Goal: Information Seeking & Learning: Find specific fact

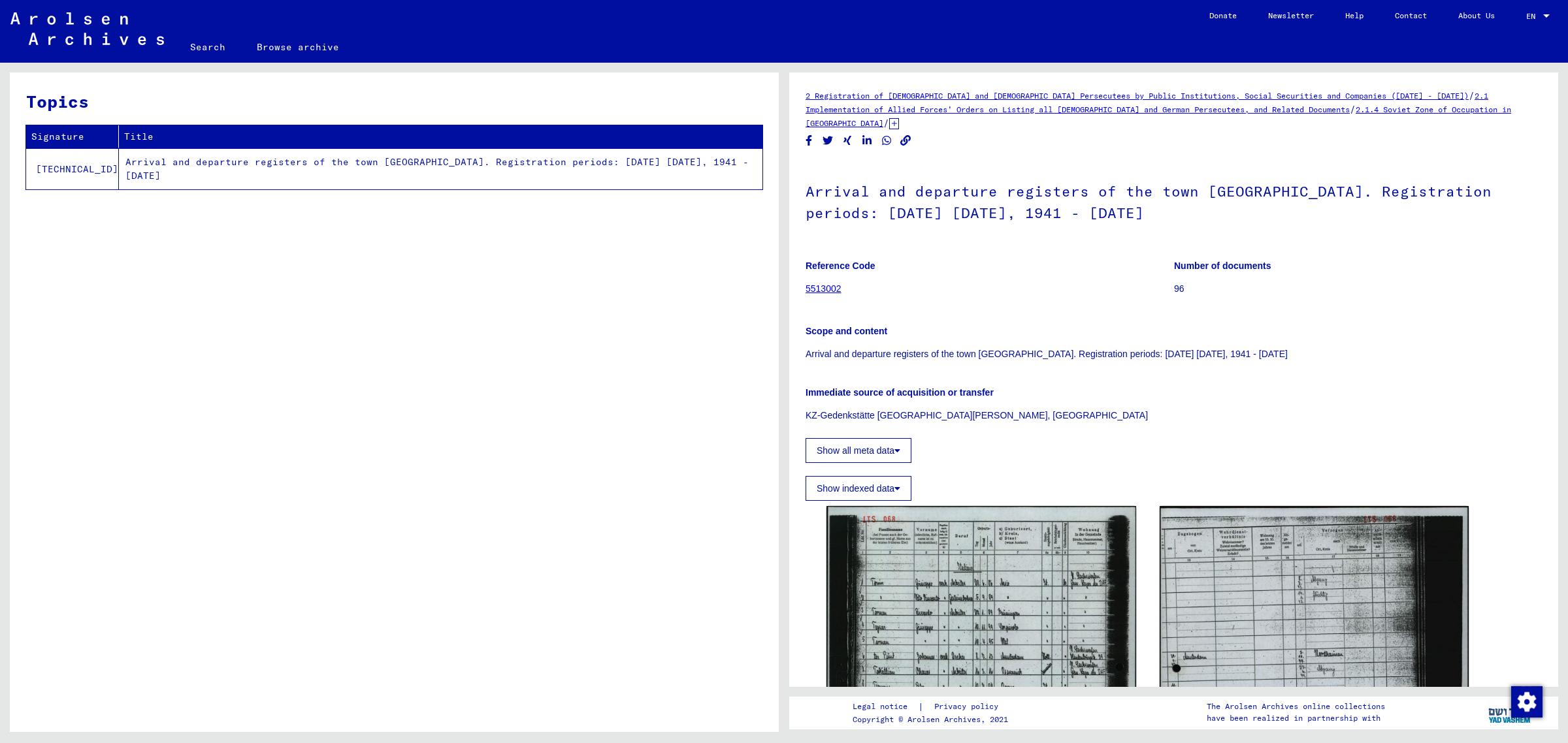
click at [976, 114] on link "2.1 Implementation of Allied Forces’ Orders on Listing all [DEMOGRAPHIC_DATA] a…" at bounding box center [1147, 103] width 683 height 24
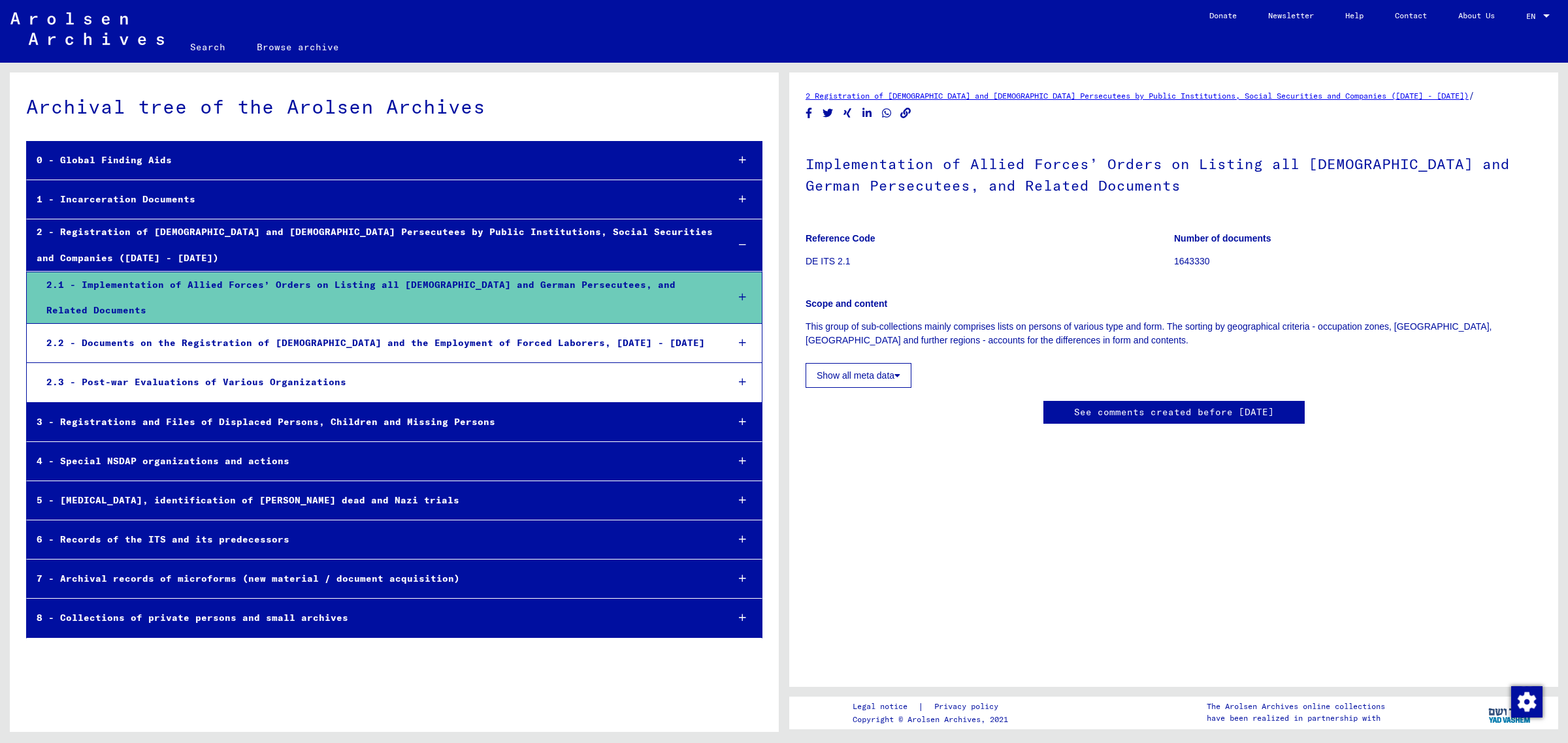
scroll to position [5, 0]
click at [834, 363] on button "Show all meta data" at bounding box center [858, 375] width 106 height 25
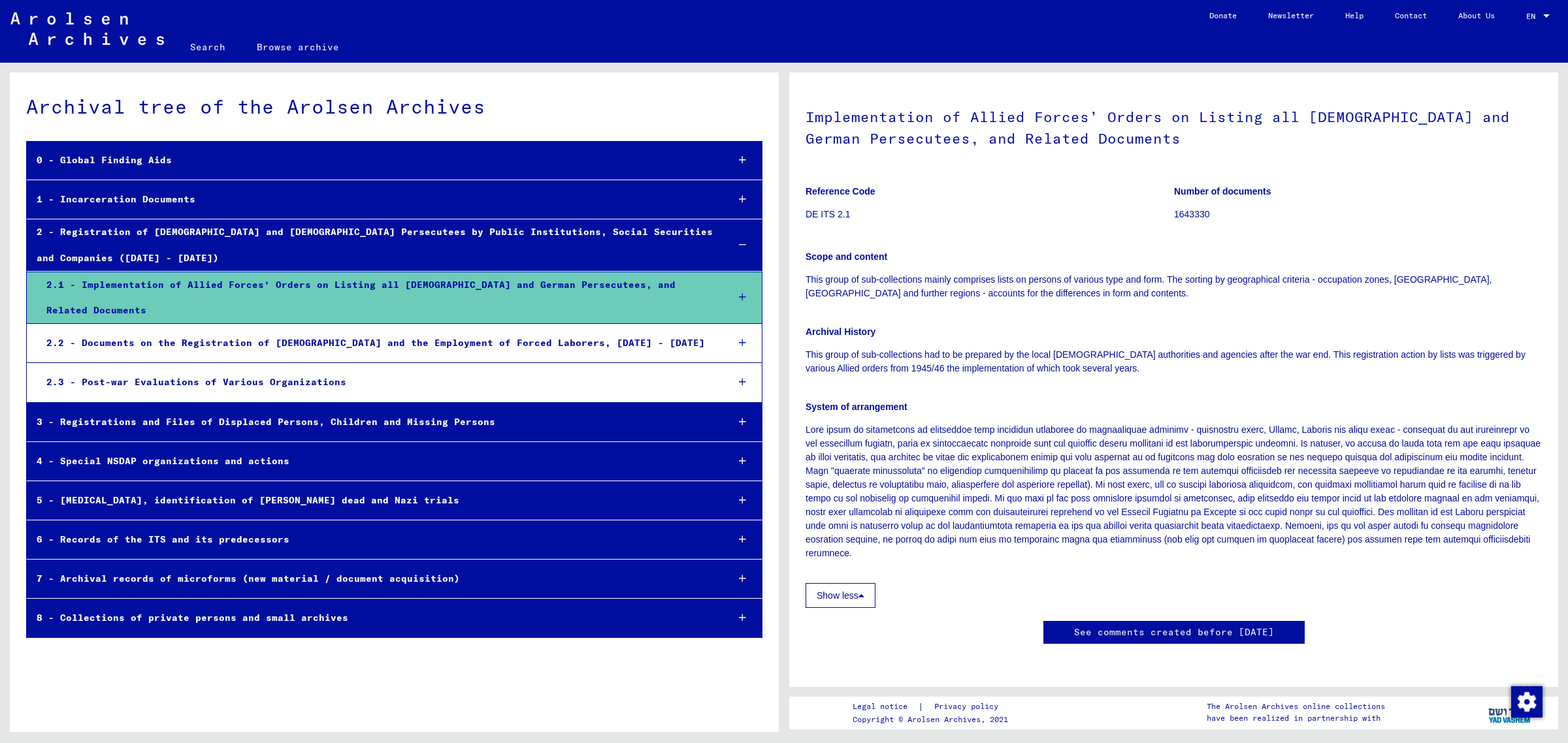
scroll to position [0, 0]
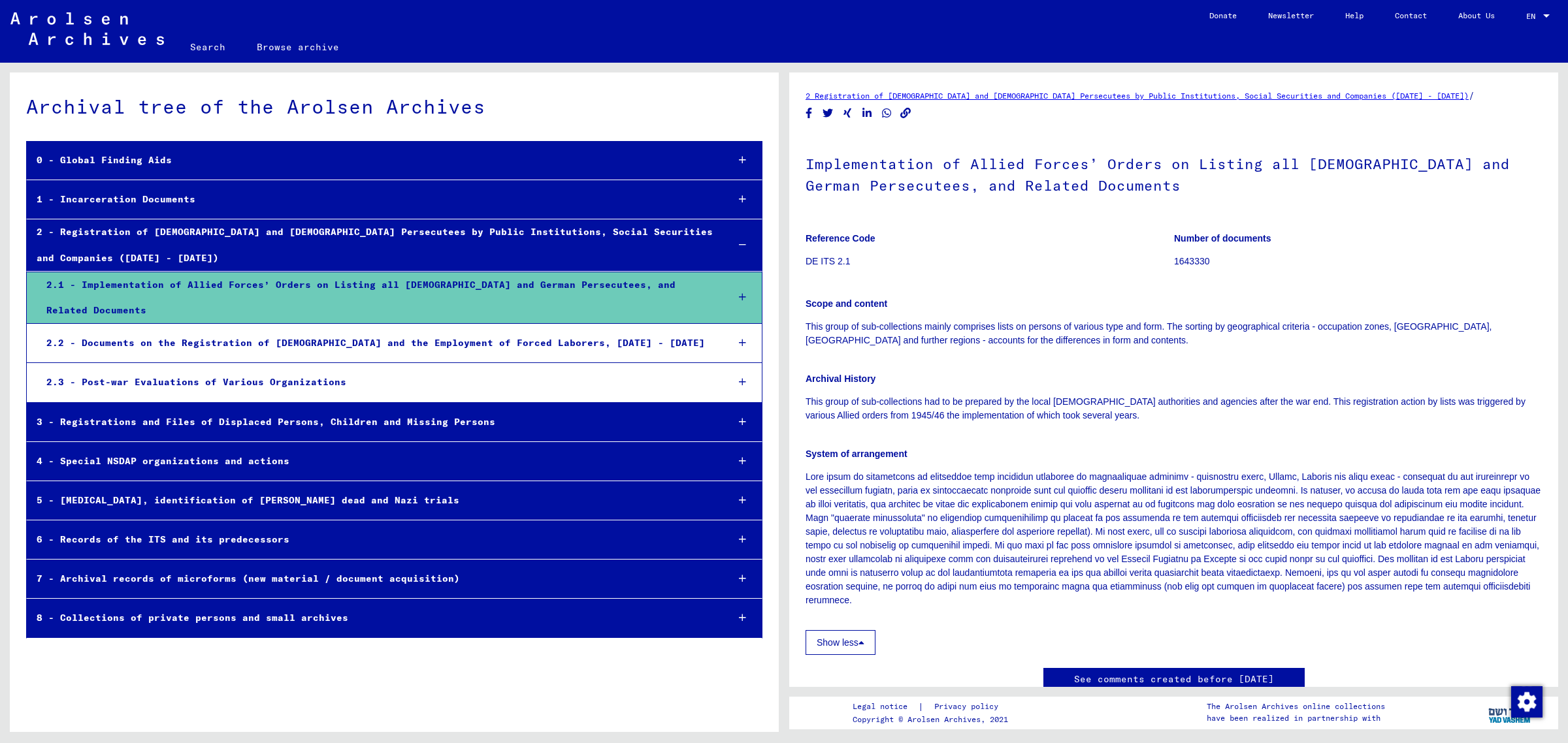
click at [393, 342] on div "2.2 - Documents on the Registration of [DEMOGRAPHIC_DATA] and the Employment of…" at bounding box center [376, 343] width 680 height 26
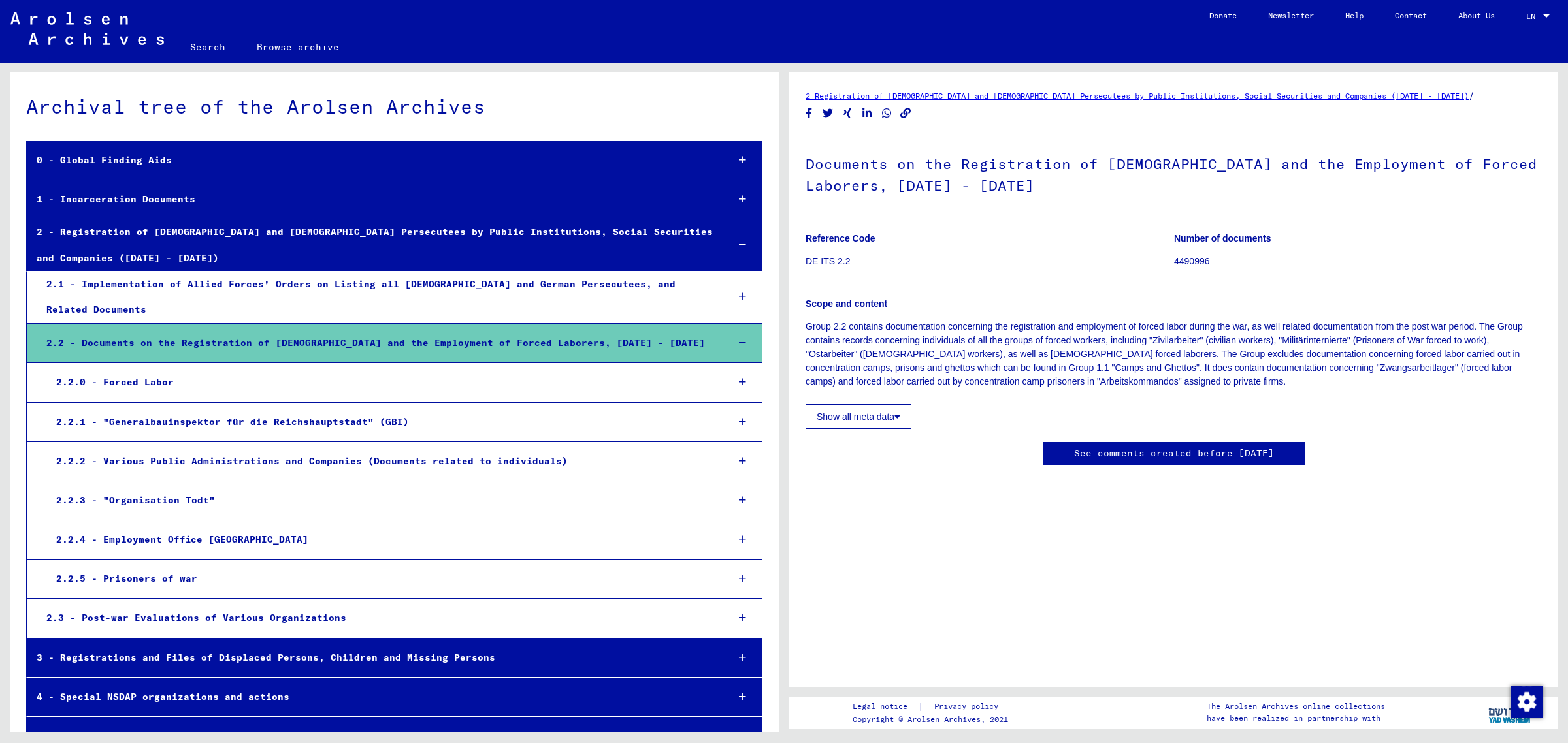
click at [176, 587] on div "2.2.5 - Prisoners of war" at bounding box center [381, 579] width 670 height 26
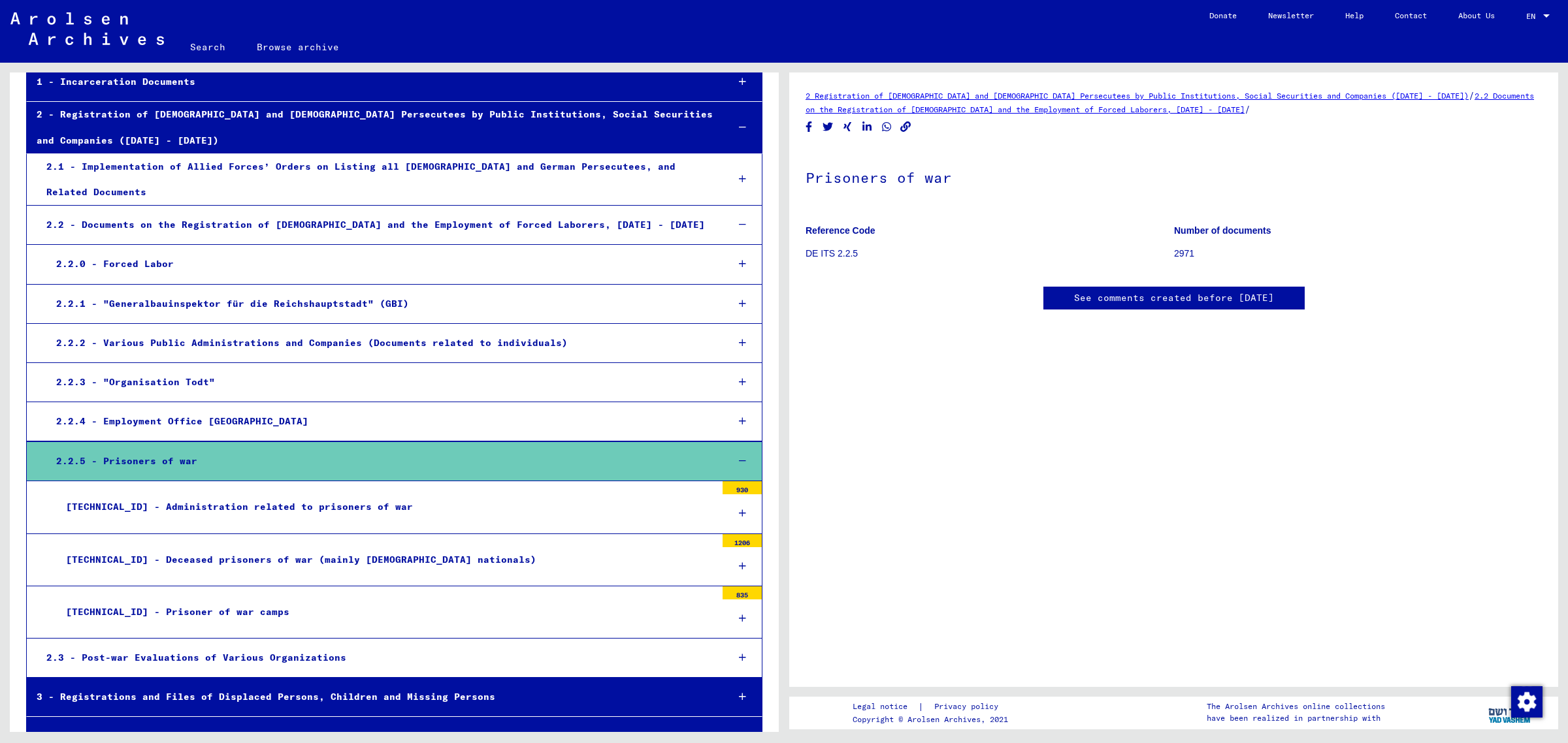
scroll to position [118, 0]
click at [739, 517] on icon at bounding box center [742, 513] width 7 height 9
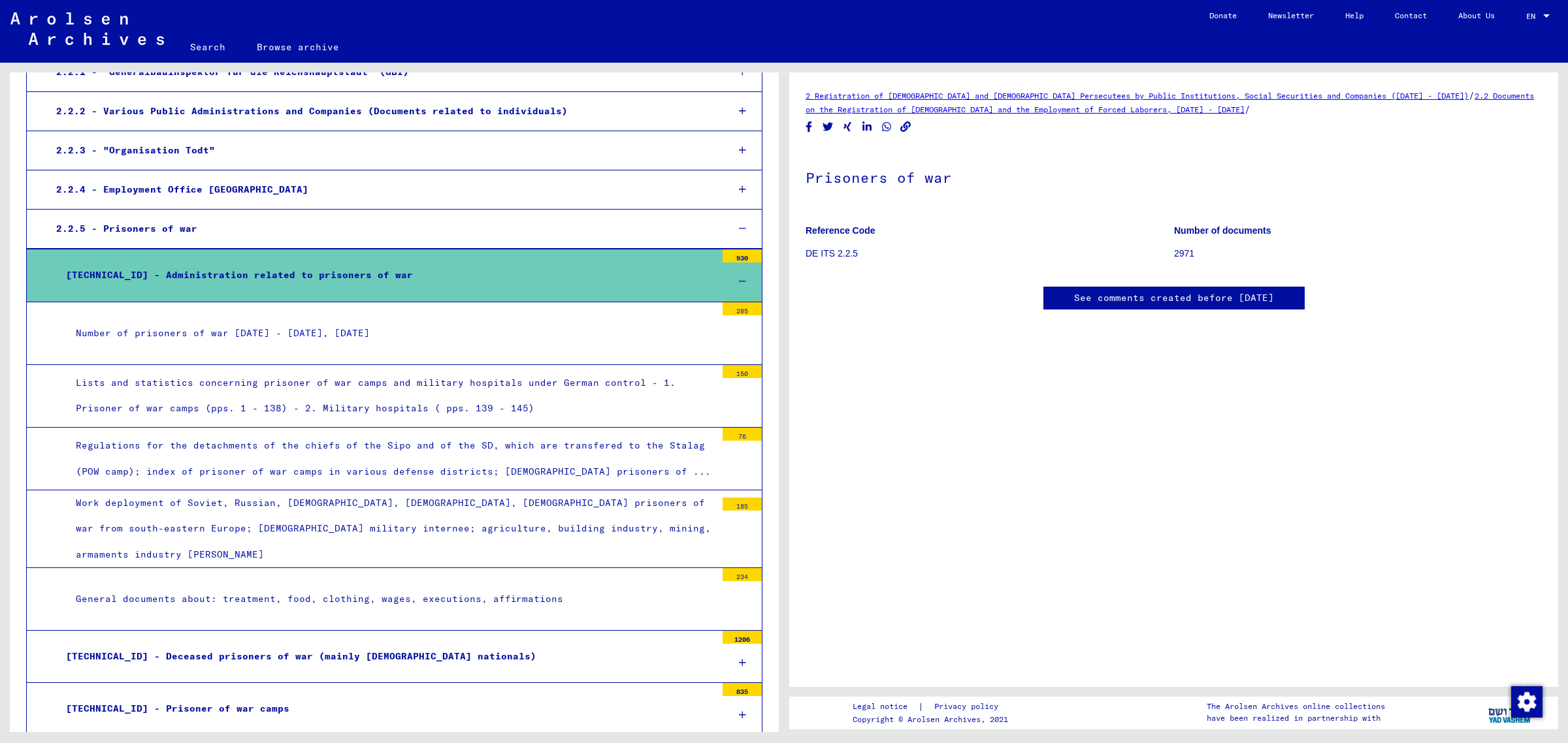
scroll to position [350, 0]
click at [224, 345] on div "Number of prisoners of war [DATE] - [DATE], [DATE]" at bounding box center [391, 333] width 650 height 26
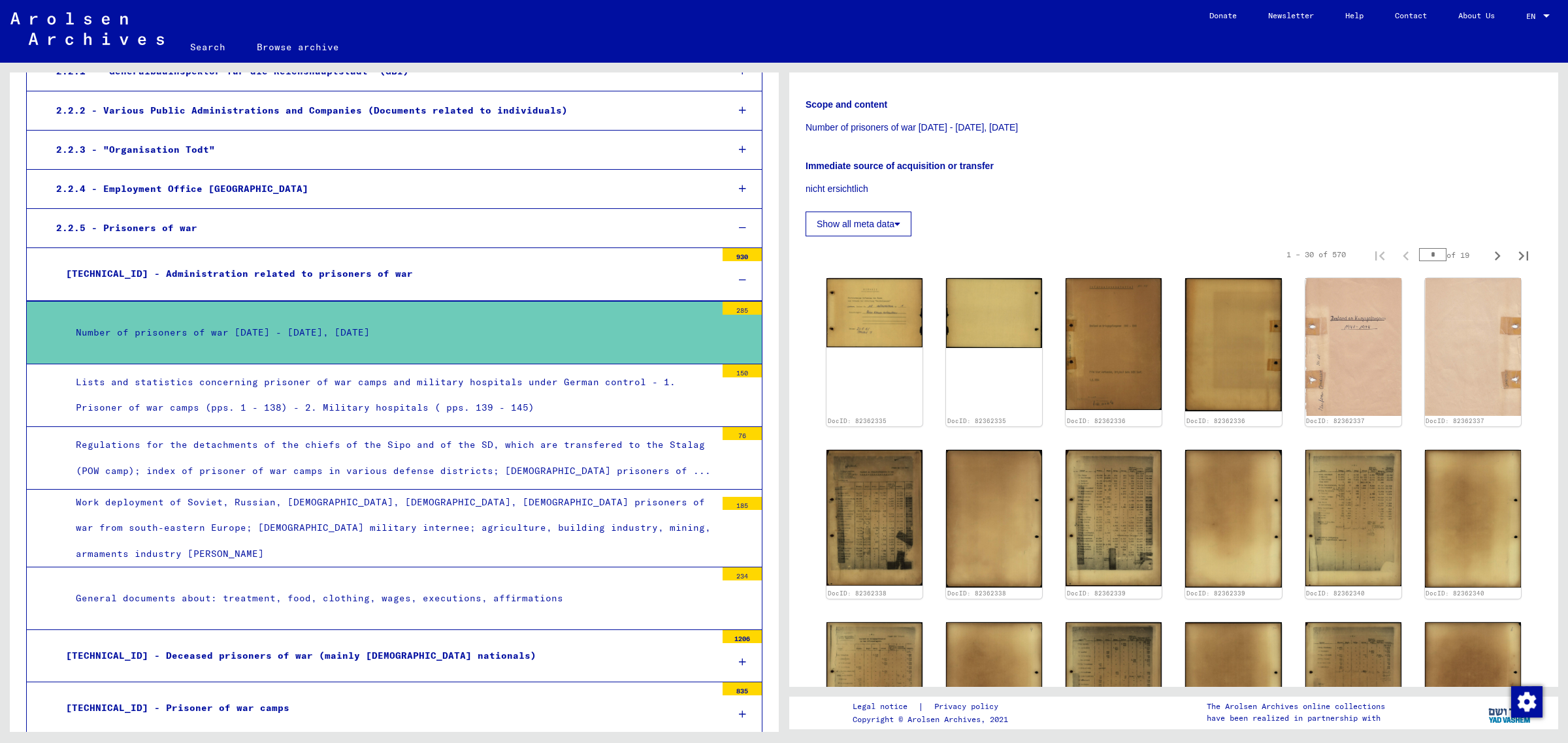
scroll to position [191, 0]
click at [166, 241] on div "2.2.5 - Prisoners of war" at bounding box center [381, 228] width 670 height 26
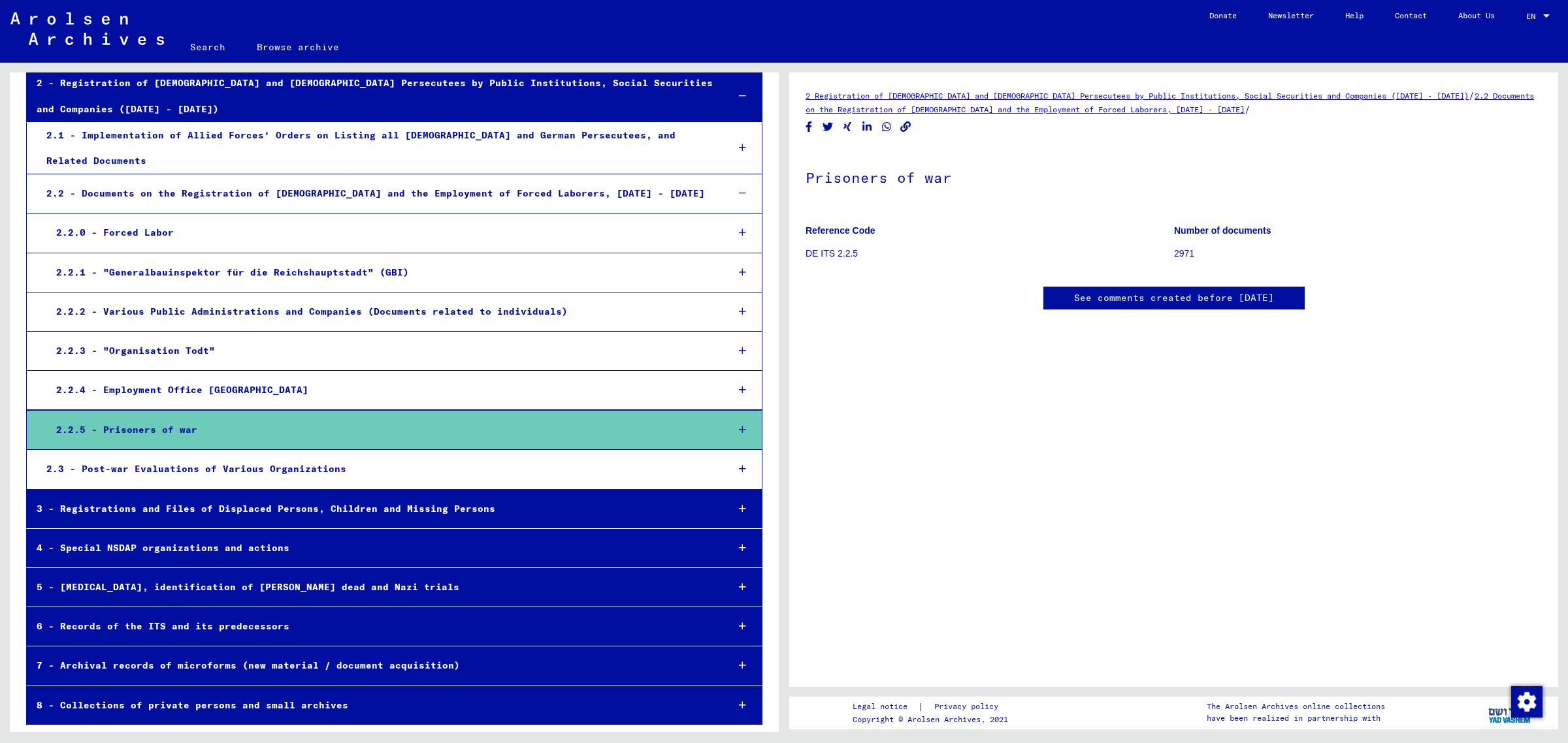
click at [739, 434] on icon at bounding box center [742, 430] width 7 height 9
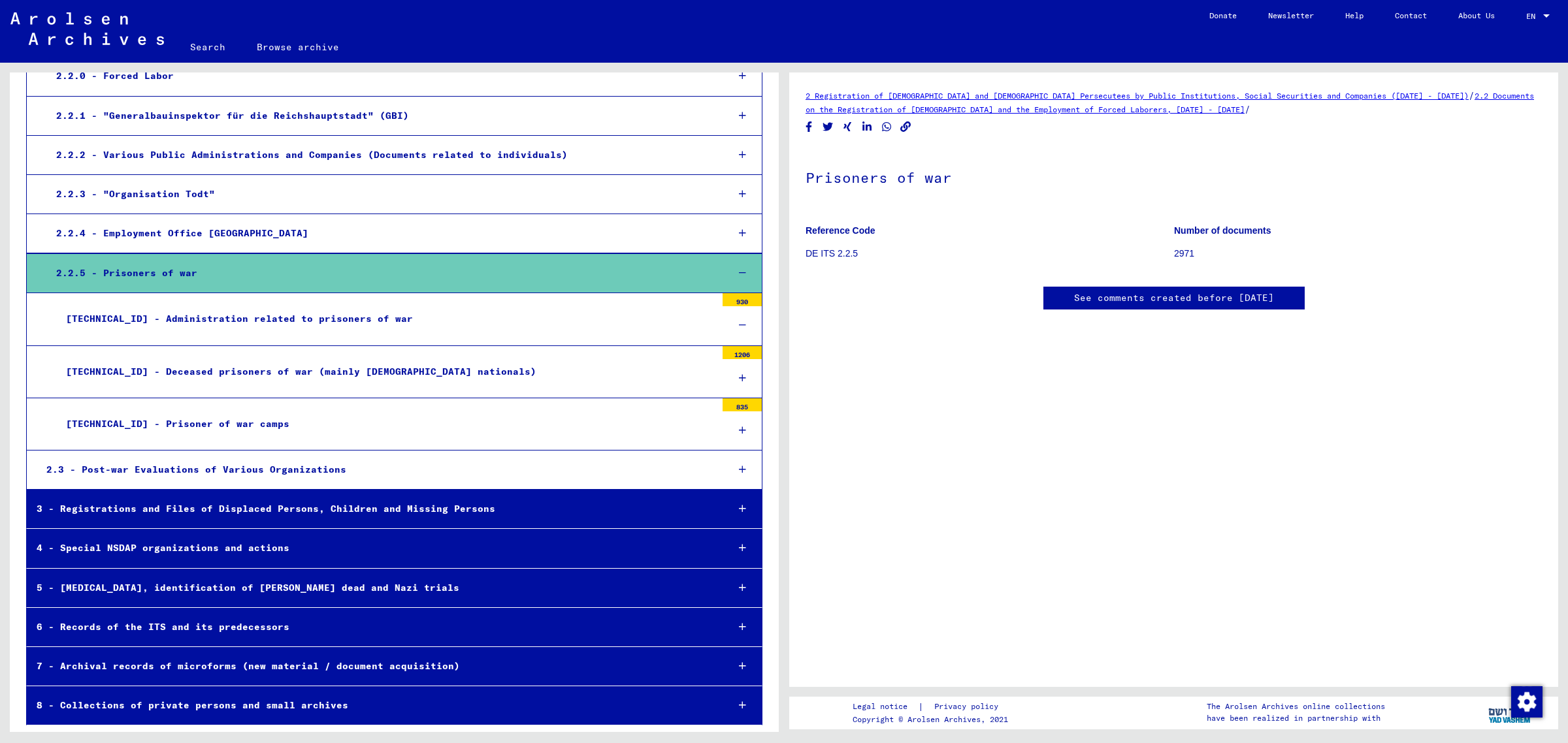
click at [203, 332] on div "[TECHNICAL_ID] - Administration related to prisoners of war" at bounding box center [386, 319] width 660 height 26
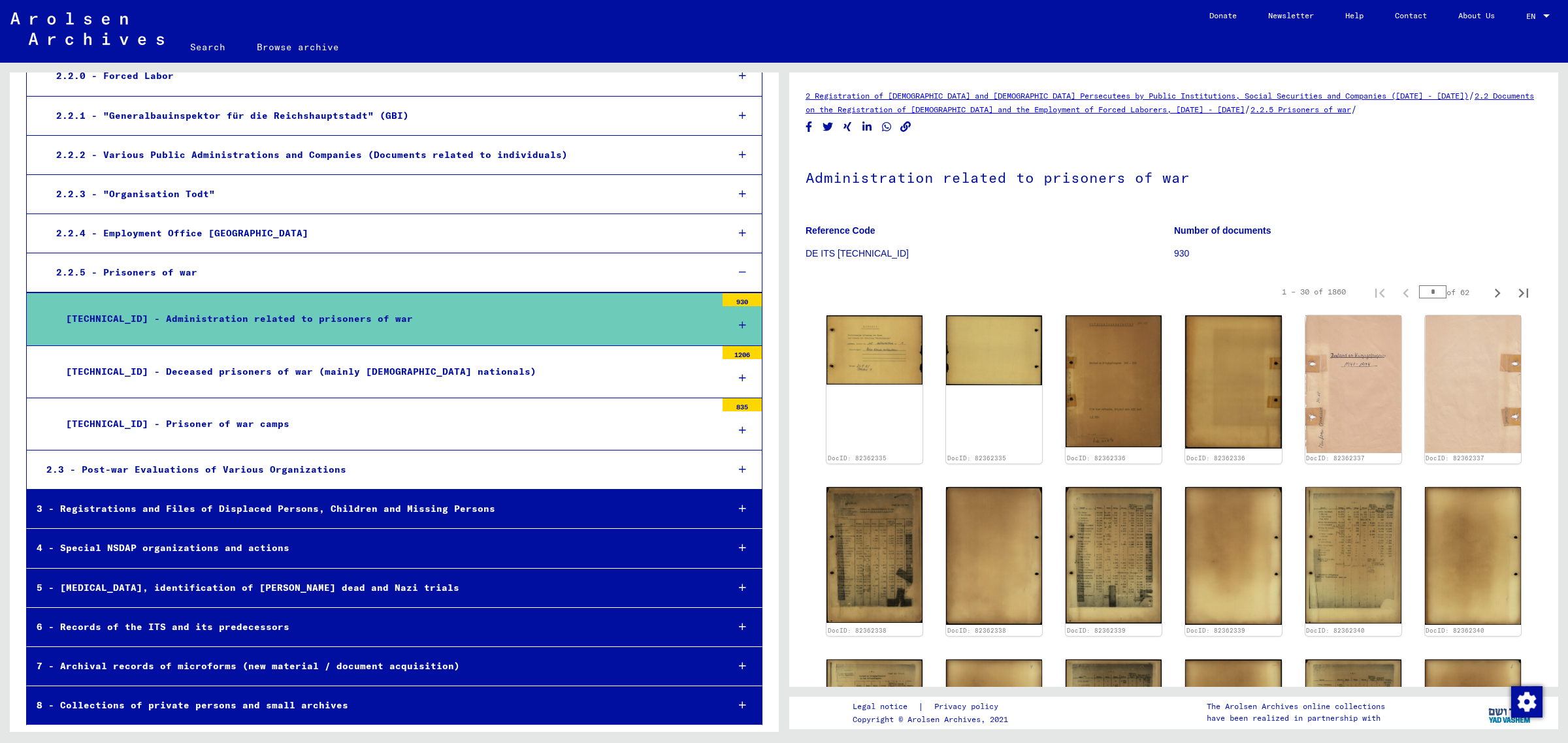
click at [1250, 114] on link "2.2.5 Prisoners of war" at bounding box center [1301, 109] width 100 height 10
click at [868, 379] on img at bounding box center [874, 348] width 101 height 73
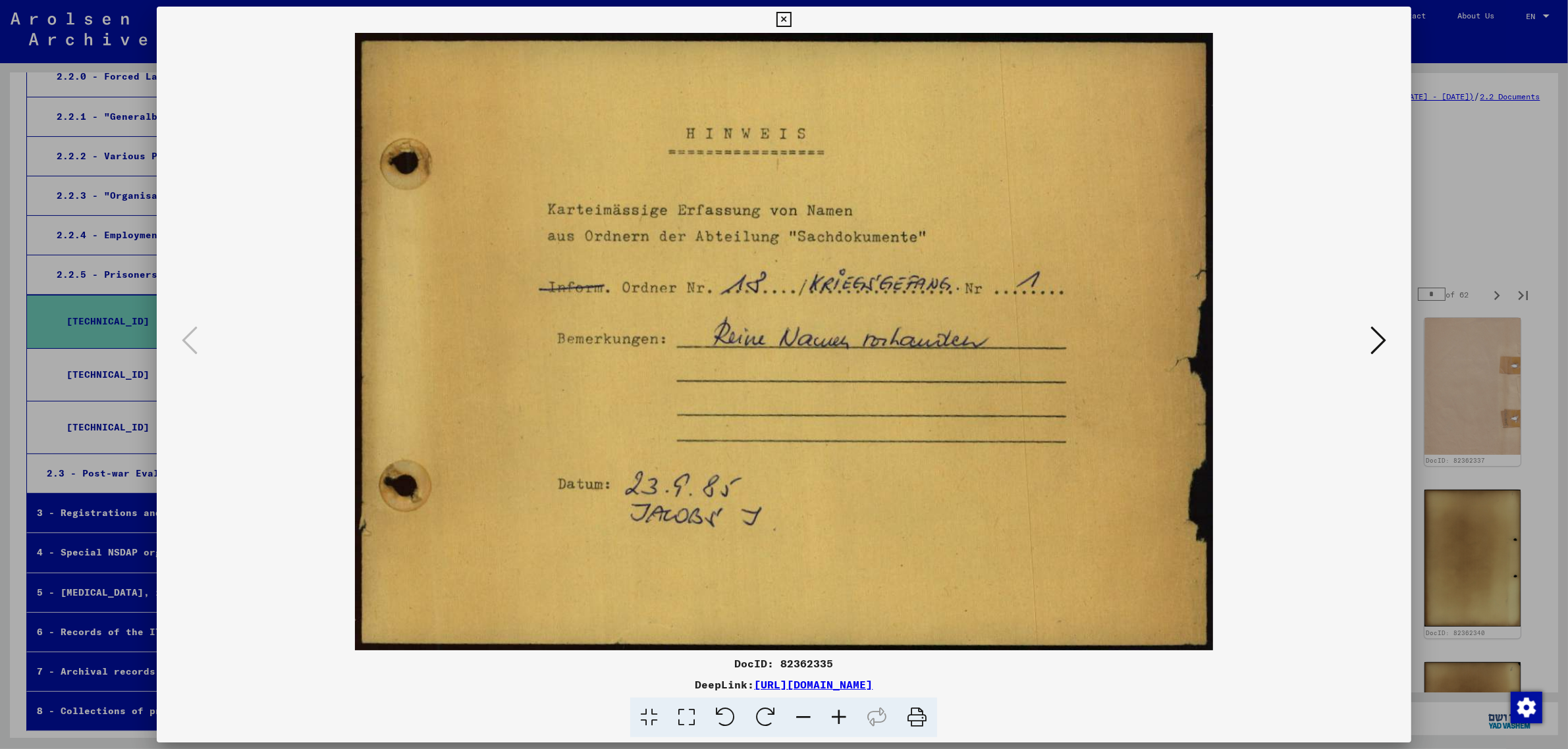
click at [1380, 335] on icon at bounding box center [1378, 340] width 16 height 31
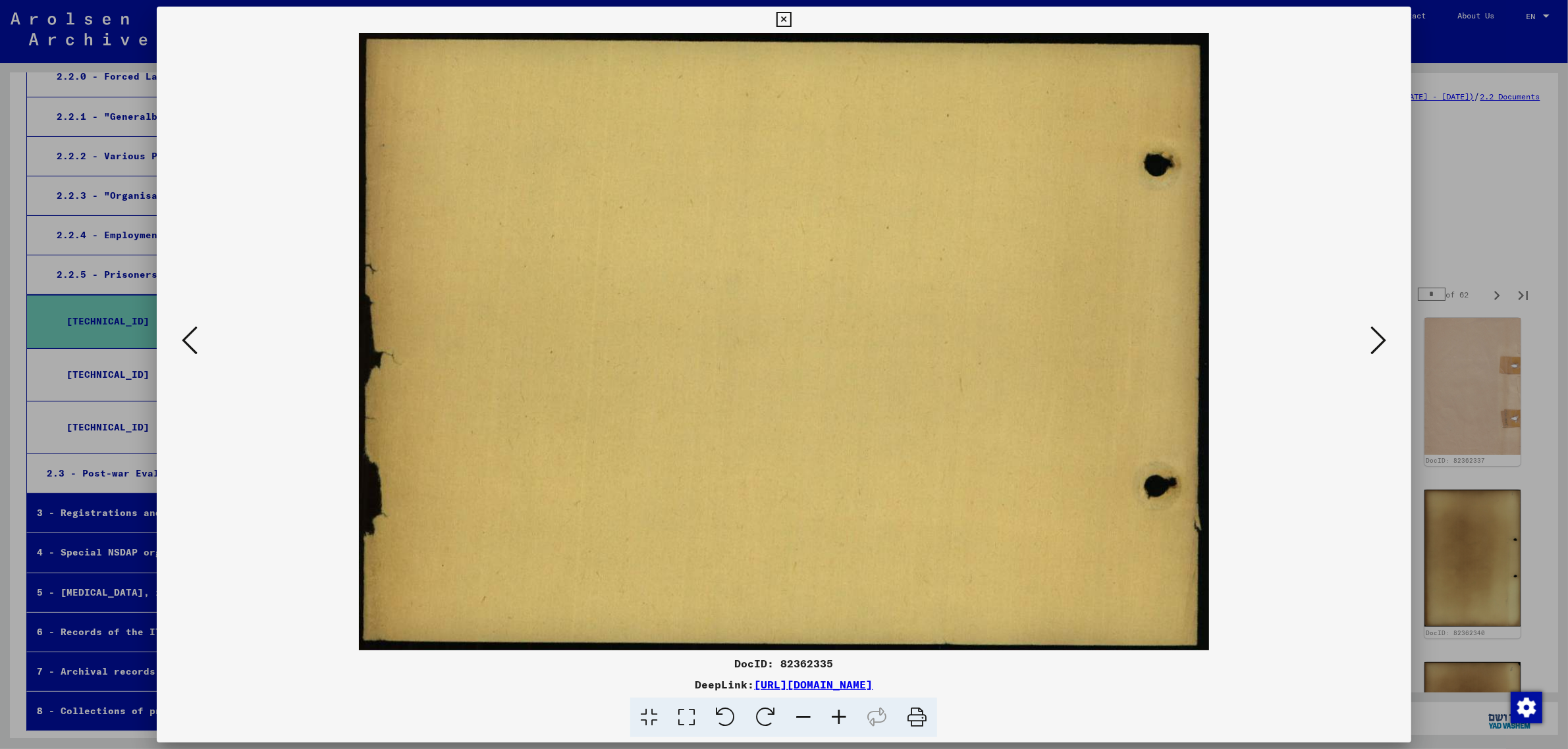
click at [1380, 335] on icon at bounding box center [1378, 340] width 16 height 31
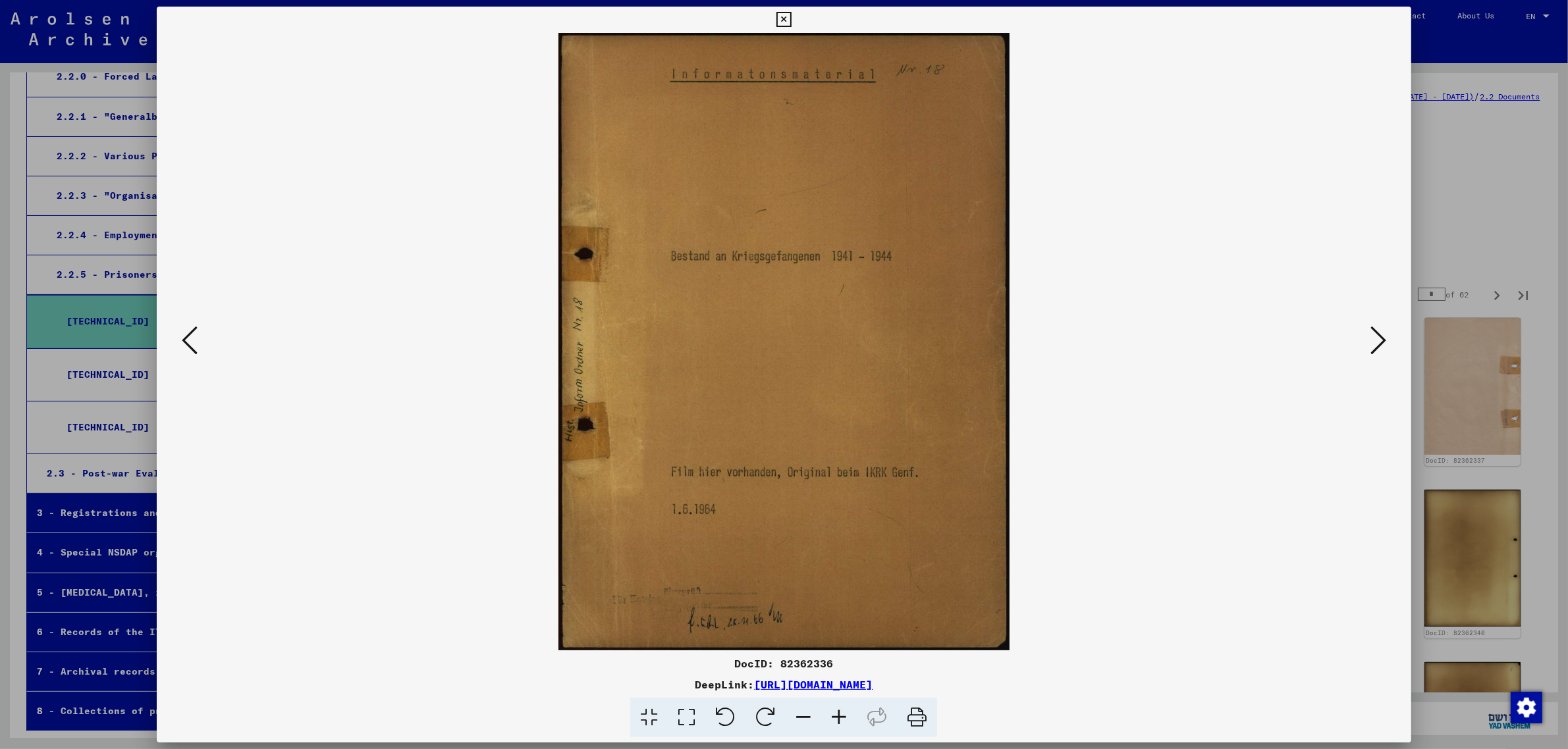
click at [1380, 335] on icon at bounding box center [1378, 340] width 16 height 31
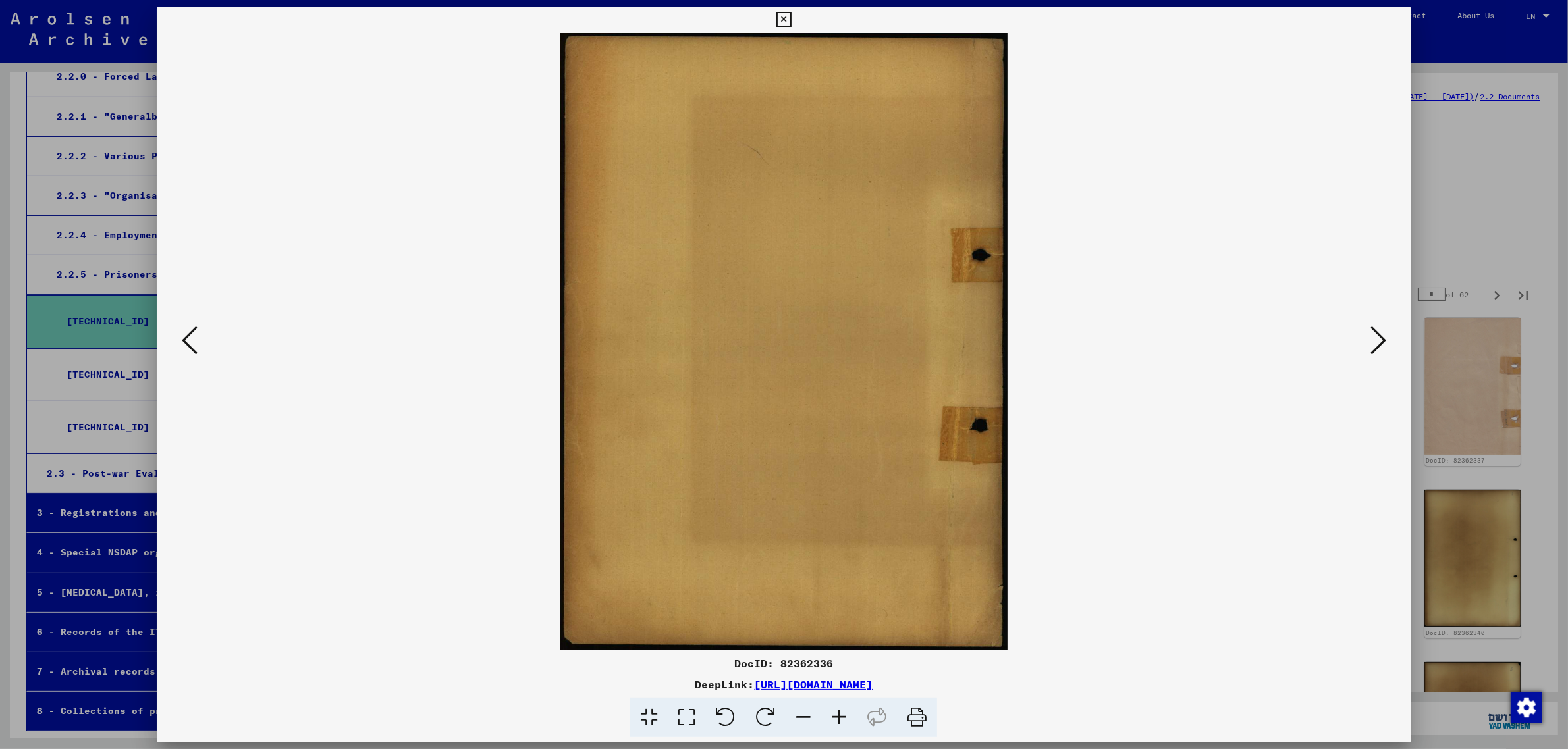
click at [1380, 335] on icon at bounding box center [1378, 340] width 16 height 31
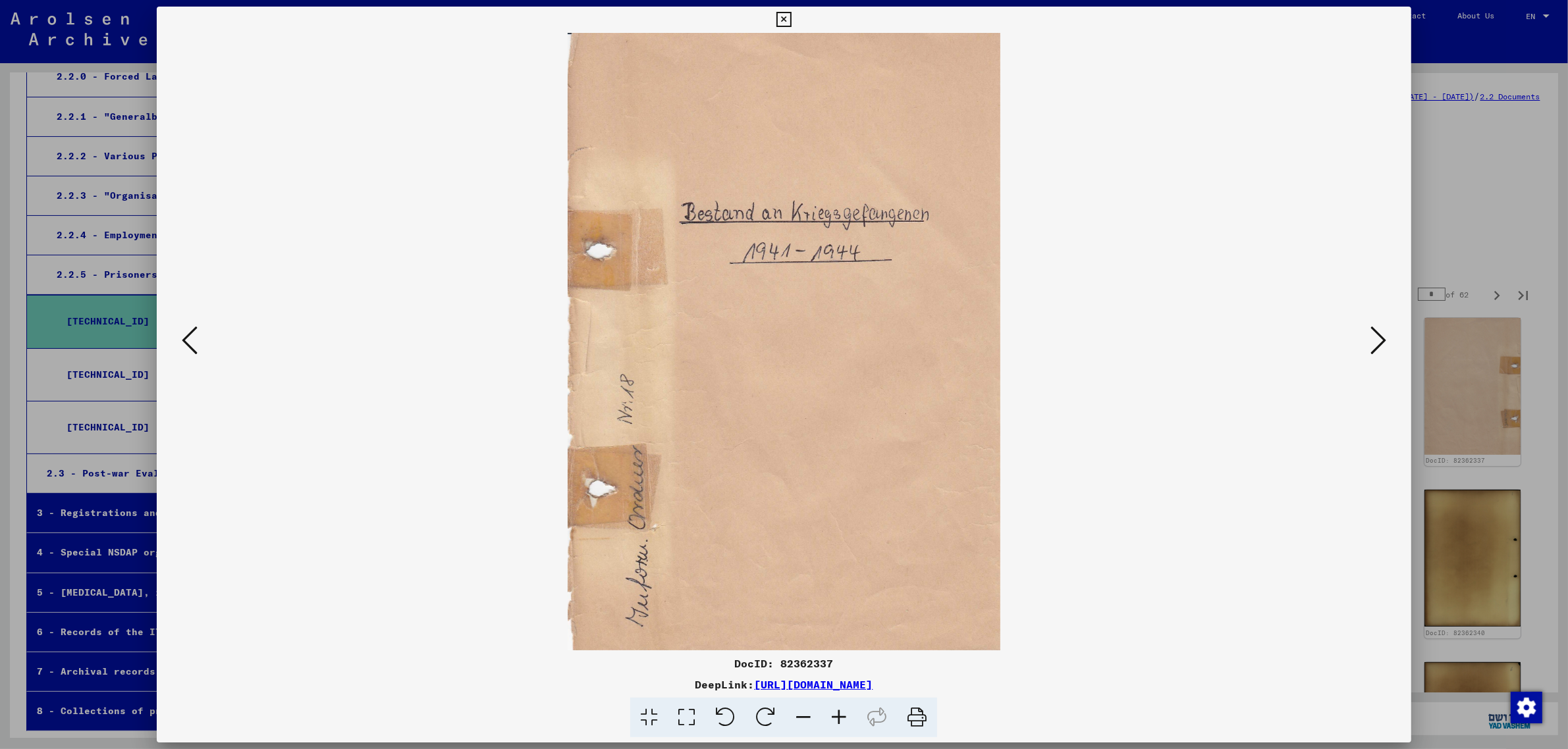
click at [1380, 335] on icon at bounding box center [1378, 340] width 16 height 31
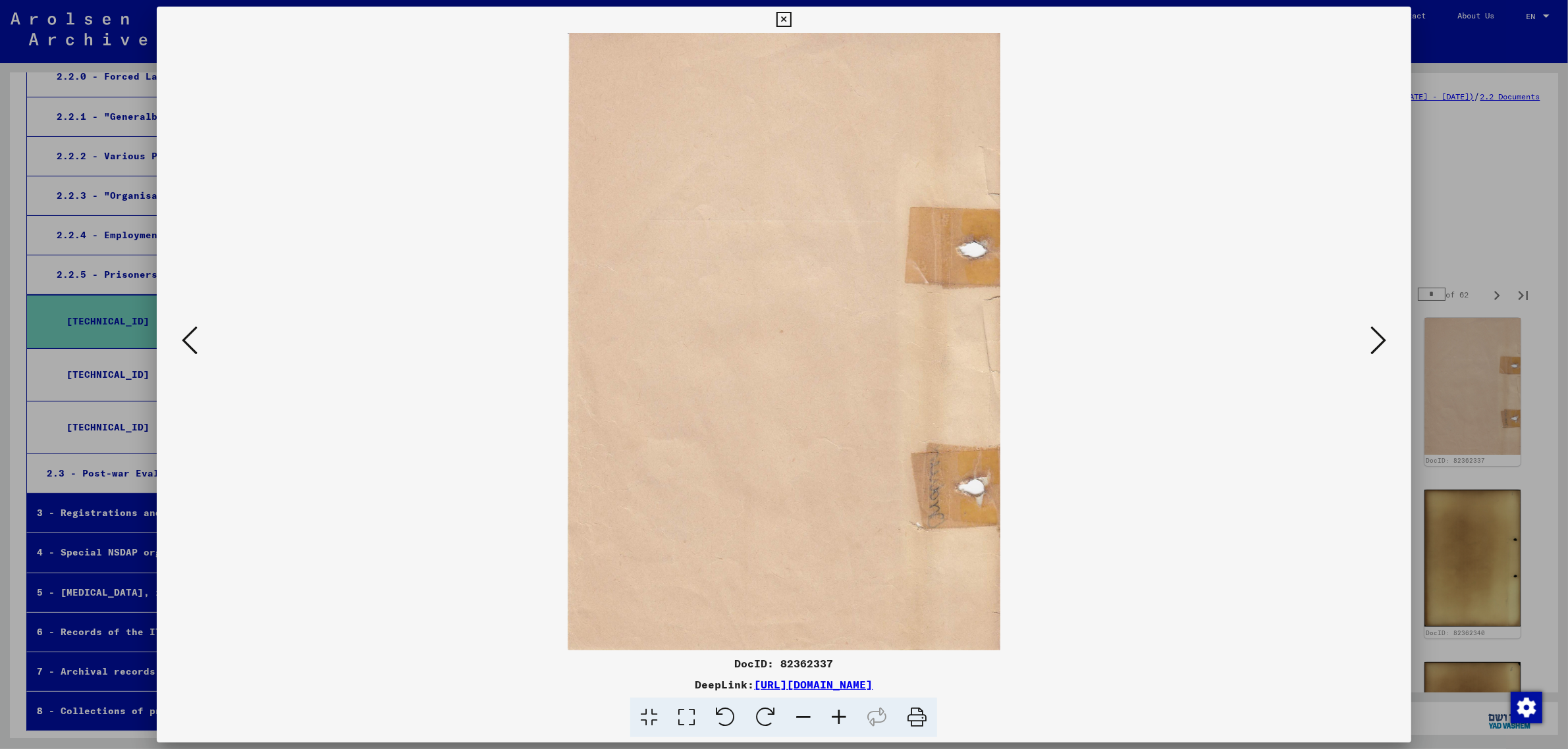
click at [1380, 335] on icon at bounding box center [1378, 340] width 16 height 31
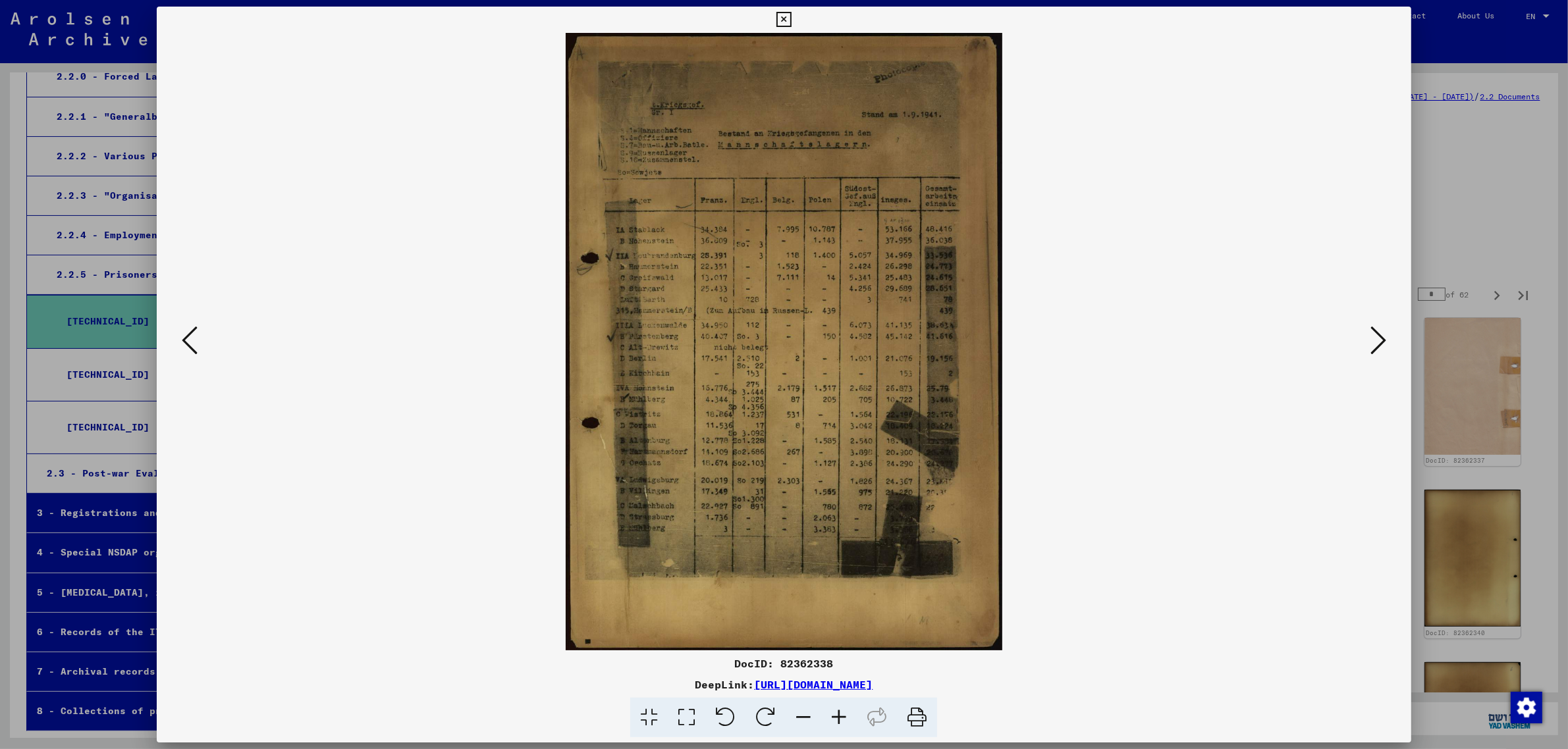
click at [1383, 337] on icon at bounding box center [1378, 340] width 16 height 31
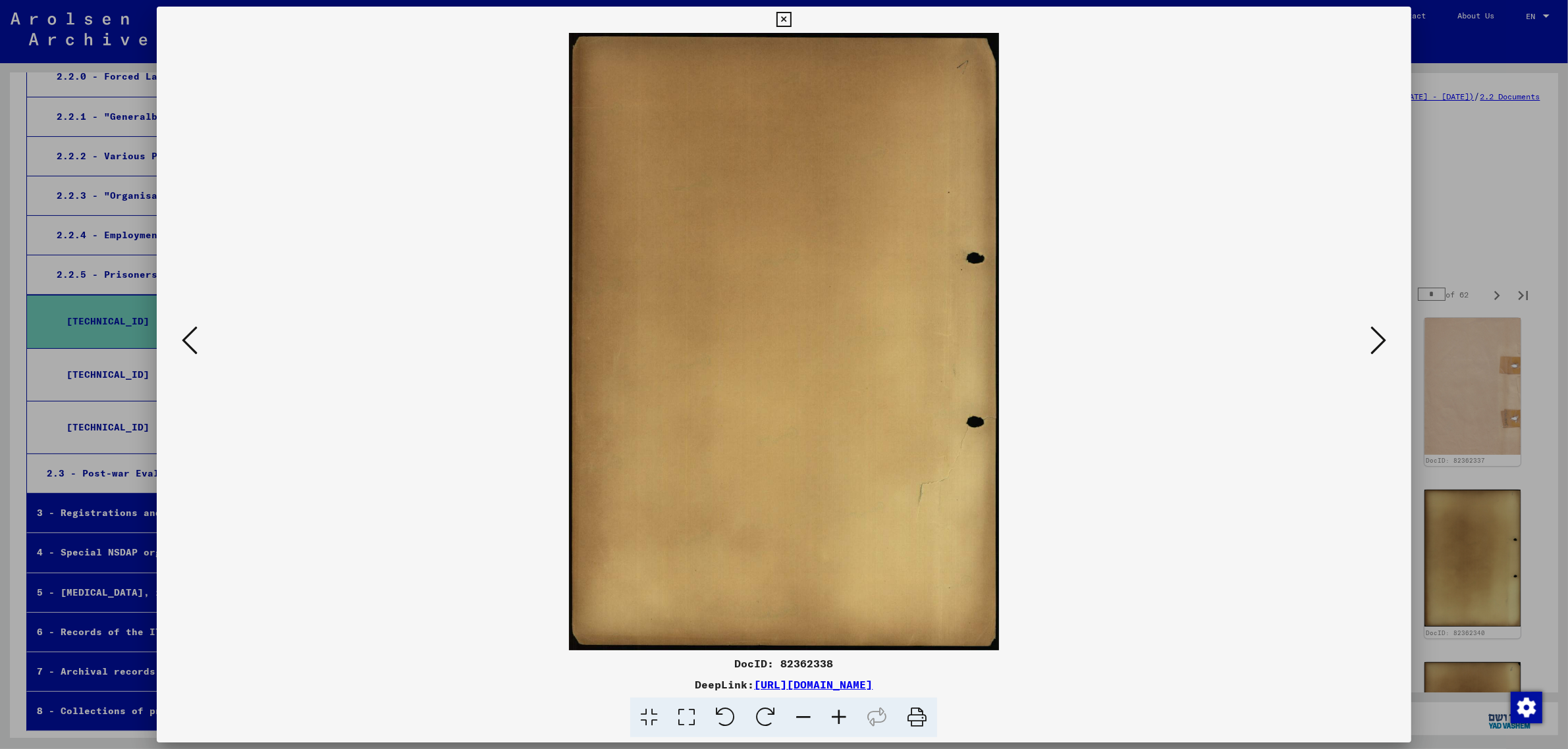
click at [1383, 337] on icon at bounding box center [1378, 340] width 16 height 31
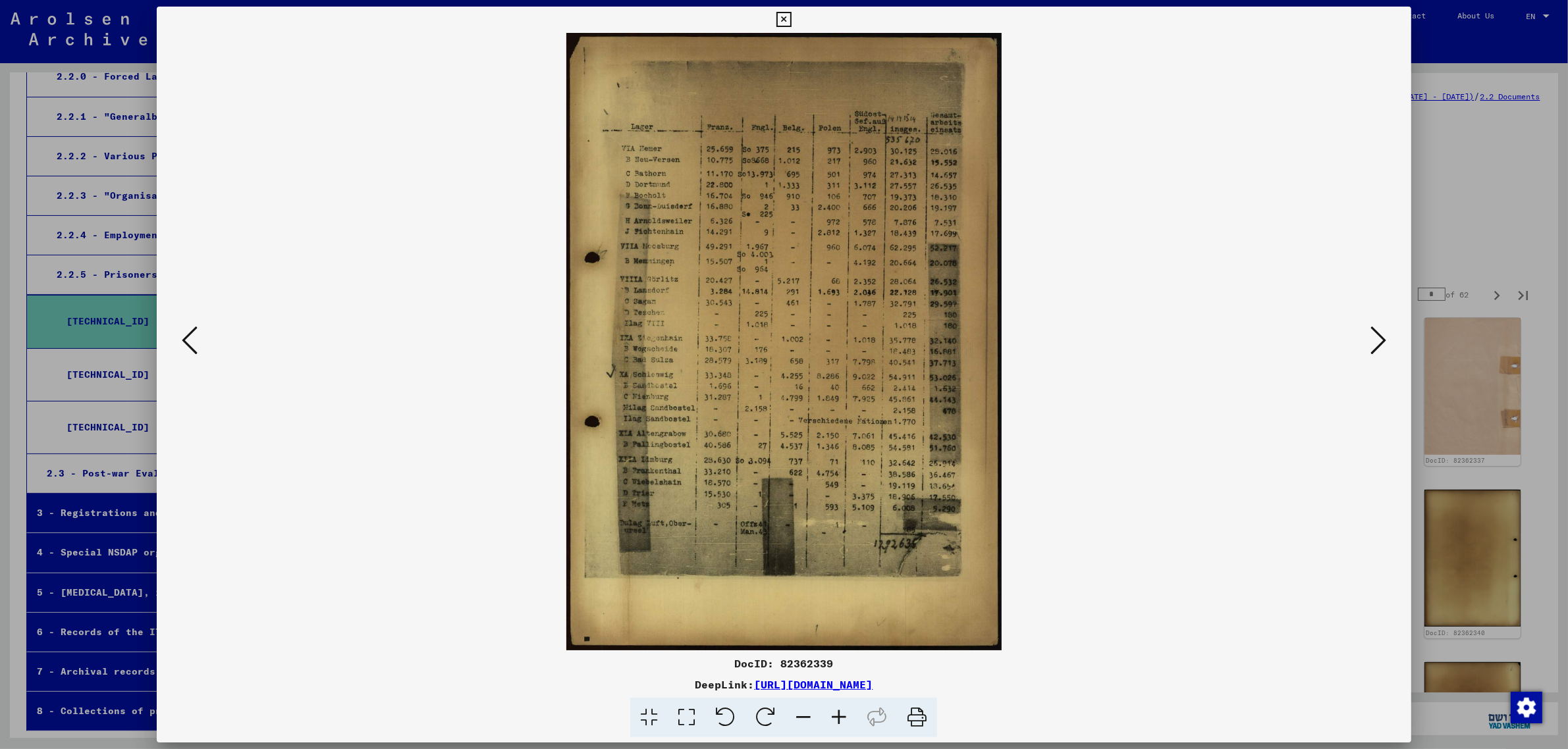
click at [1383, 337] on icon at bounding box center [1378, 340] width 16 height 31
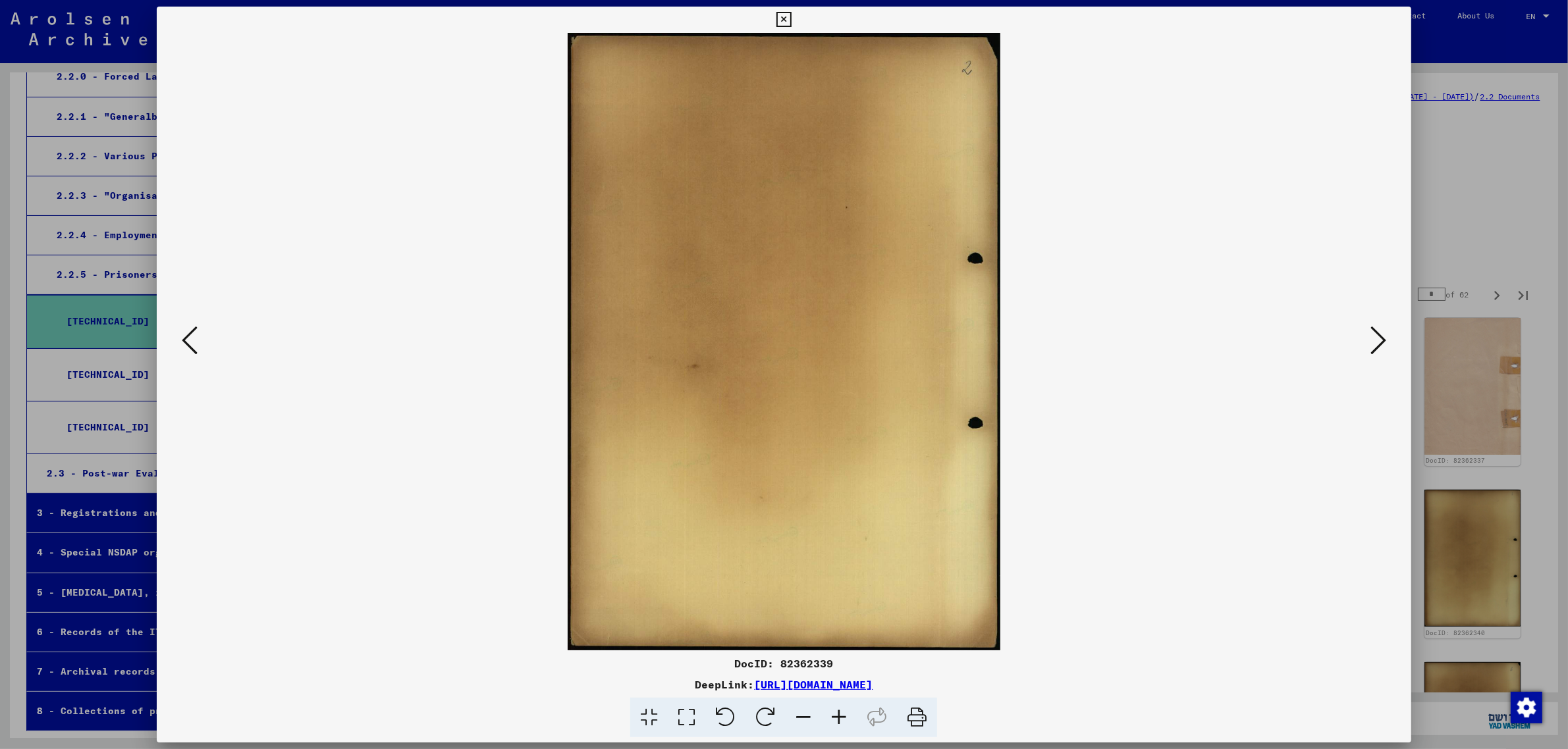
click at [1383, 337] on icon at bounding box center [1378, 340] width 16 height 31
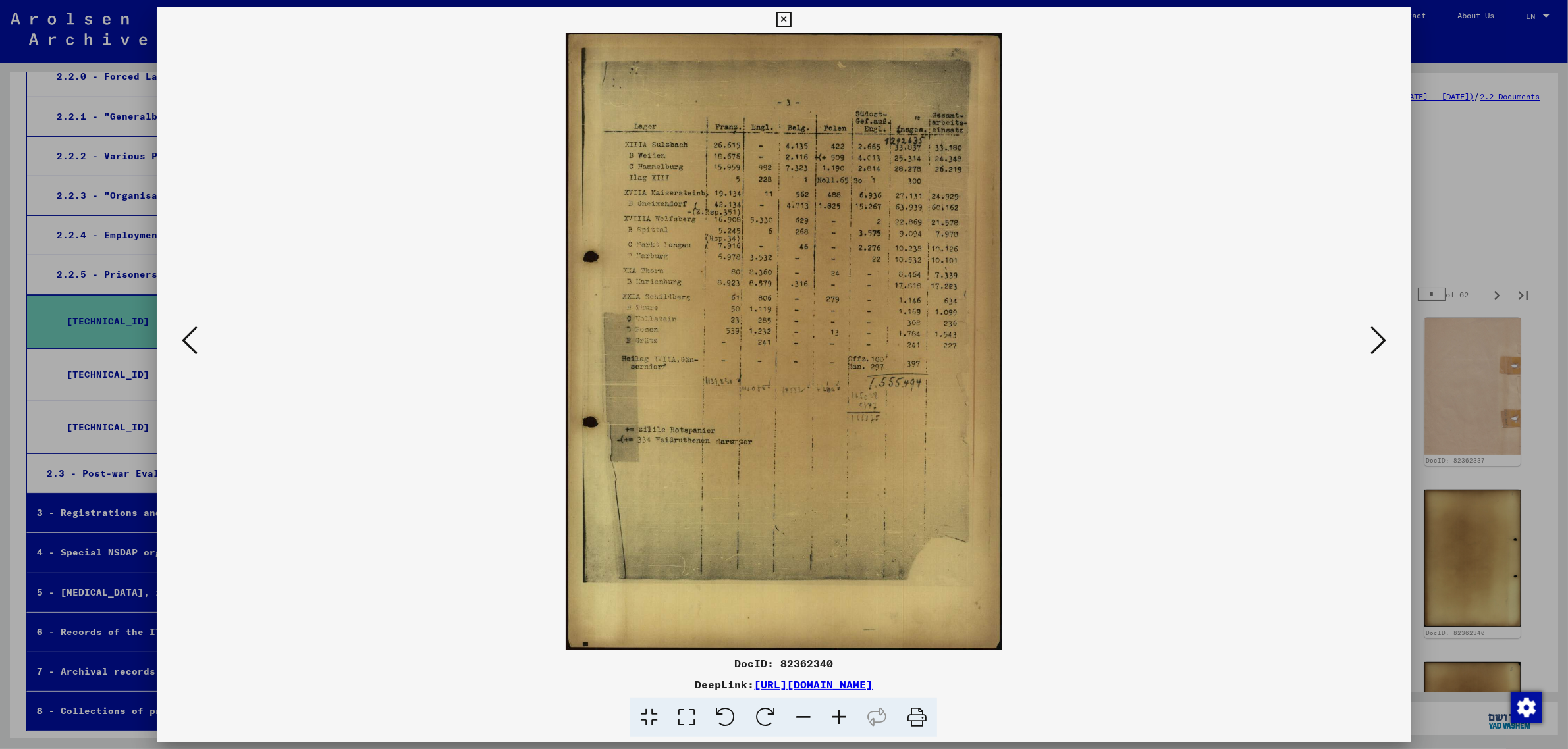
click at [1383, 337] on icon at bounding box center [1378, 340] width 16 height 31
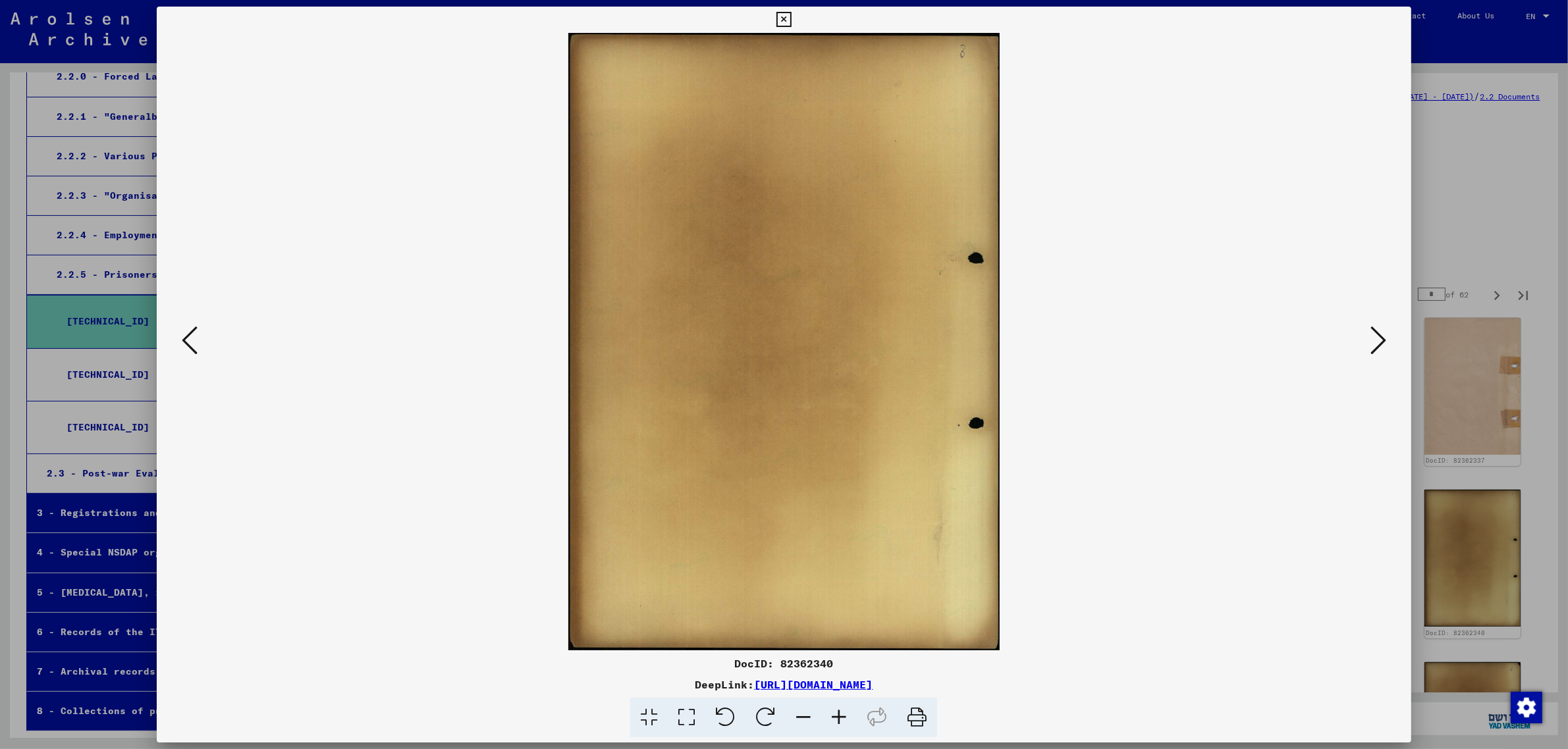
click at [1383, 337] on icon at bounding box center [1378, 340] width 16 height 31
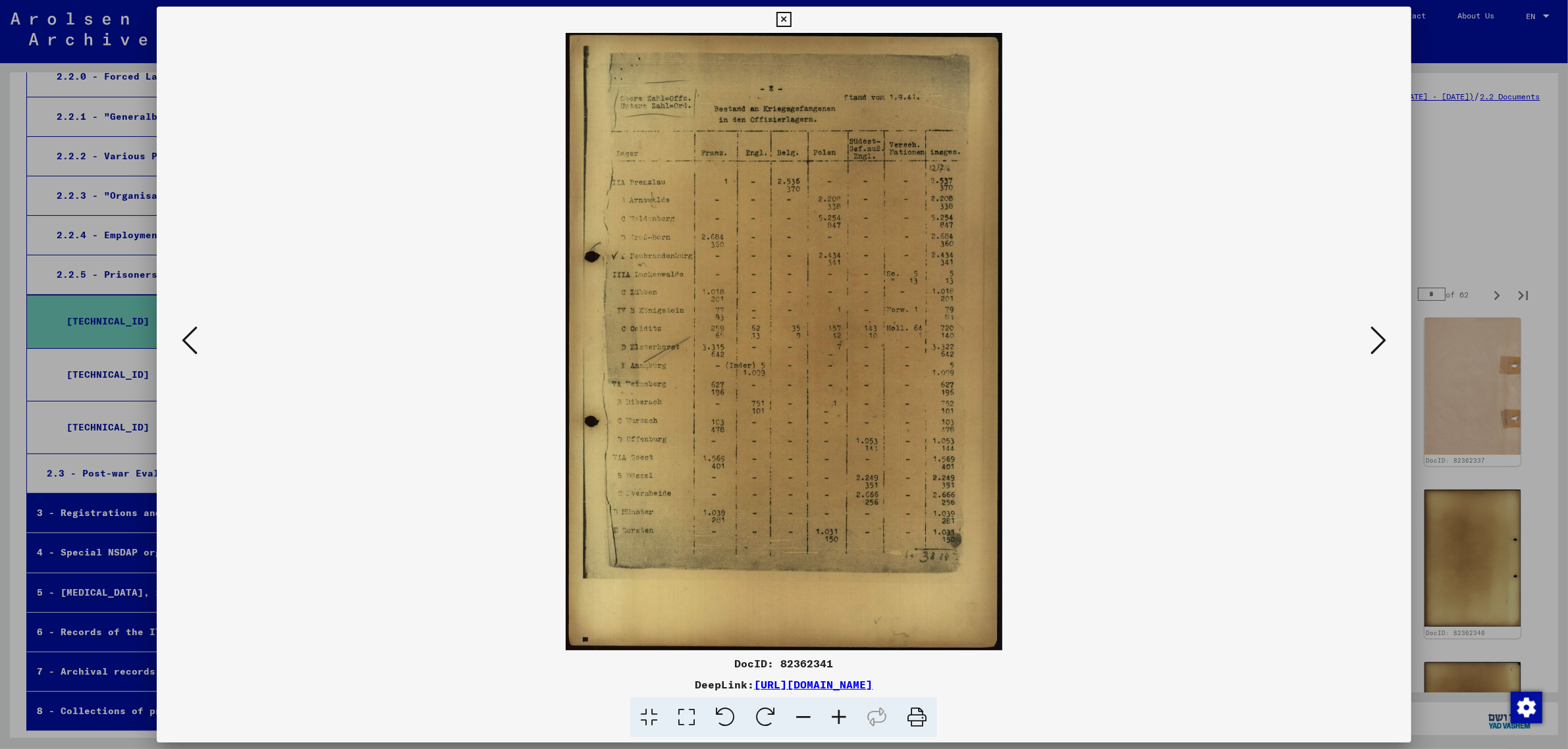
click at [781, 12] on icon at bounding box center [784, 20] width 15 height 16
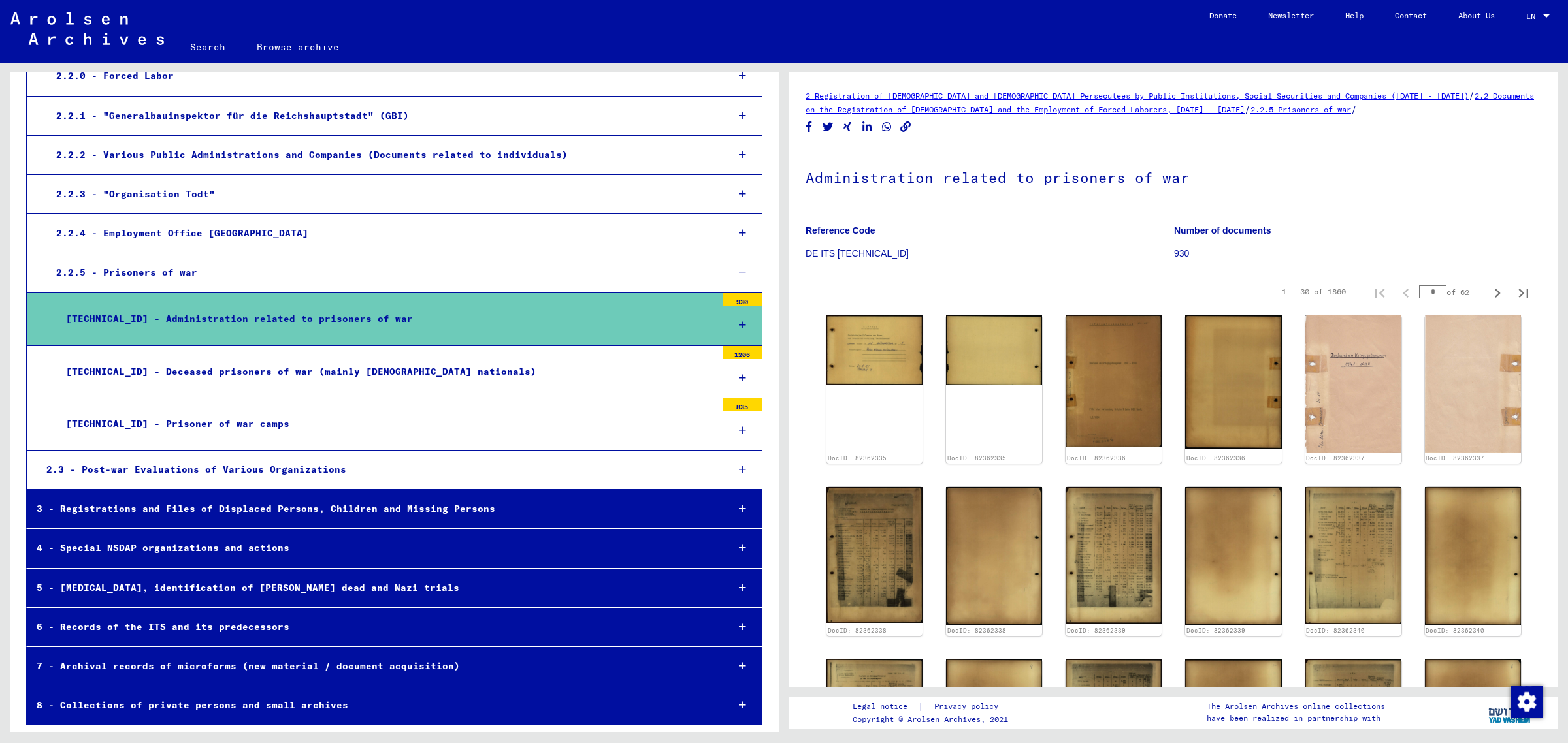
click at [334, 599] on div "5 - [MEDICAL_DATA], identification of [PERSON_NAME] dead and Nazi trials" at bounding box center [372, 588] width 690 height 26
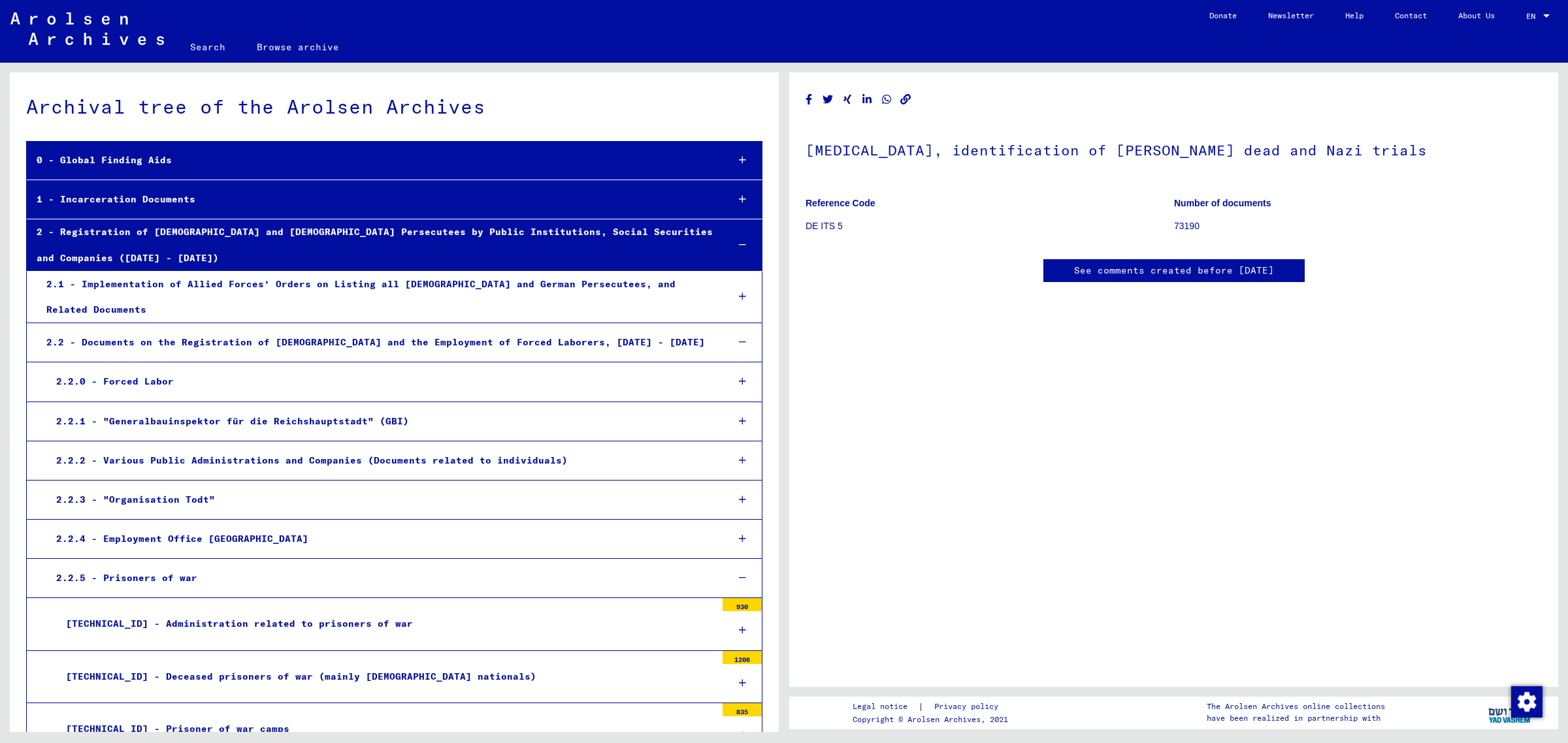
click at [250, 173] on div "0 - Global Finding Aids" at bounding box center [372, 160] width 690 height 26
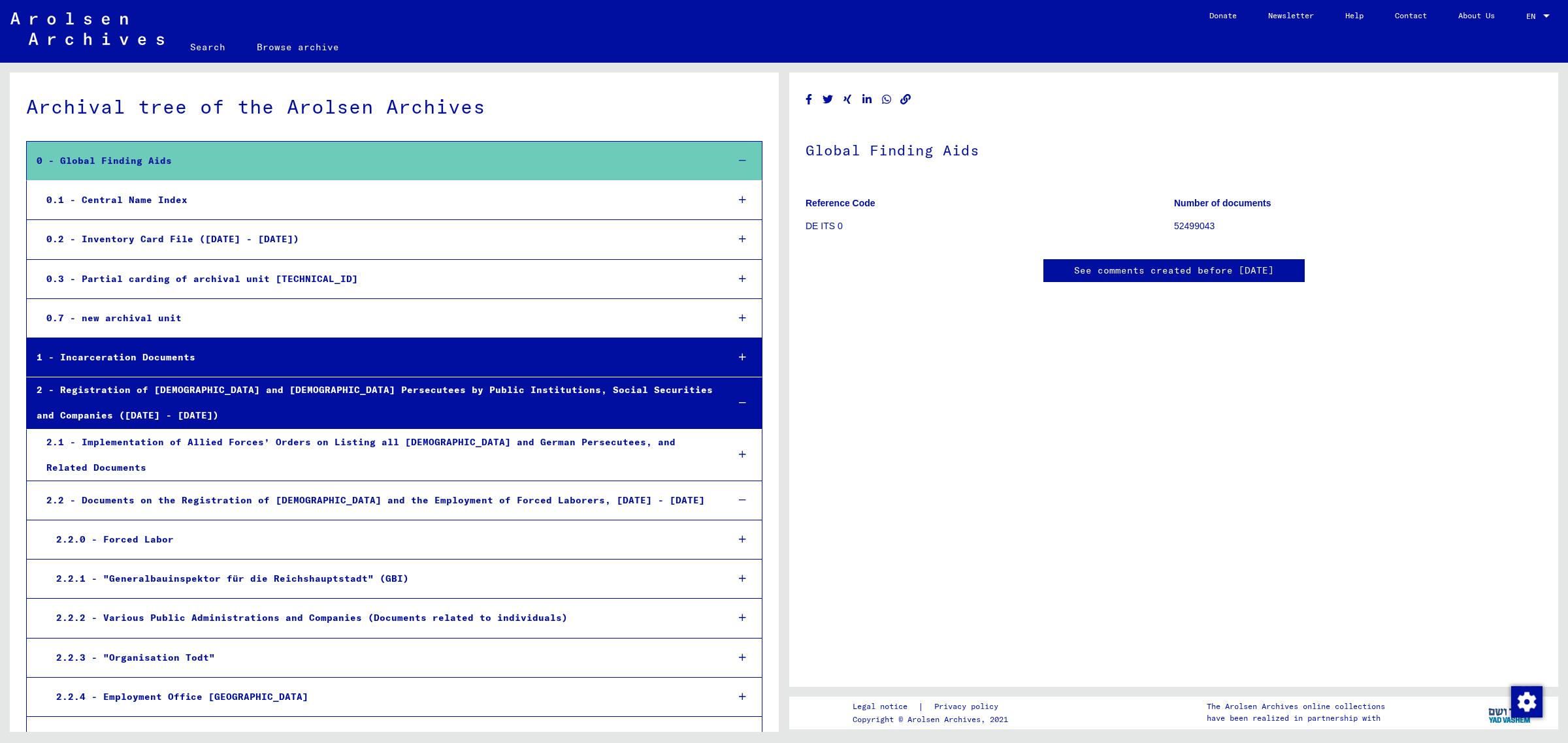
click at [242, 292] on div "0.3 - Partial carding of archival unit [TECHNICAL_ID]" at bounding box center [376, 279] width 680 height 26
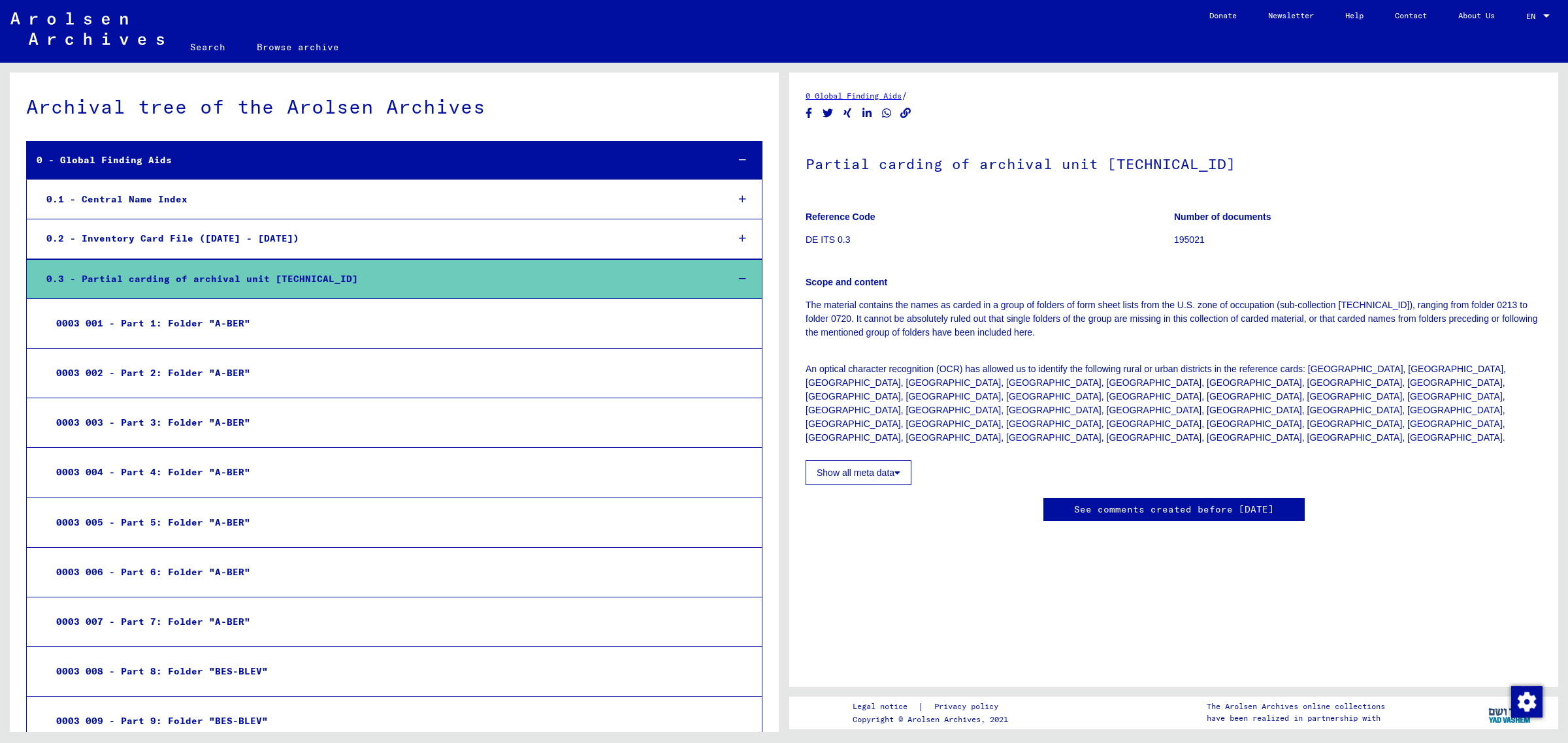
click at [151, 212] on div "0.1 - Central Name Index" at bounding box center [376, 199] width 680 height 26
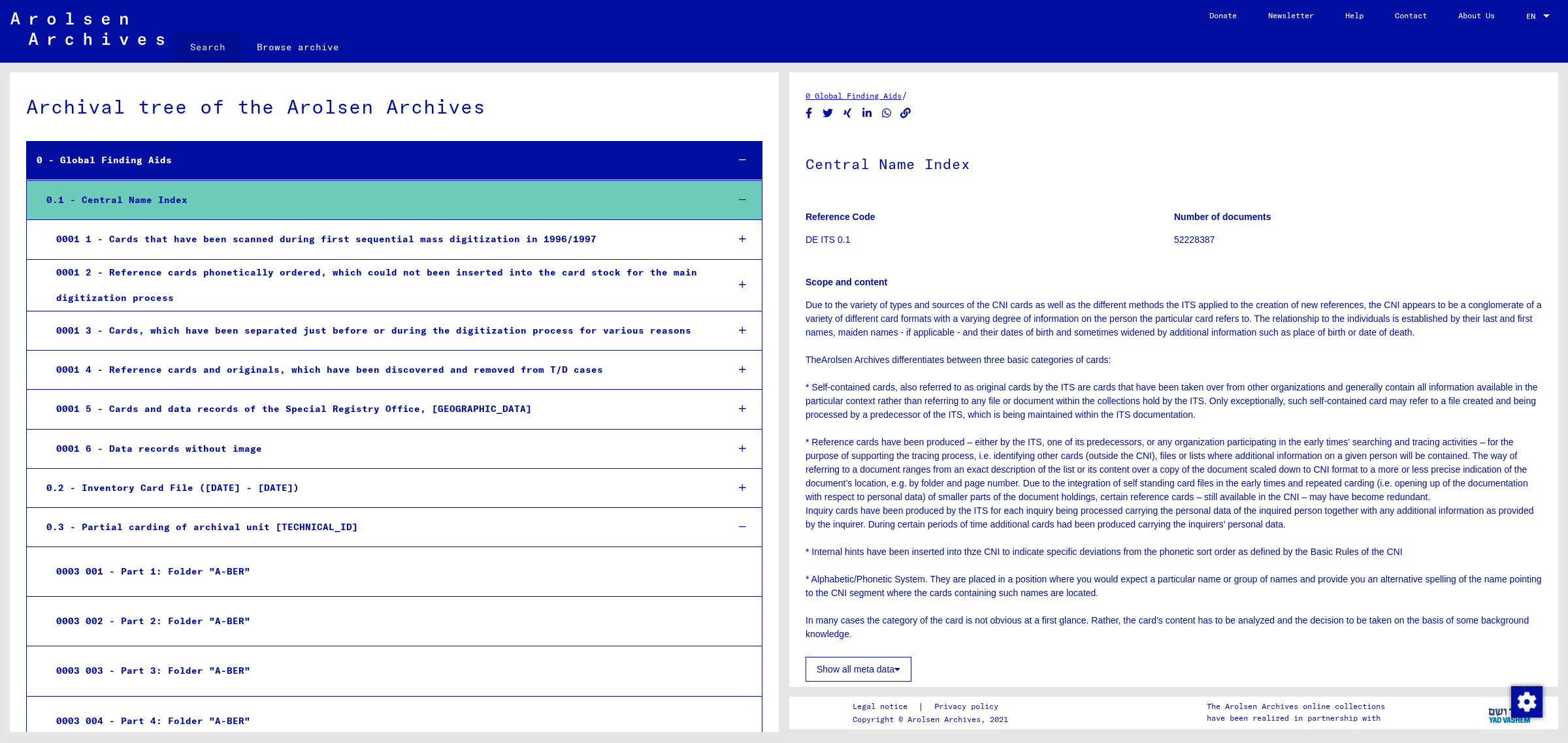
click at [207, 62] on link "Search" at bounding box center [207, 46] width 67 height 31
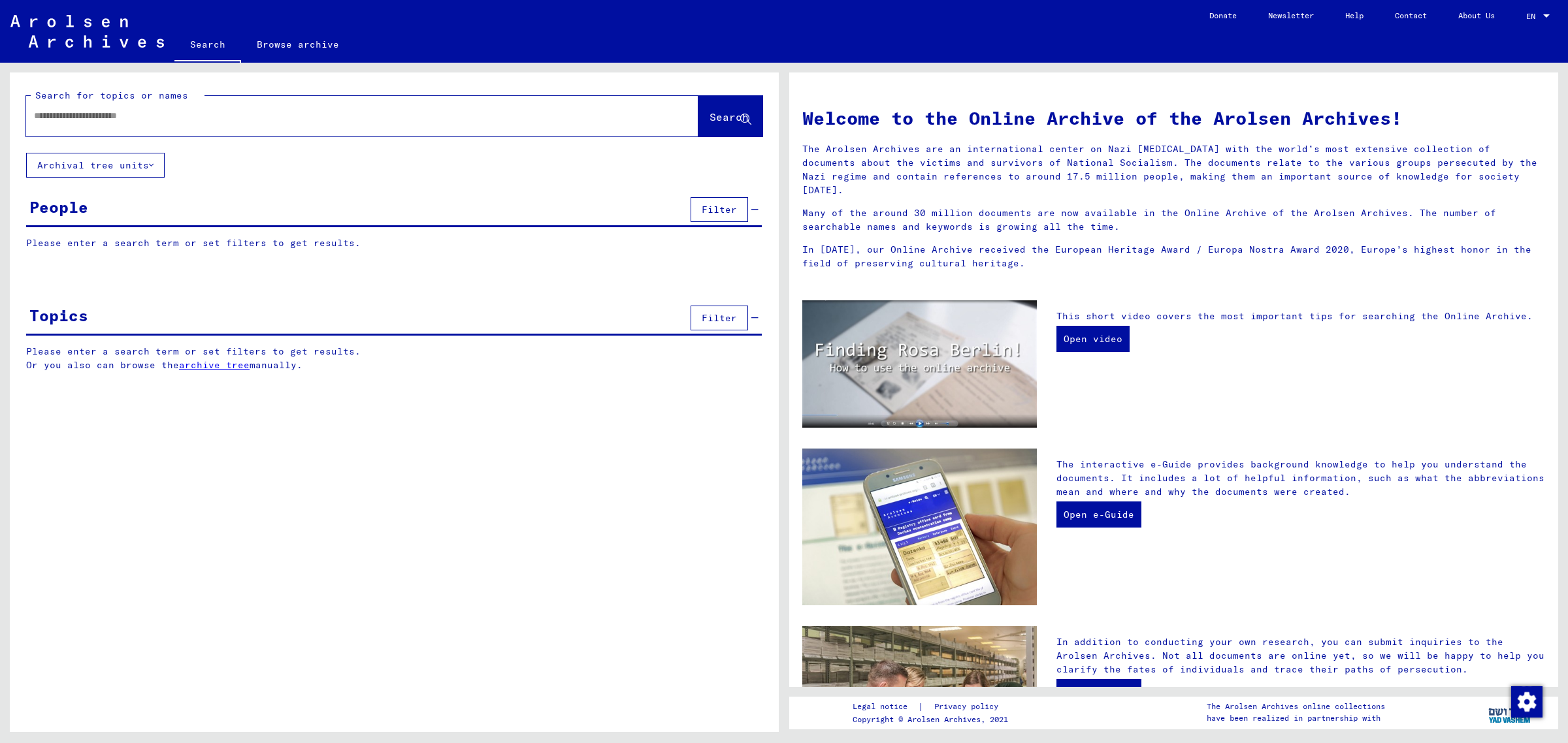
click at [152, 255] on yv-its-grid-expansion-panel "People Filter Please enter a search term or set filters to get results. Signatu…" at bounding box center [394, 232] width 769 height 76
click at [154, 250] on p "Please enter a search term or set filters to get results." at bounding box center [394, 243] width 735 height 14
click at [142, 250] on p "Please enter a search term or set filters to get results." at bounding box center [394, 243] width 735 height 14
click at [193, 124] on div at bounding box center [343, 115] width 633 height 30
click at [60, 131] on div at bounding box center [343, 115] width 633 height 30
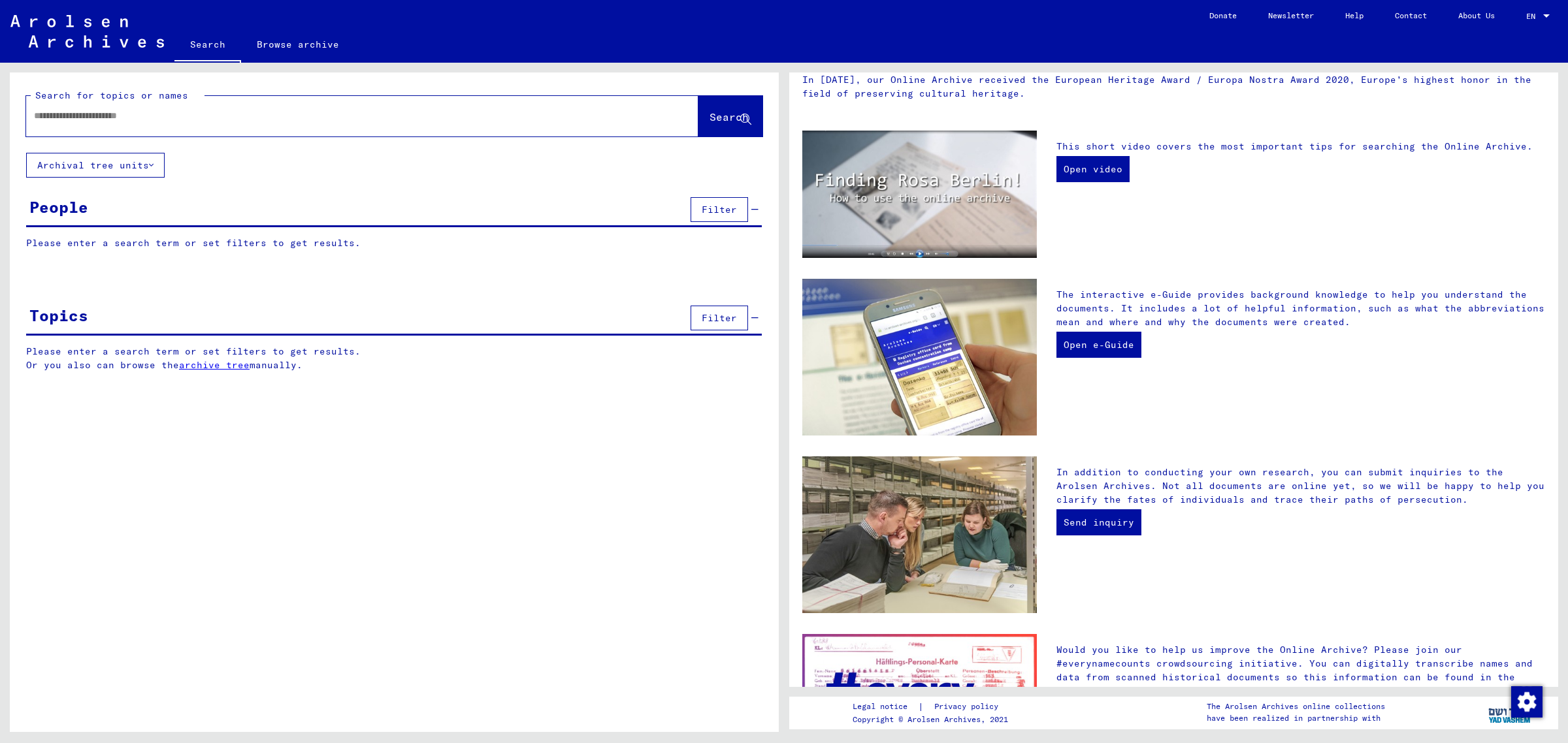
scroll to position [164, 0]
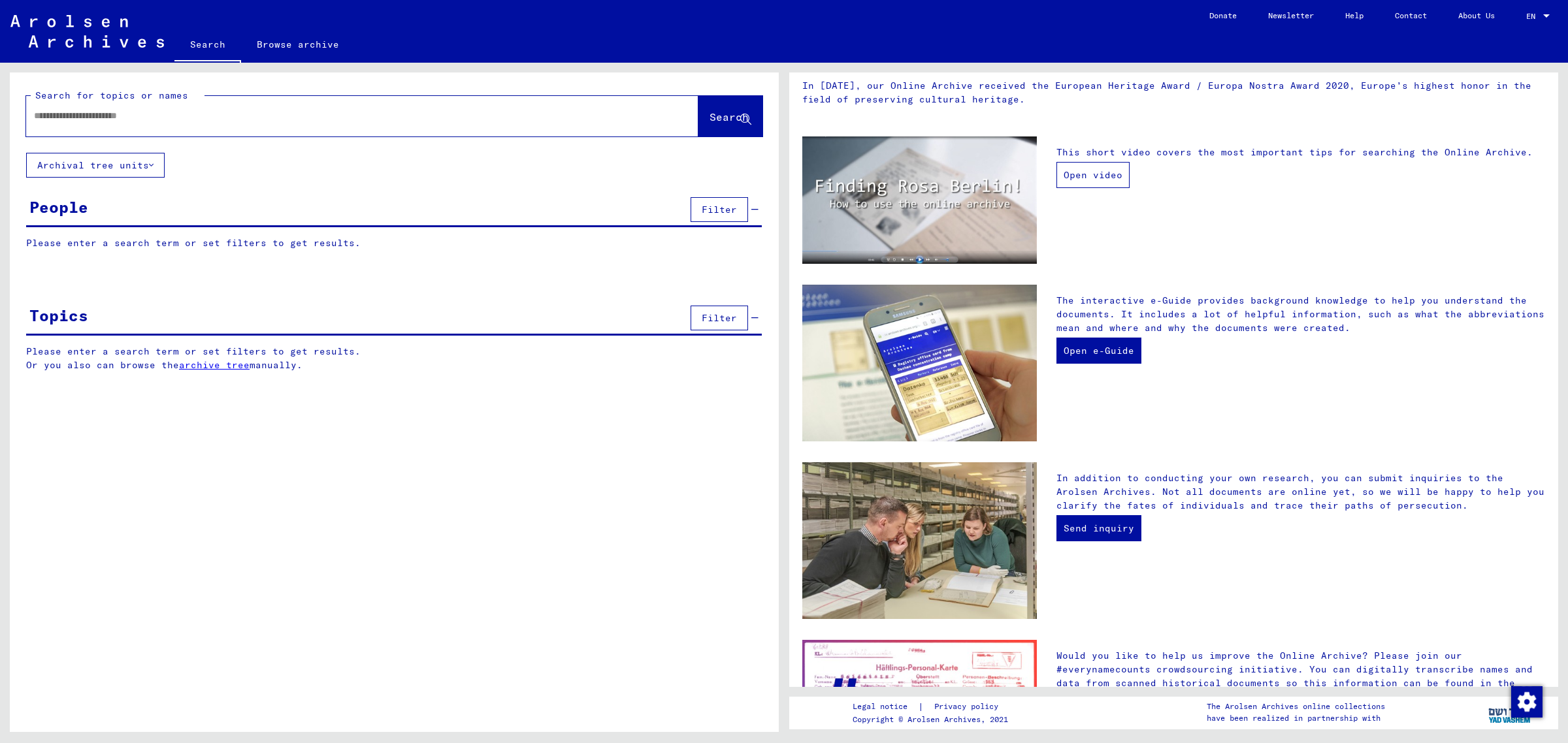
click at [1079, 188] on link "Open video" at bounding box center [1093, 175] width 73 height 26
click at [119, 131] on div at bounding box center [343, 115] width 633 height 30
click at [92, 123] on input "text" at bounding box center [346, 115] width 625 height 14
click at [85, 123] on input "text" at bounding box center [346, 115] width 625 height 14
type input "*"
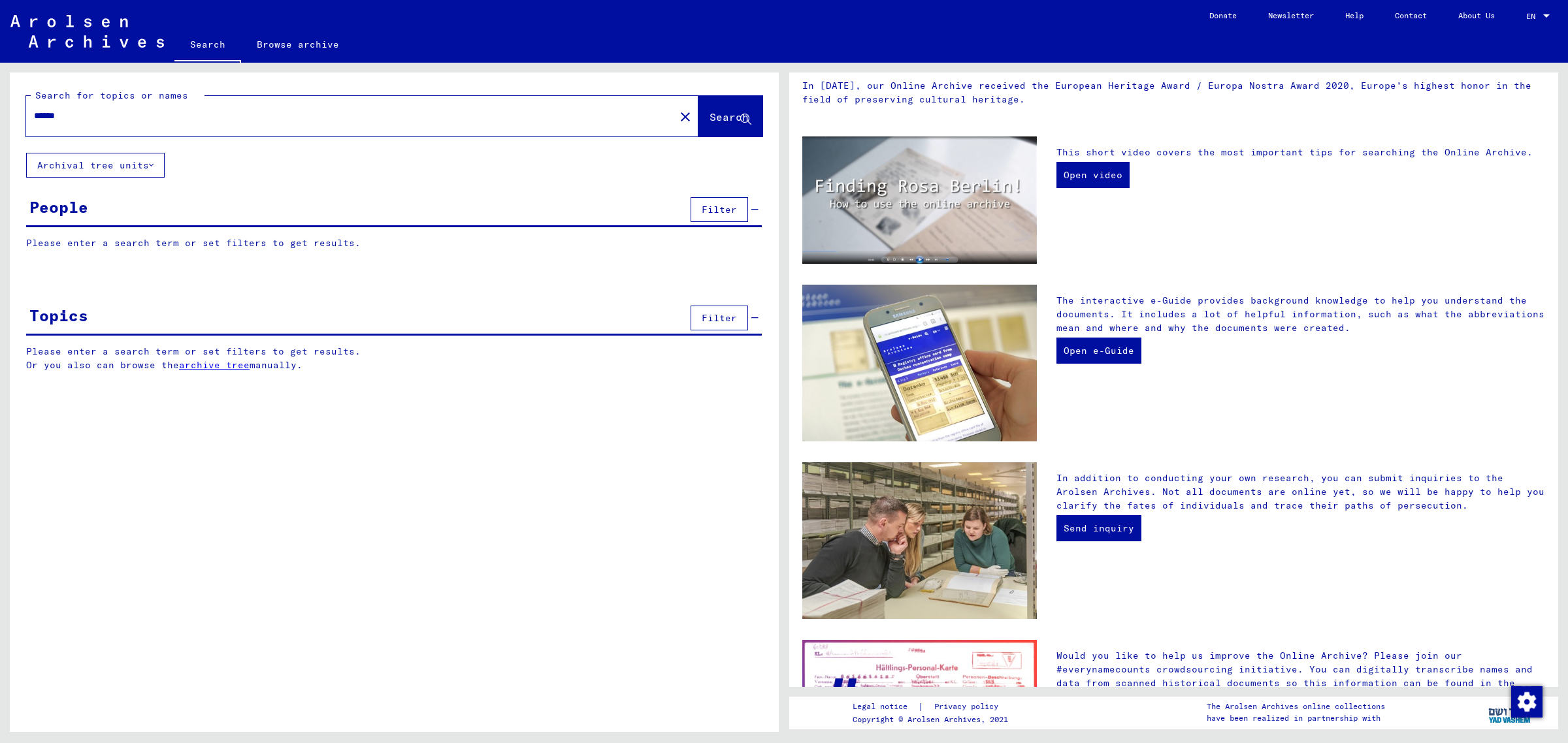
type input "******"
click at [145, 171] on button "Archival tree units" at bounding box center [96, 166] width 139 height 25
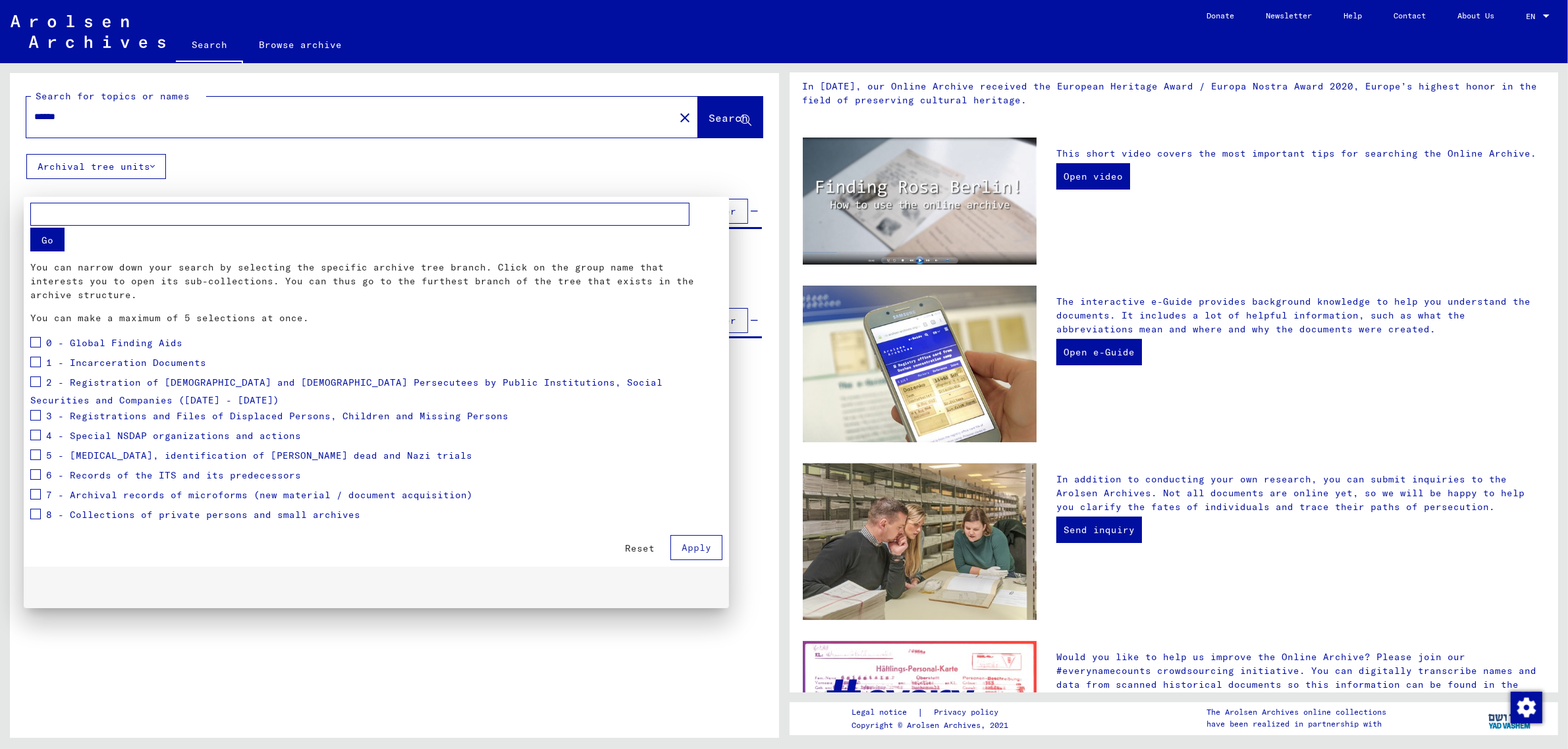
click at [720, 137] on div at bounding box center [784, 374] width 1568 height 749
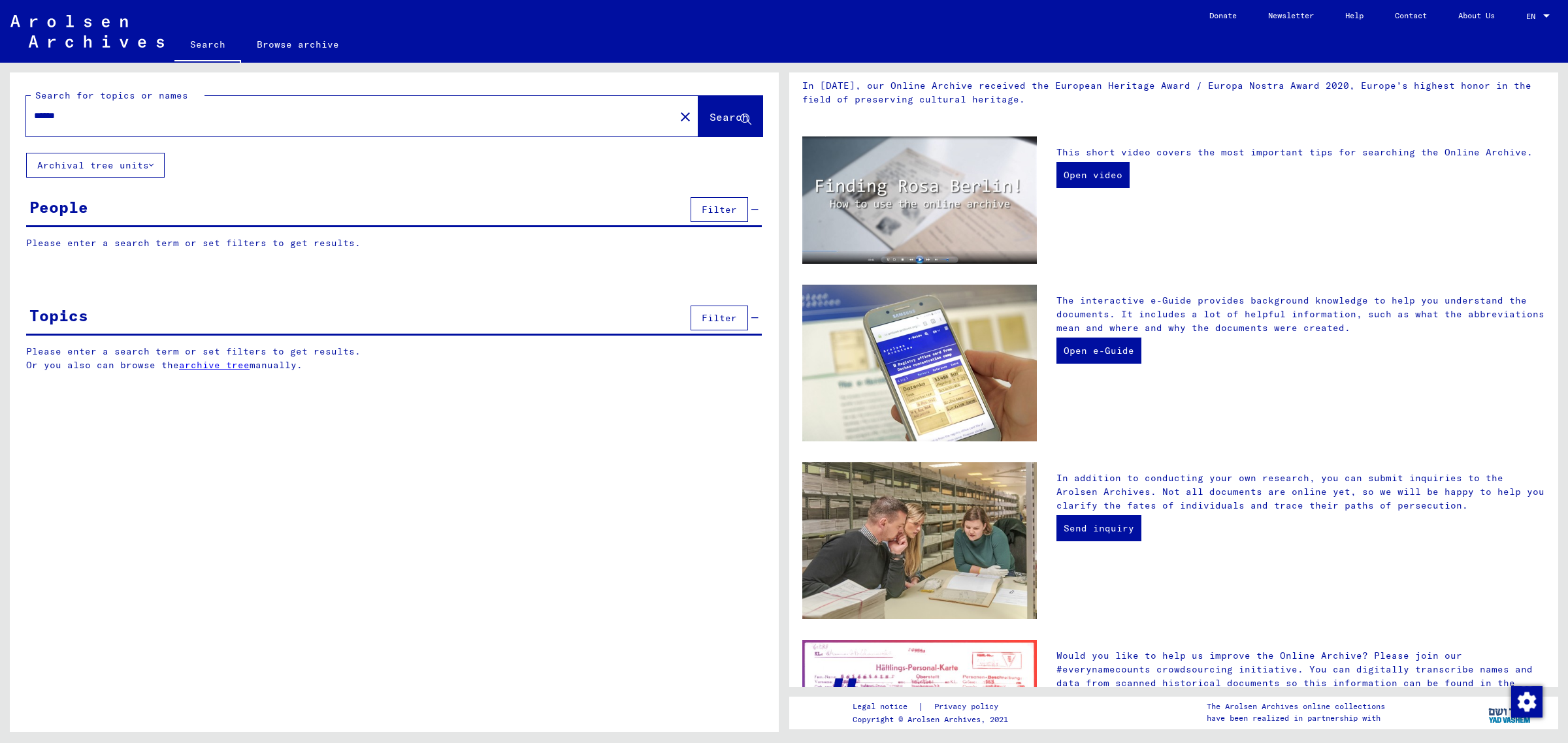
click at [710, 123] on span "Search" at bounding box center [729, 117] width 39 height 13
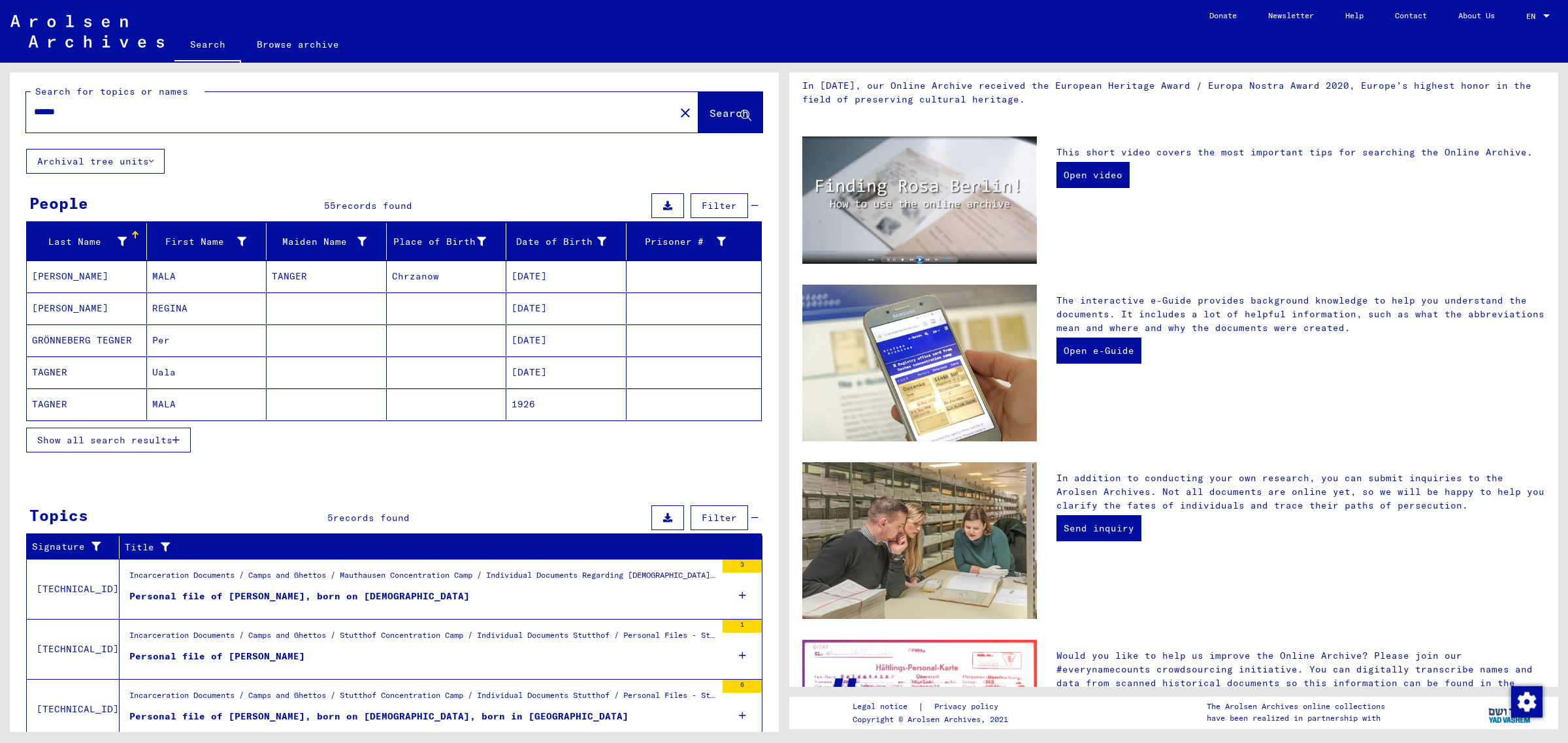
scroll to position [5, 0]
click at [167, 445] on span "Show all search results" at bounding box center [104, 439] width 135 height 12
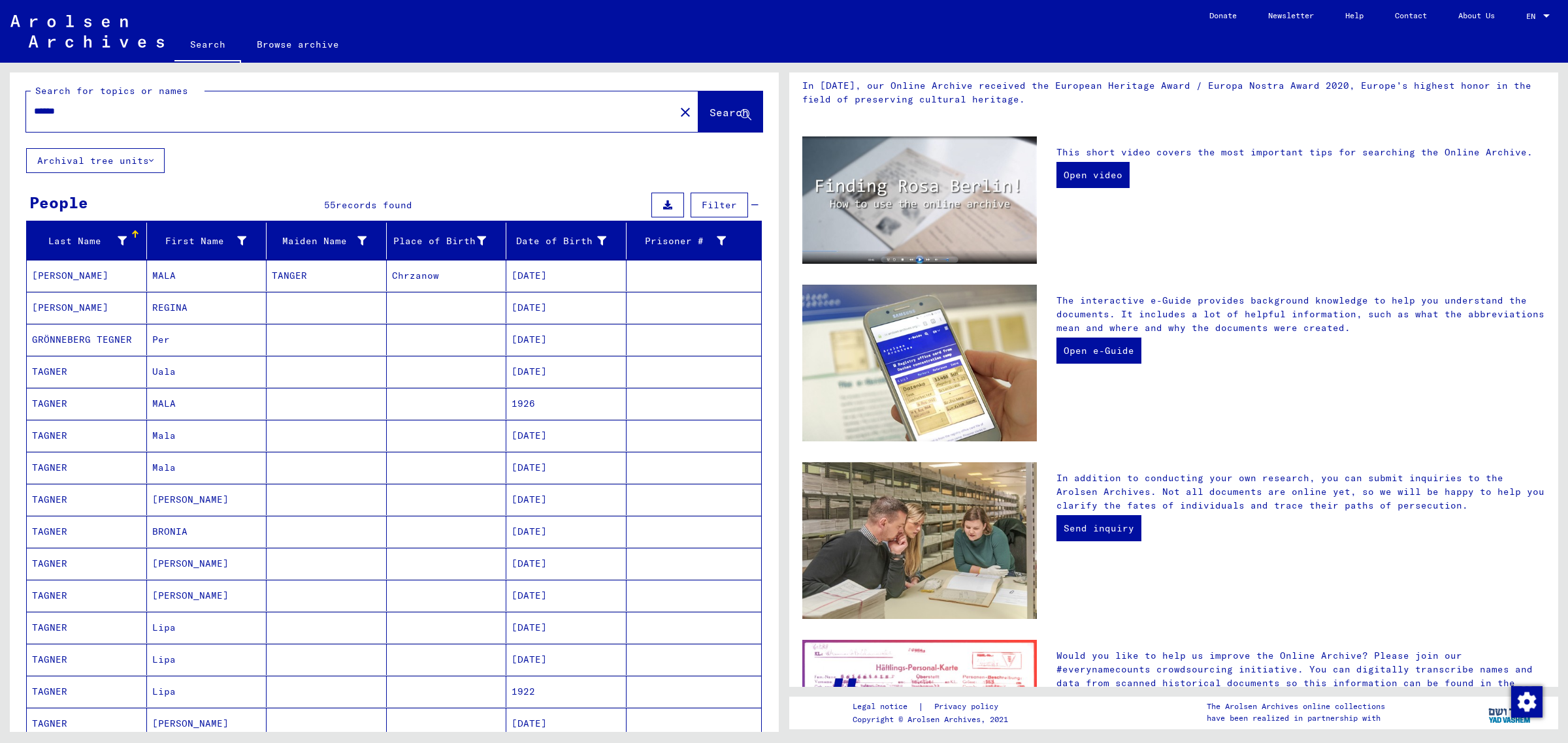
click at [115, 419] on mat-cell "TAGNER" at bounding box center [87, 403] width 120 height 31
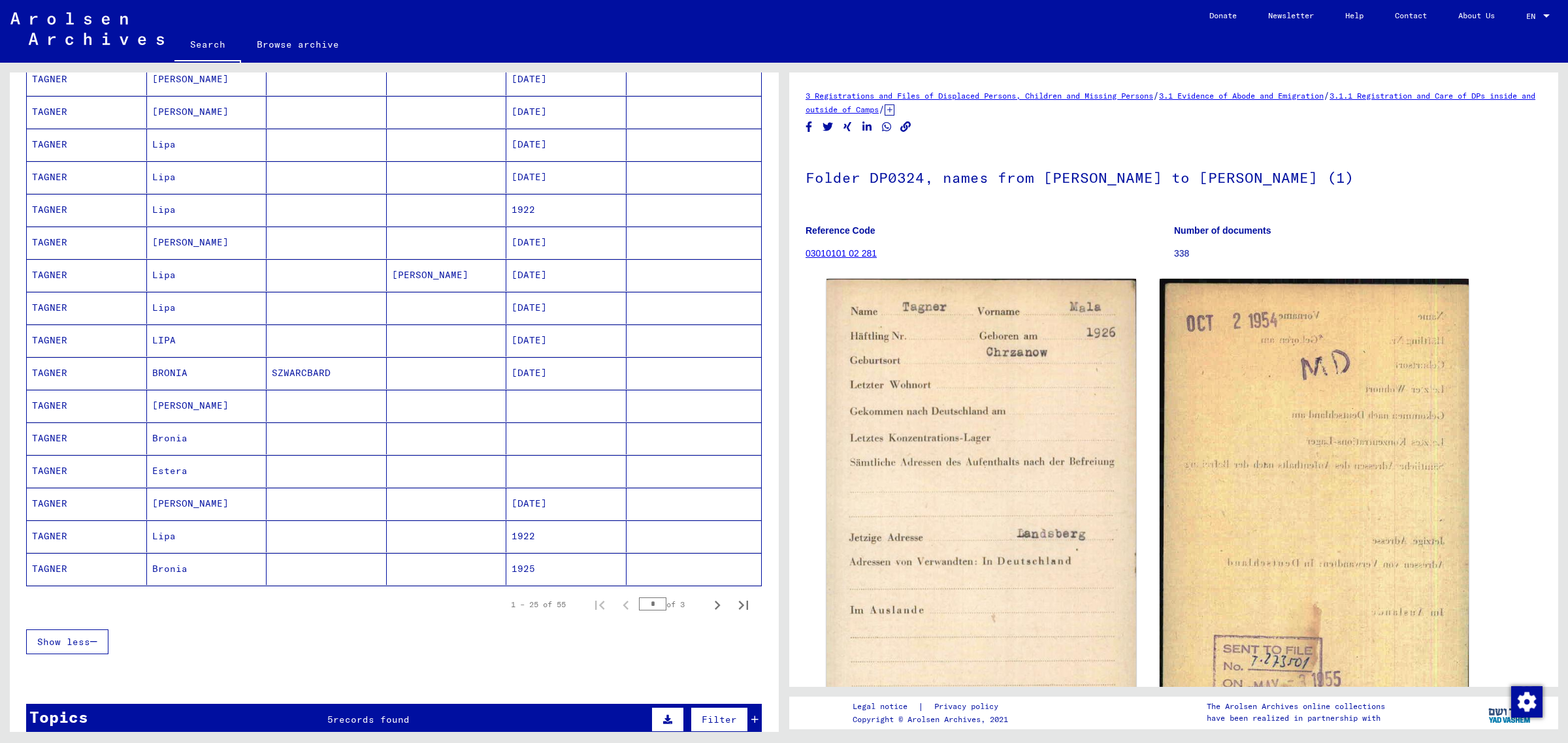
scroll to position [498, 0]
click at [708, 611] on icon "Next page" at bounding box center [718, 602] width 18 height 18
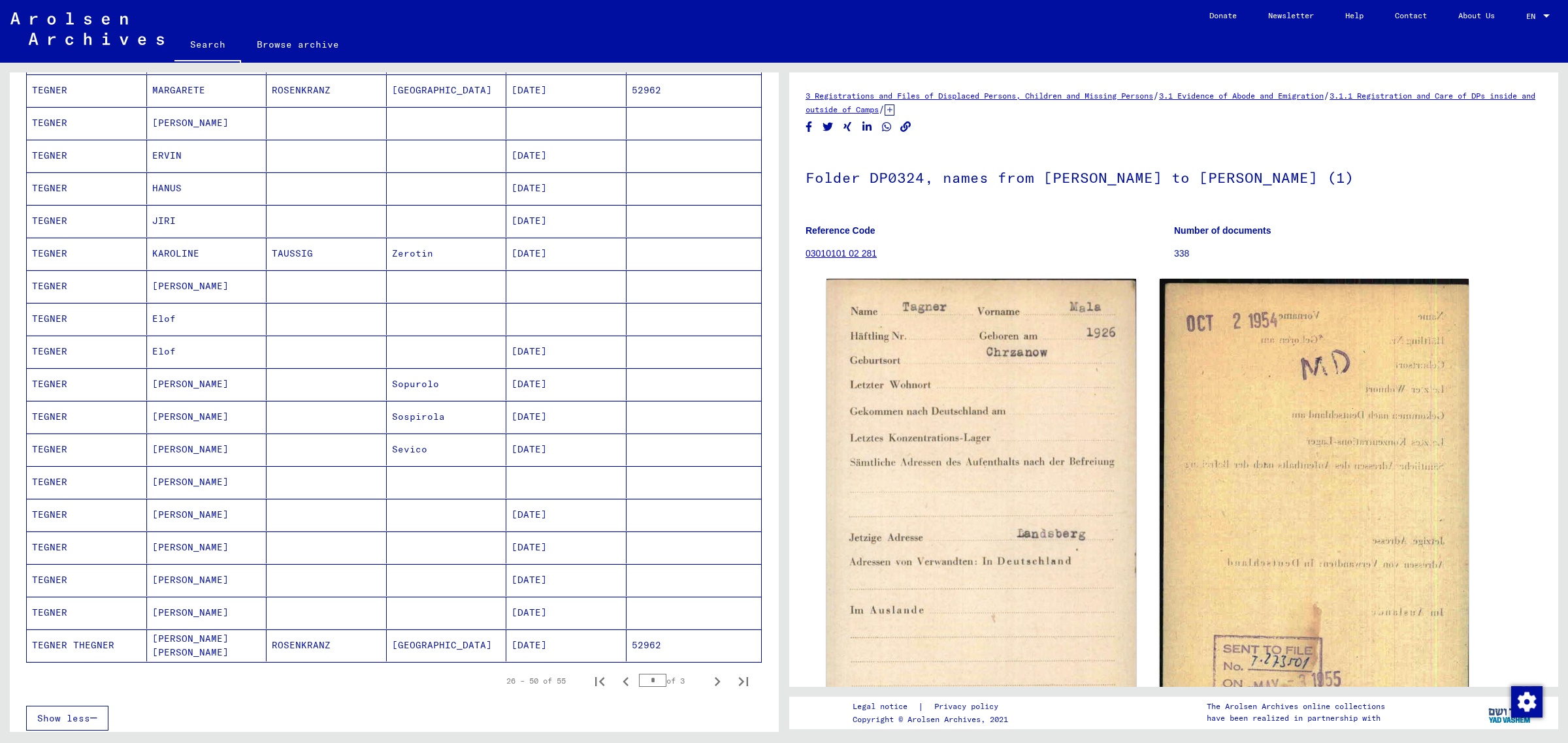
scroll to position [434, 0]
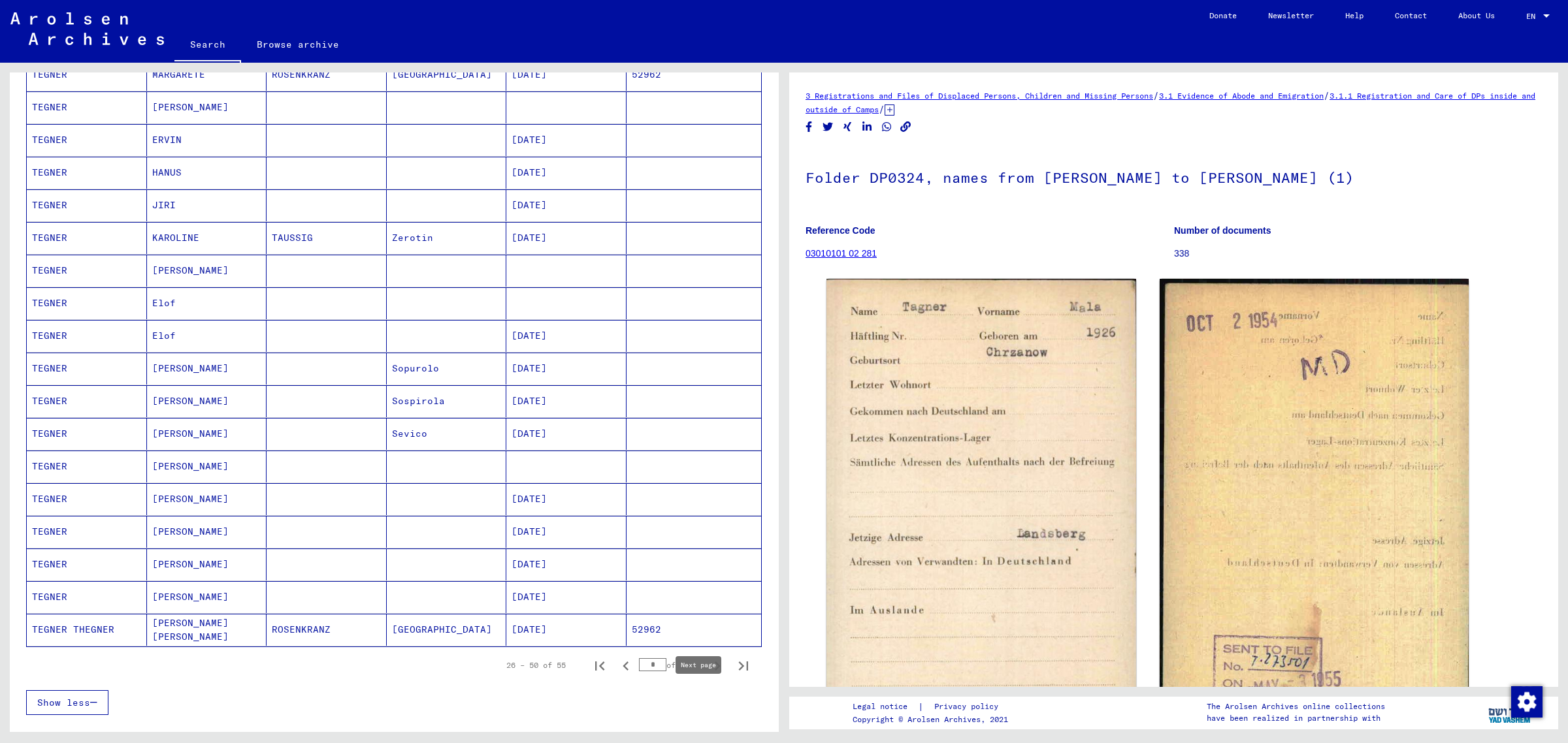
click at [708, 675] on icon "Next page" at bounding box center [718, 666] width 18 height 18
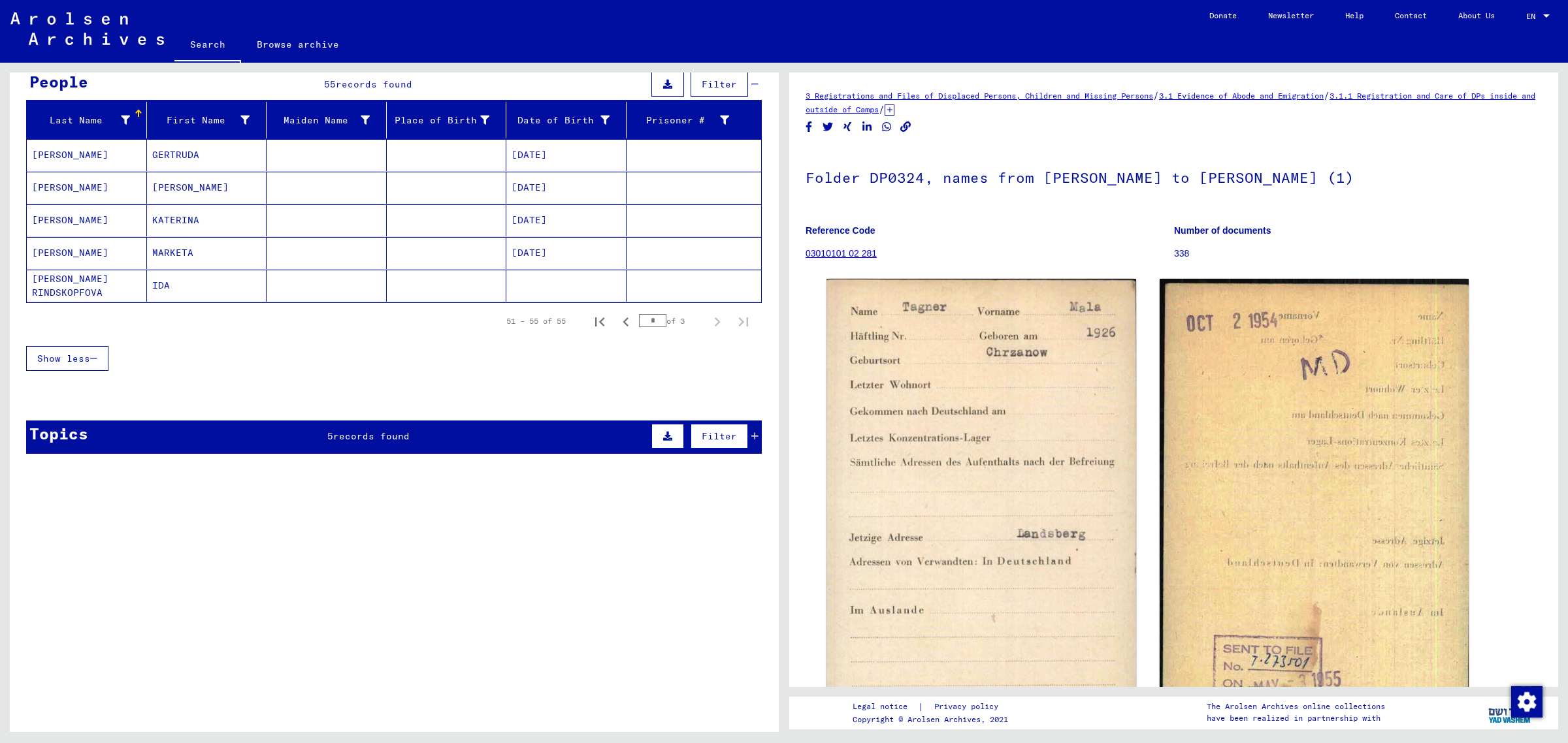
scroll to position [125, 0]
click at [623, 327] on icon "Previous page" at bounding box center [625, 323] width 6 height 9
type input "*"
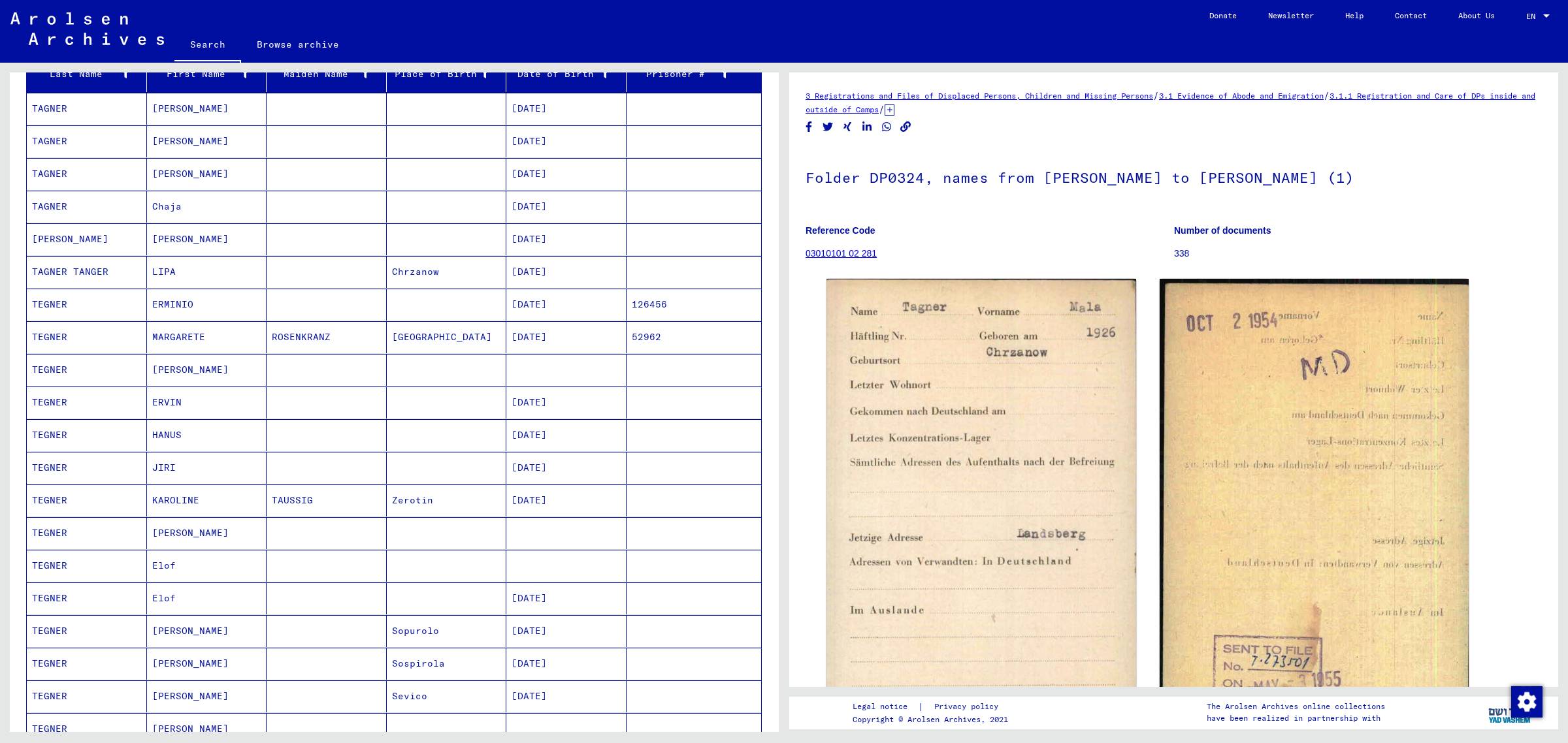
scroll to position [183, 0]
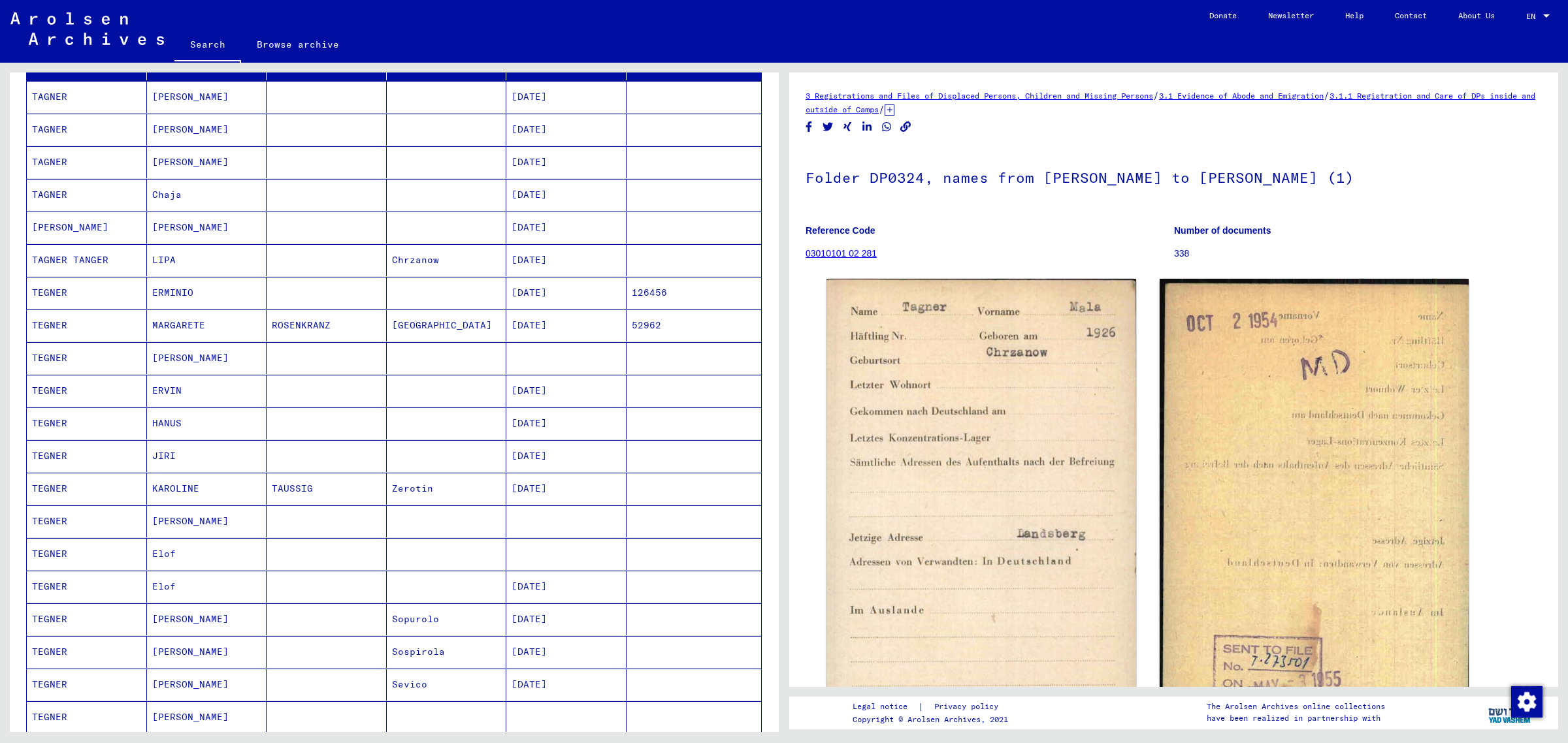
click at [43, 679] on button at bounding box center [53, 690] width 42 height 42
click at [184, 668] on mat-cell "[PERSON_NAME]" at bounding box center [207, 652] width 120 height 32
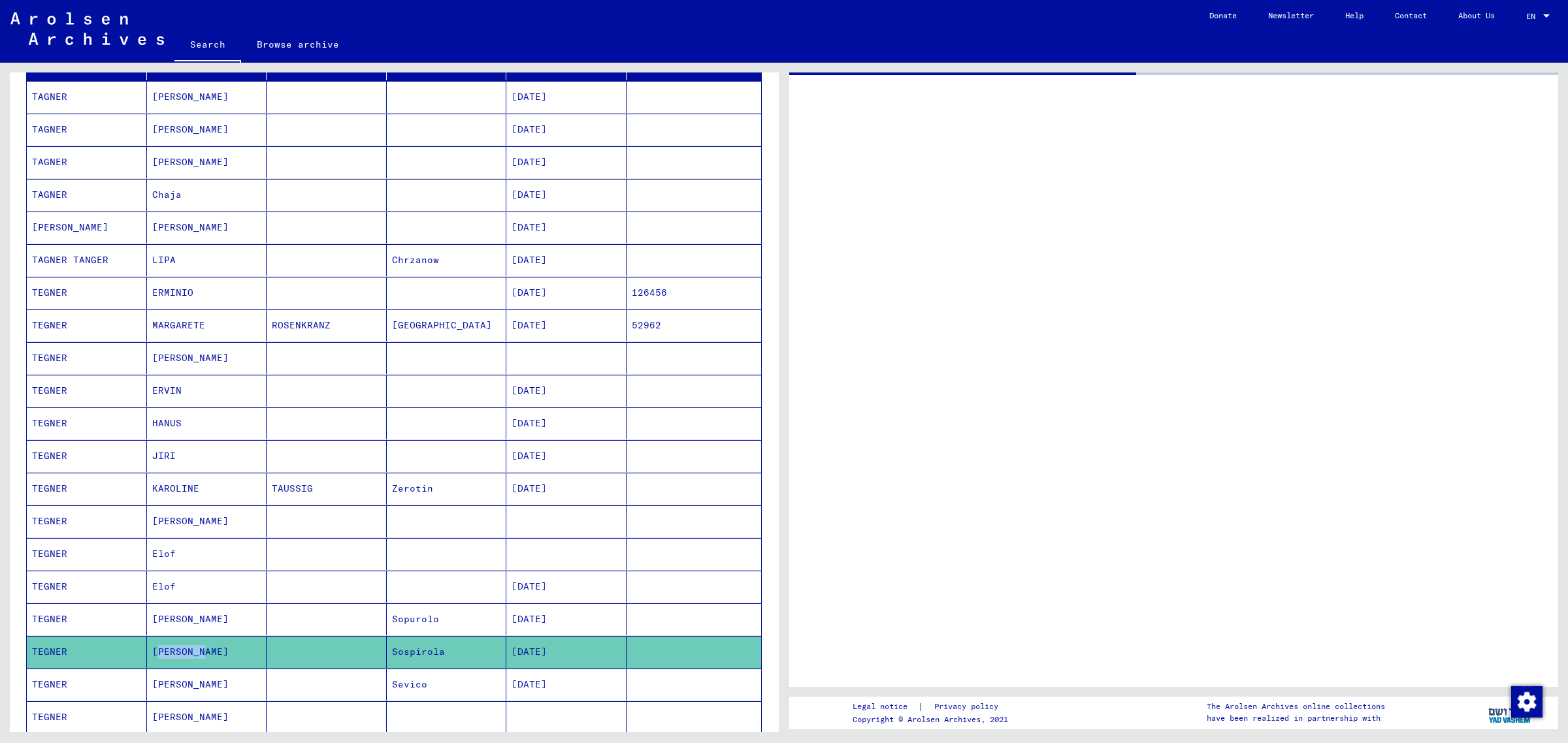
click at [184, 668] on mat-cell "[PERSON_NAME]" at bounding box center [207, 652] width 120 height 32
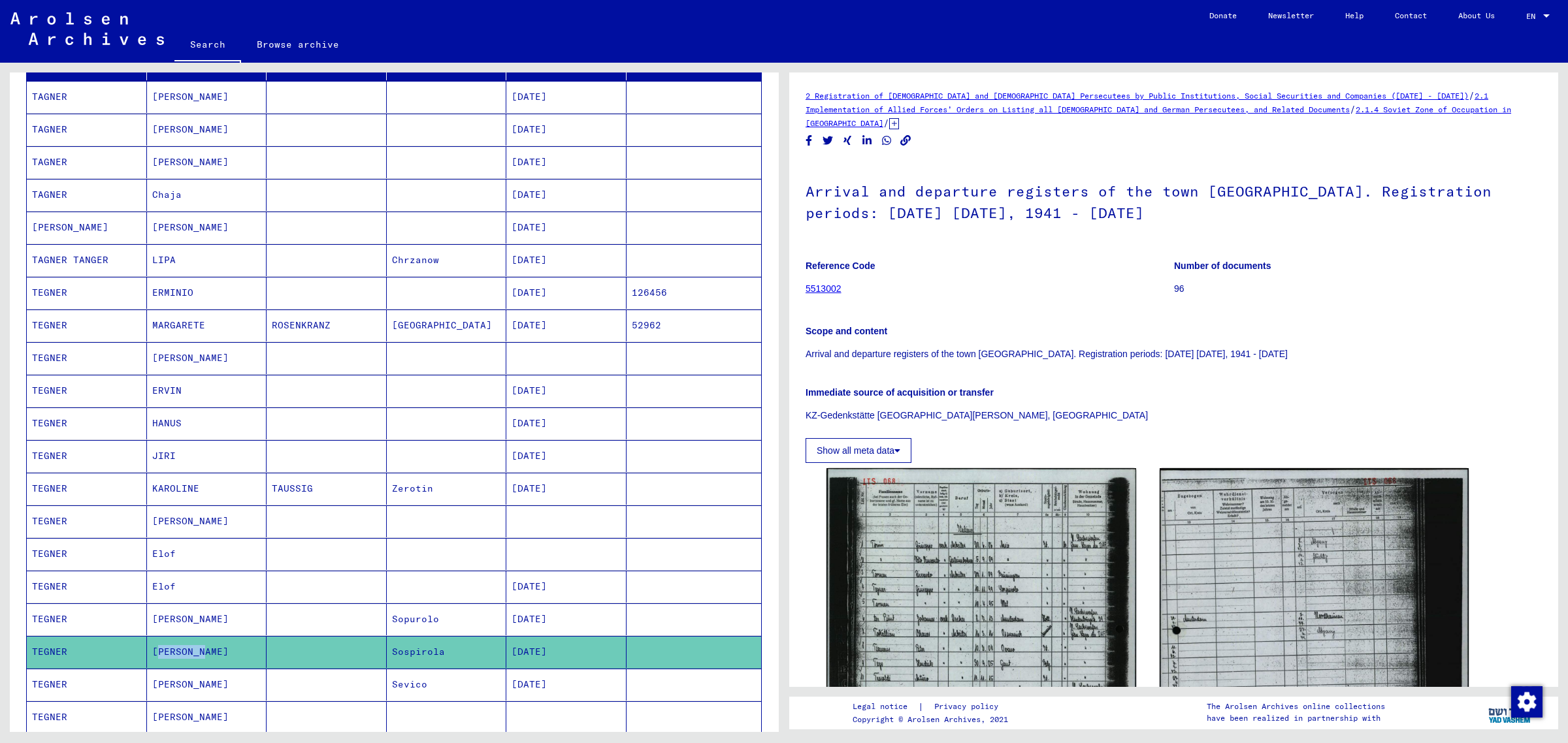
click at [814, 284] on link "5513002" at bounding box center [823, 288] width 36 height 11
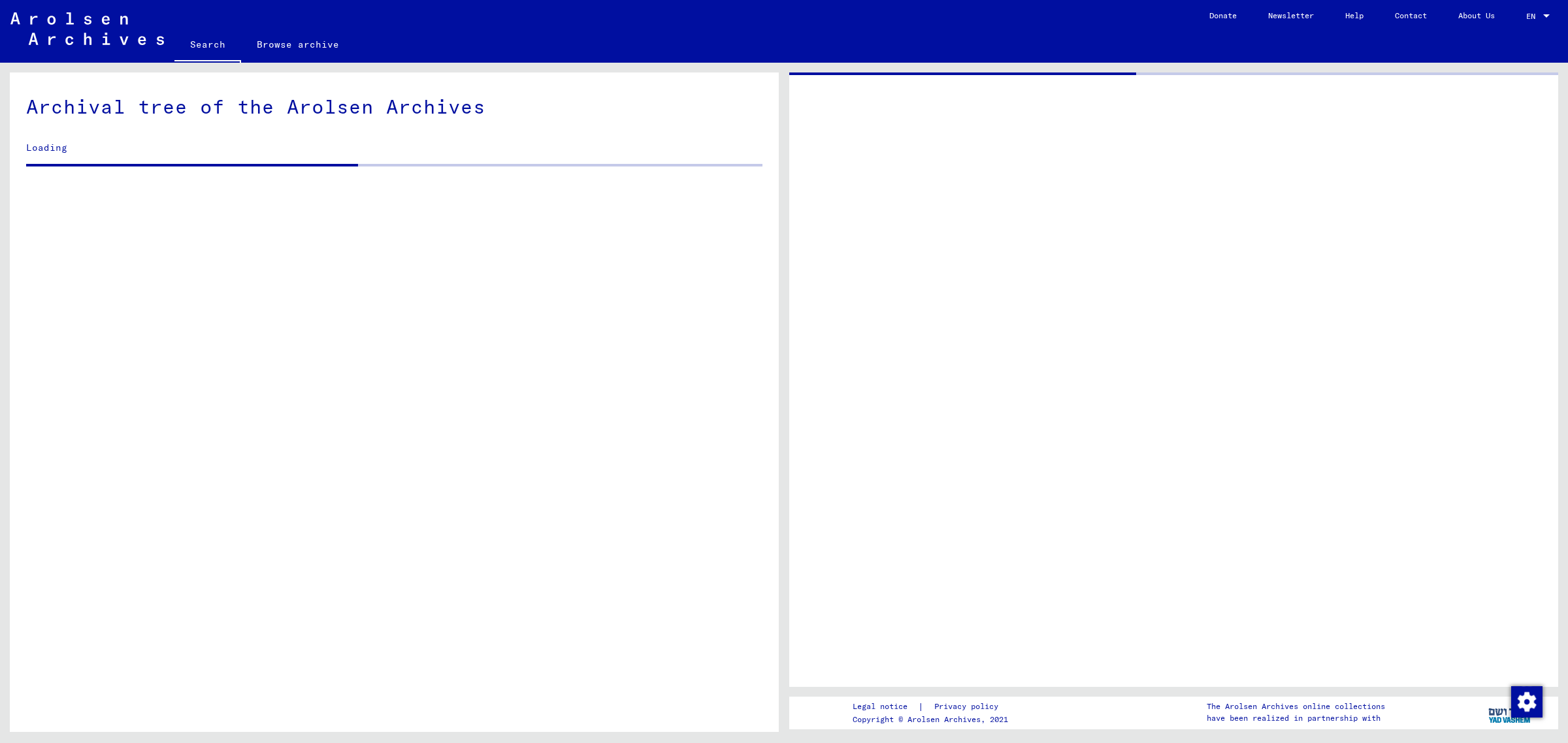
click at [814, 284] on div at bounding box center [1173, 379] width 769 height 614
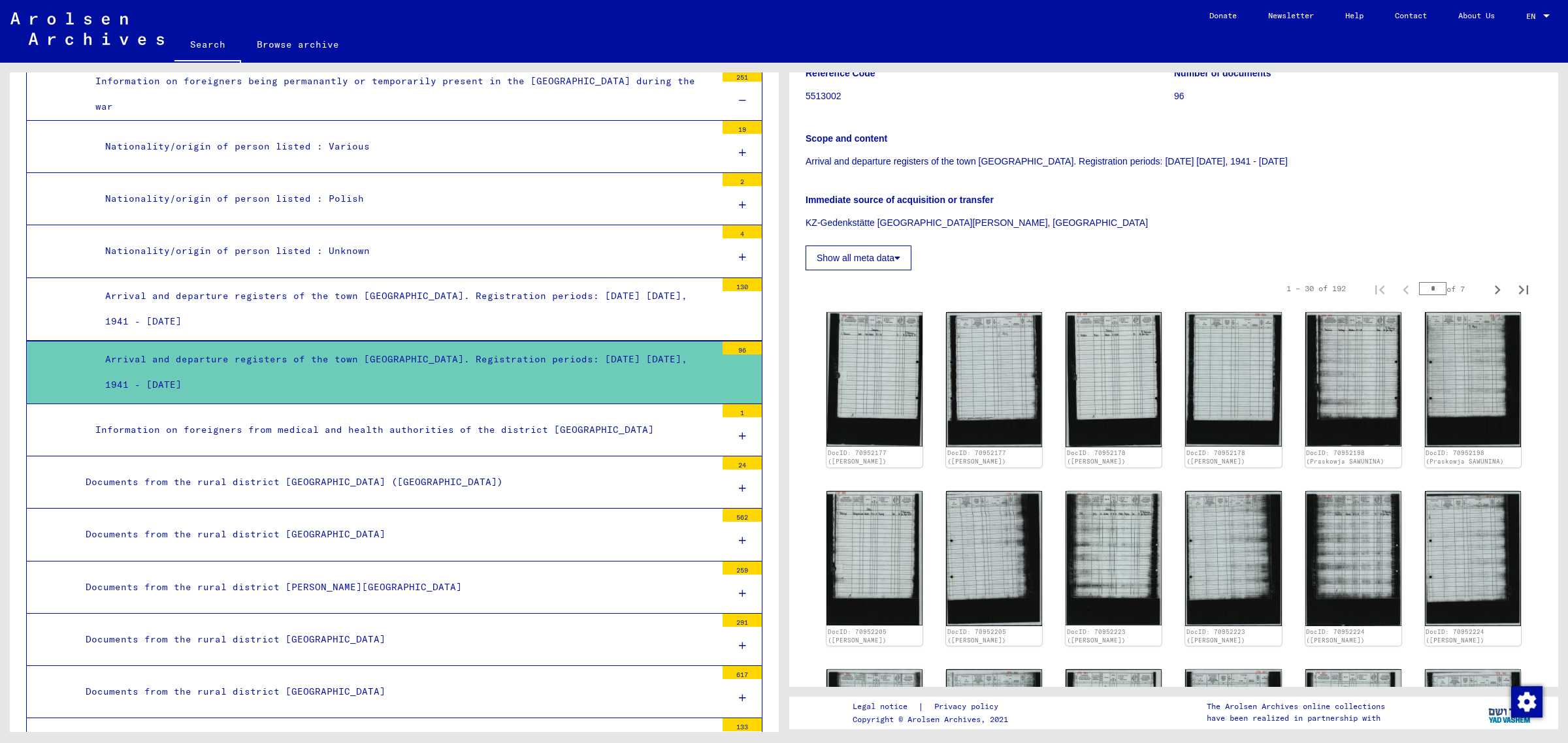
scroll to position [193, 0]
click at [879, 255] on button "Show all meta data" at bounding box center [858, 257] width 106 height 25
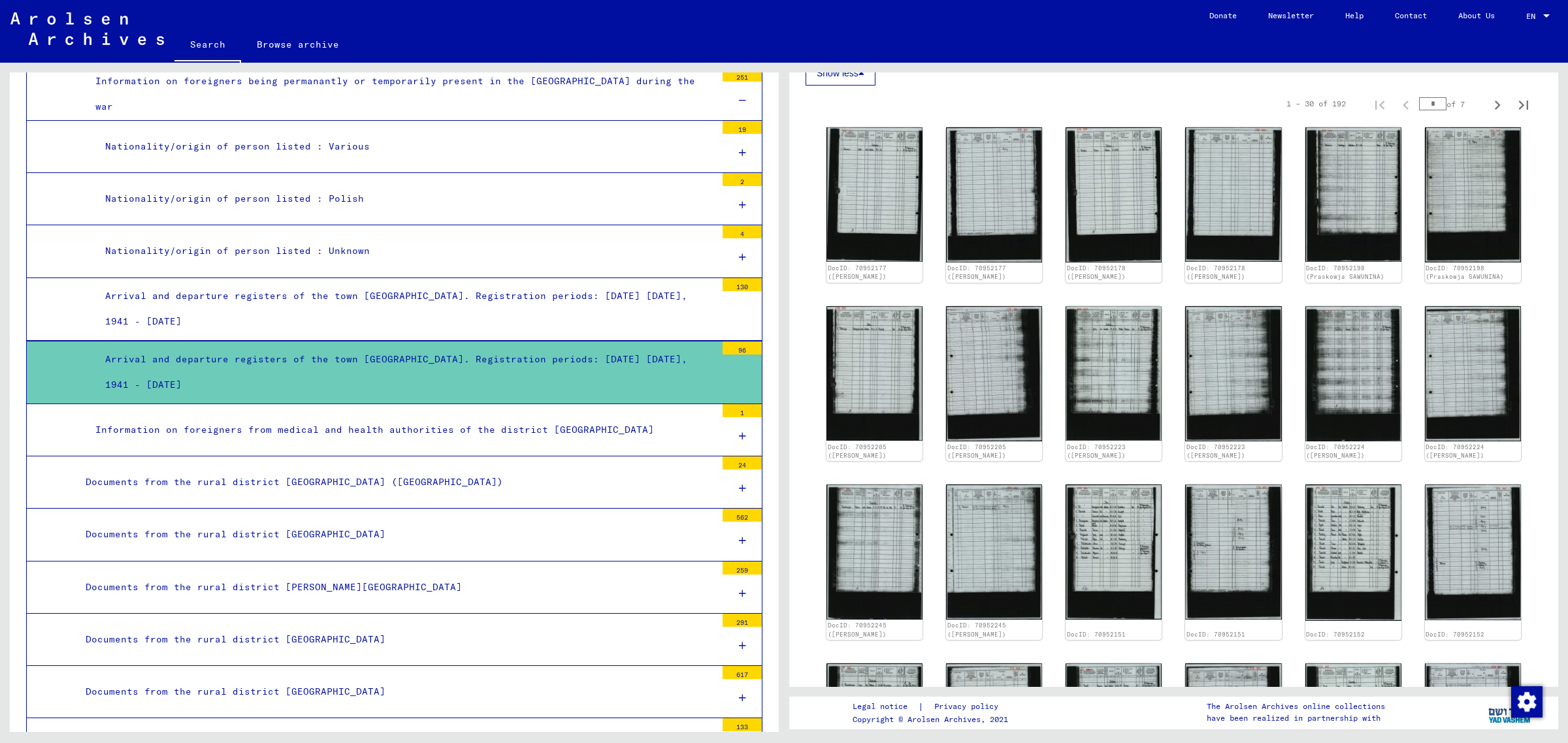
scroll to position [397, 0]
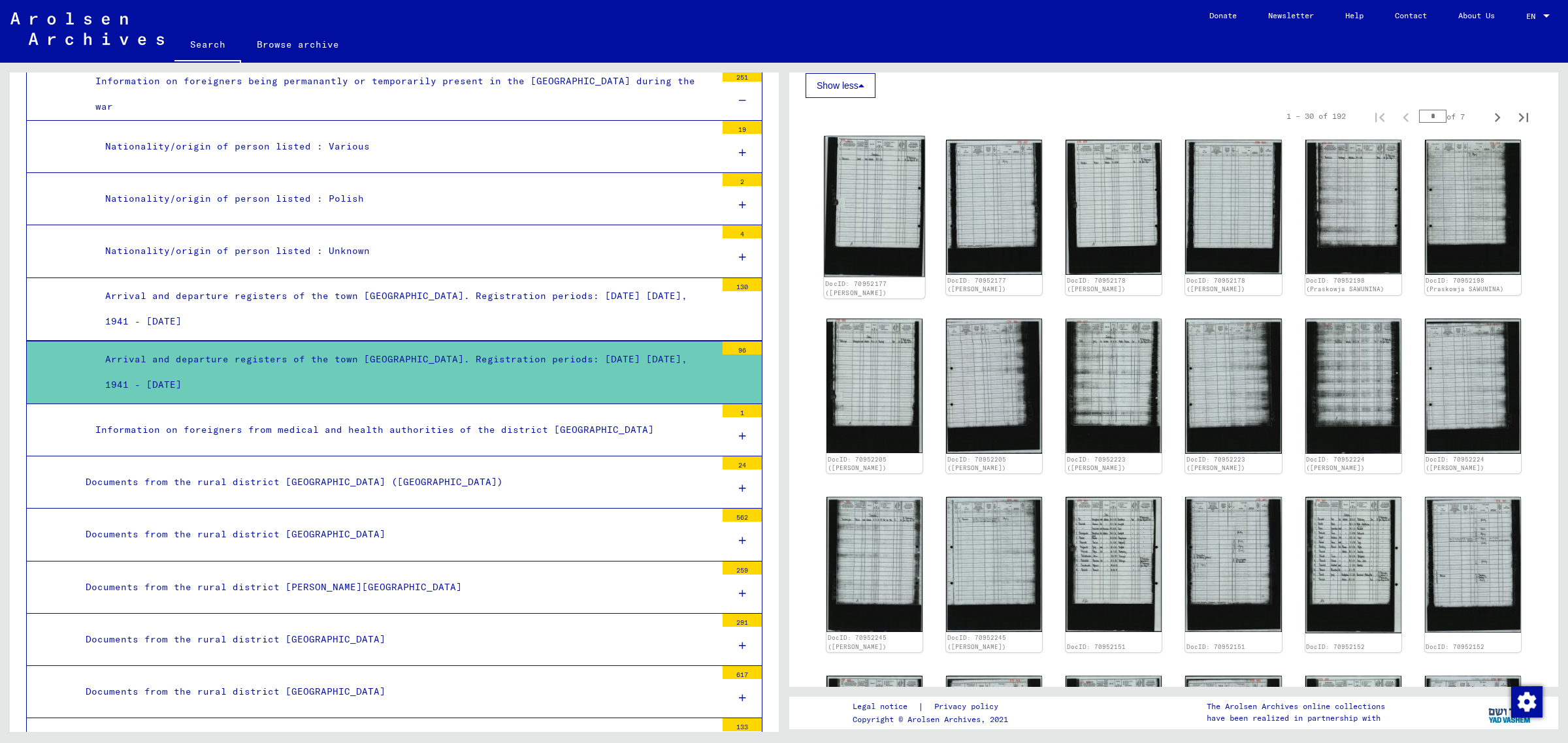
click at [883, 193] on img at bounding box center [874, 207] width 101 height 142
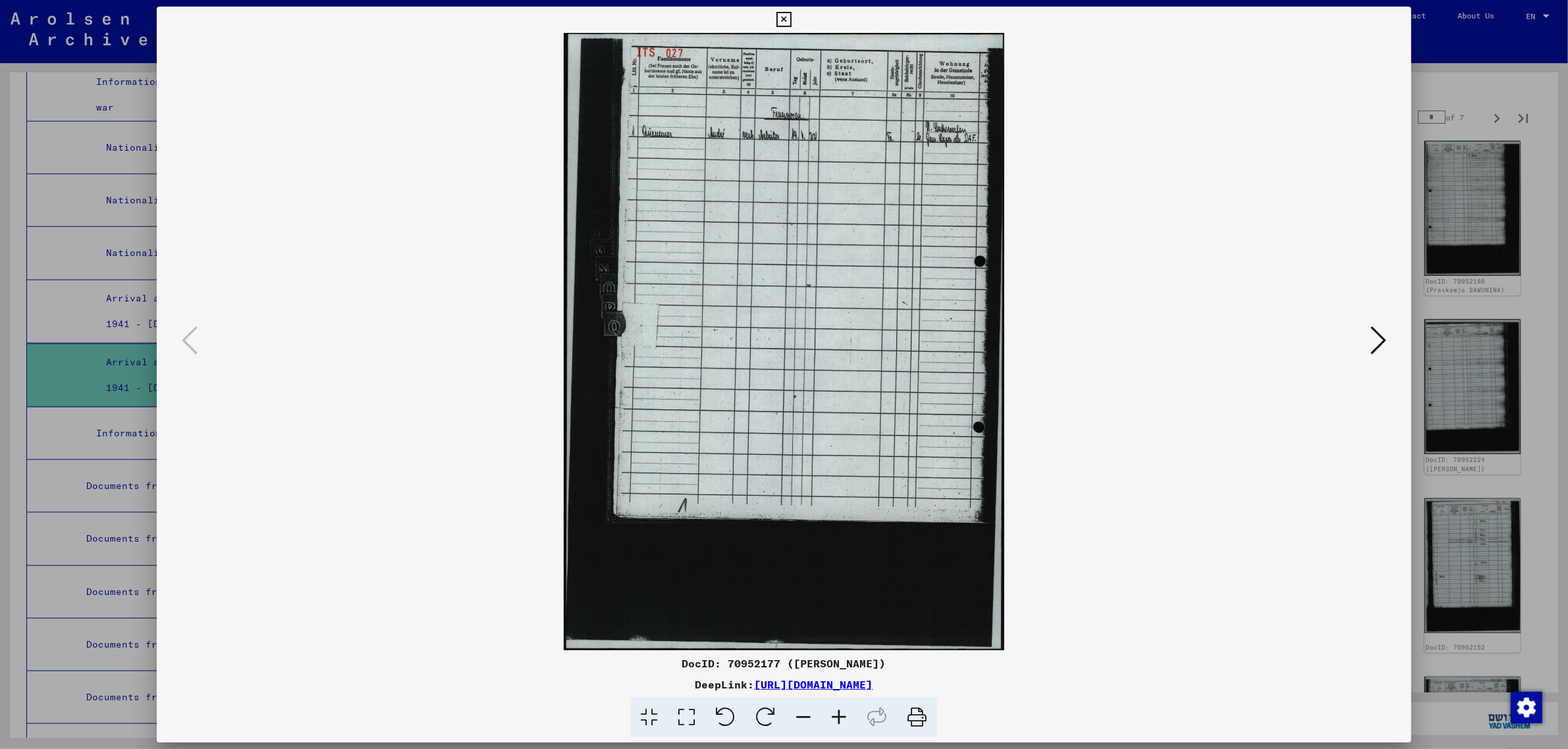
click at [1382, 336] on icon at bounding box center [1378, 340] width 16 height 31
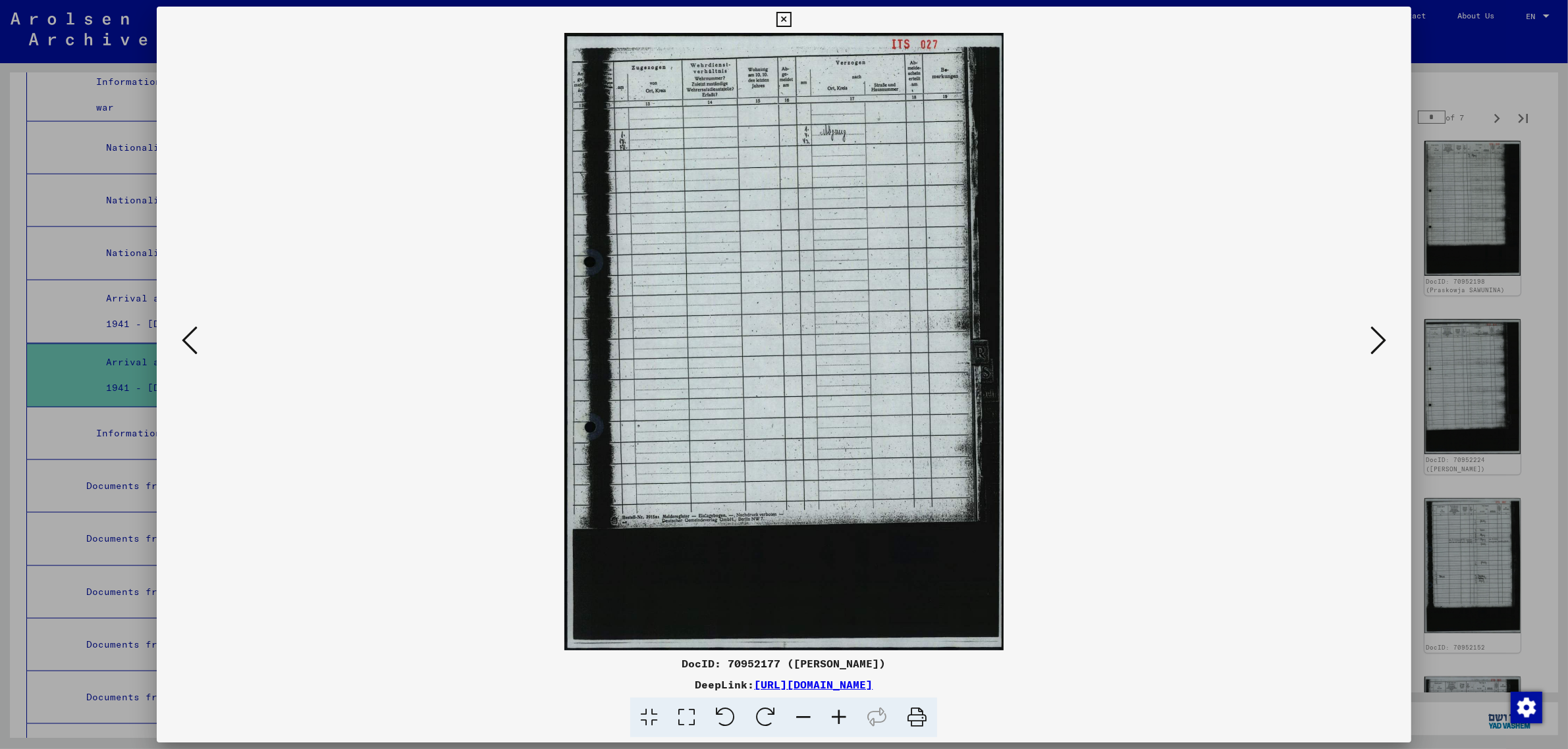
click at [1382, 336] on icon at bounding box center [1378, 340] width 16 height 31
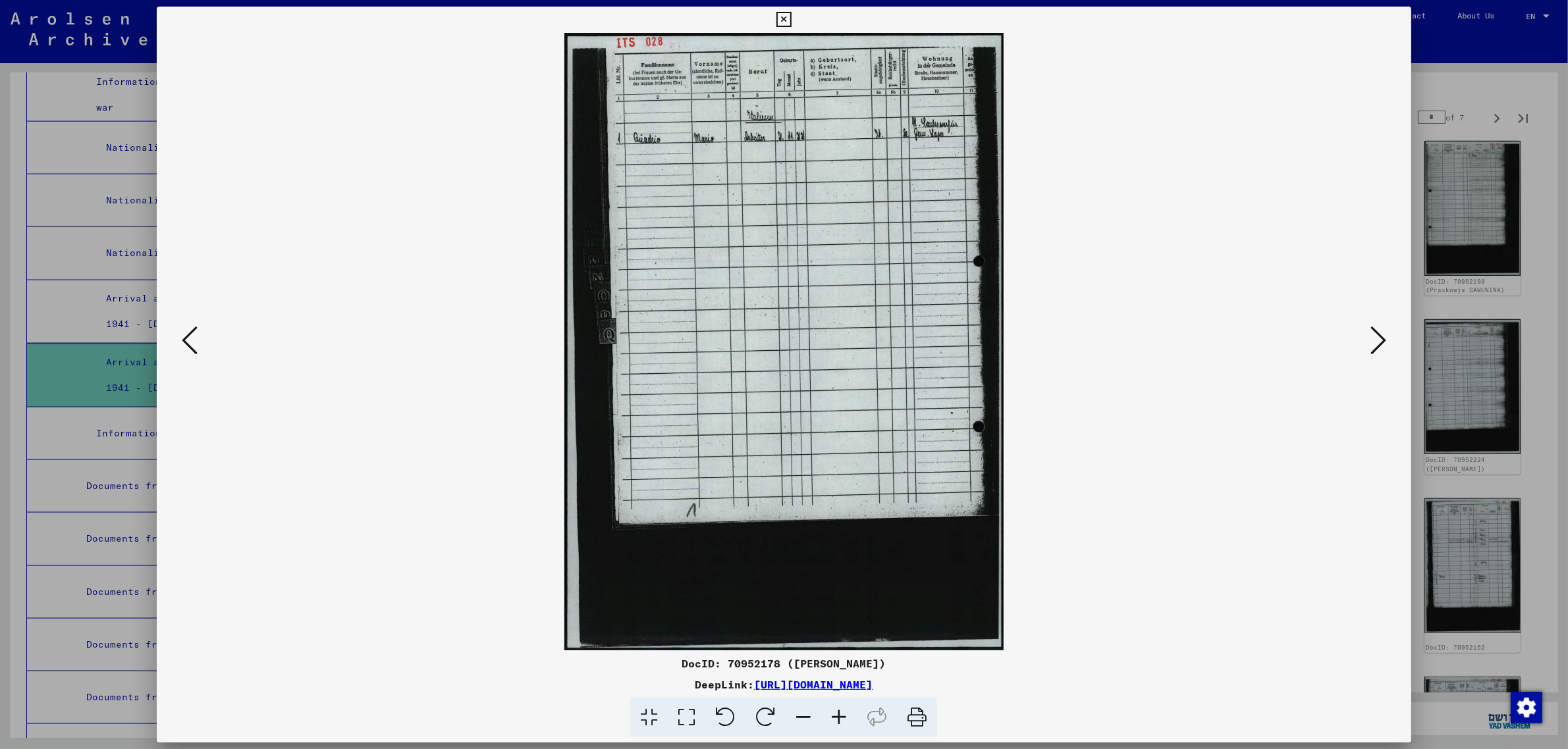
click at [1383, 333] on icon at bounding box center [1378, 340] width 16 height 31
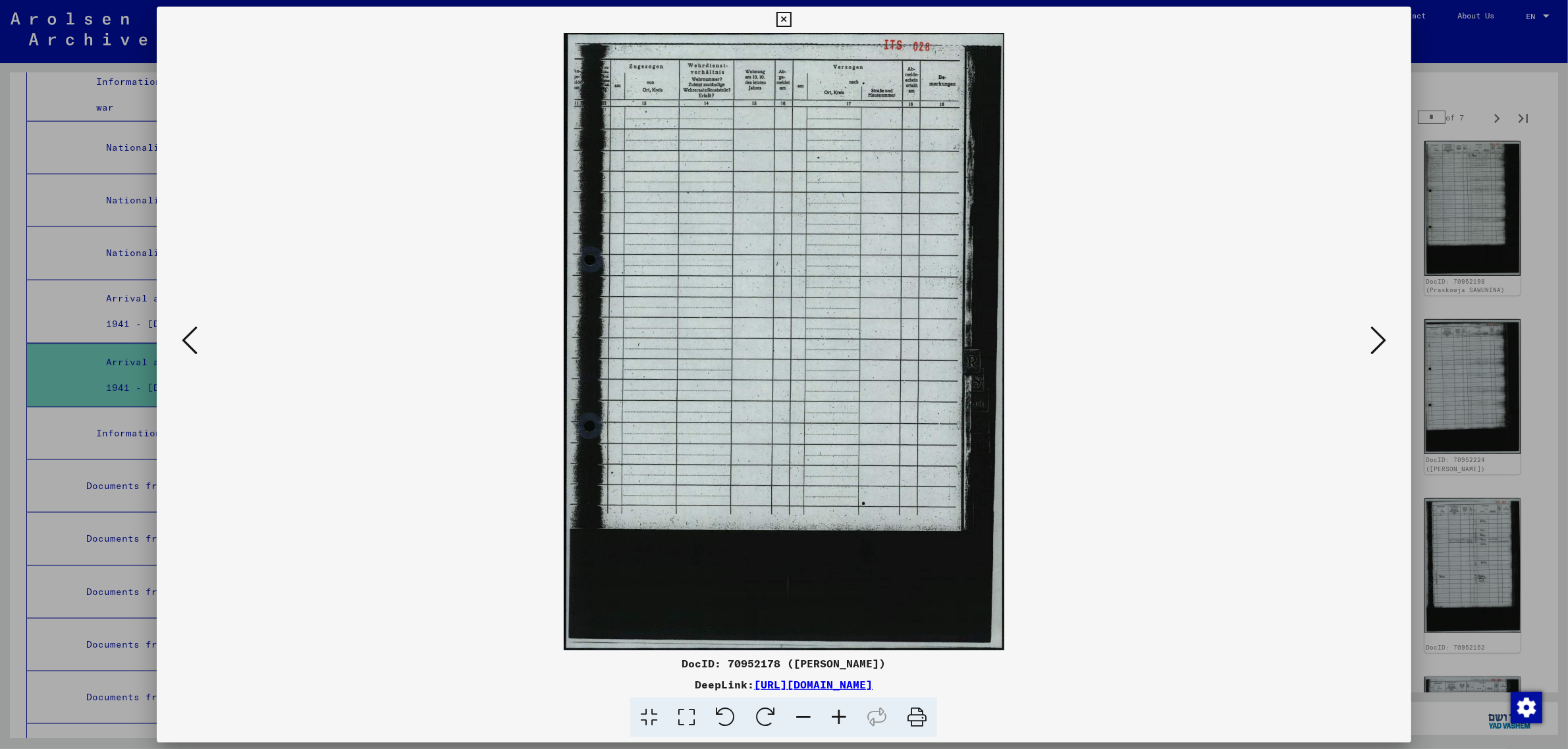
click at [1383, 333] on icon at bounding box center [1378, 340] width 16 height 31
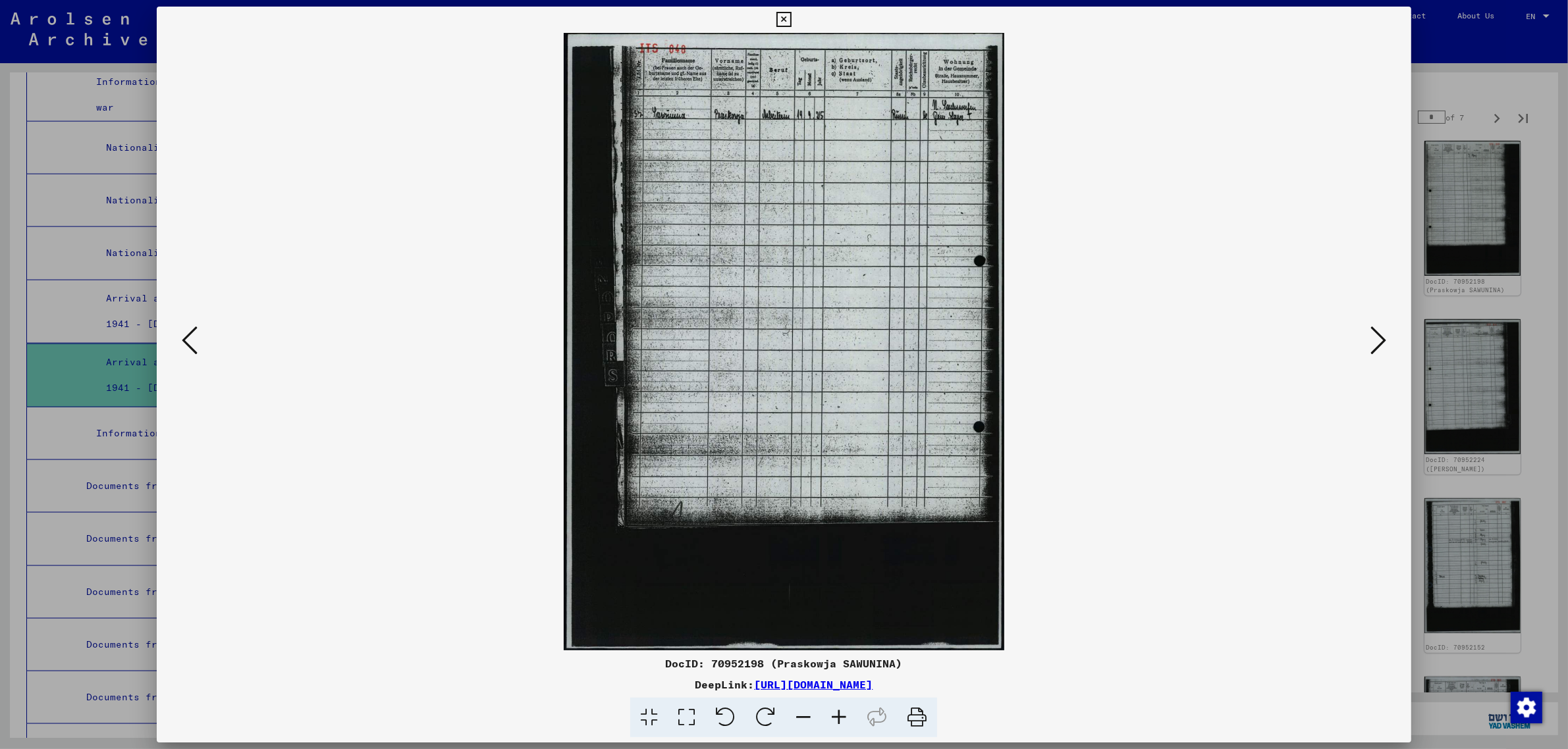
click at [1383, 331] on icon at bounding box center [1378, 340] width 16 height 31
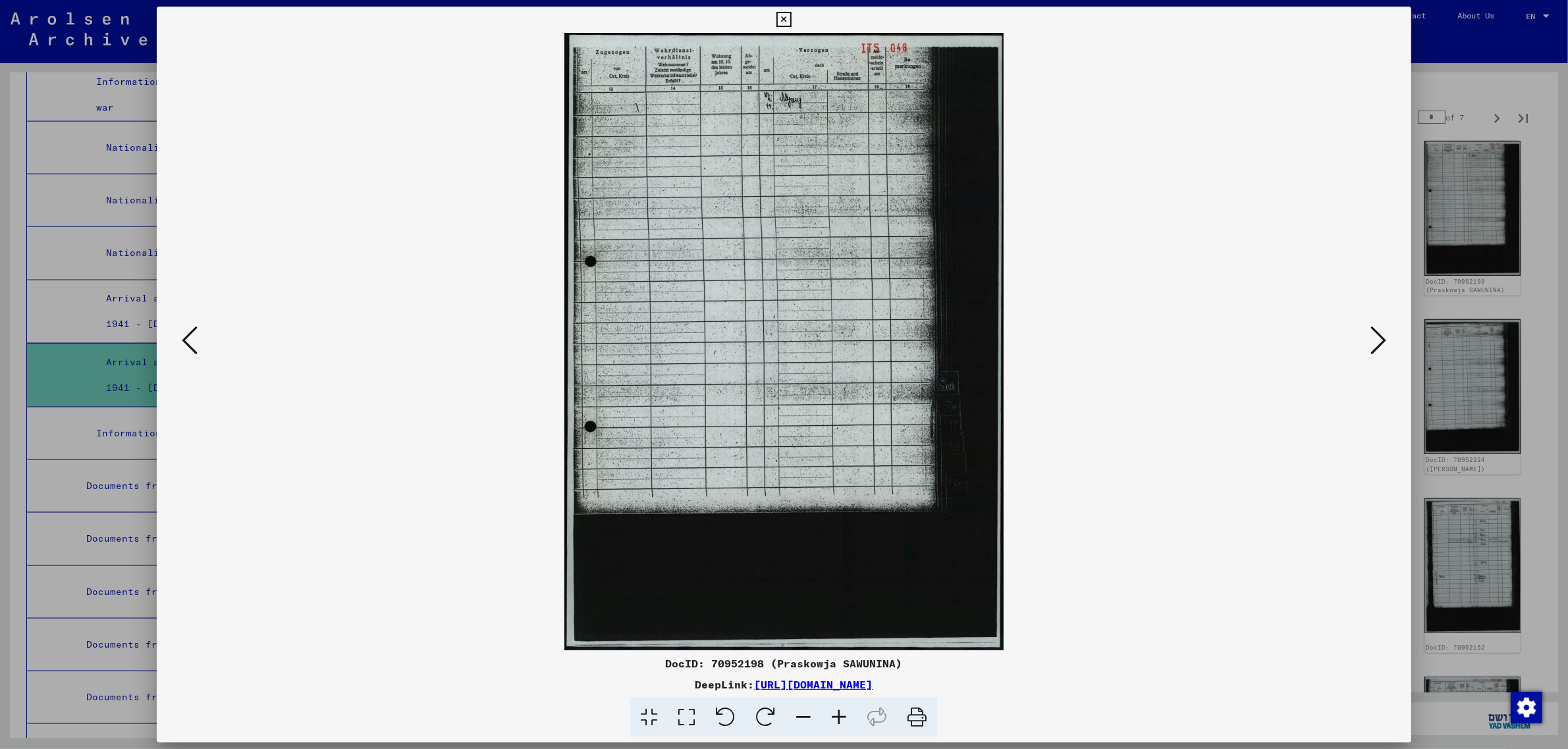
click at [1383, 331] on icon at bounding box center [1378, 340] width 16 height 31
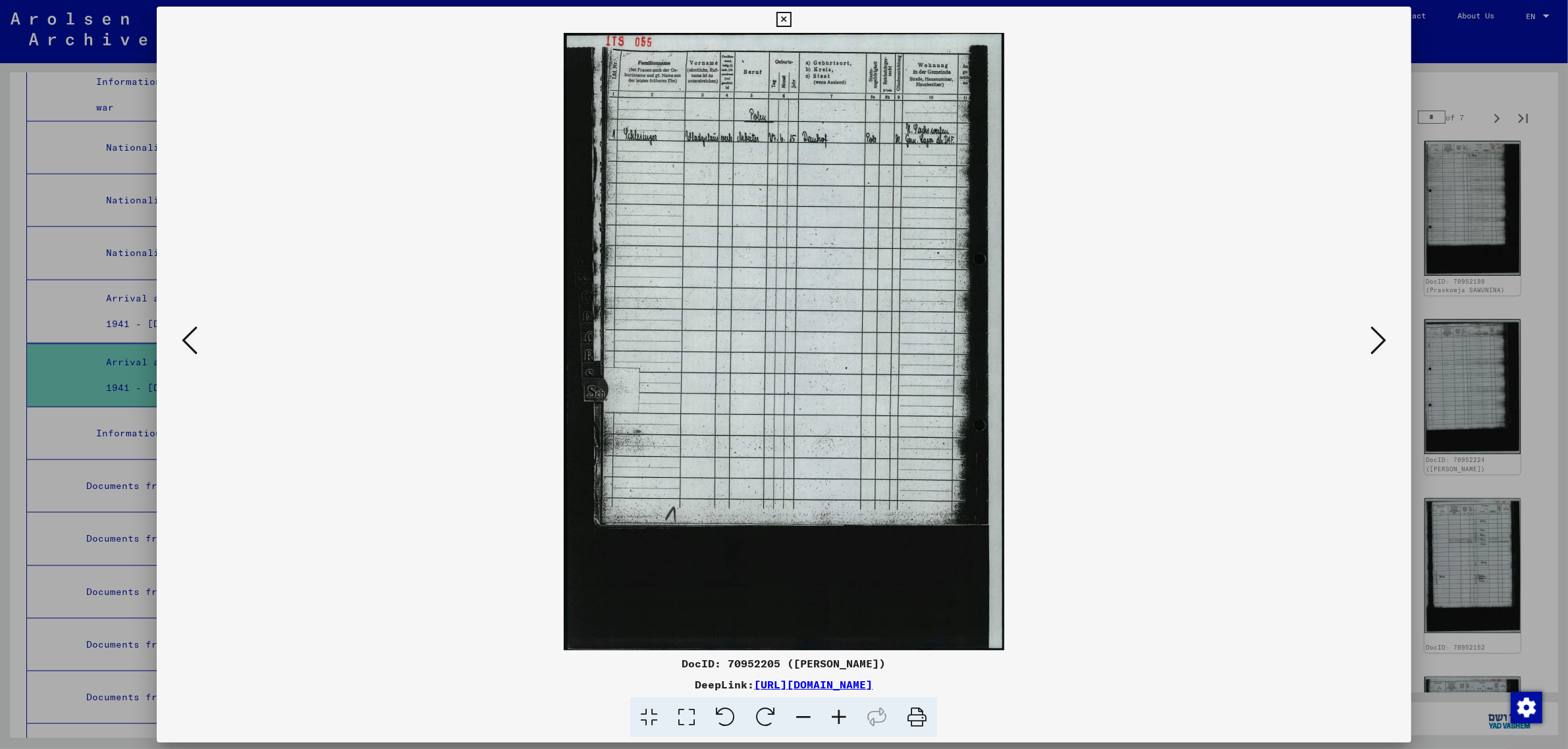
click at [1383, 331] on icon at bounding box center [1378, 340] width 16 height 31
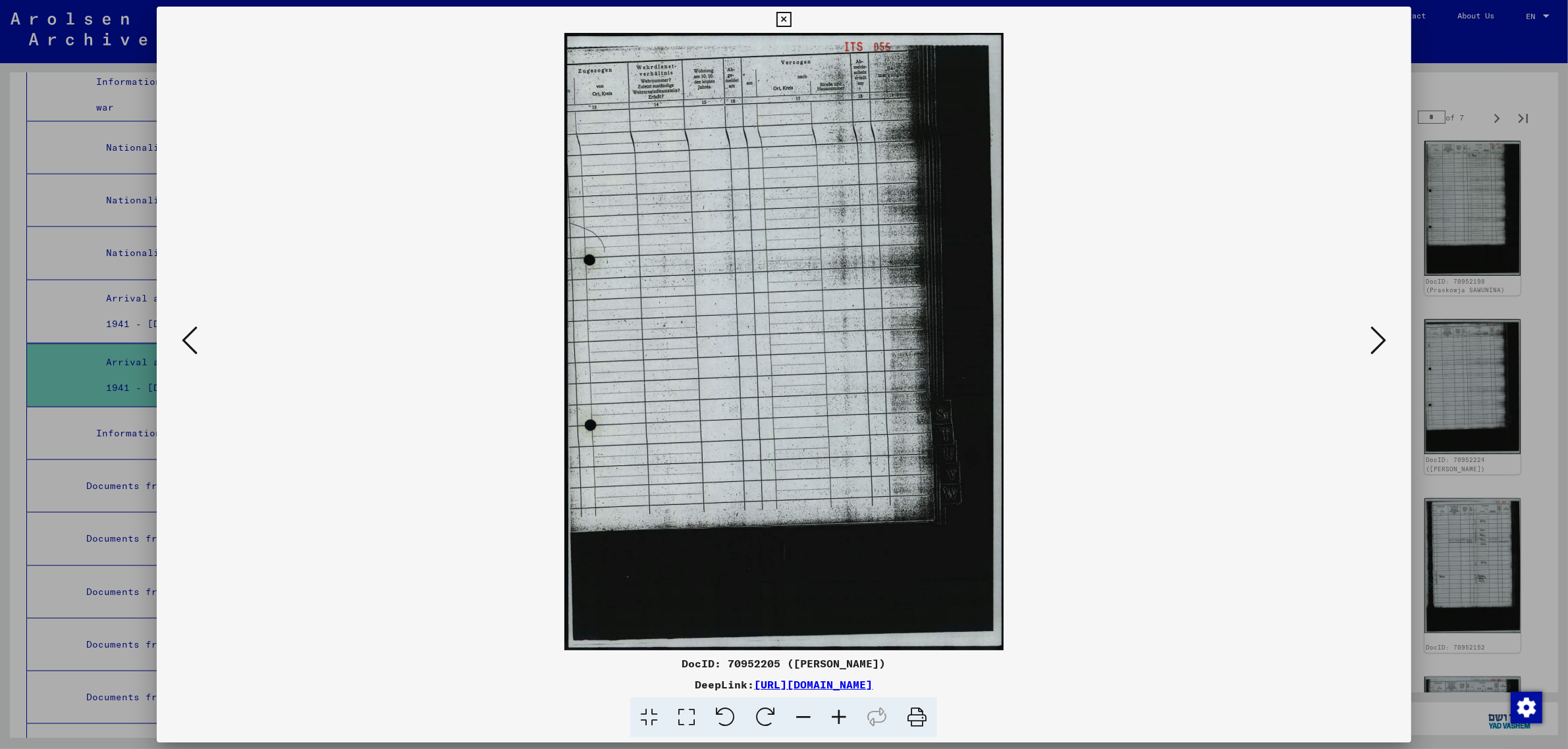
click at [1383, 331] on icon at bounding box center [1378, 340] width 16 height 31
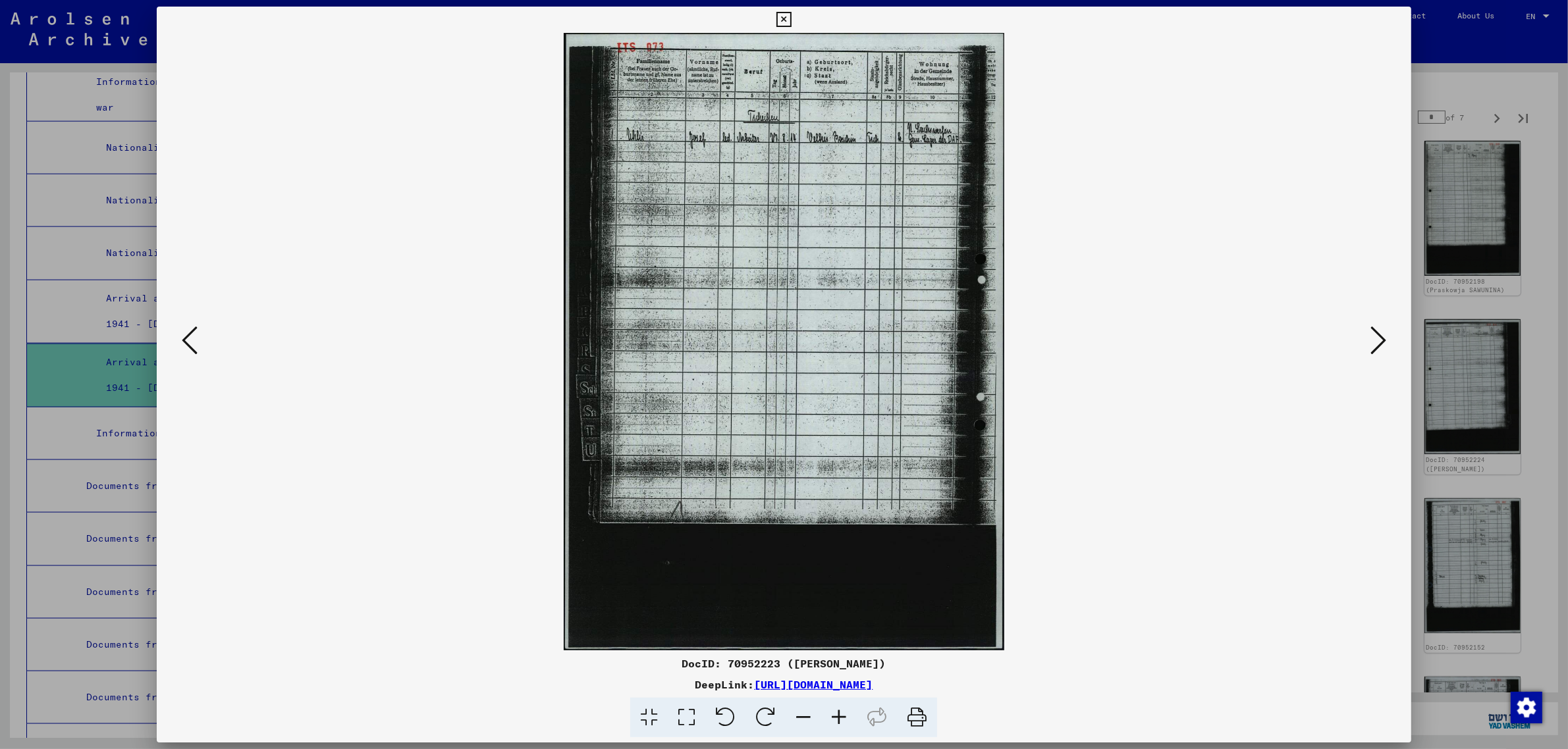
click at [1383, 331] on icon at bounding box center [1378, 340] width 16 height 31
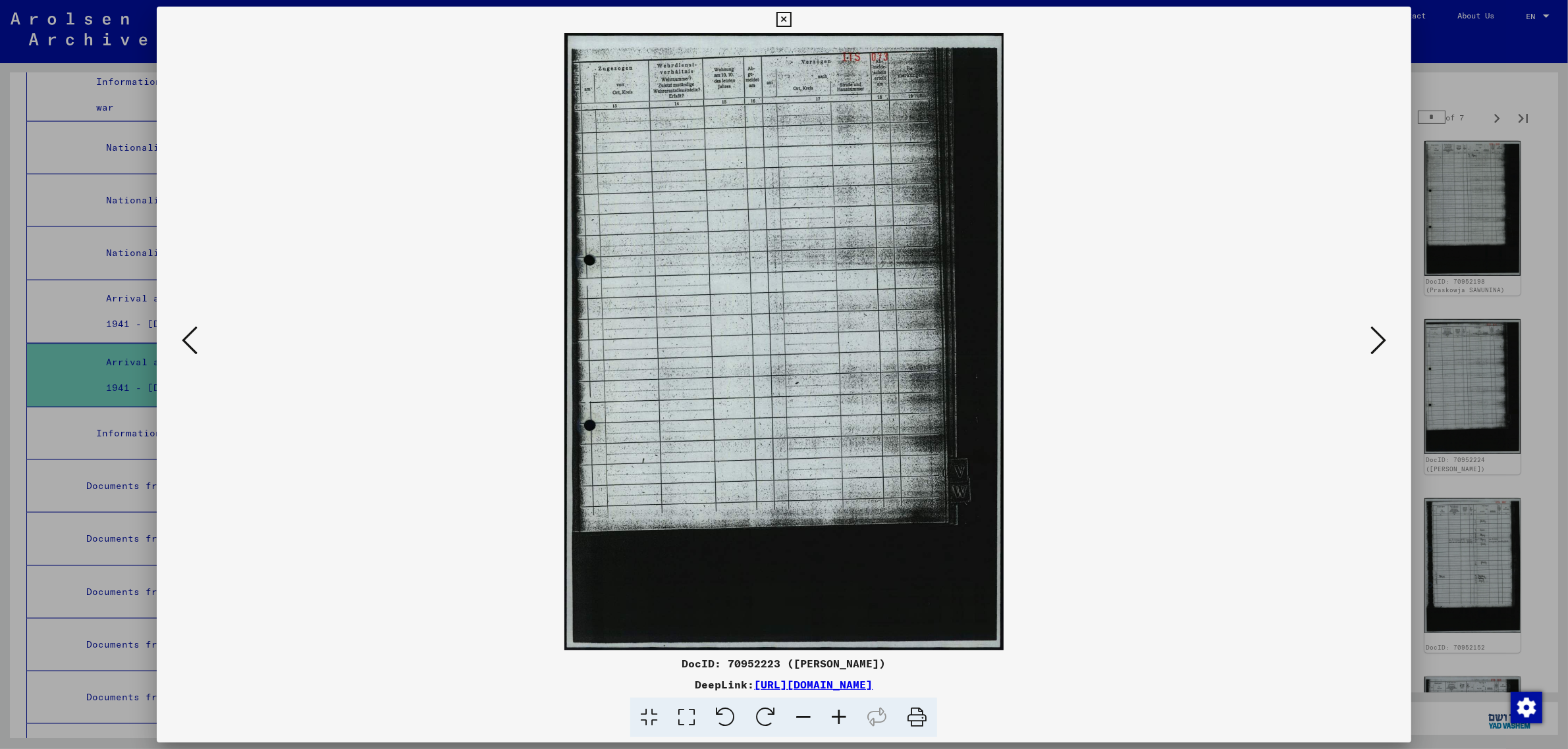
click at [1383, 331] on icon at bounding box center [1378, 340] width 16 height 31
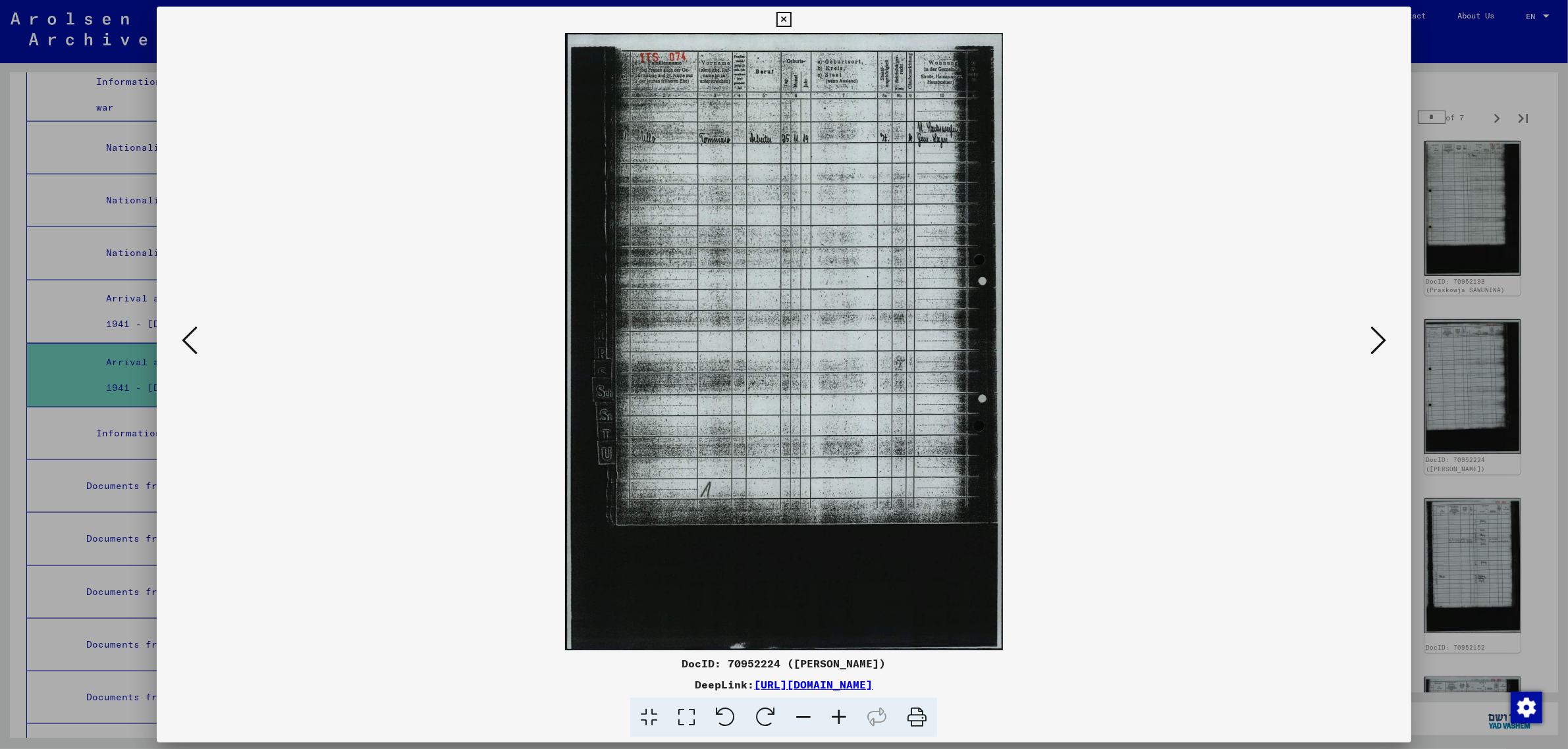
click at [1383, 331] on icon at bounding box center [1378, 340] width 16 height 31
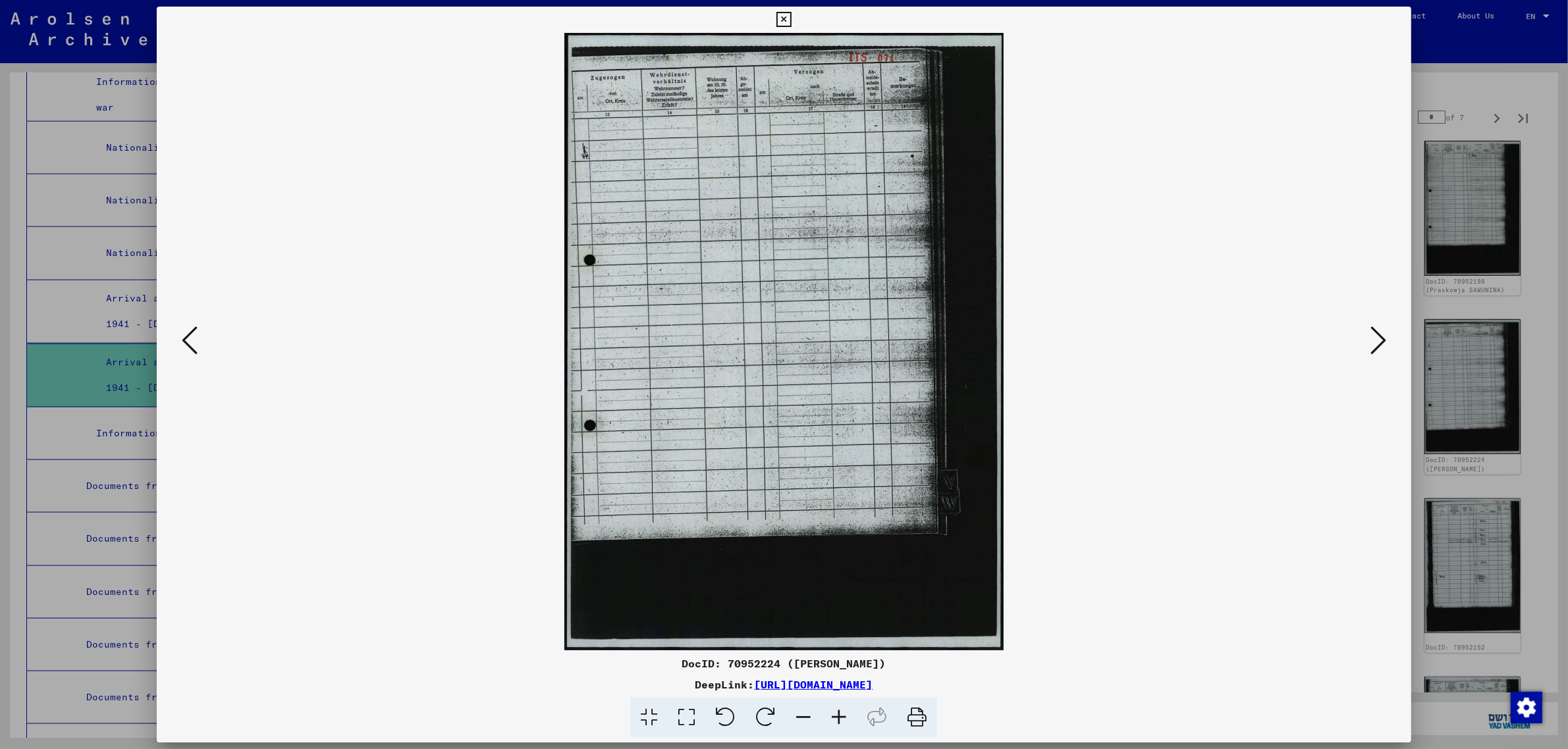
click at [1383, 329] on icon at bounding box center [1378, 340] width 16 height 31
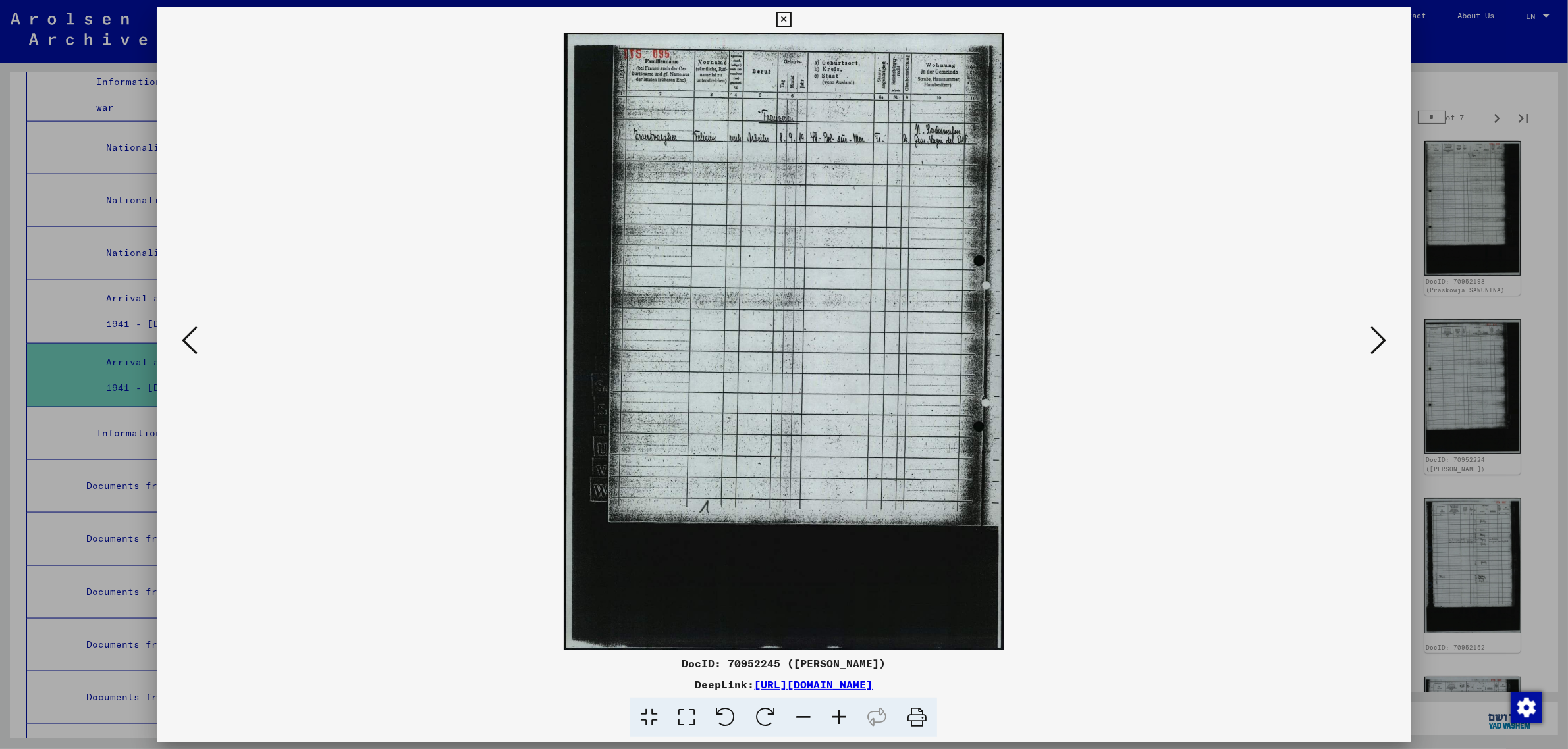
click at [1383, 329] on icon at bounding box center [1378, 340] width 16 height 31
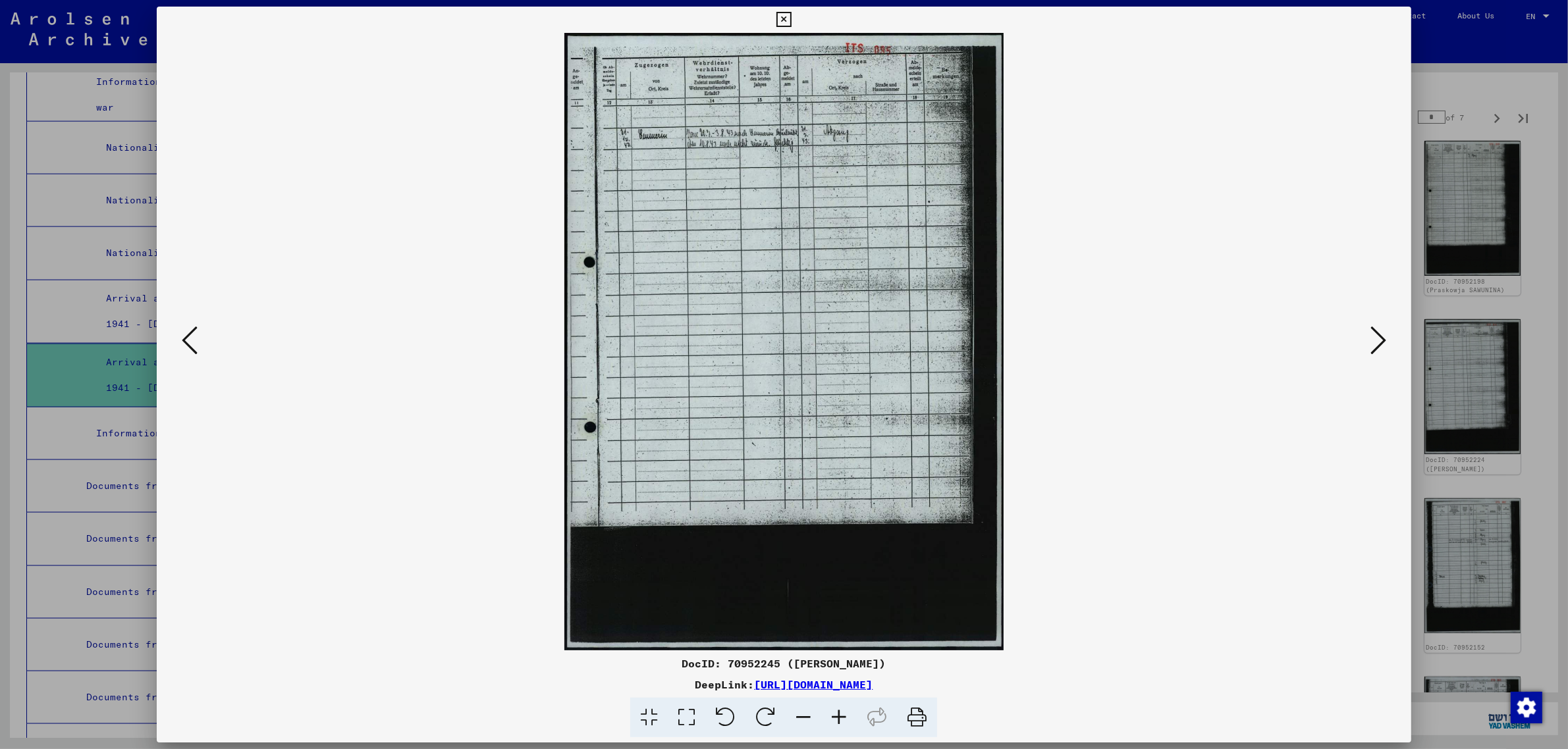
click at [1383, 329] on icon at bounding box center [1378, 340] width 16 height 31
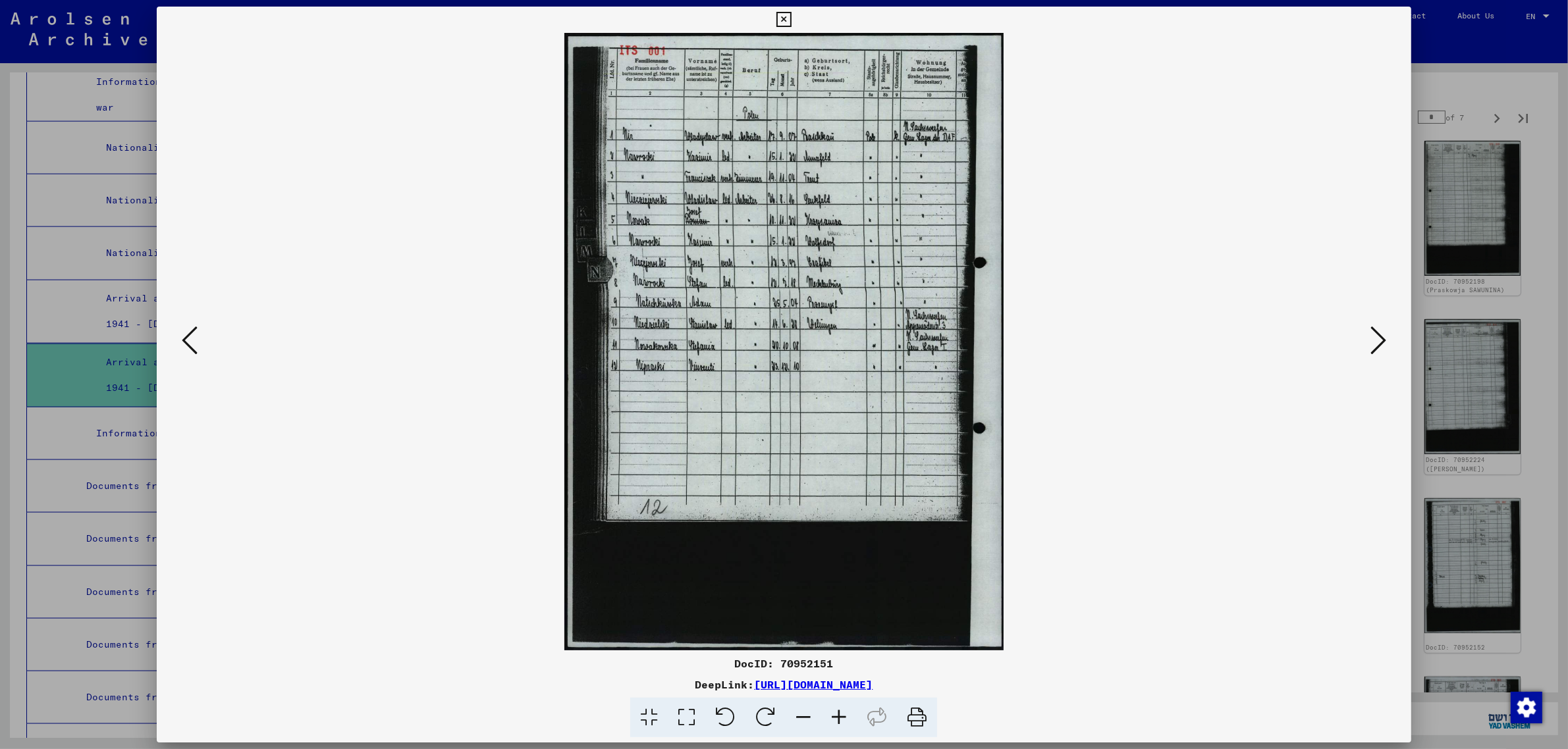
click at [1373, 336] on icon at bounding box center [1378, 340] width 16 height 31
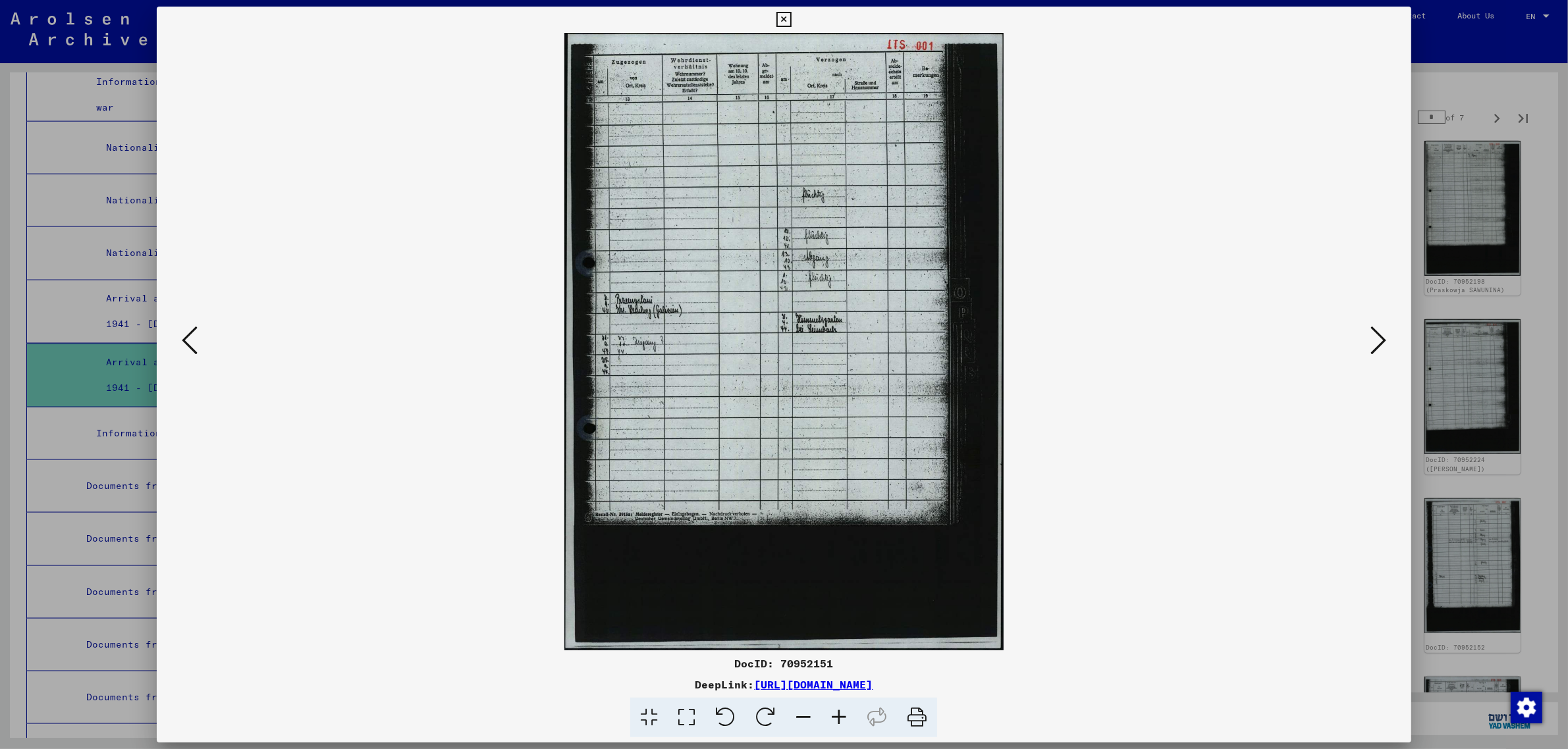
click at [1373, 336] on icon at bounding box center [1378, 340] width 16 height 31
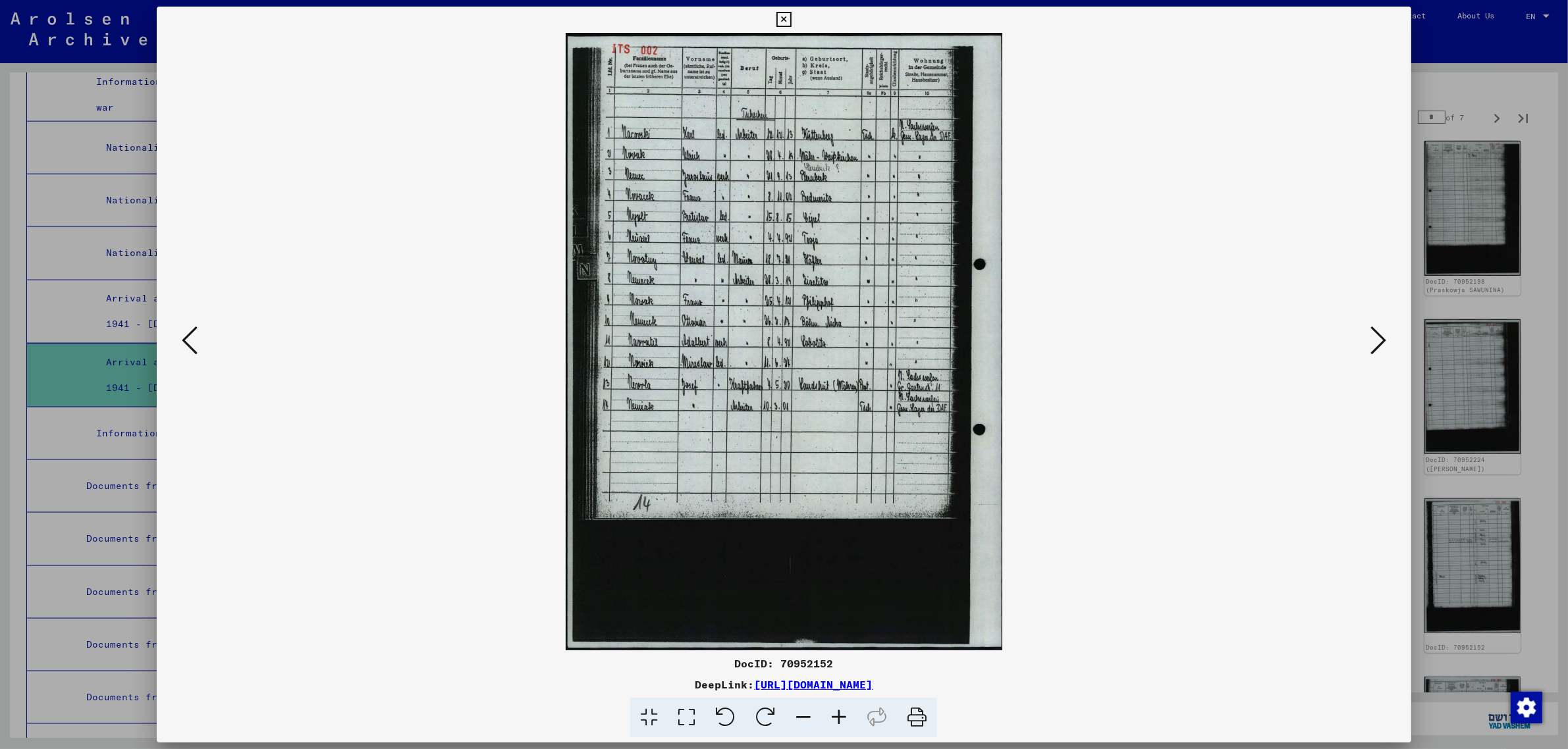
click at [1373, 336] on icon at bounding box center [1378, 340] width 16 height 31
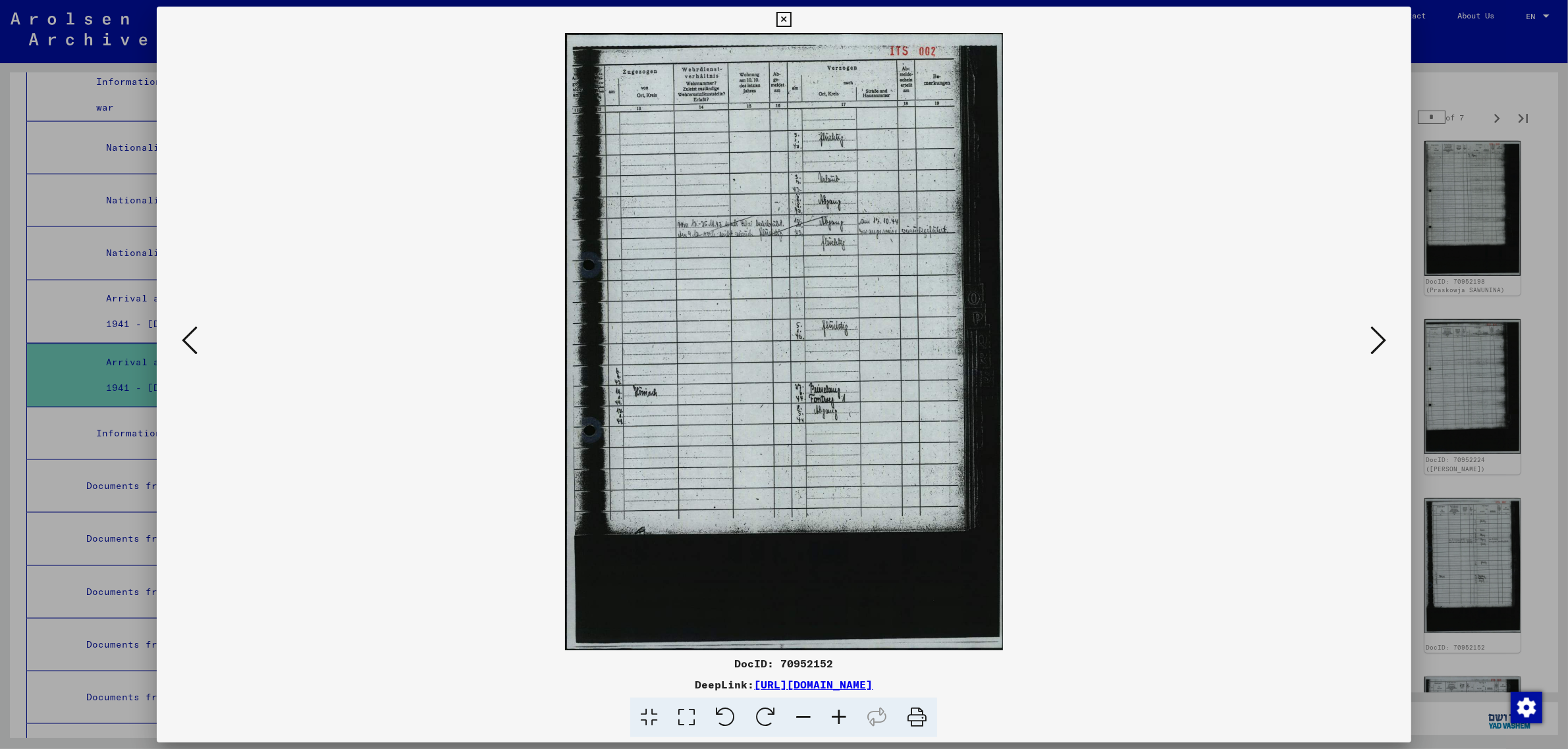
click at [1373, 336] on icon at bounding box center [1378, 340] width 16 height 31
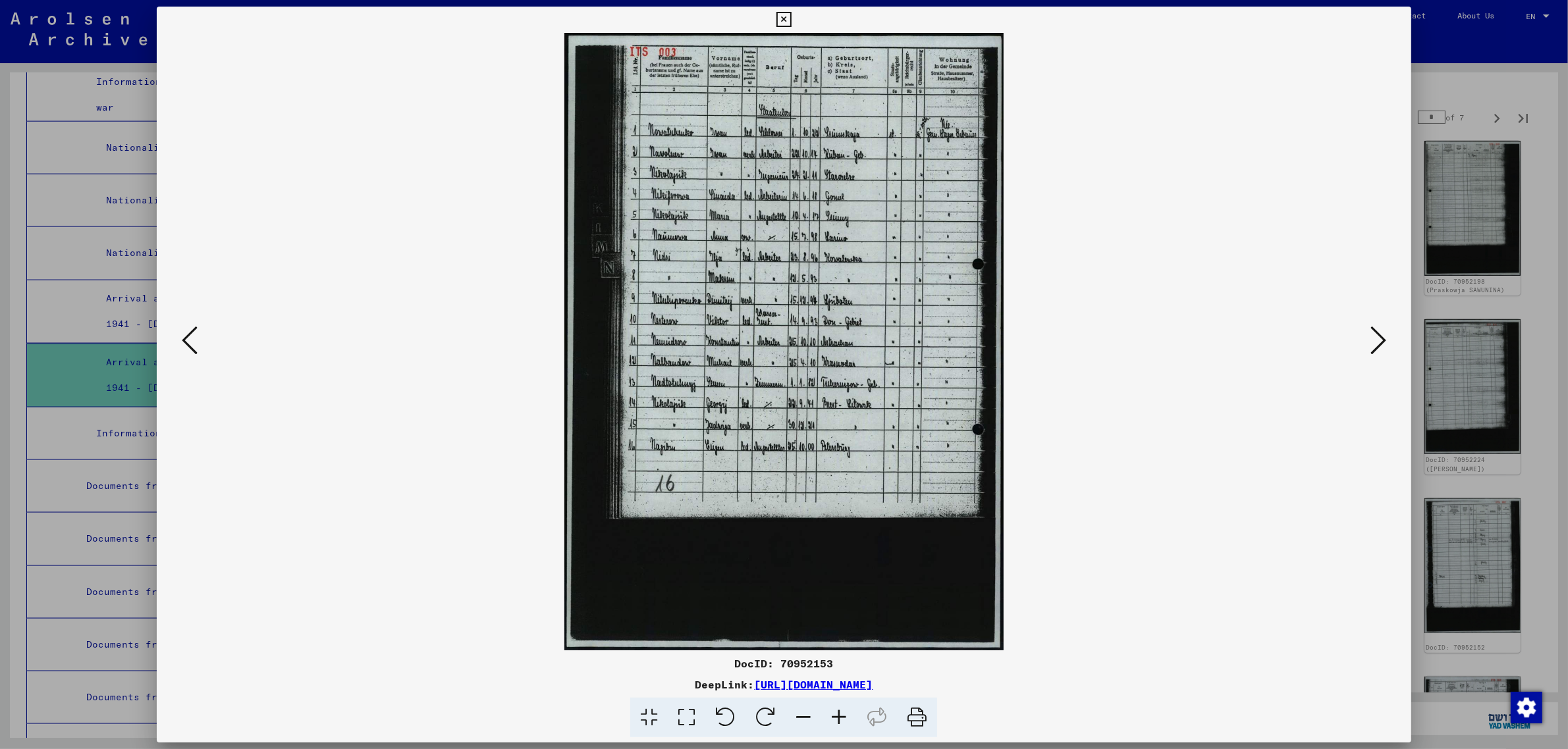
click at [1373, 334] on icon at bounding box center [1378, 340] width 16 height 31
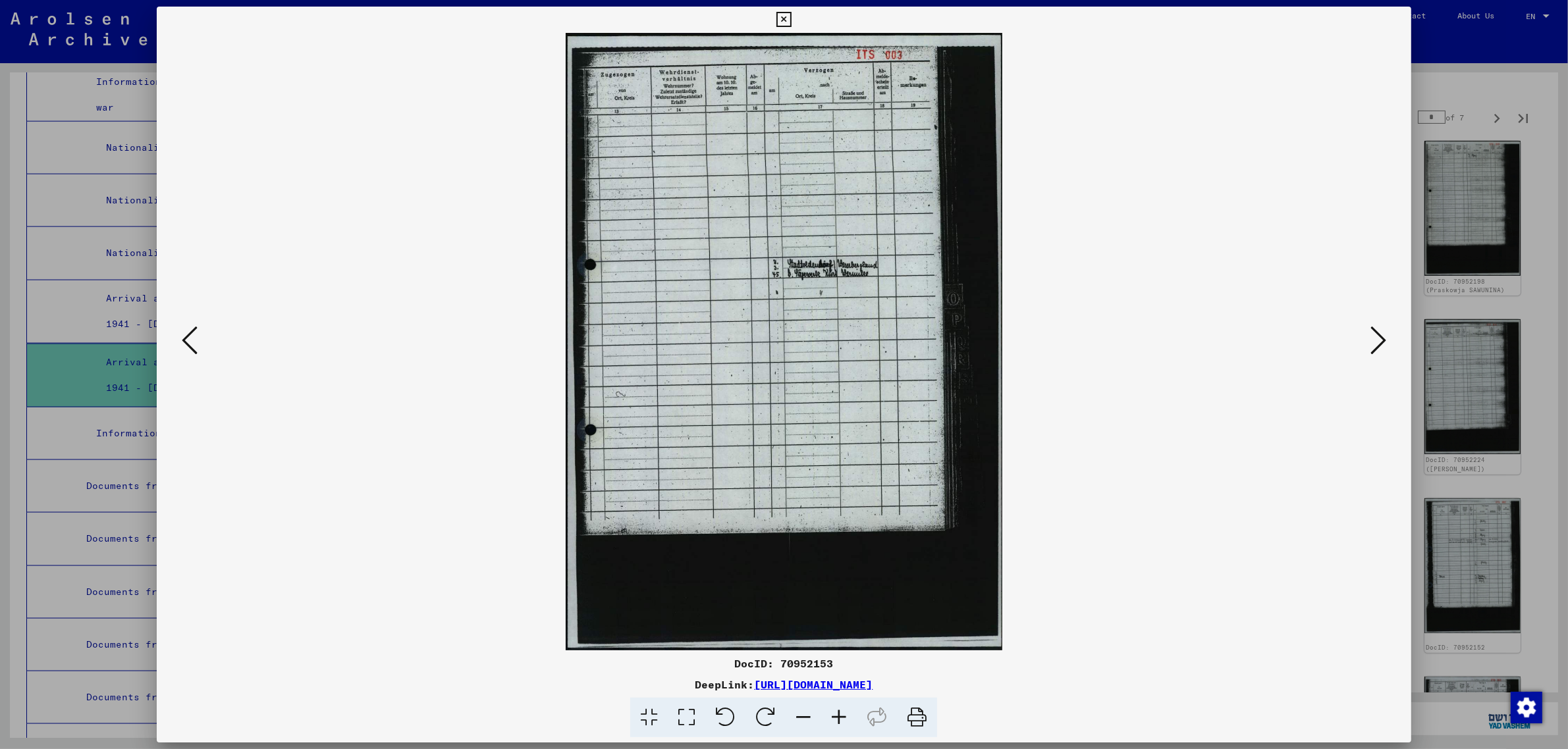
click at [1373, 334] on icon at bounding box center [1378, 340] width 16 height 31
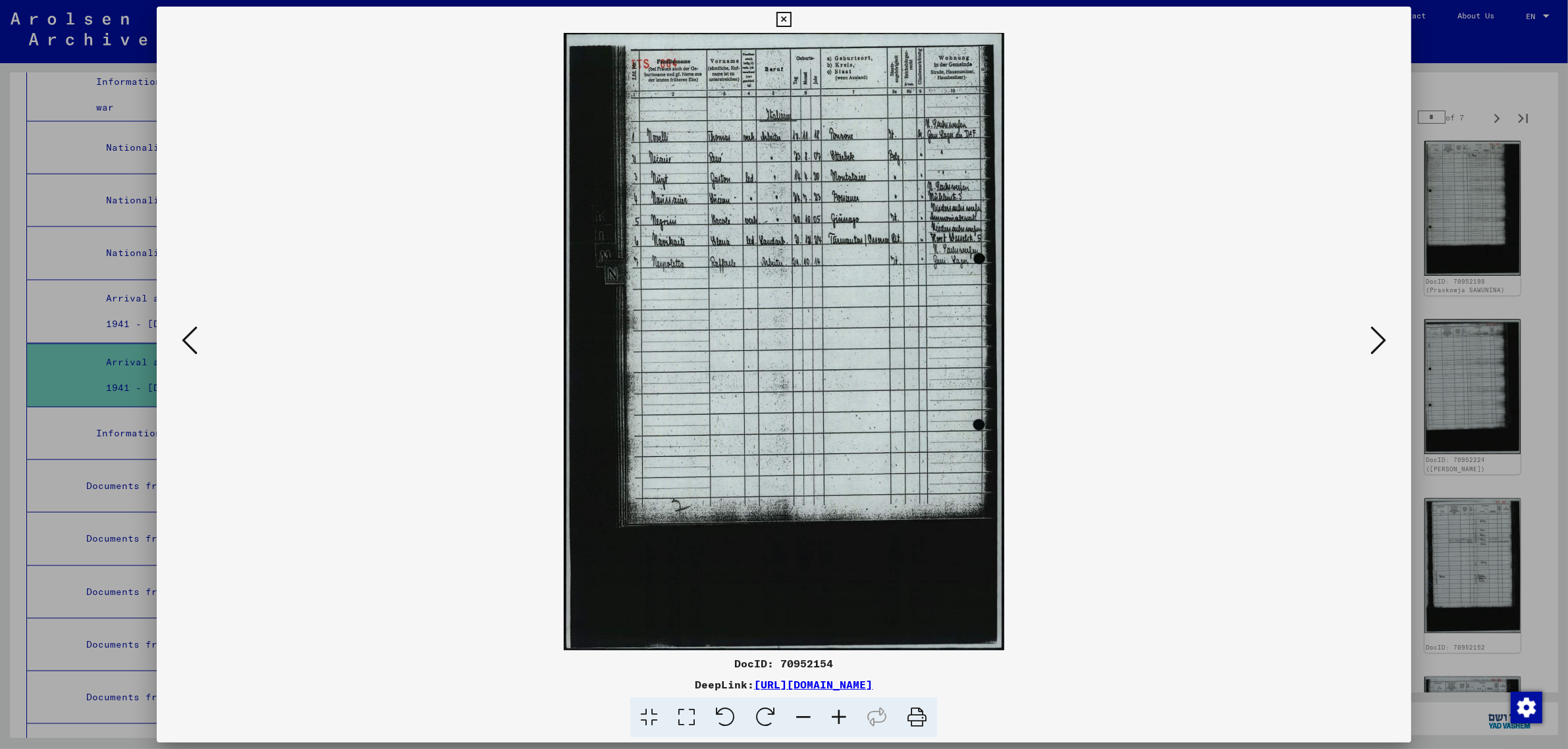
click at [1373, 334] on icon at bounding box center [1378, 340] width 16 height 31
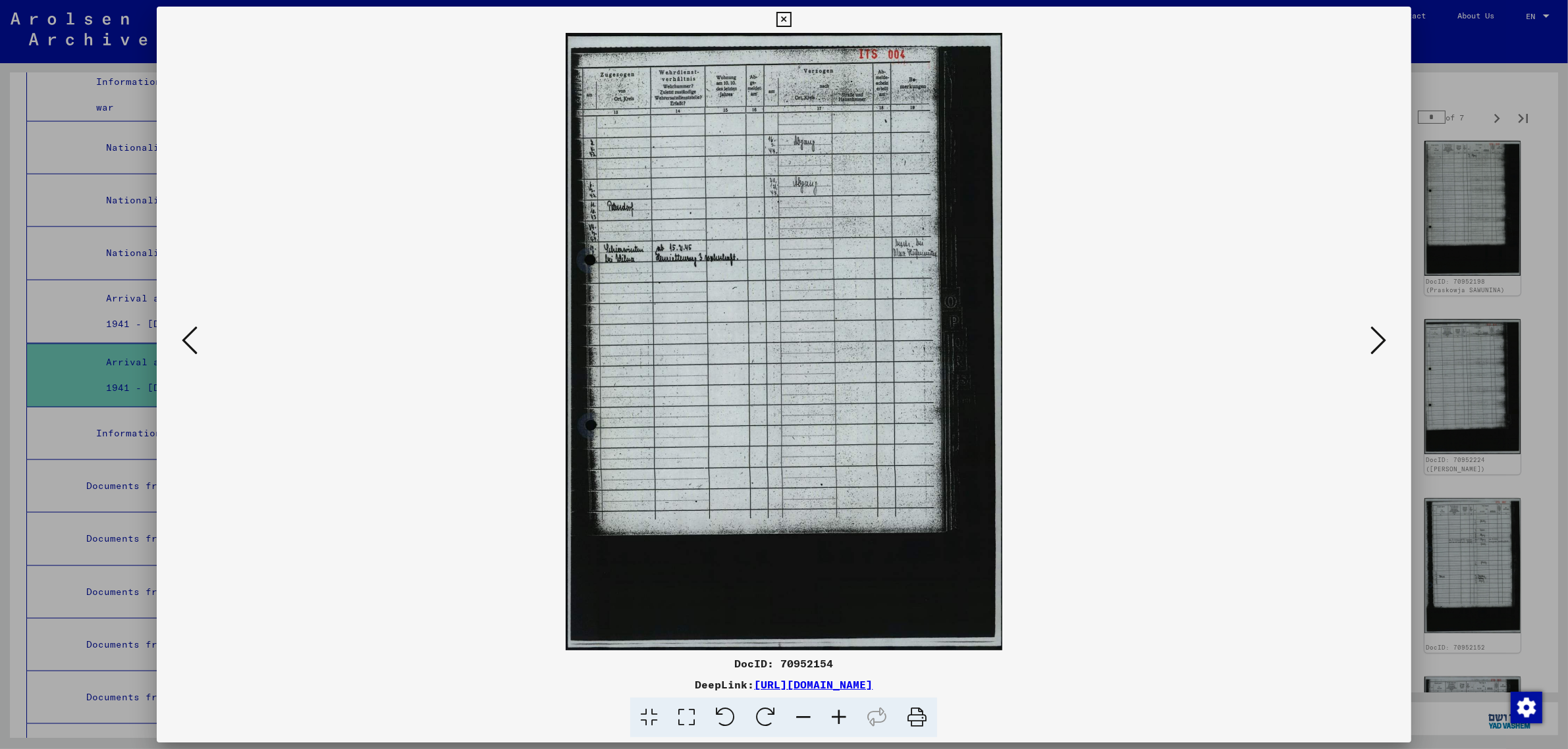
click at [1373, 334] on icon at bounding box center [1378, 340] width 16 height 31
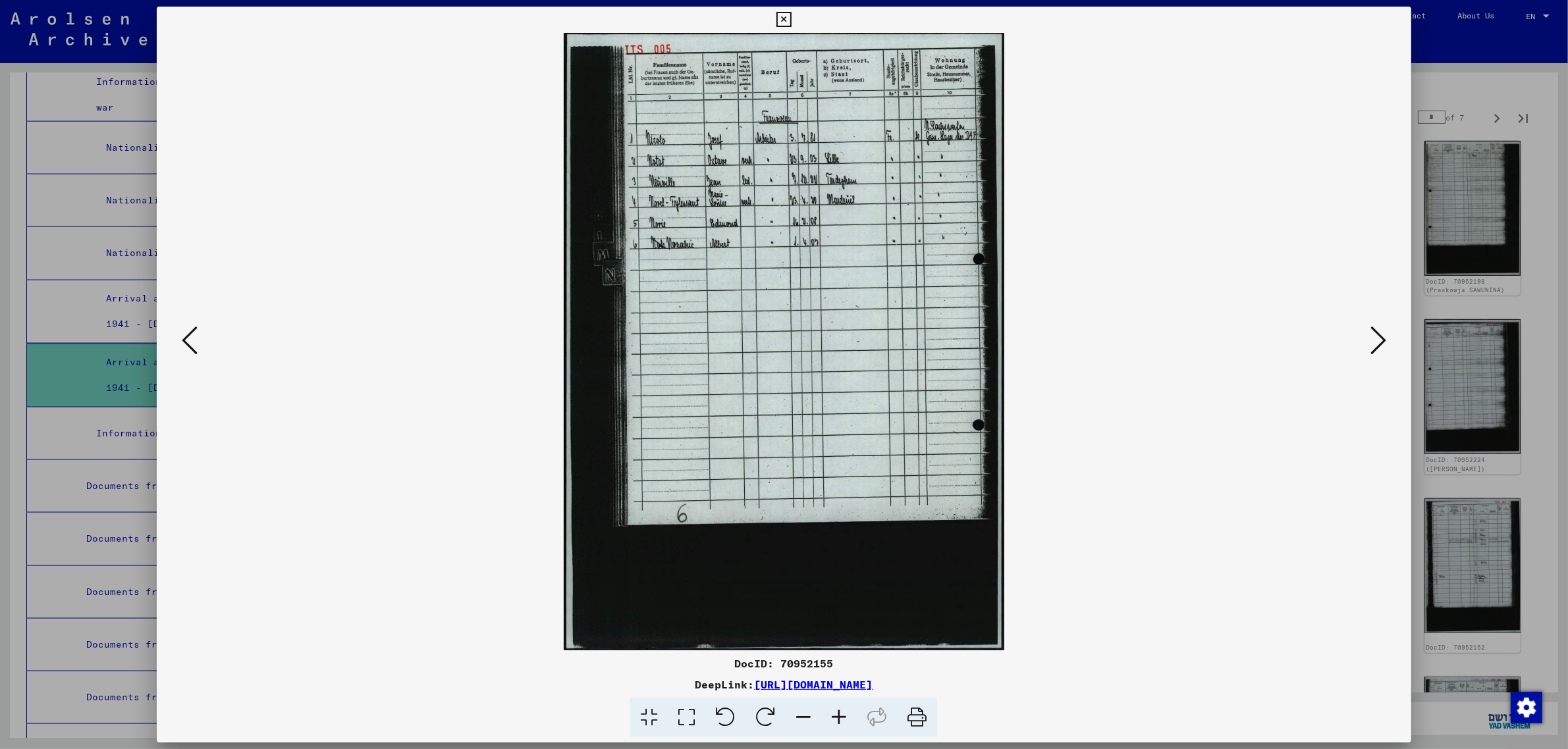
click at [1373, 334] on icon at bounding box center [1378, 340] width 16 height 31
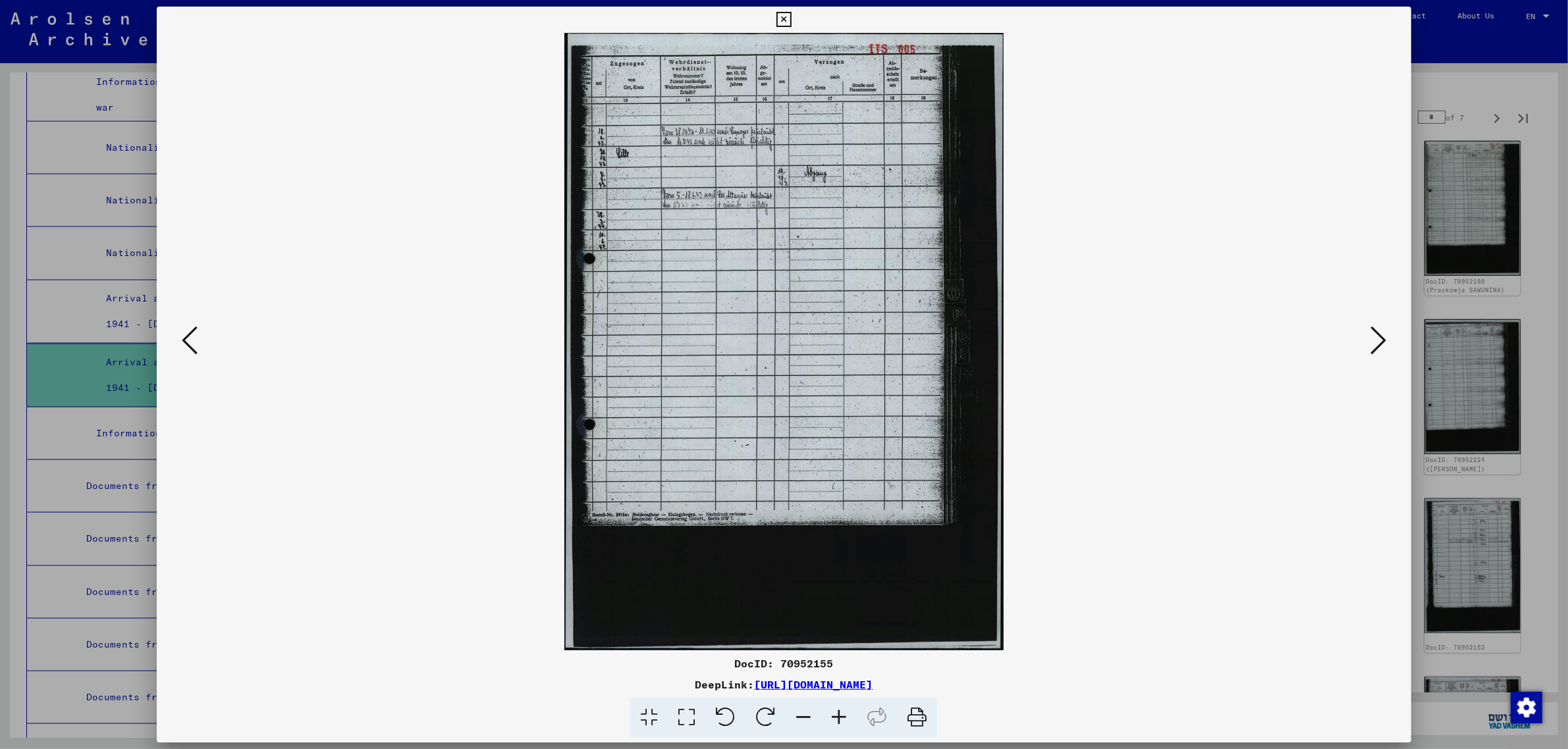
click at [1373, 334] on icon at bounding box center [1378, 340] width 16 height 31
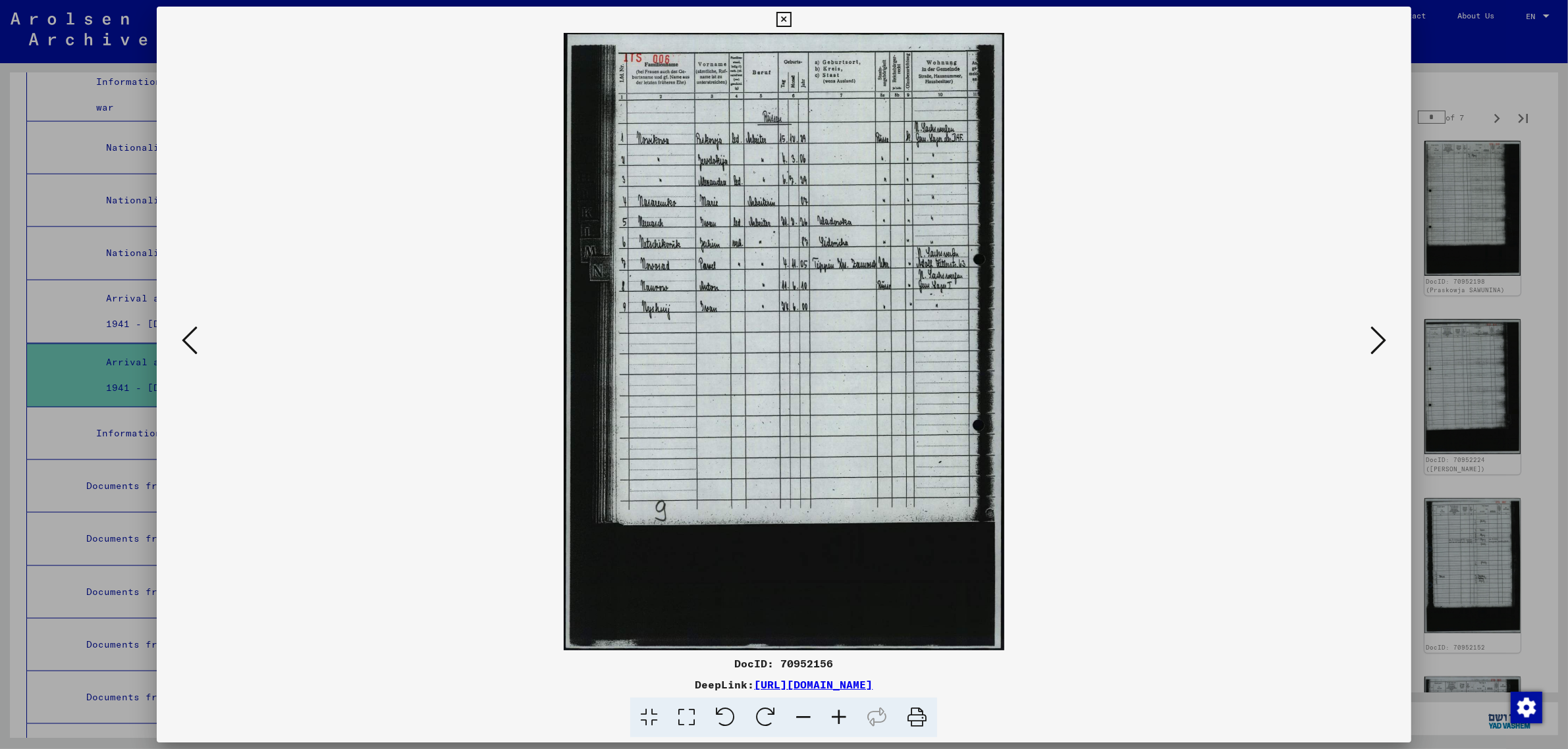
click at [1373, 334] on icon at bounding box center [1378, 340] width 16 height 31
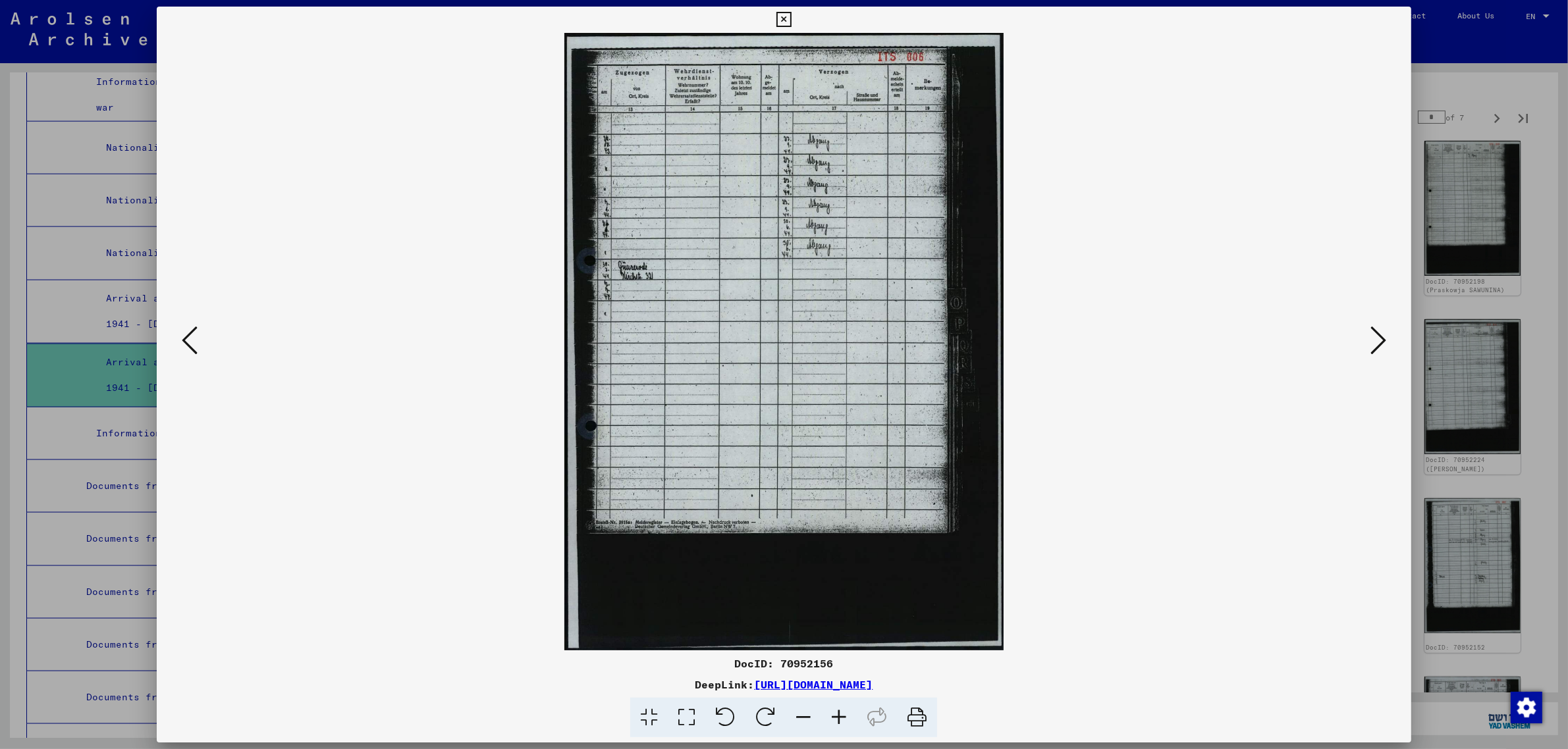
click at [1373, 334] on icon at bounding box center [1378, 340] width 16 height 31
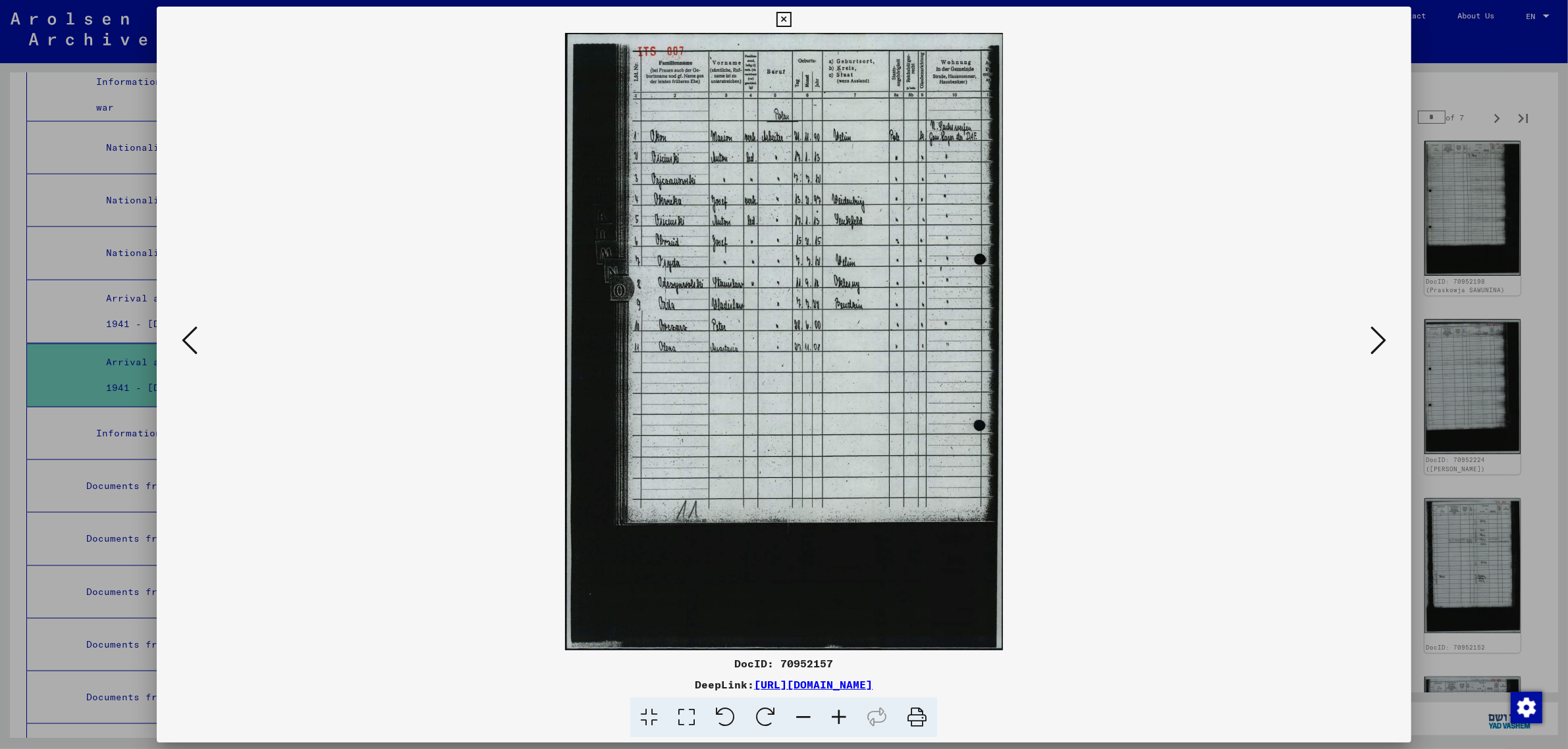
click at [1373, 334] on icon at bounding box center [1378, 340] width 16 height 31
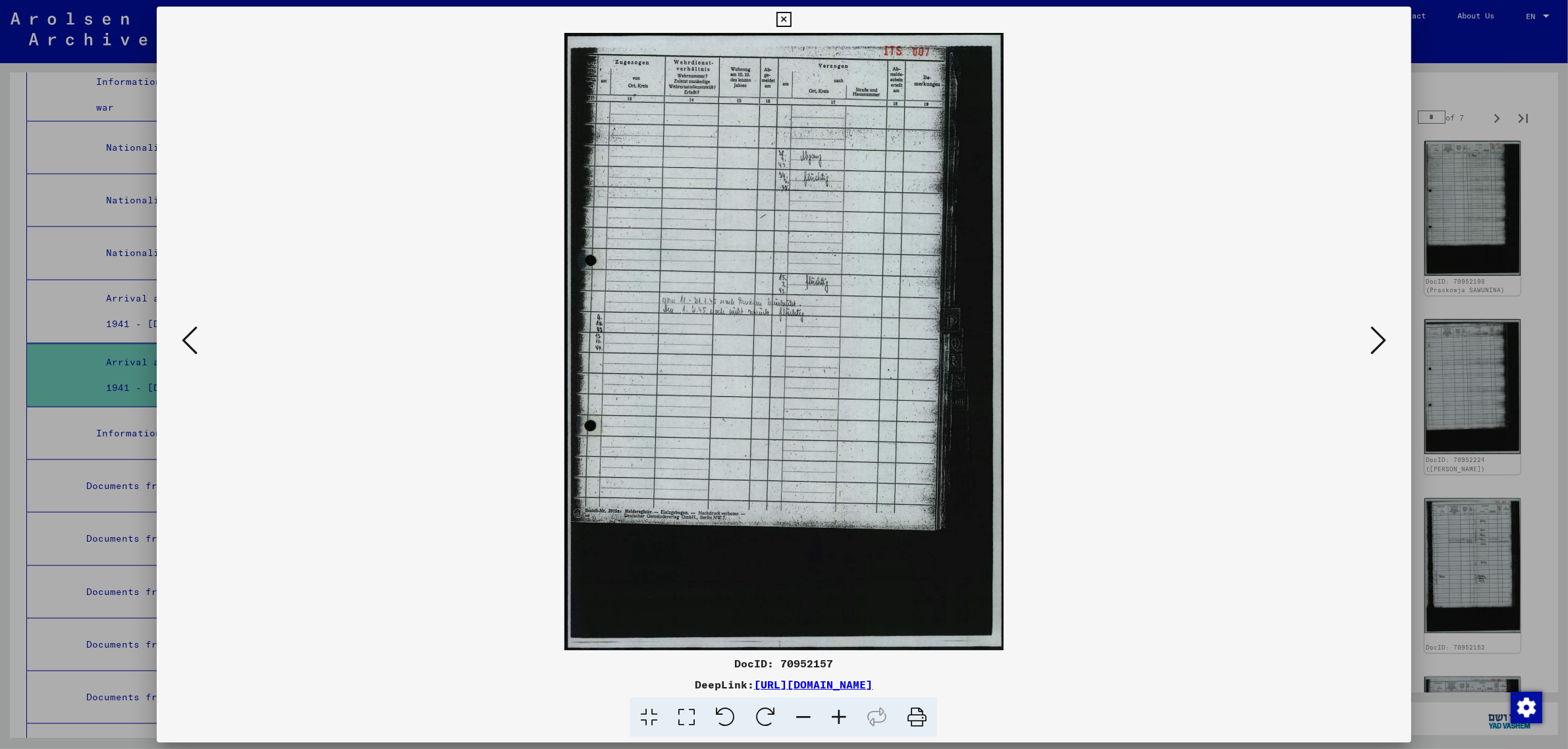
click at [1373, 334] on icon at bounding box center [1378, 340] width 16 height 31
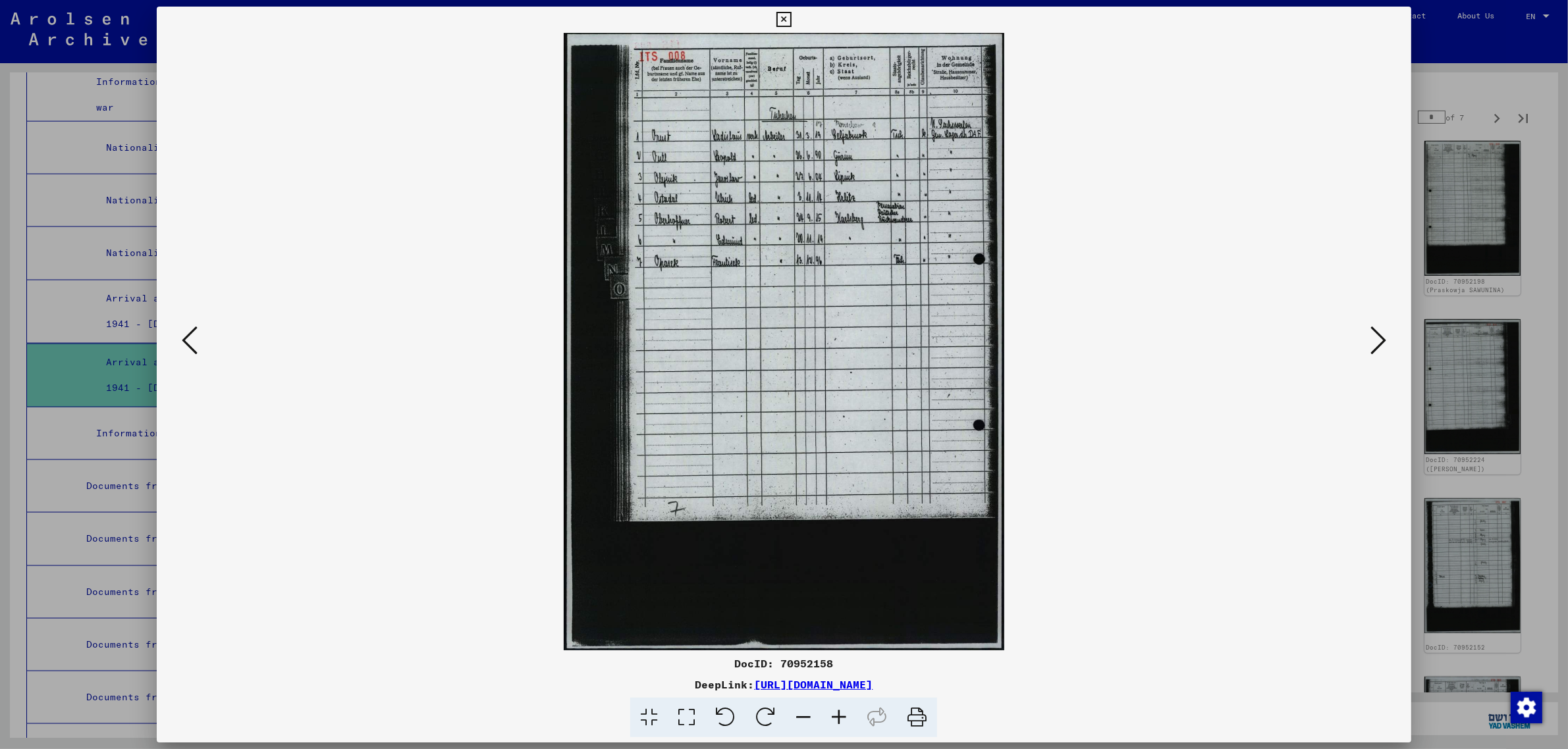
click at [1373, 334] on icon at bounding box center [1378, 340] width 16 height 31
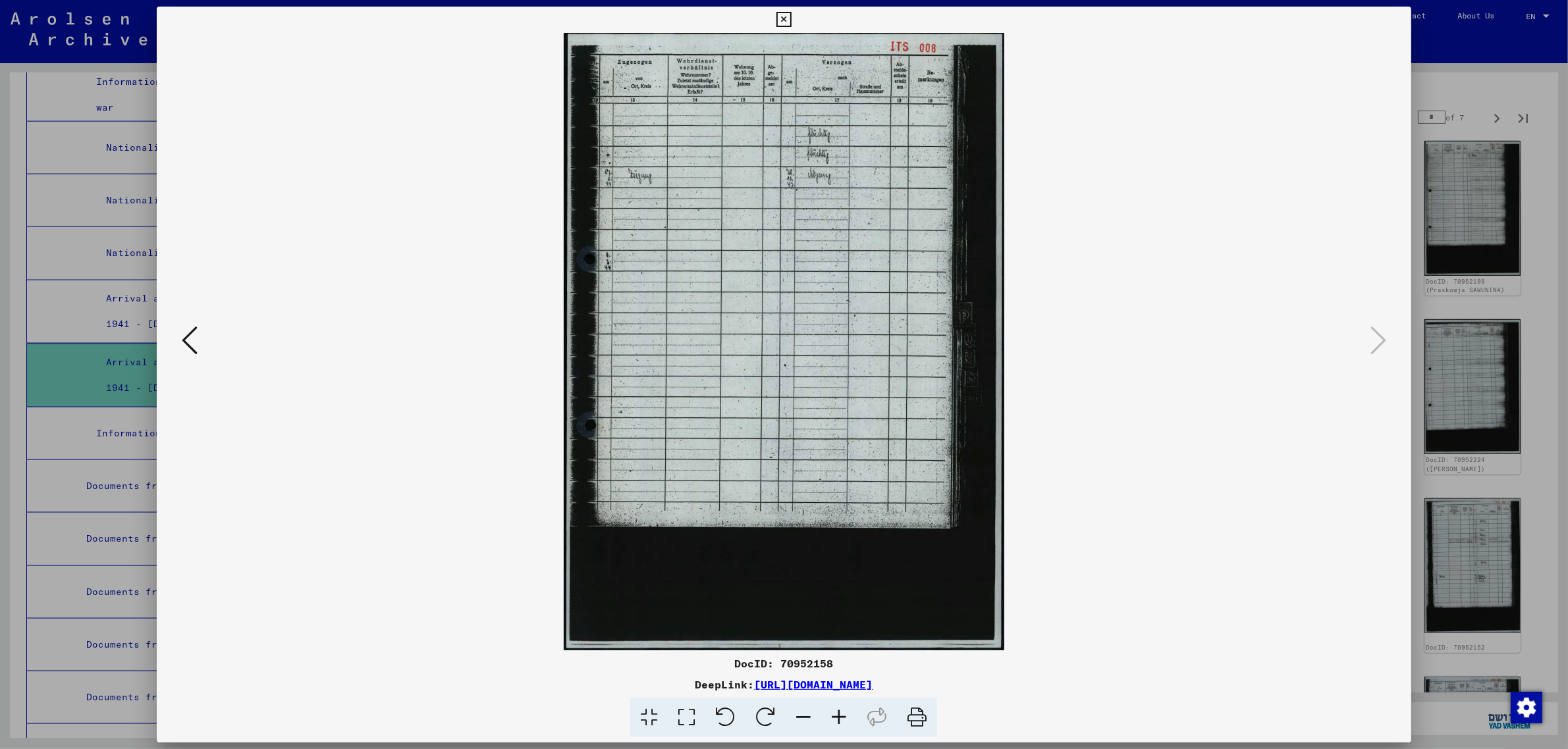
click at [183, 345] on icon at bounding box center [190, 340] width 16 height 31
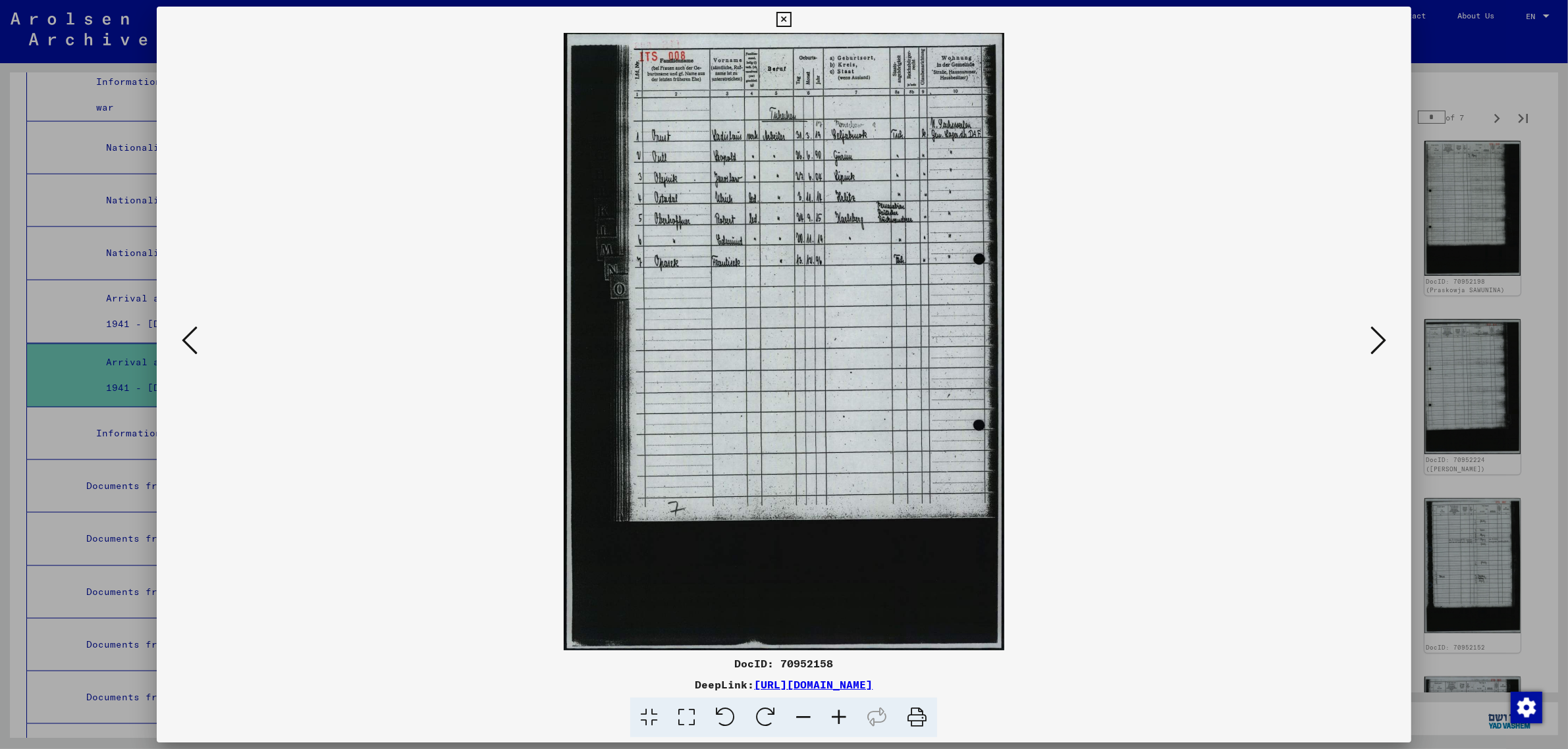
click at [185, 345] on icon at bounding box center [190, 340] width 16 height 31
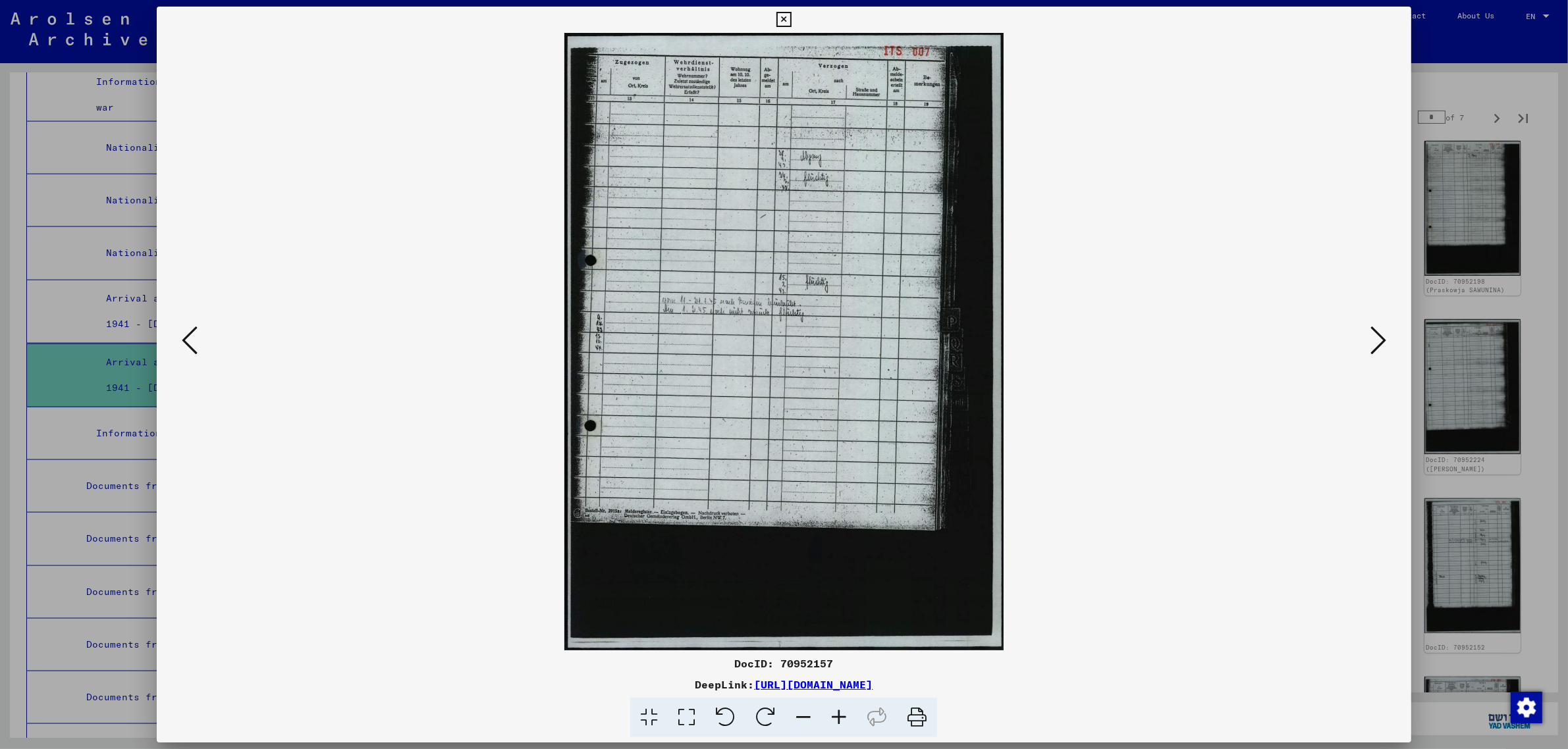
click at [185, 345] on icon at bounding box center [190, 340] width 16 height 31
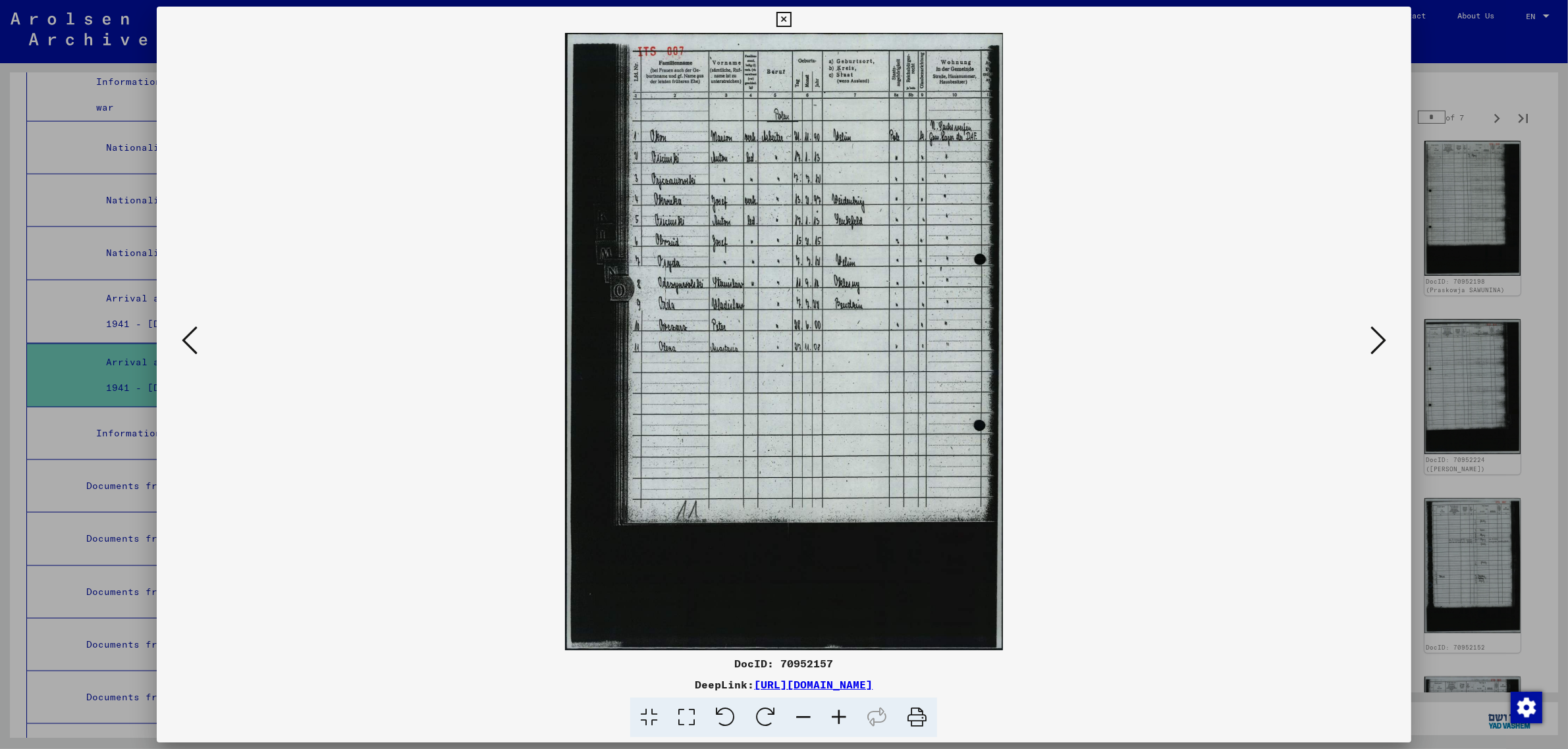
click at [181, 339] on button at bounding box center [190, 341] width 24 height 37
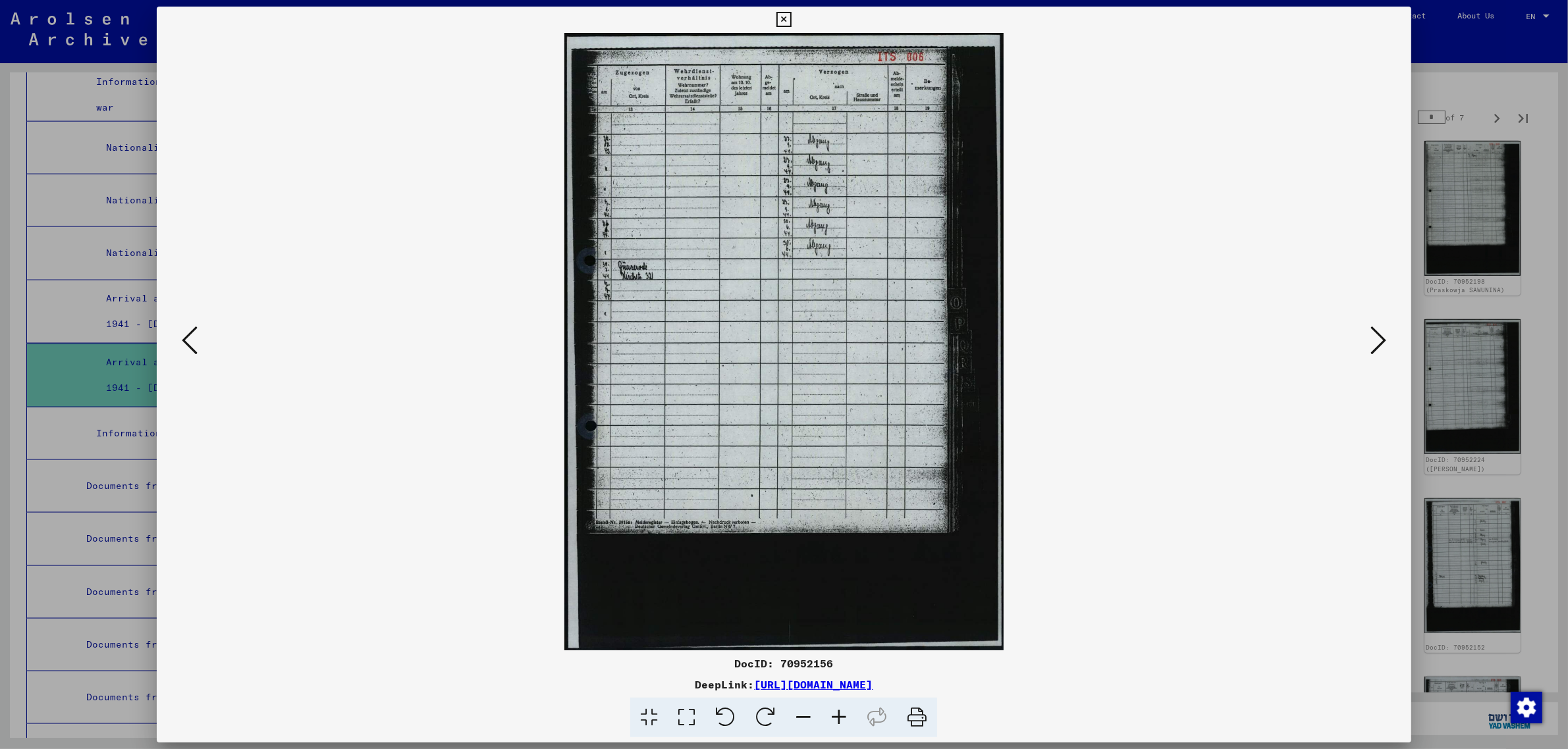
click at [181, 339] on button at bounding box center [190, 341] width 24 height 37
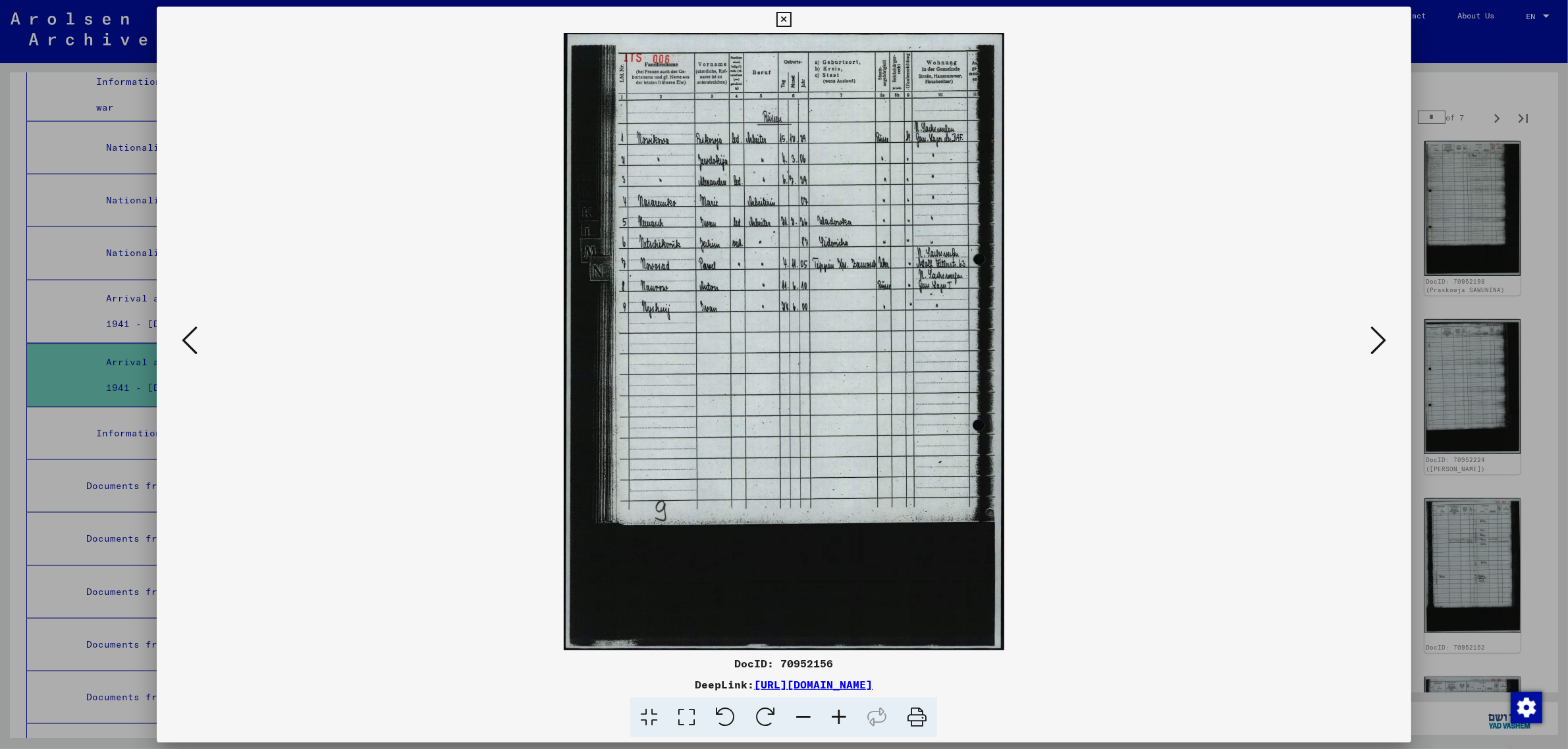
click at [181, 339] on button at bounding box center [190, 341] width 24 height 37
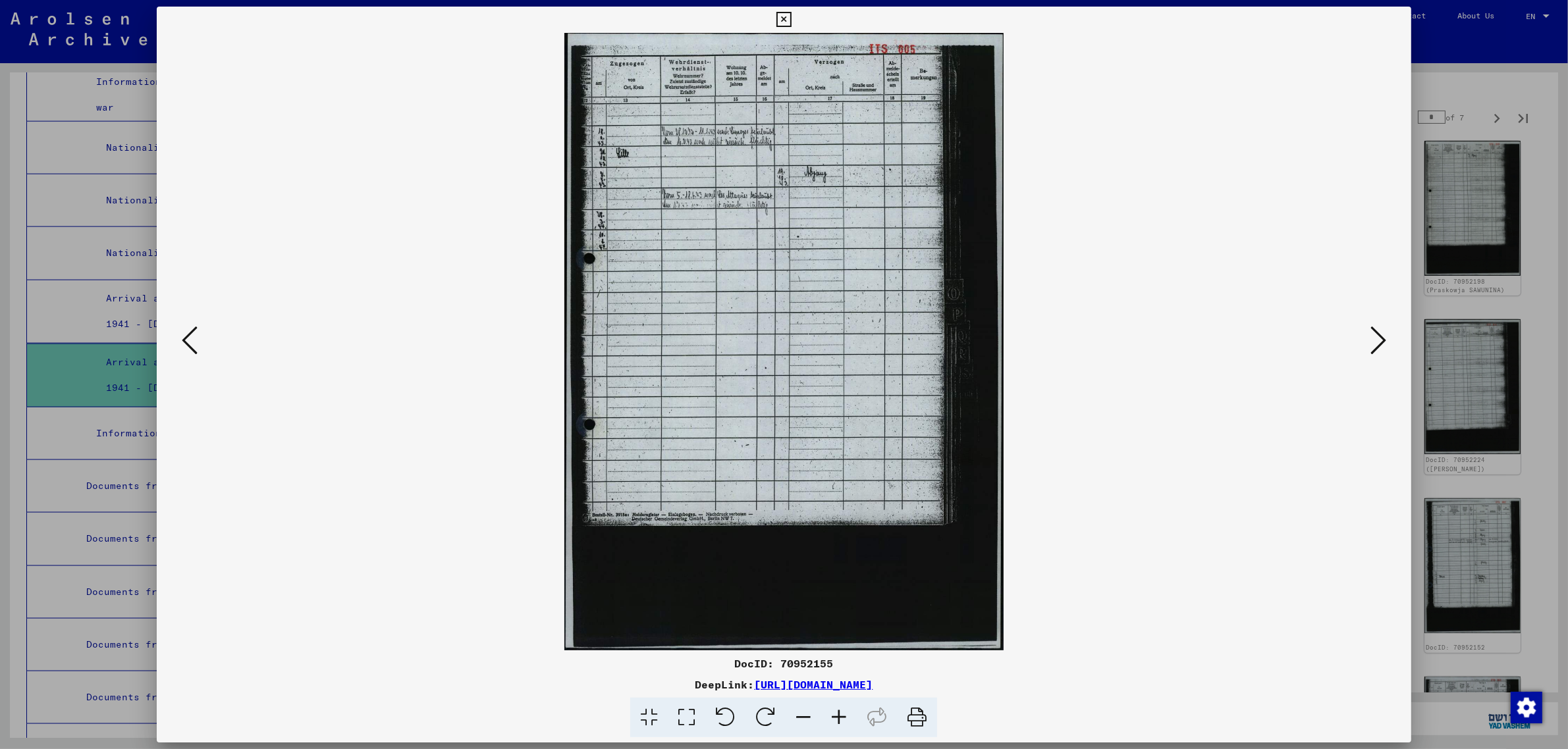
click at [181, 339] on button at bounding box center [190, 341] width 24 height 37
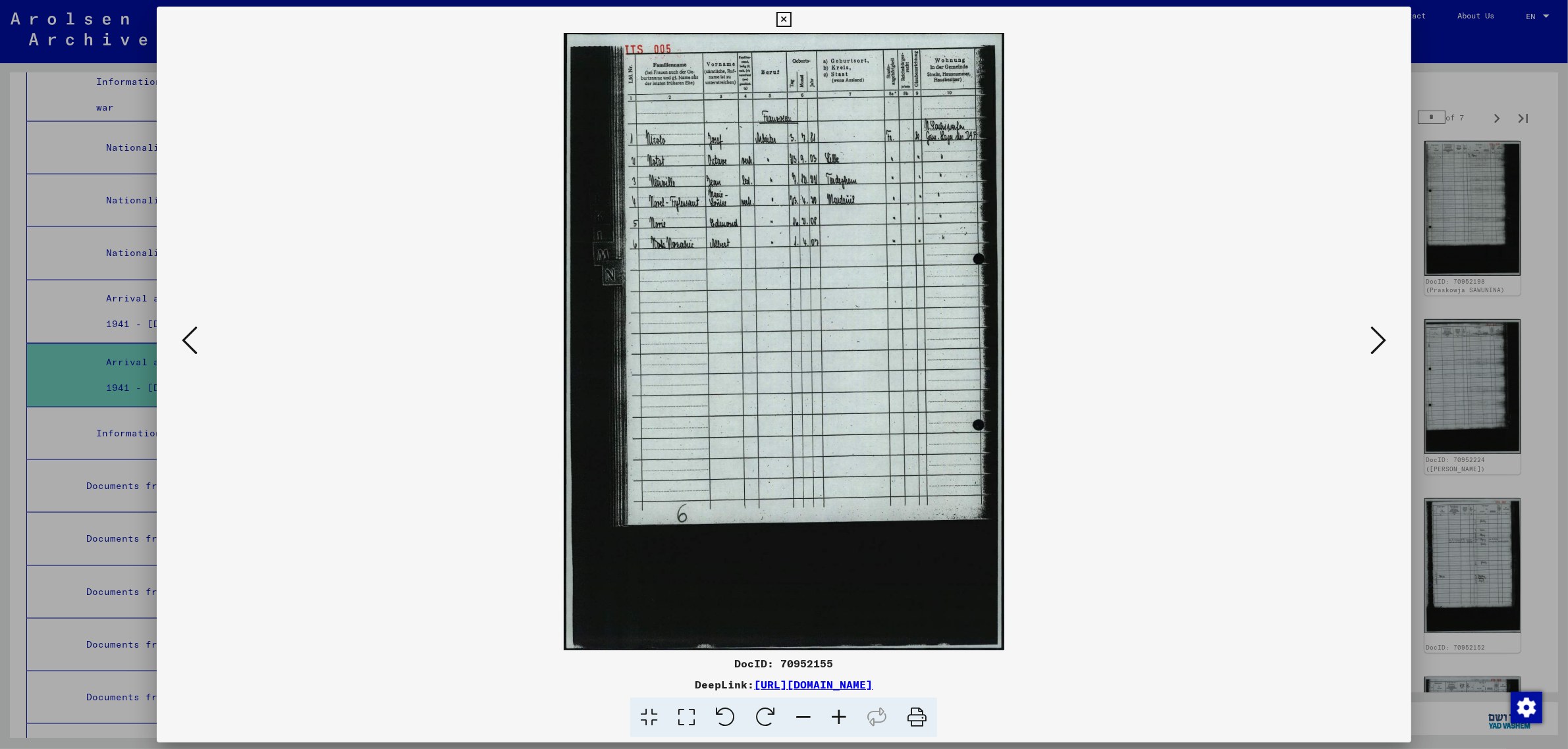
click at [779, 12] on icon at bounding box center [784, 20] width 15 height 16
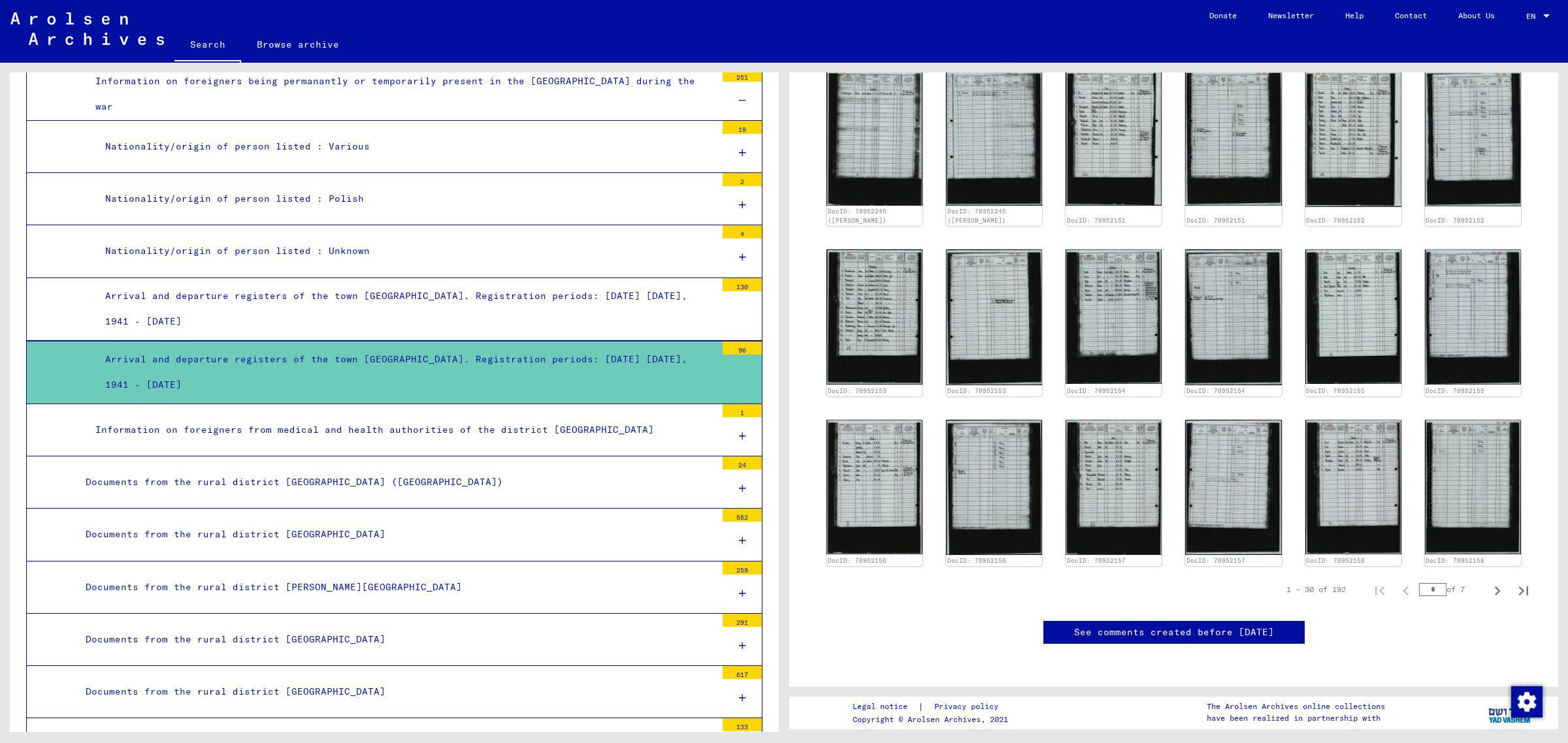
scroll to position [906, 0]
click at [1495, 587] on icon "Next page" at bounding box center [1497, 591] width 6 height 9
type input "*"
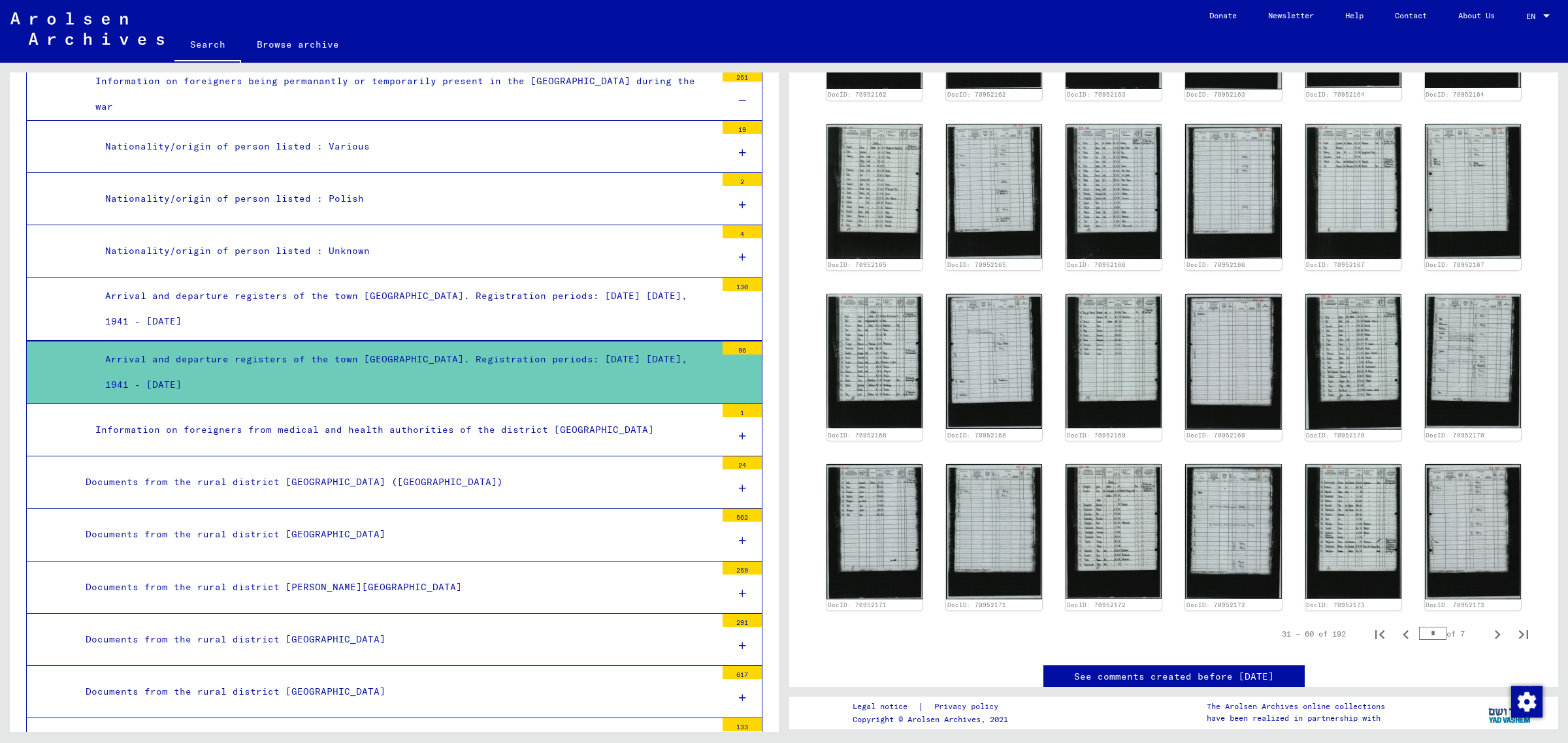
scroll to position [755, 0]
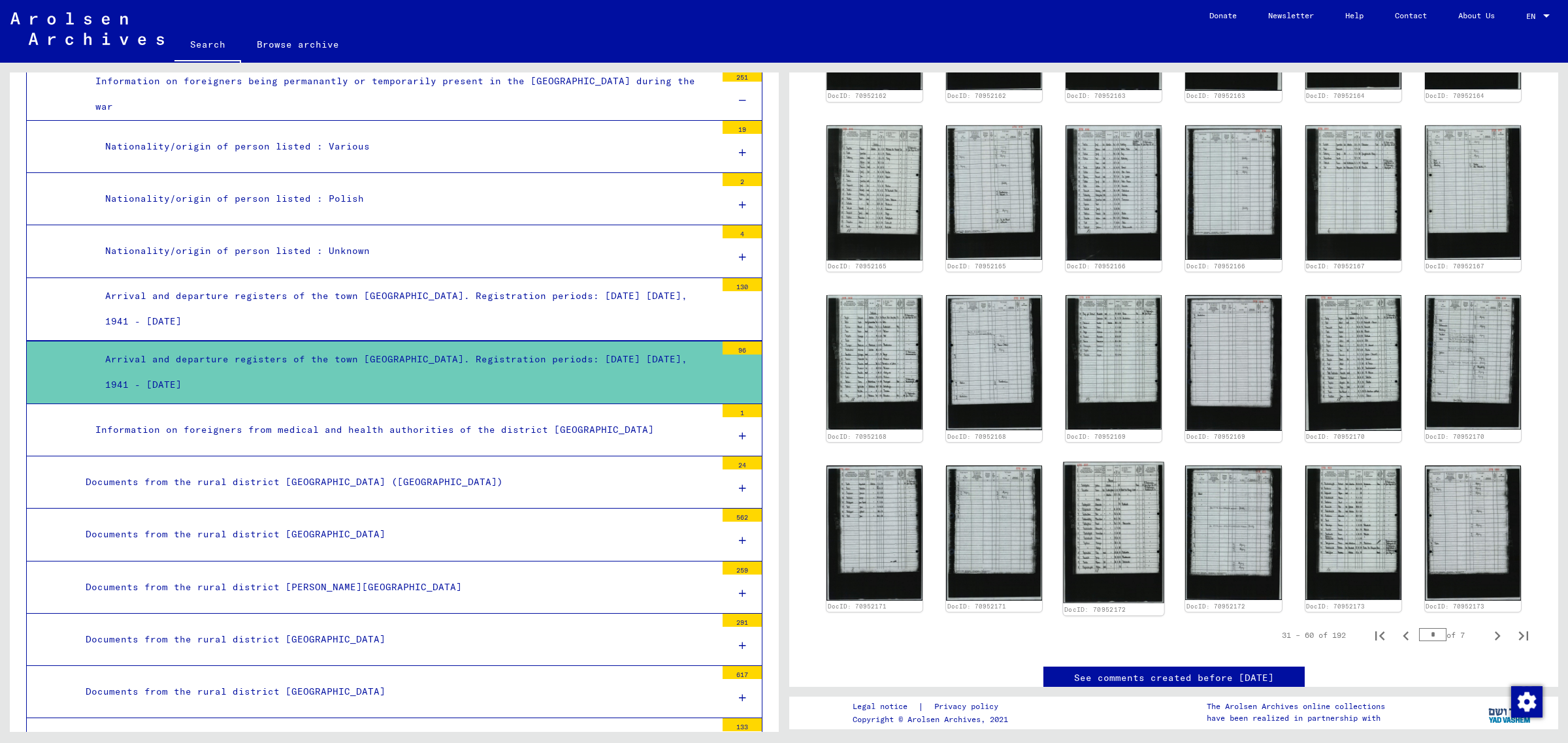
click at [1101, 494] on img at bounding box center [1114, 533] width 101 height 142
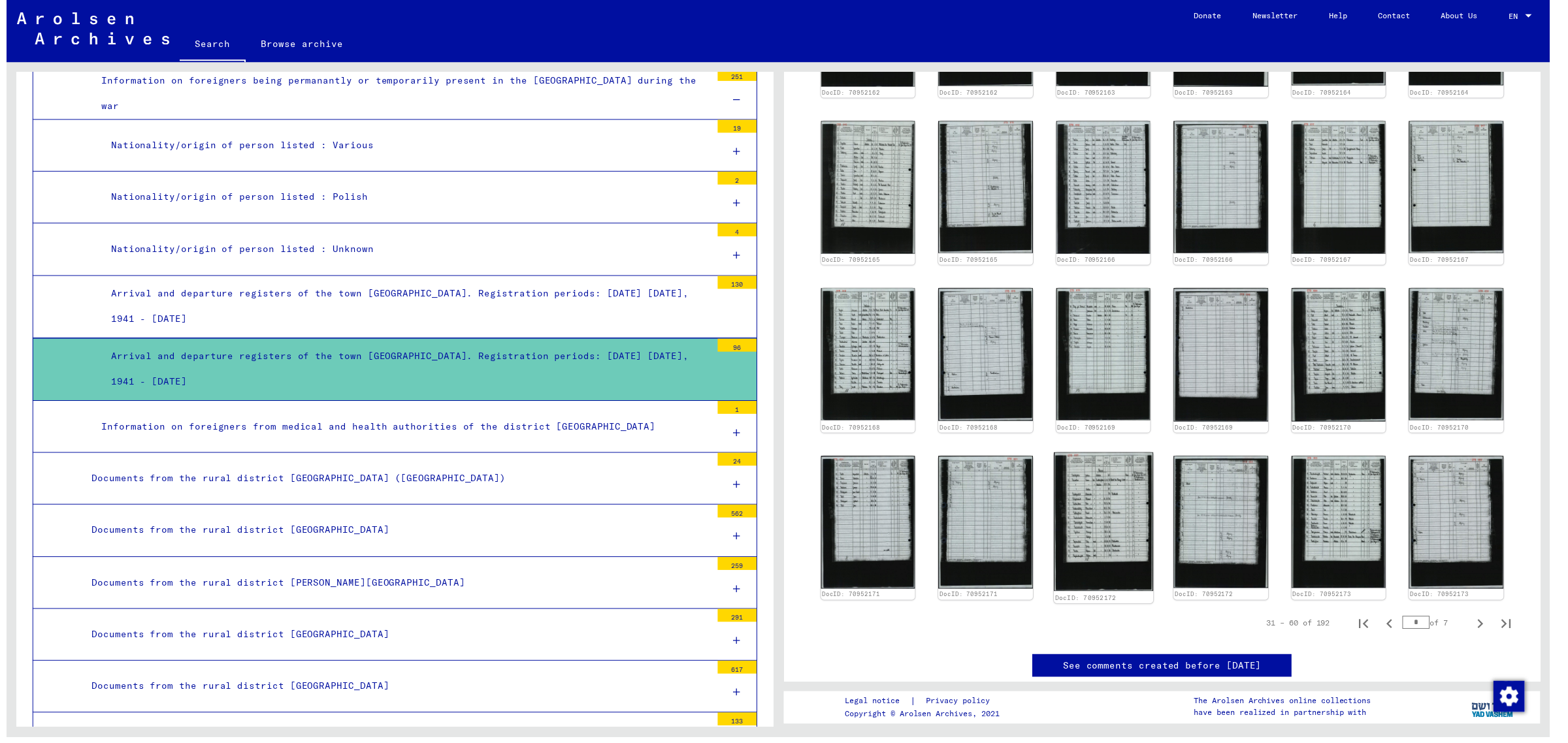
scroll to position [751, 0]
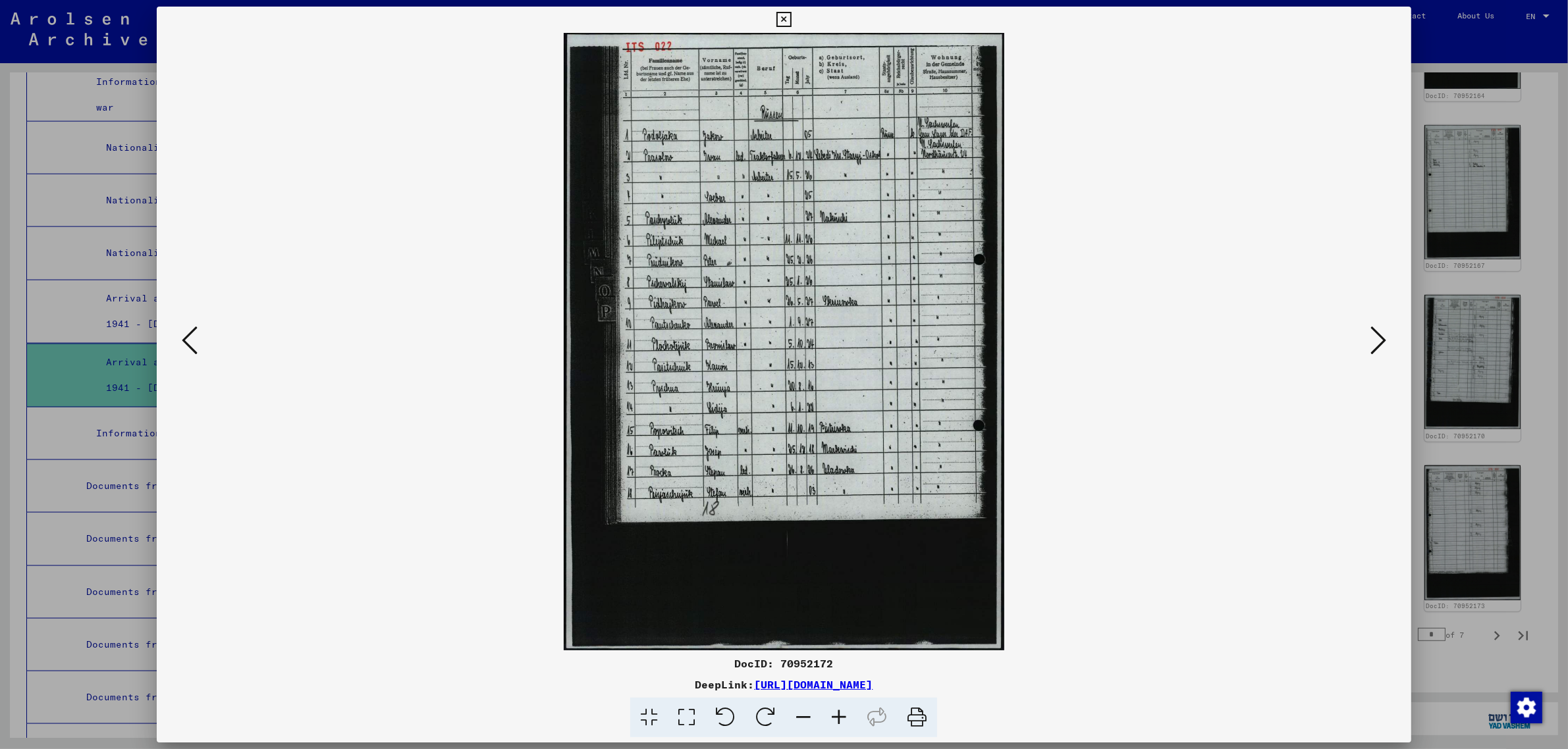
click at [1375, 337] on icon at bounding box center [1378, 340] width 16 height 31
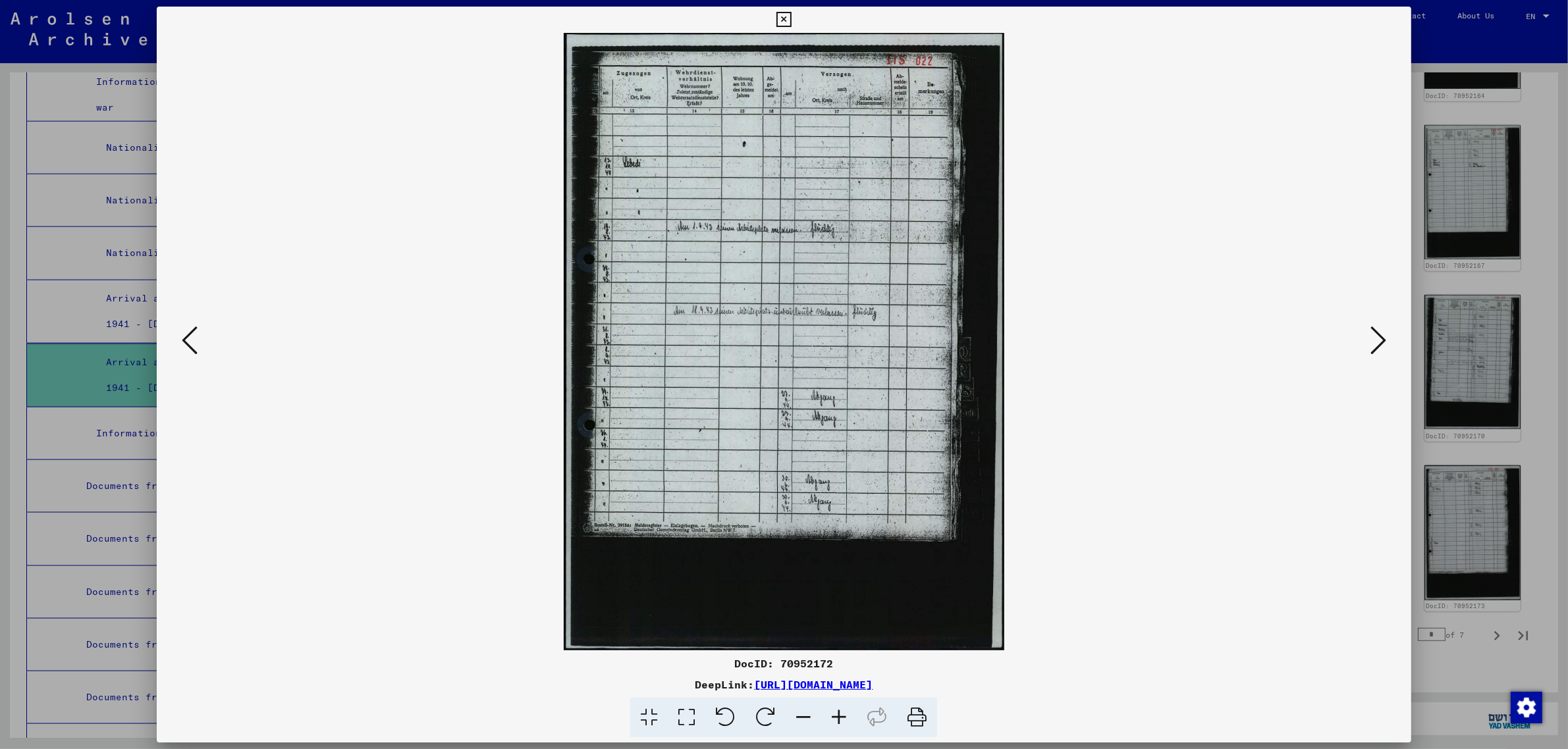
click at [1375, 337] on icon at bounding box center [1378, 340] width 16 height 31
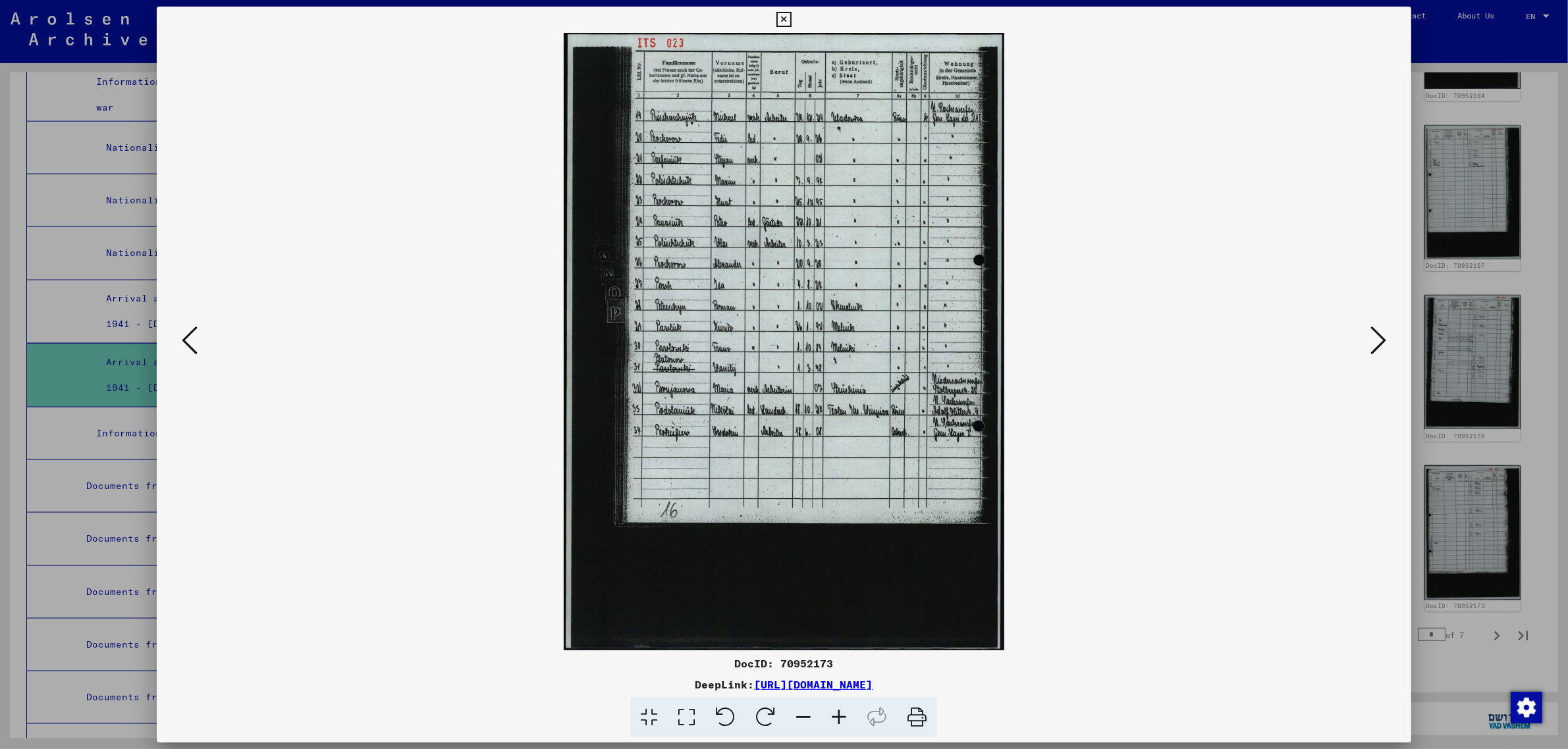
click at [1375, 337] on icon at bounding box center [1378, 340] width 16 height 31
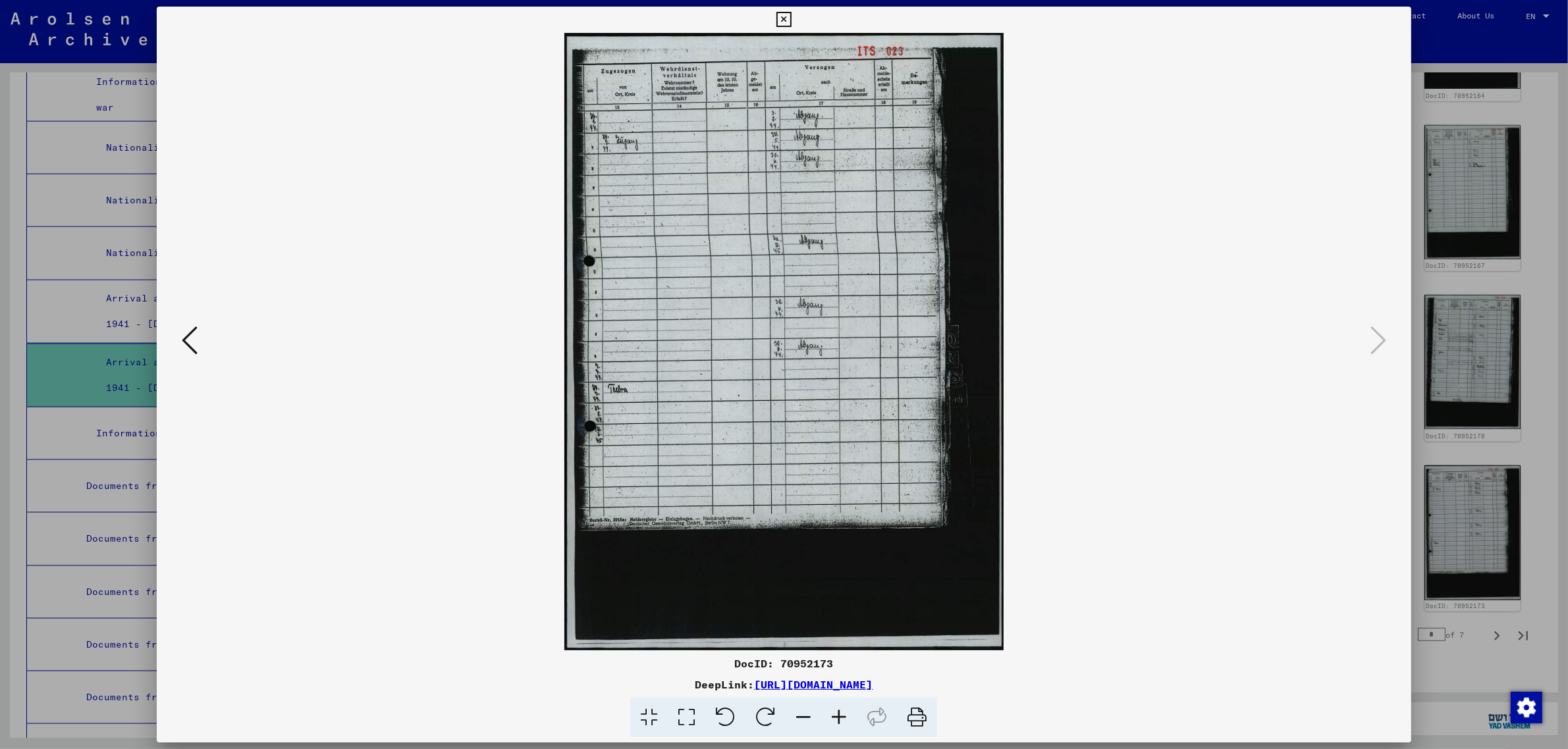
click at [1485, 36] on div at bounding box center [784, 374] width 1568 height 749
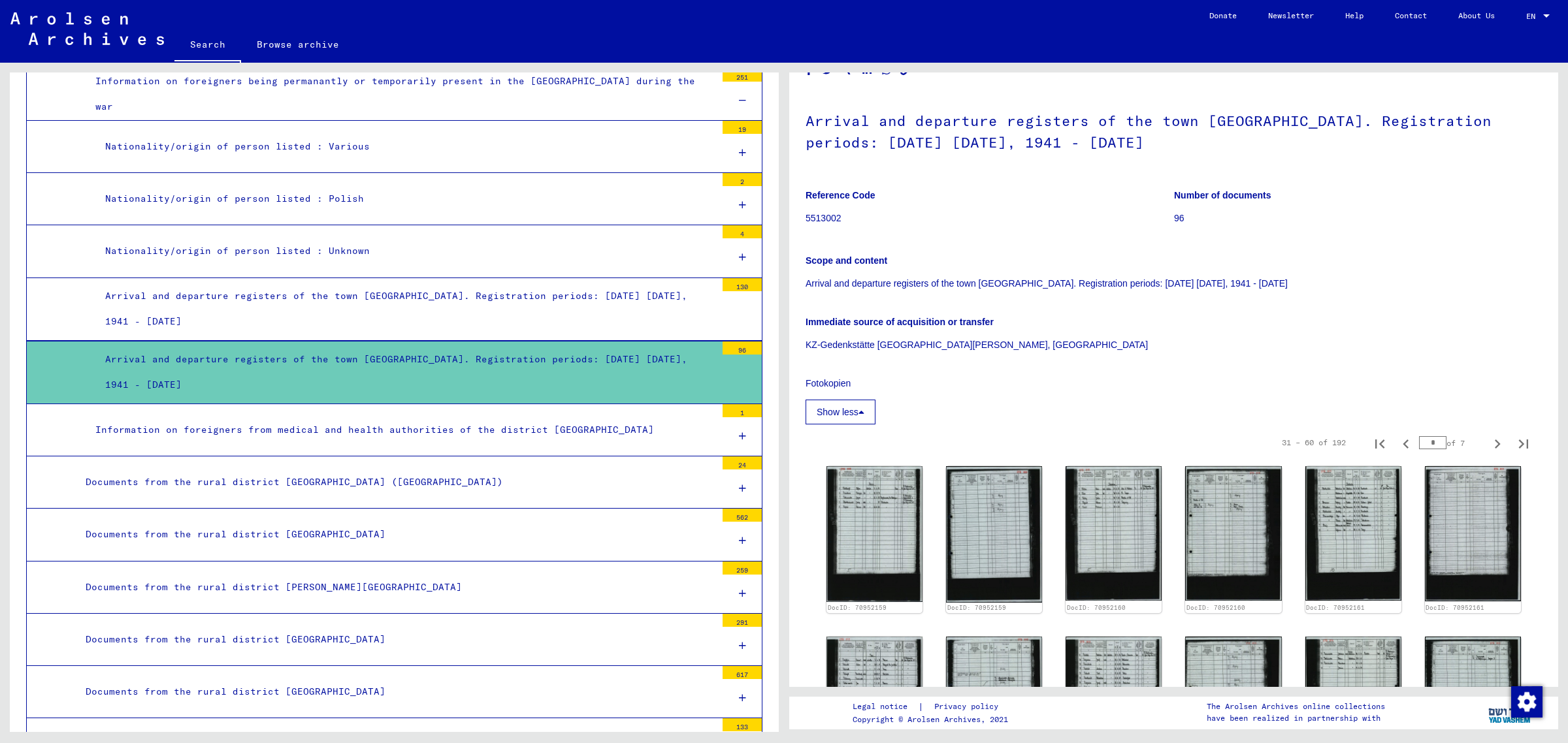
scroll to position [102, 0]
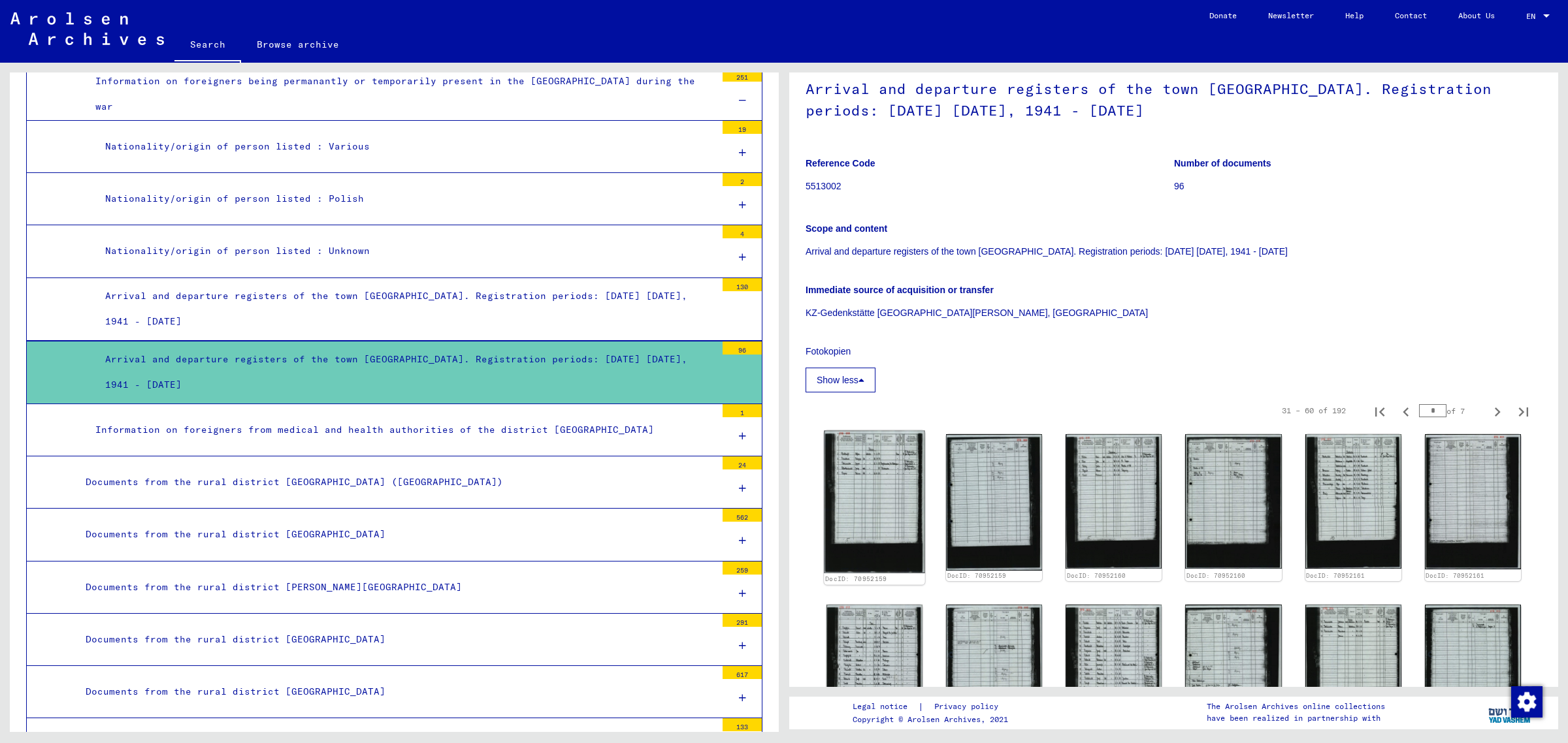
click at [852, 477] on img at bounding box center [874, 502] width 101 height 143
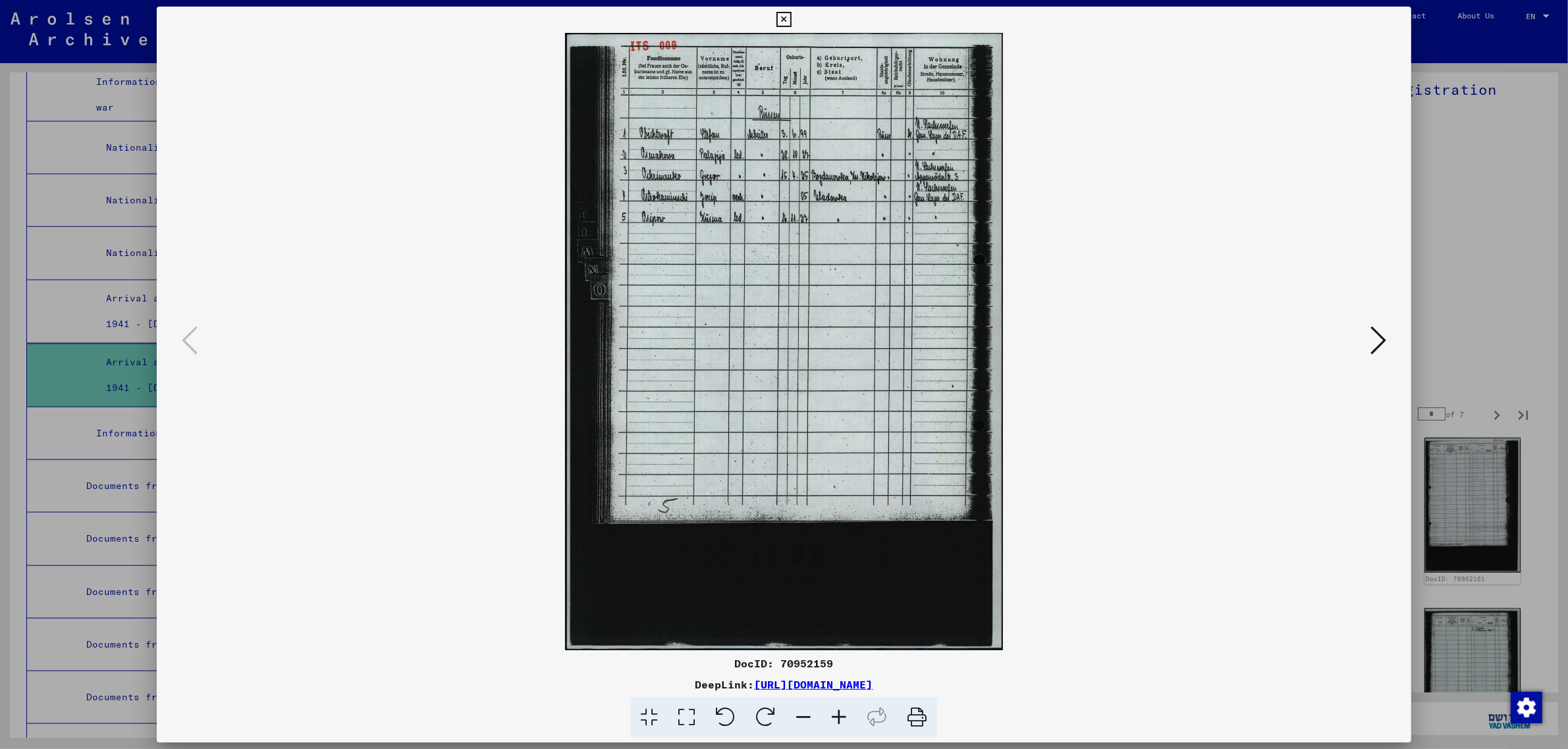
click at [1380, 337] on icon at bounding box center [1378, 340] width 16 height 31
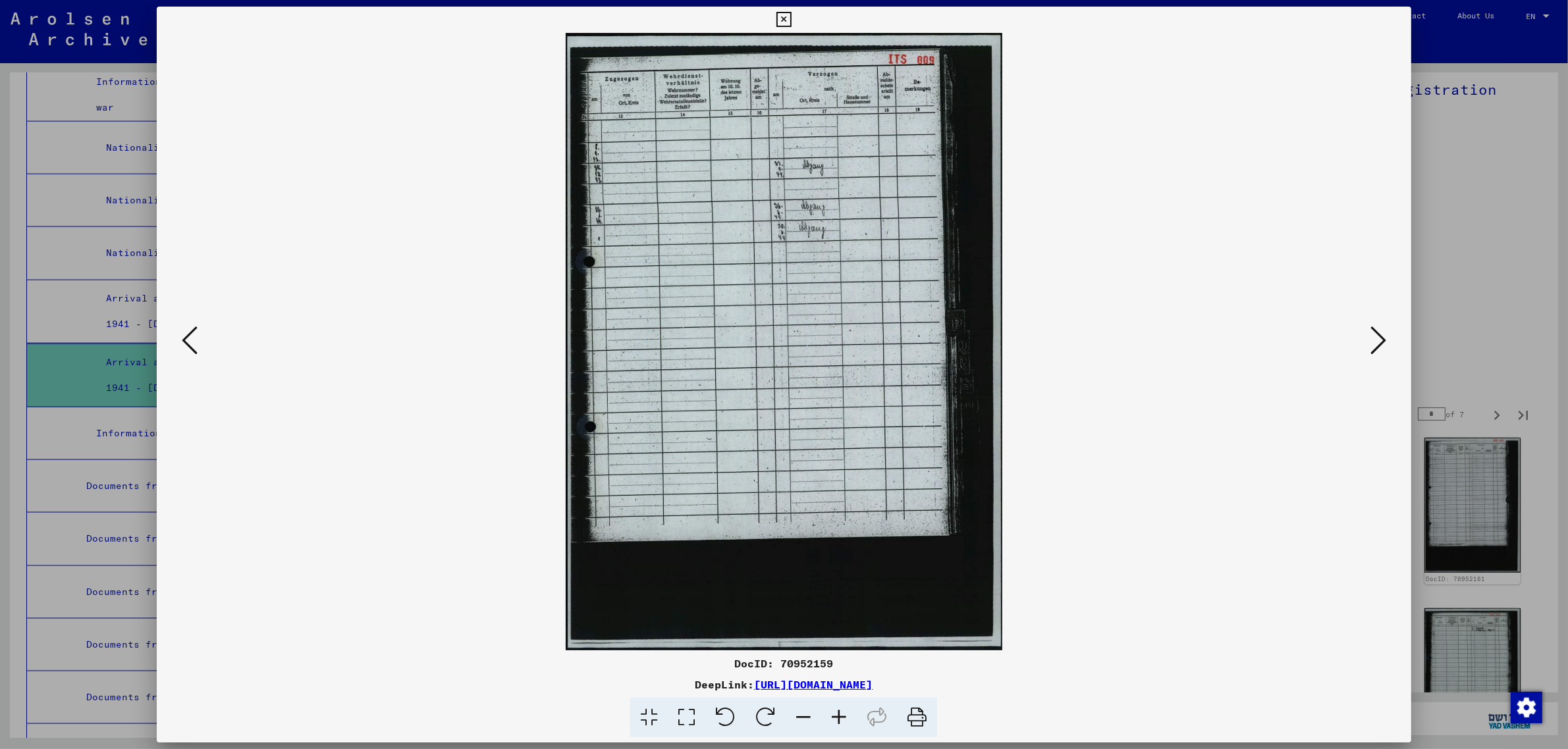
click at [1380, 337] on icon at bounding box center [1378, 340] width 16 height 31
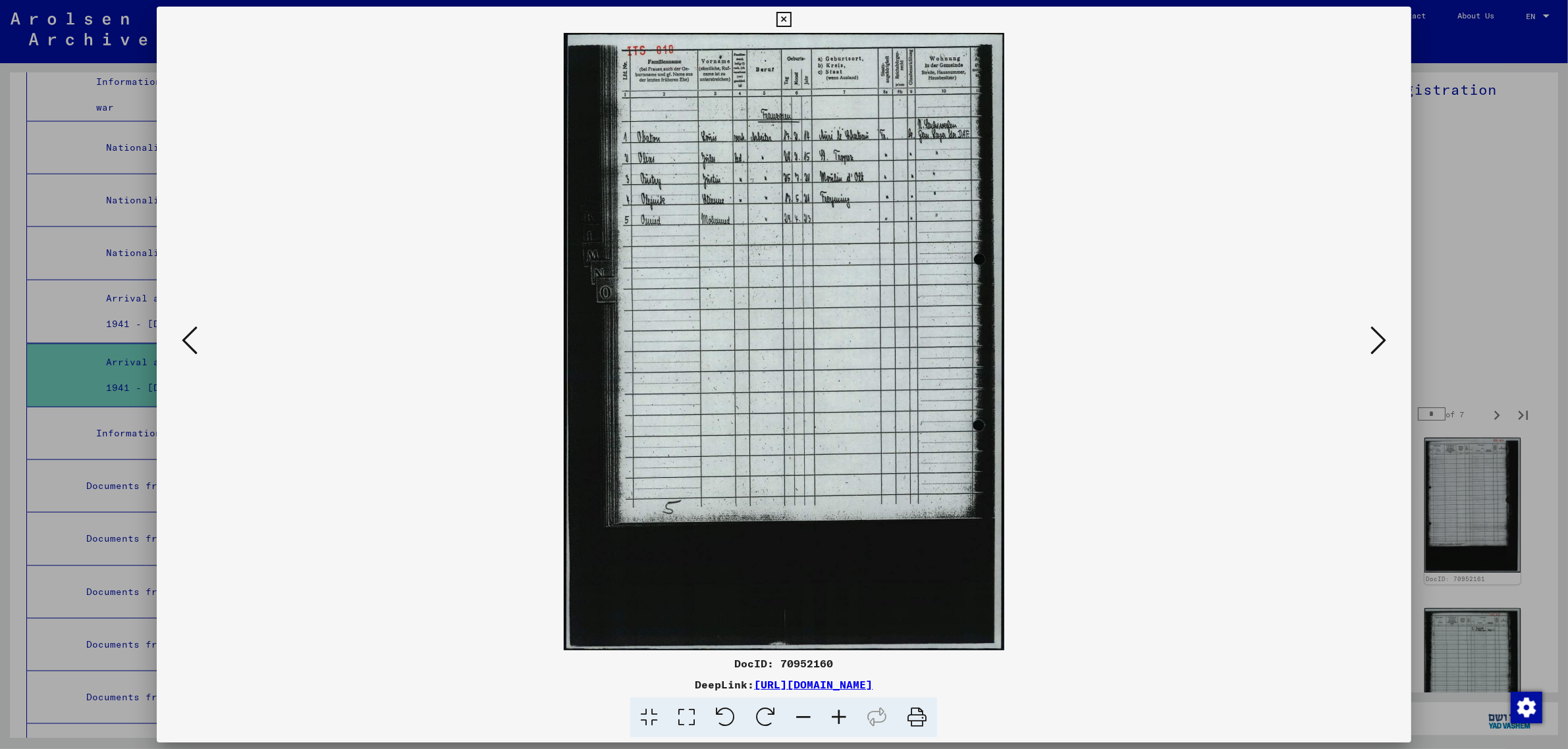
click at [1380, 337] on icon at bounding box center [1378, 340] width 16 height 31
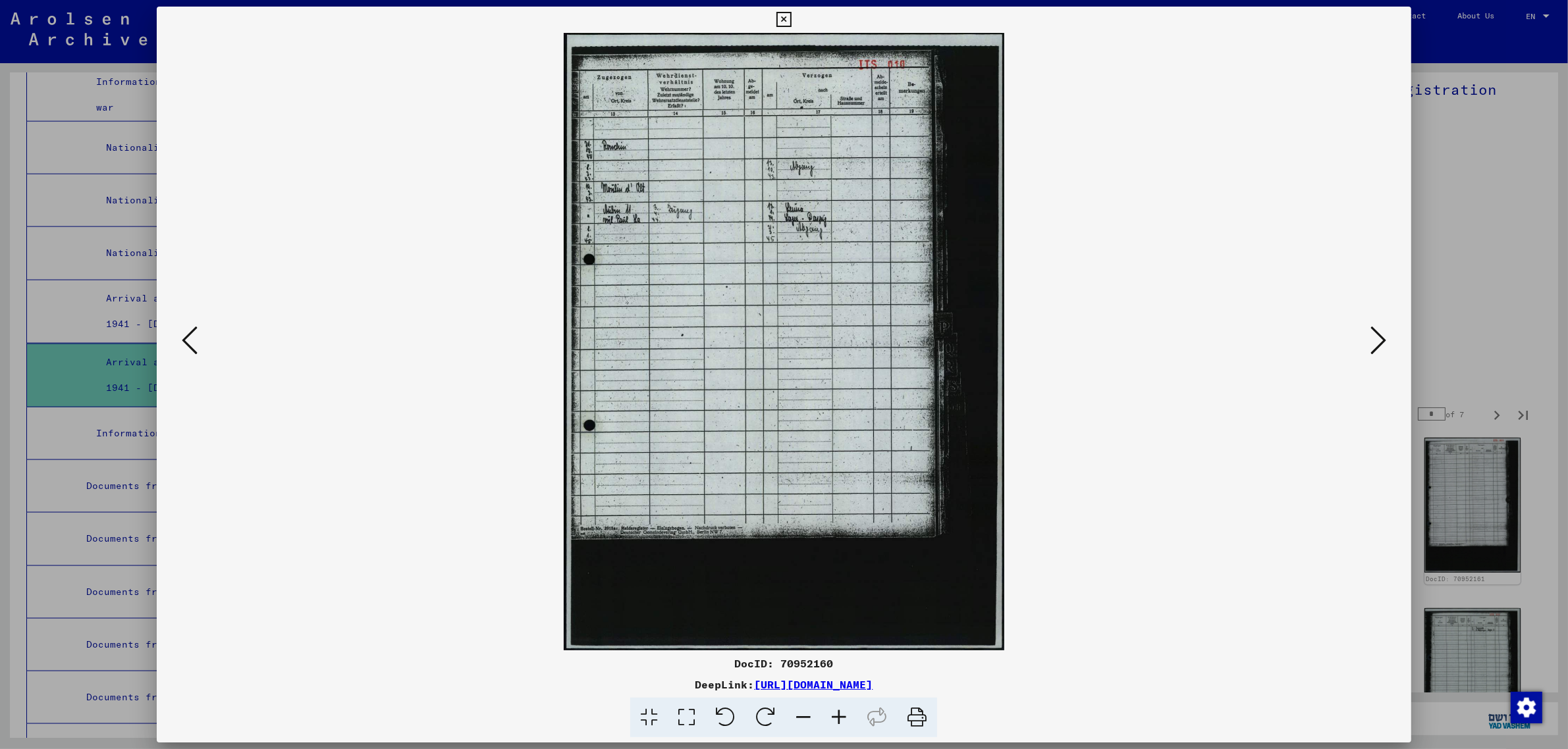
click at [1380, 337] on icon at bounding box center [1378, 340] width 16 height 31
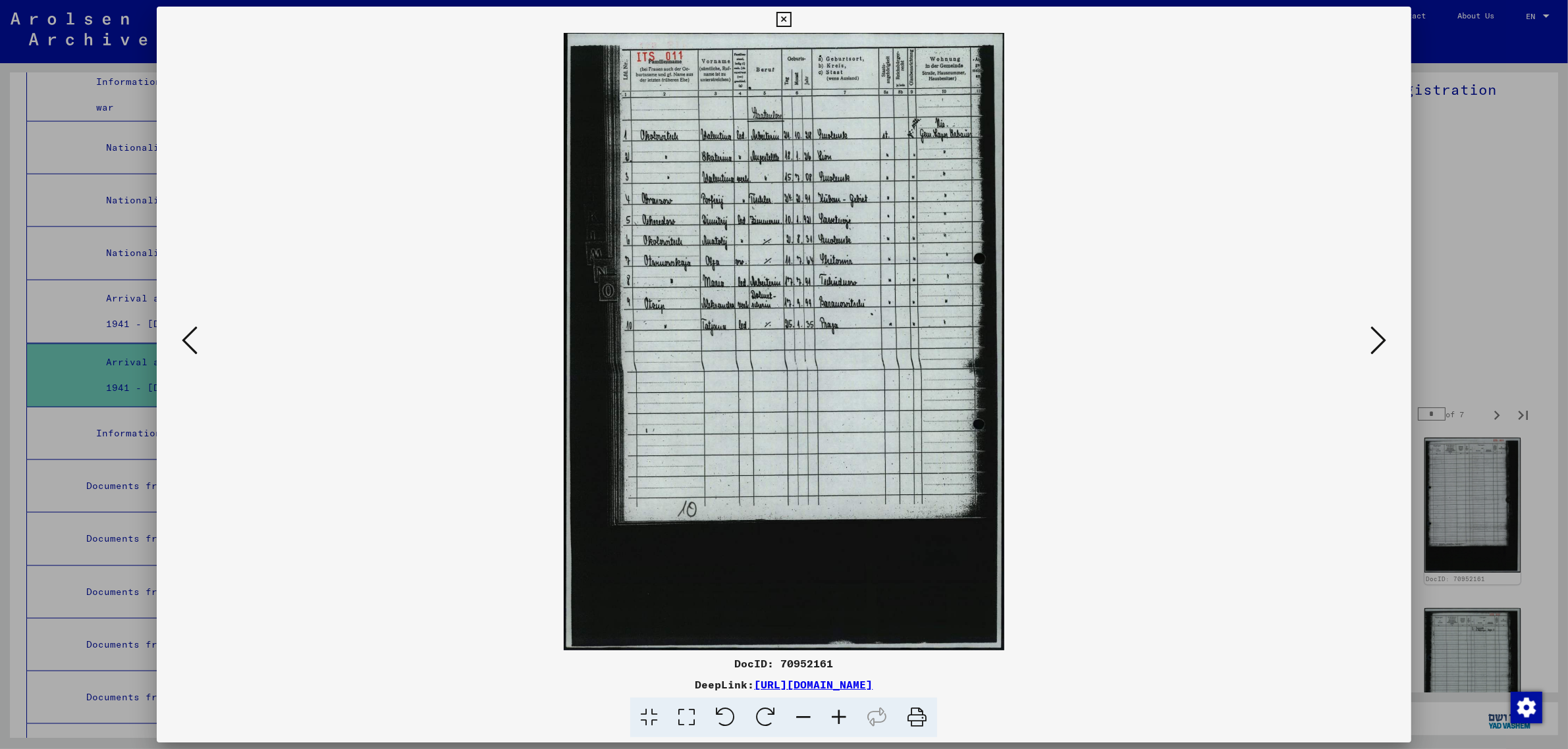
click at [1380, 337] on icon at bounding box center [1378, 340] width 16 height 31
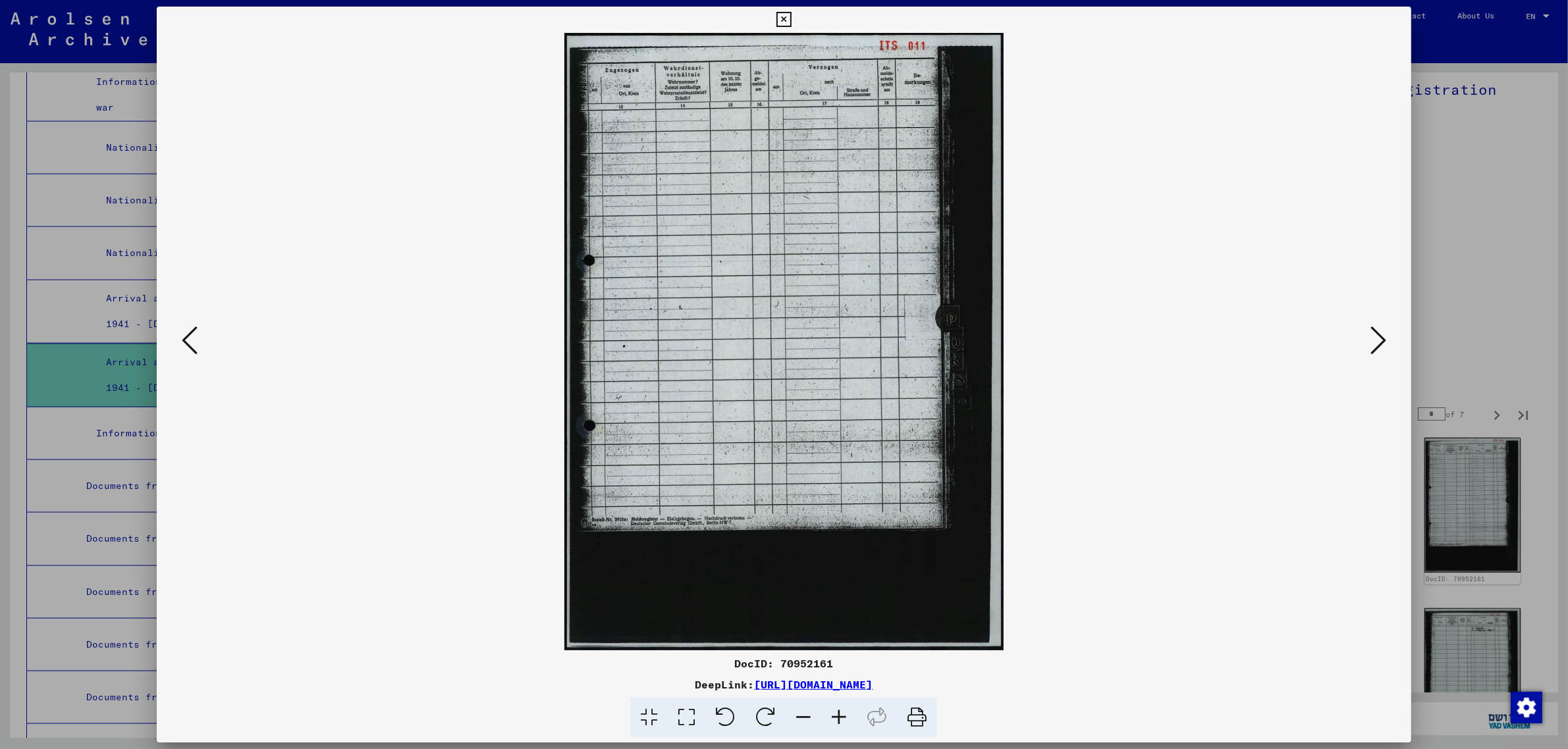
click at [1380, 333] on icon at bounding box center [1378, 340] width 16 height 31
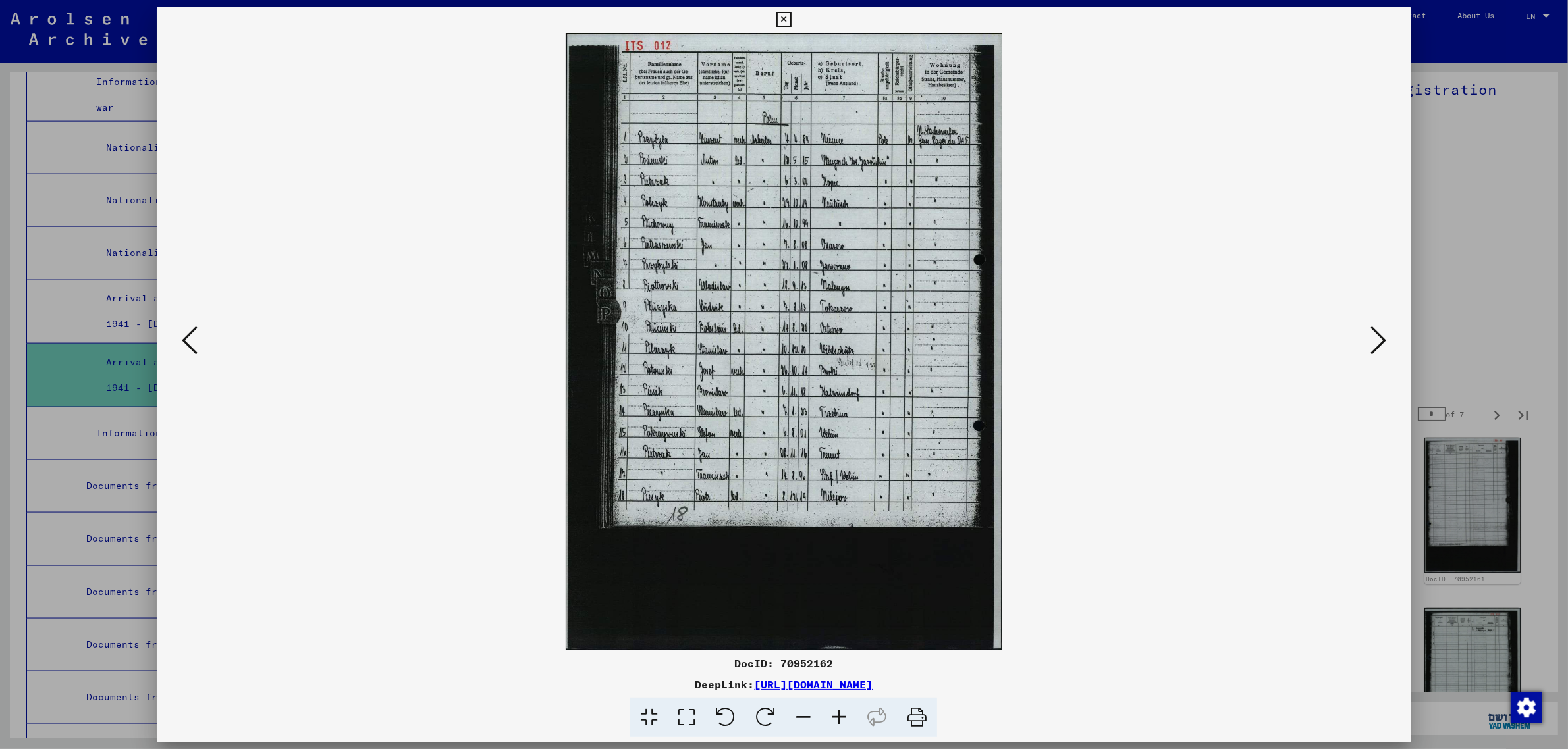
click at [1380, 333] on icon at bounding box center [1378, 340] width 16 height 31
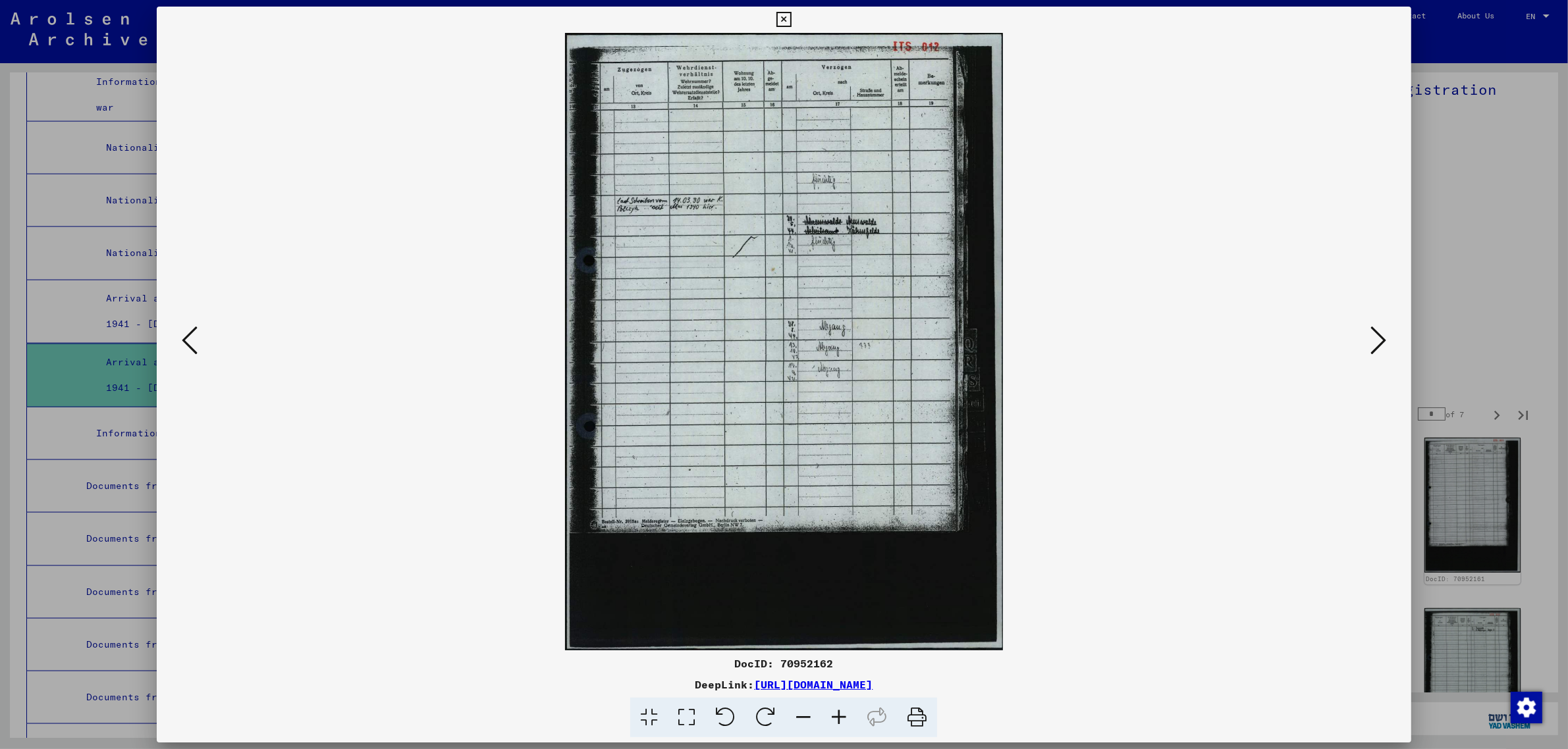
click at [1380, 333] on icon at bounding box center [1378, 340] width 16 height 31
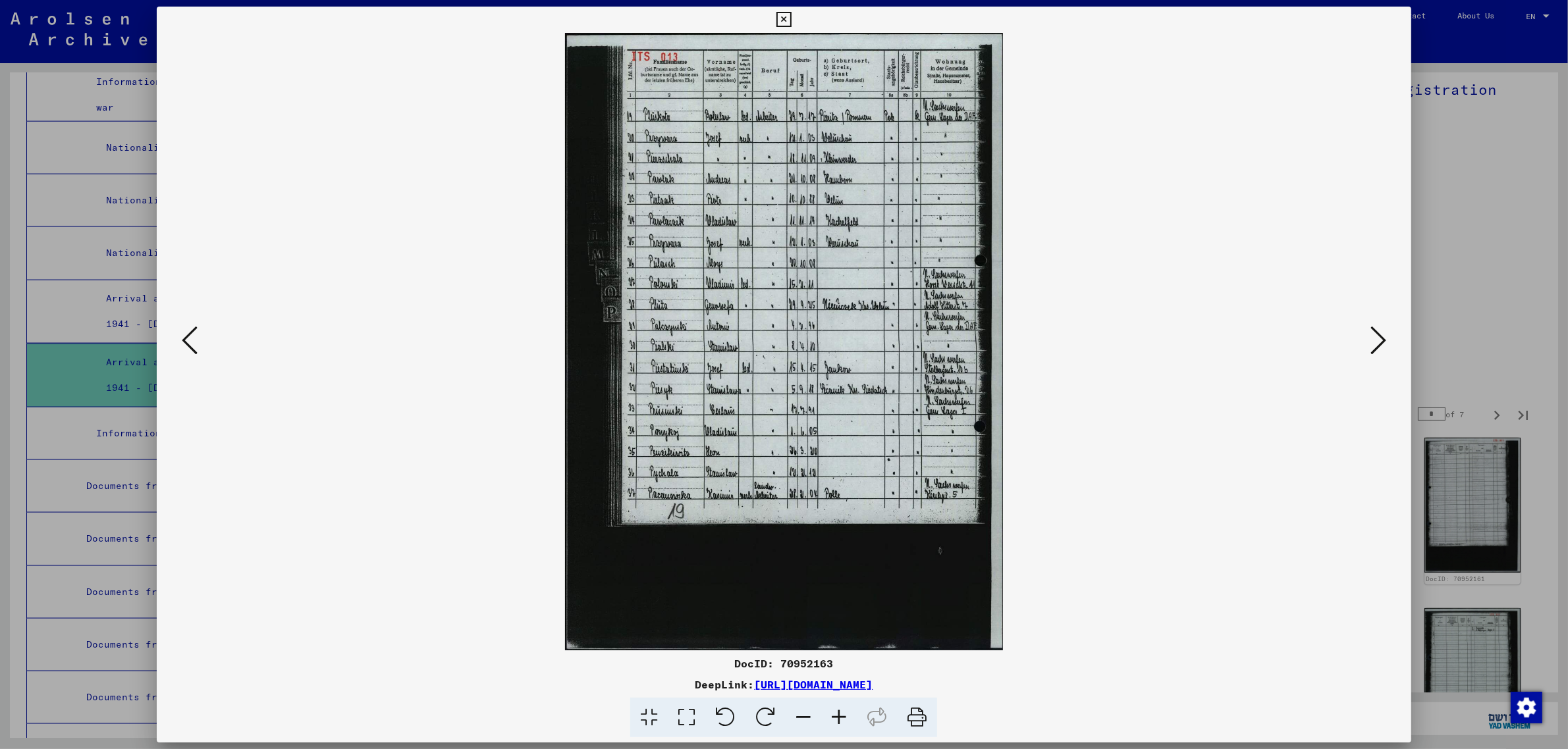
click at [1380, 333] on icon at bounding box center [1378, 340] width 16 height 31
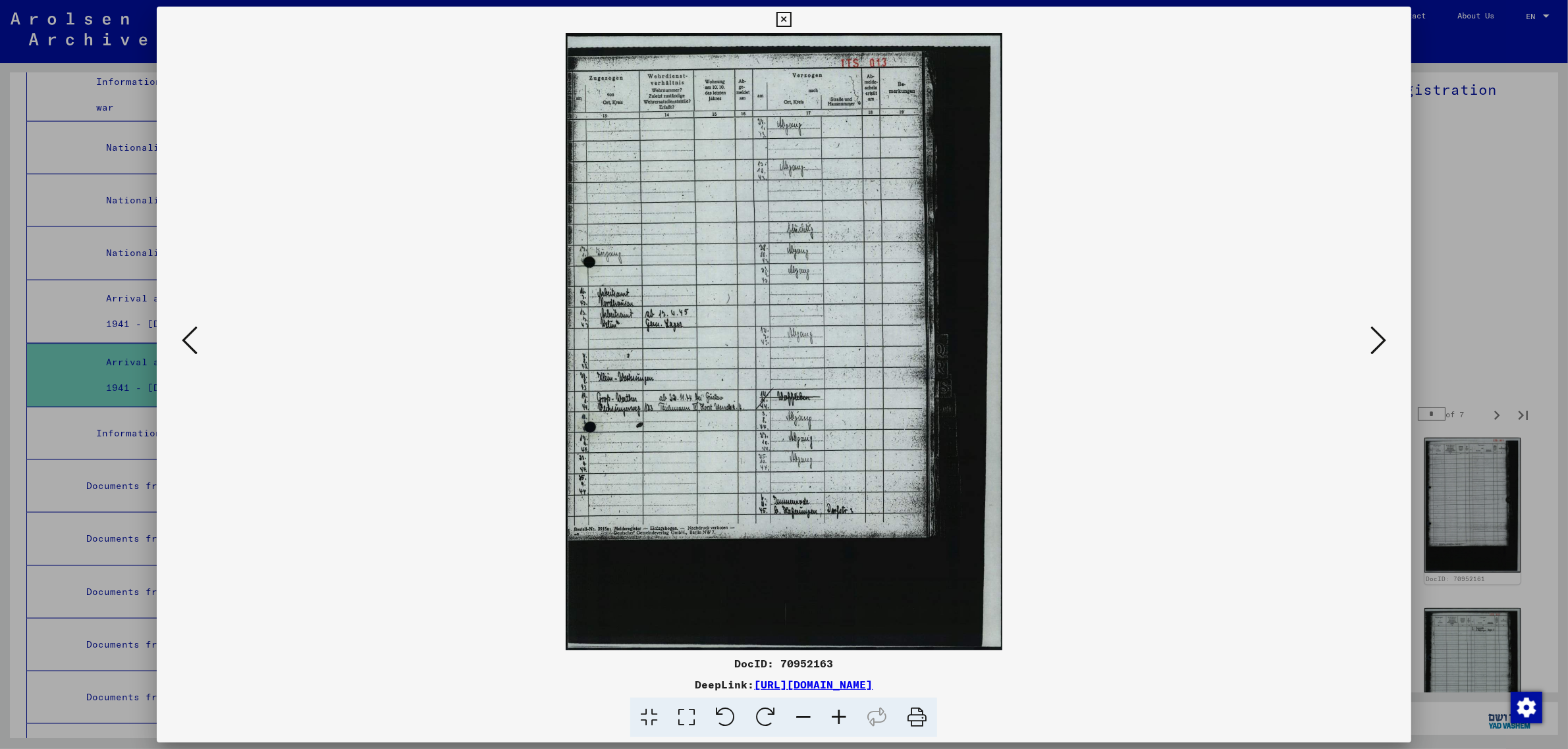
click at [1380, 333] on icon at bounding box center [1378, 340] width 16 height 31
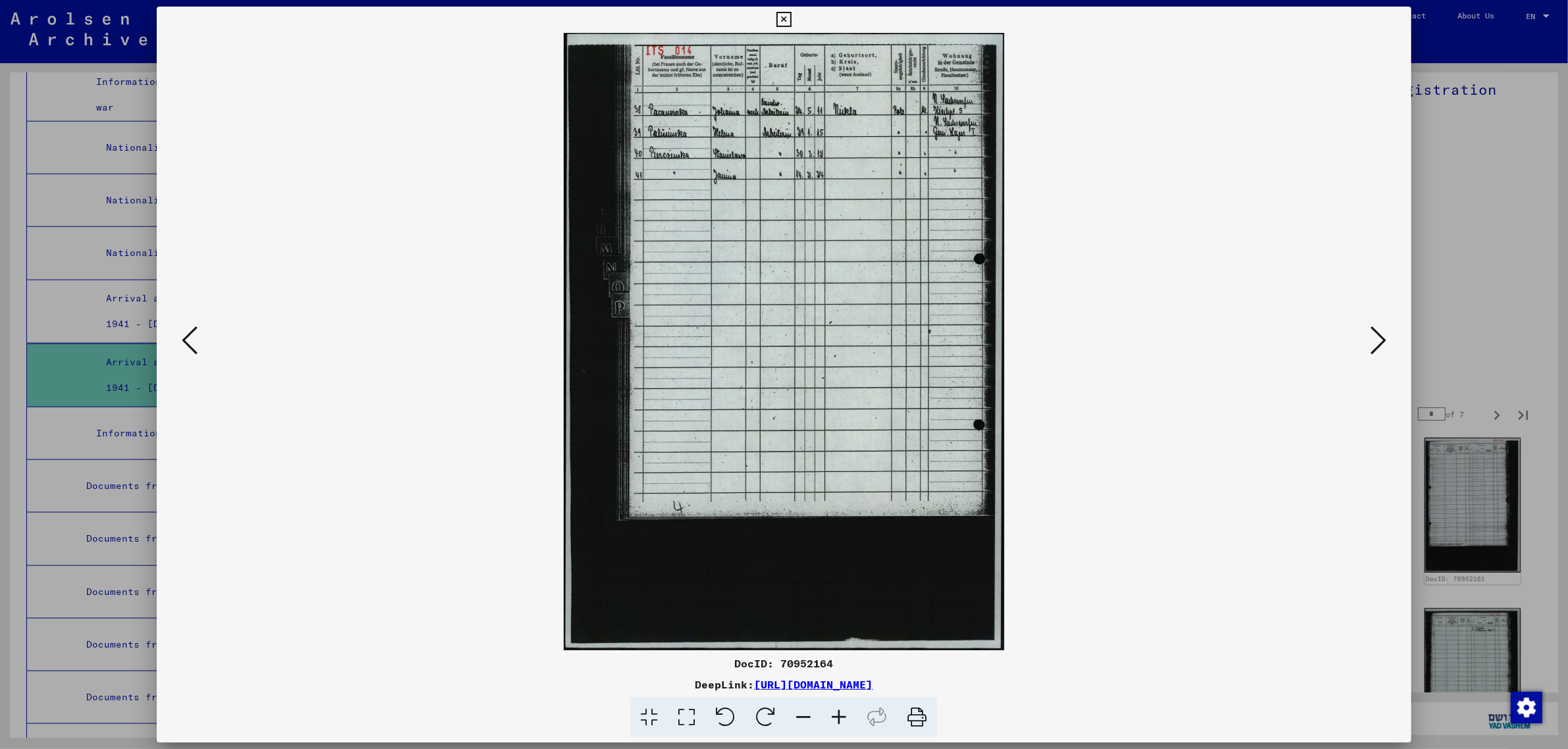
click at [1380, 333] on icon at bounding box center [1378, 340] width 16 height 31
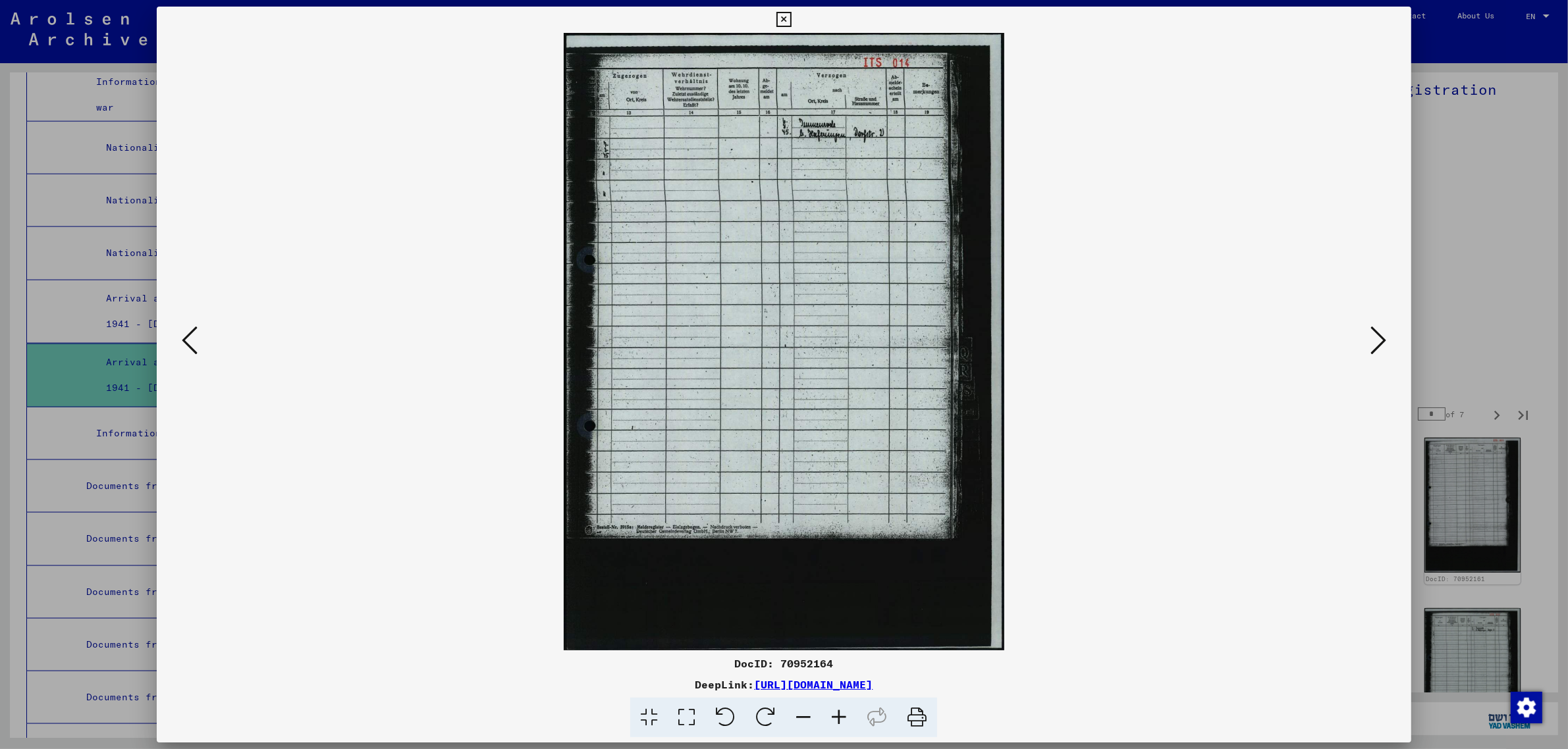
click at [1380, 333] on icon at bounding box center [1378, 340] width 16 height 31
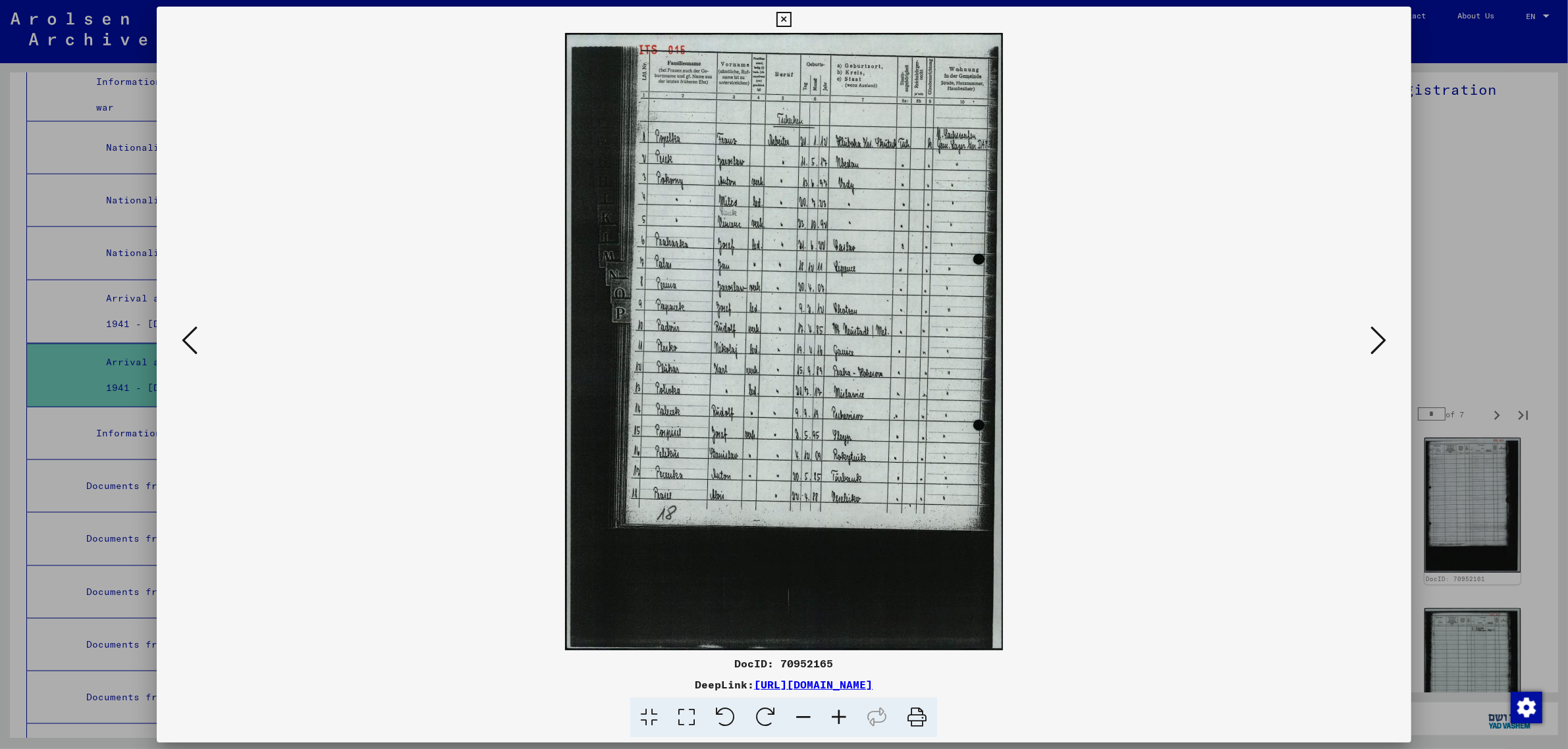
click at [1380, 333] on icon at bounding box center [1378, 340] width 16 height 31
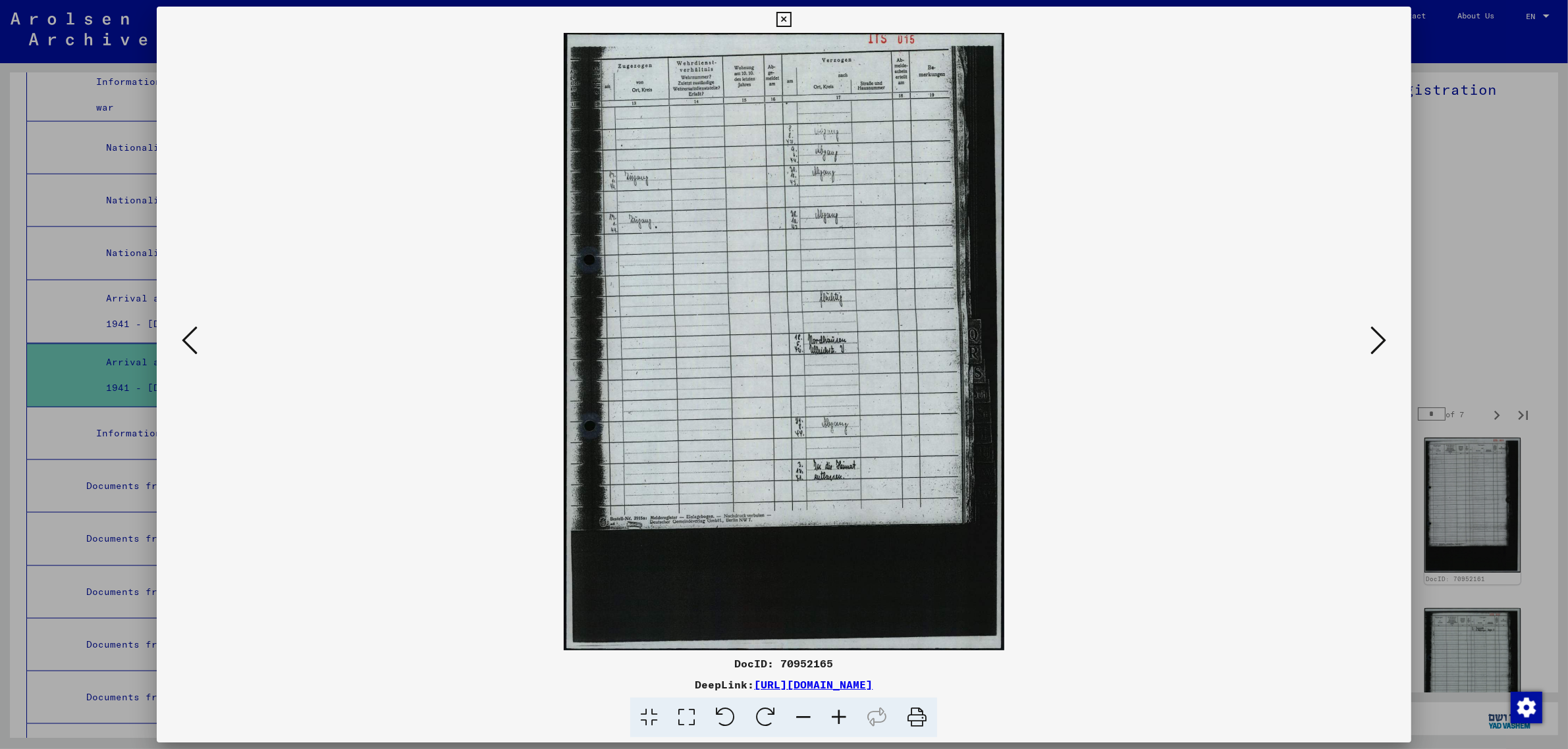
click at [1380, 333] on icon at bounding box center [1378, 340] width 16 height 31
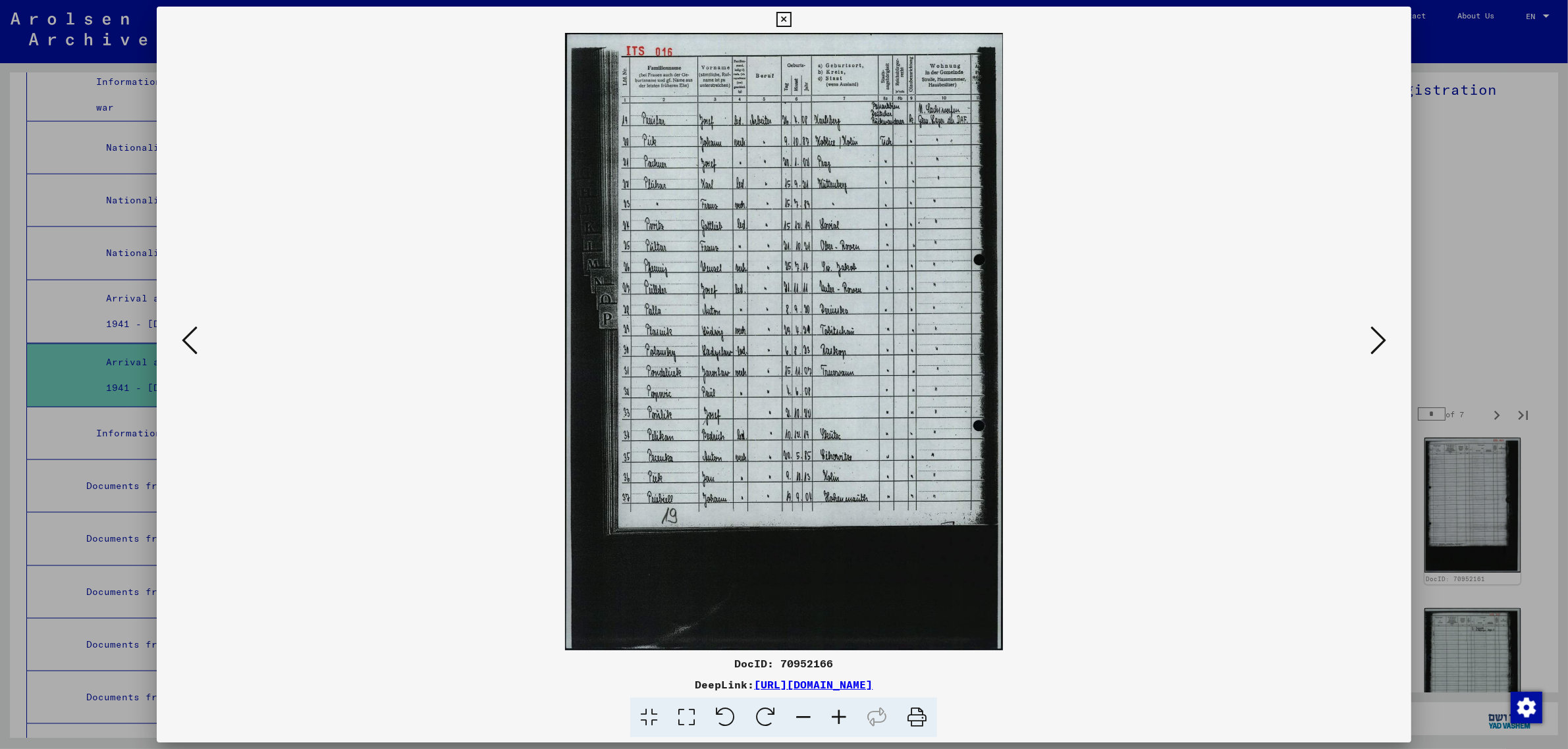
click at [1380, 333] on icon at bounding box center [1378, 340] width 16 height 31
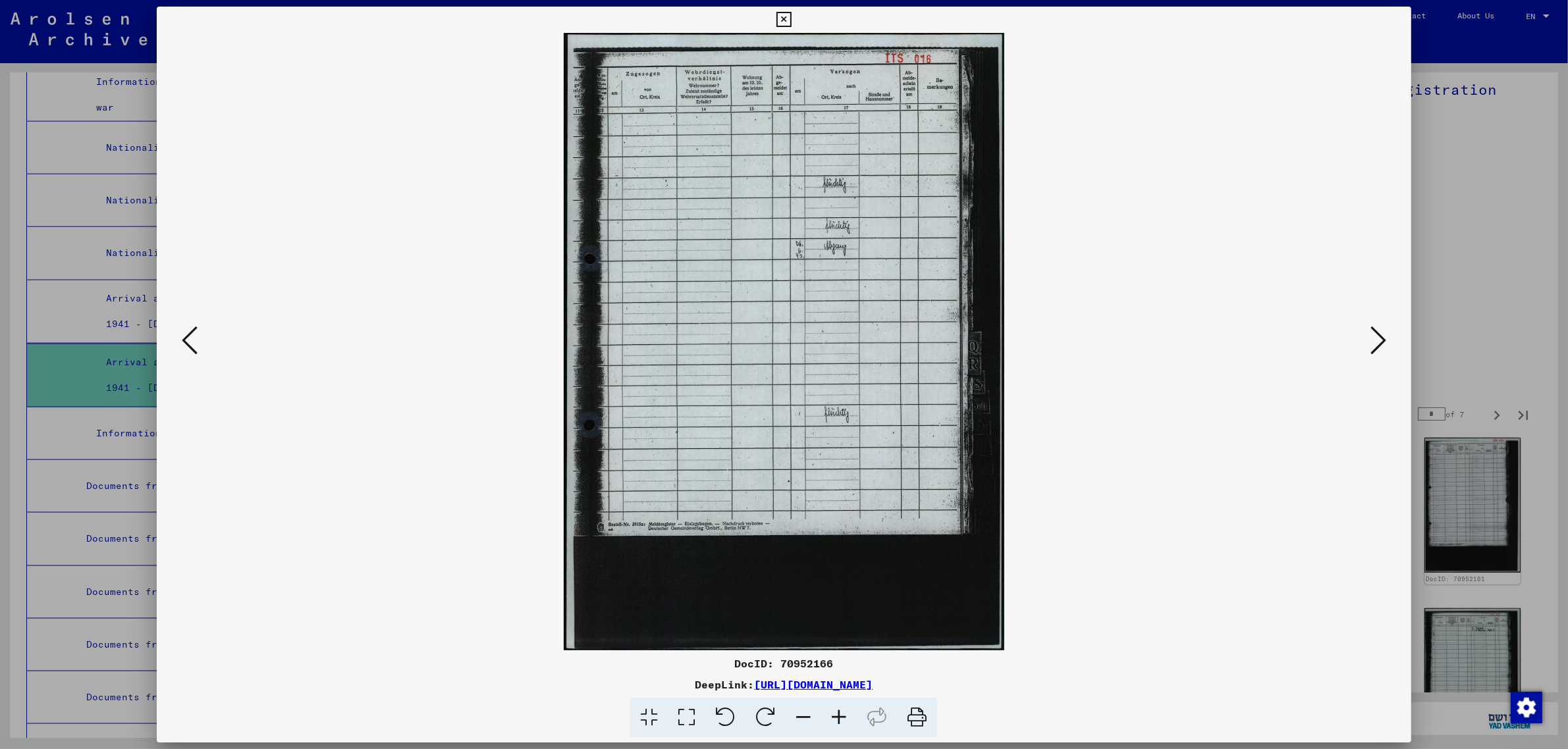
click at [1380, 333] on icon at bounding box center [1378, 340] width 16 height 31
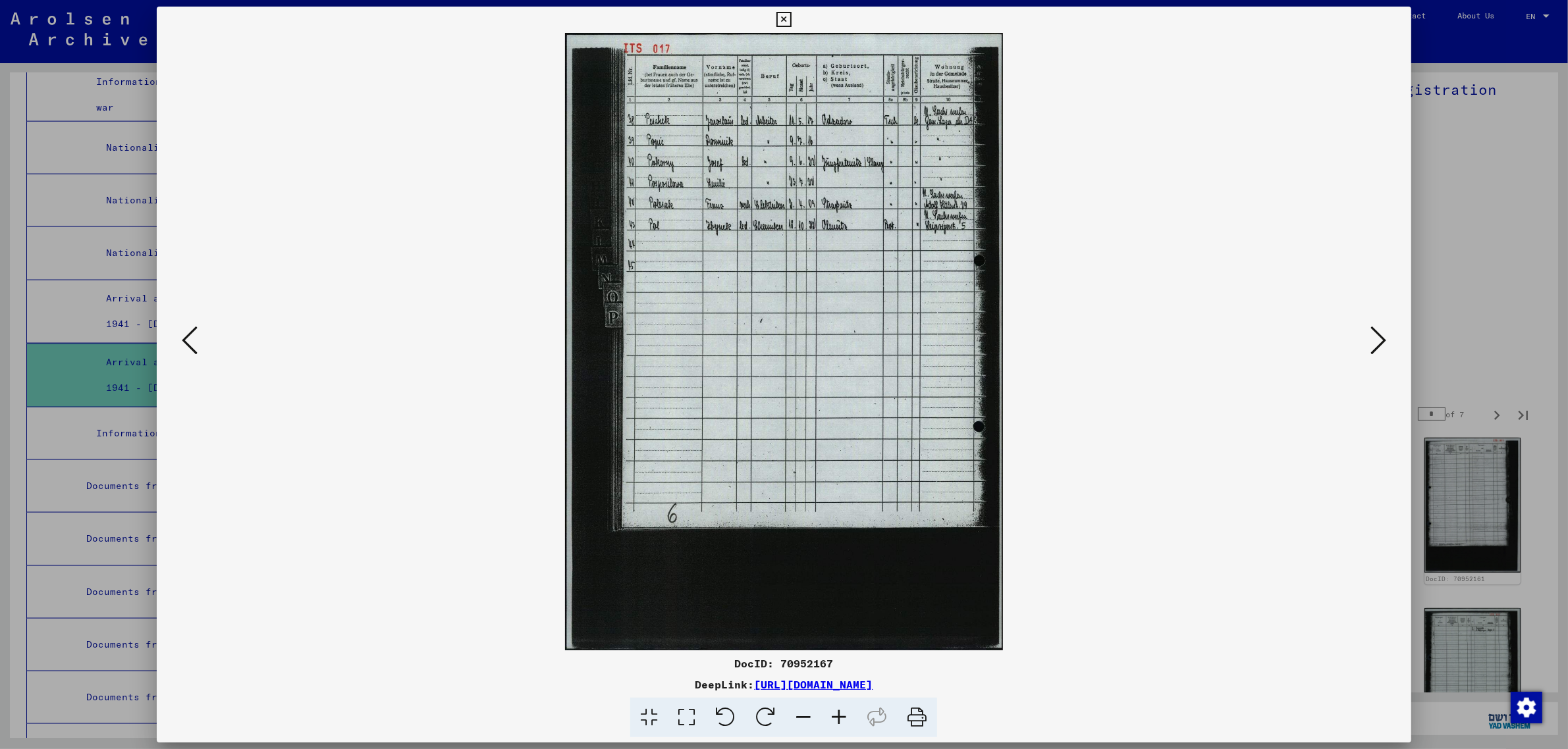
click at [1380, 333] on icon at bounding box center [1378, 340] width 16 height 31
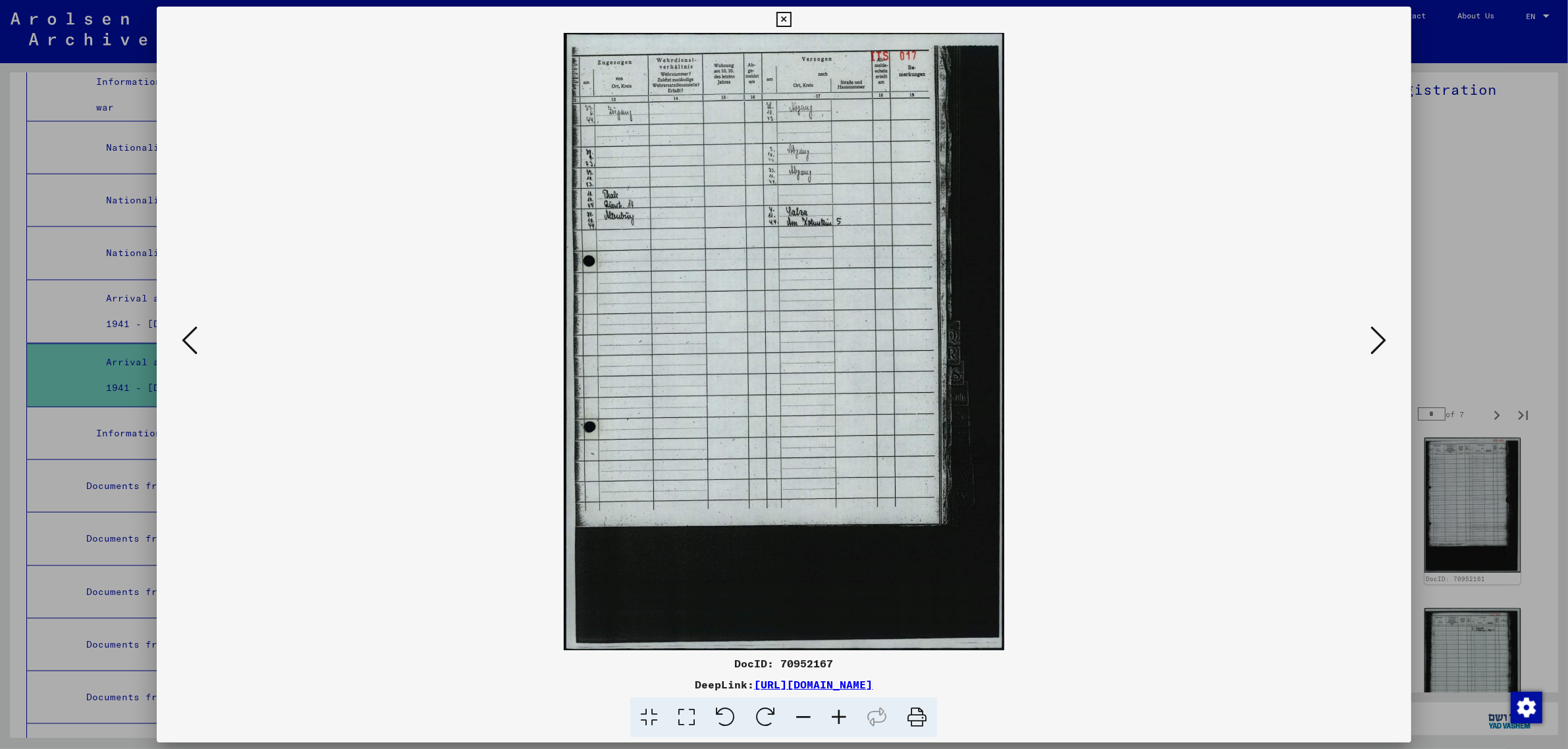
click at [1380, 333] on icon at bounding box center [1378, 340] width 16 height 31
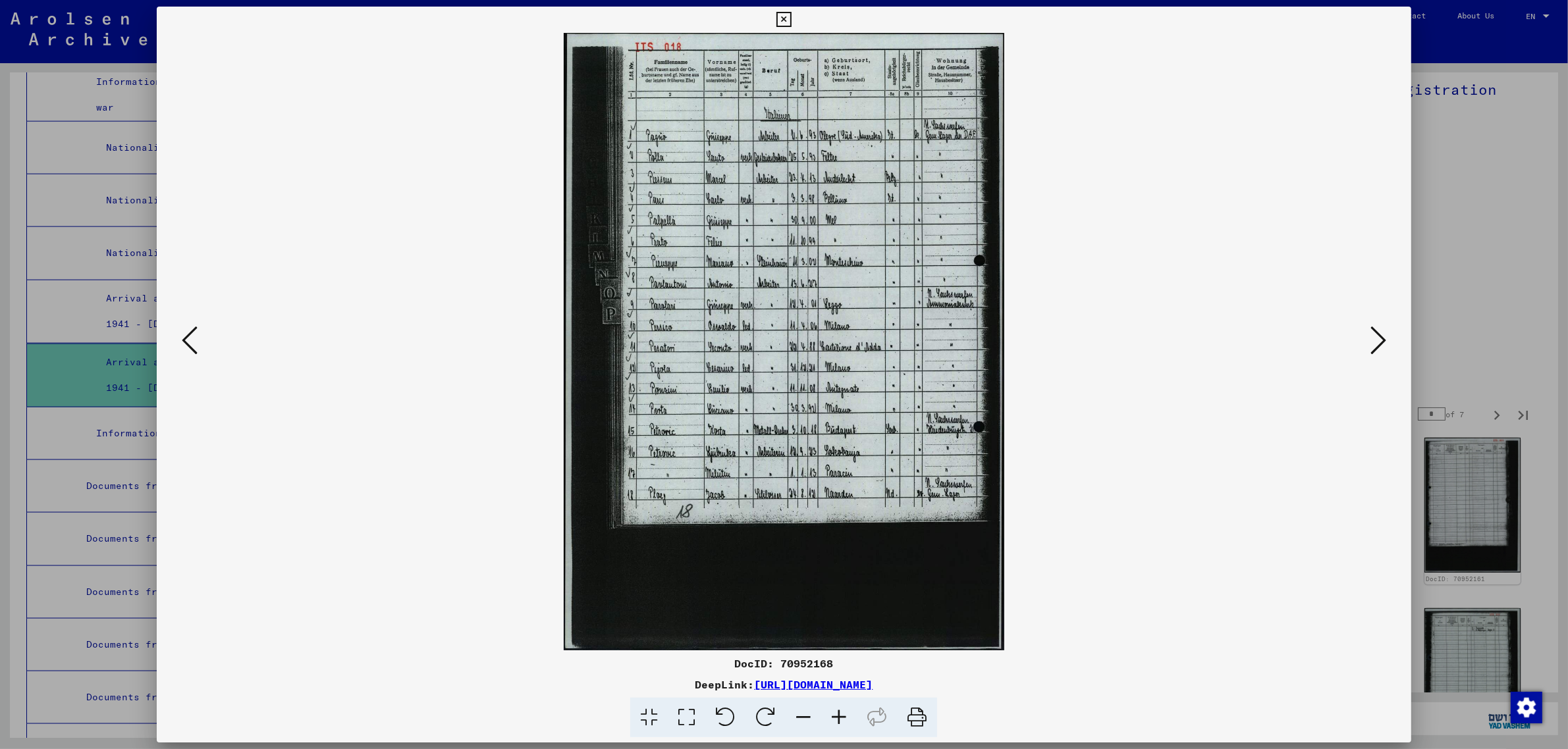
click at [1382, 328] on icon at bounding box center [1378, 340] width 16 height 31
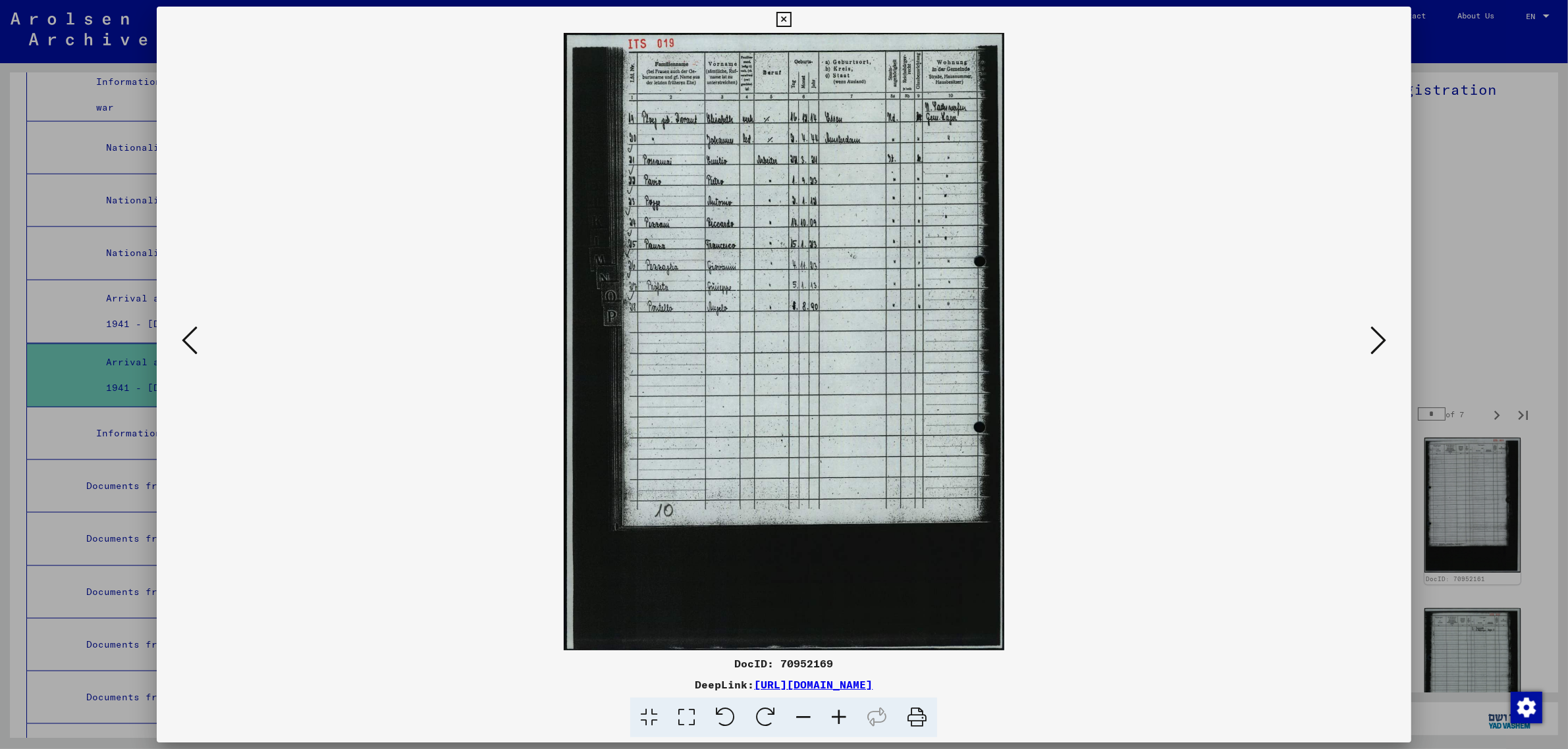
click at [1382, 328] on icon at bounding box center [1378, 340] width 16 height 31
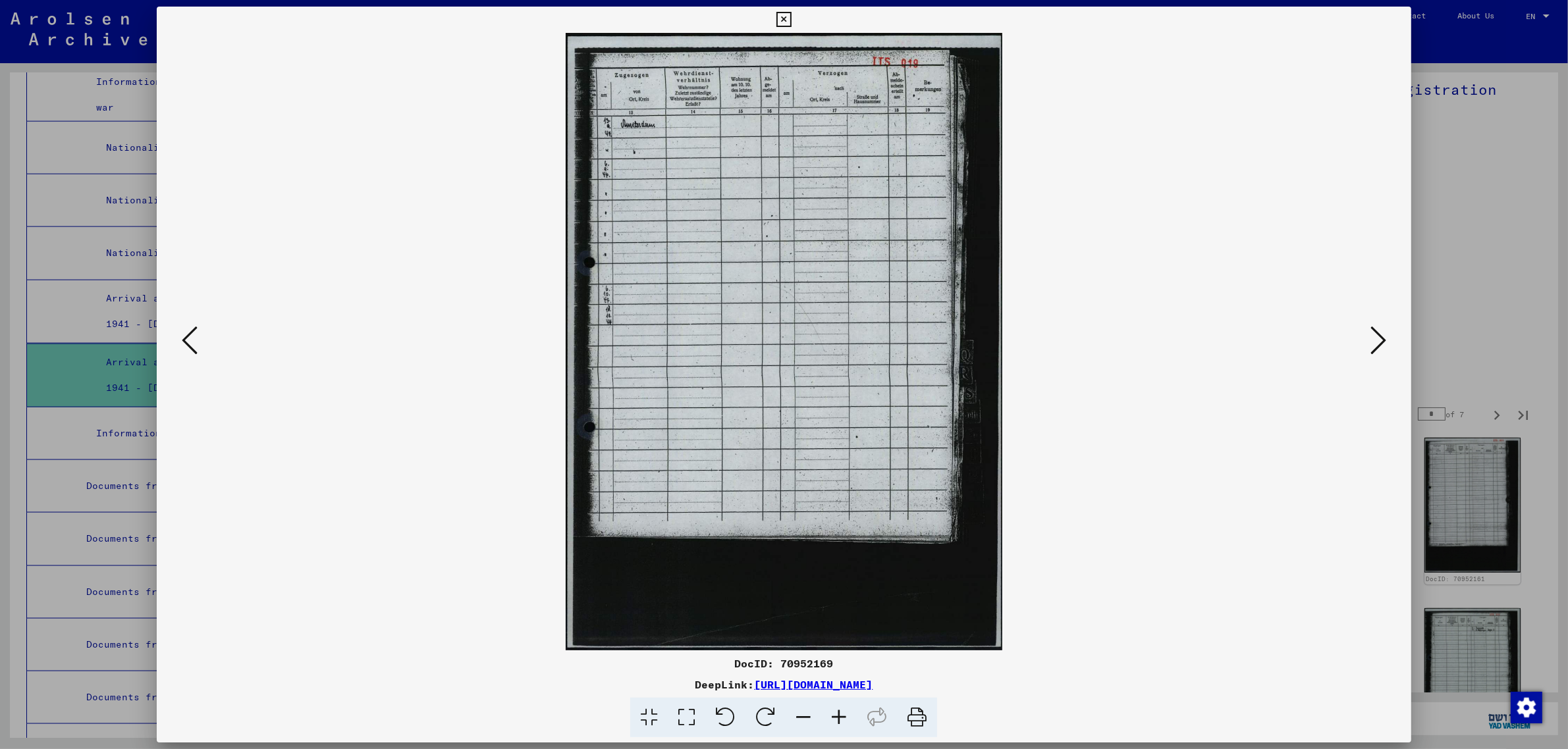
click at [1382, 328] on icon at bounding box center [1378, 340] width 16 height 31
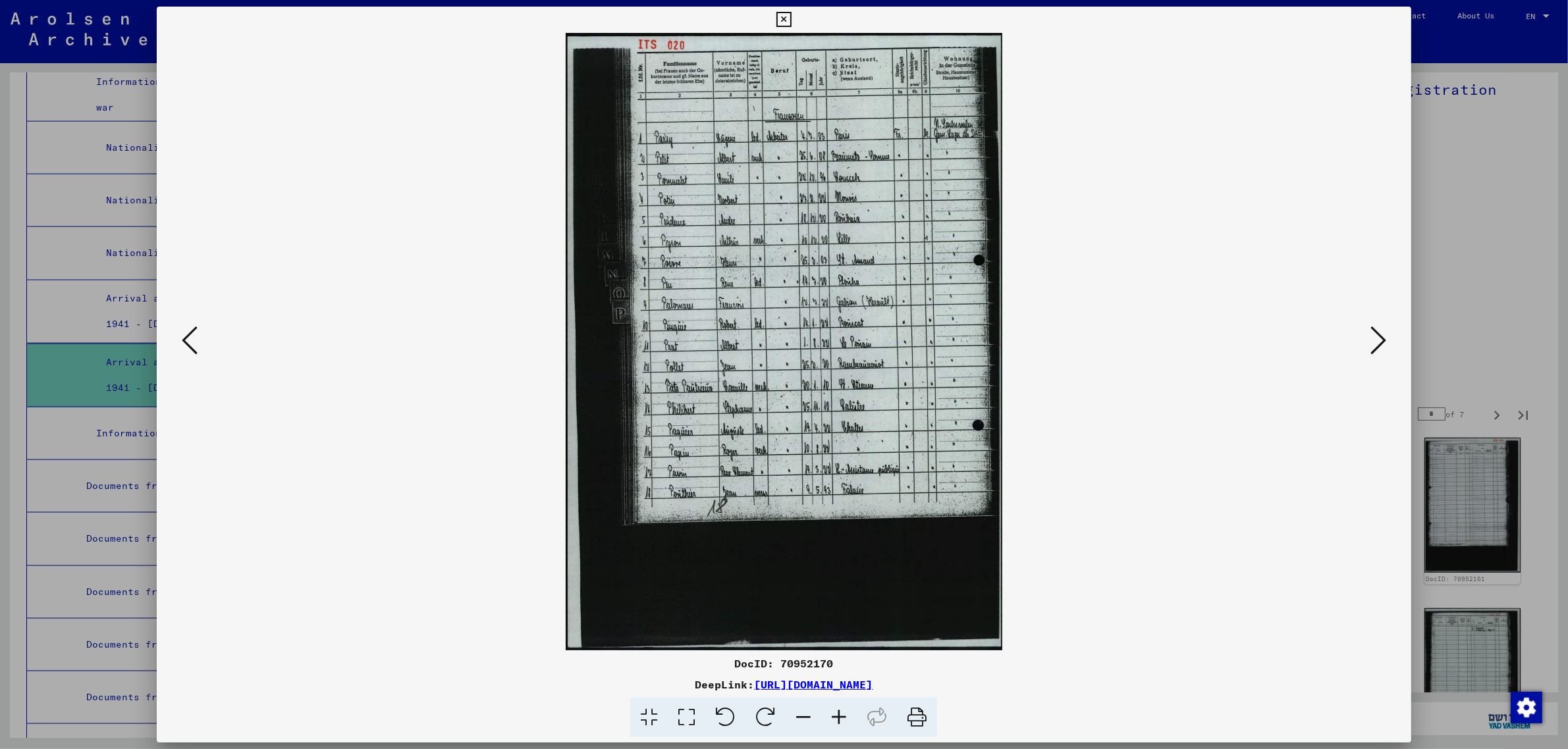
click at [1382, 328] on icon at bounding box center [1378, 340] width 16 height 31
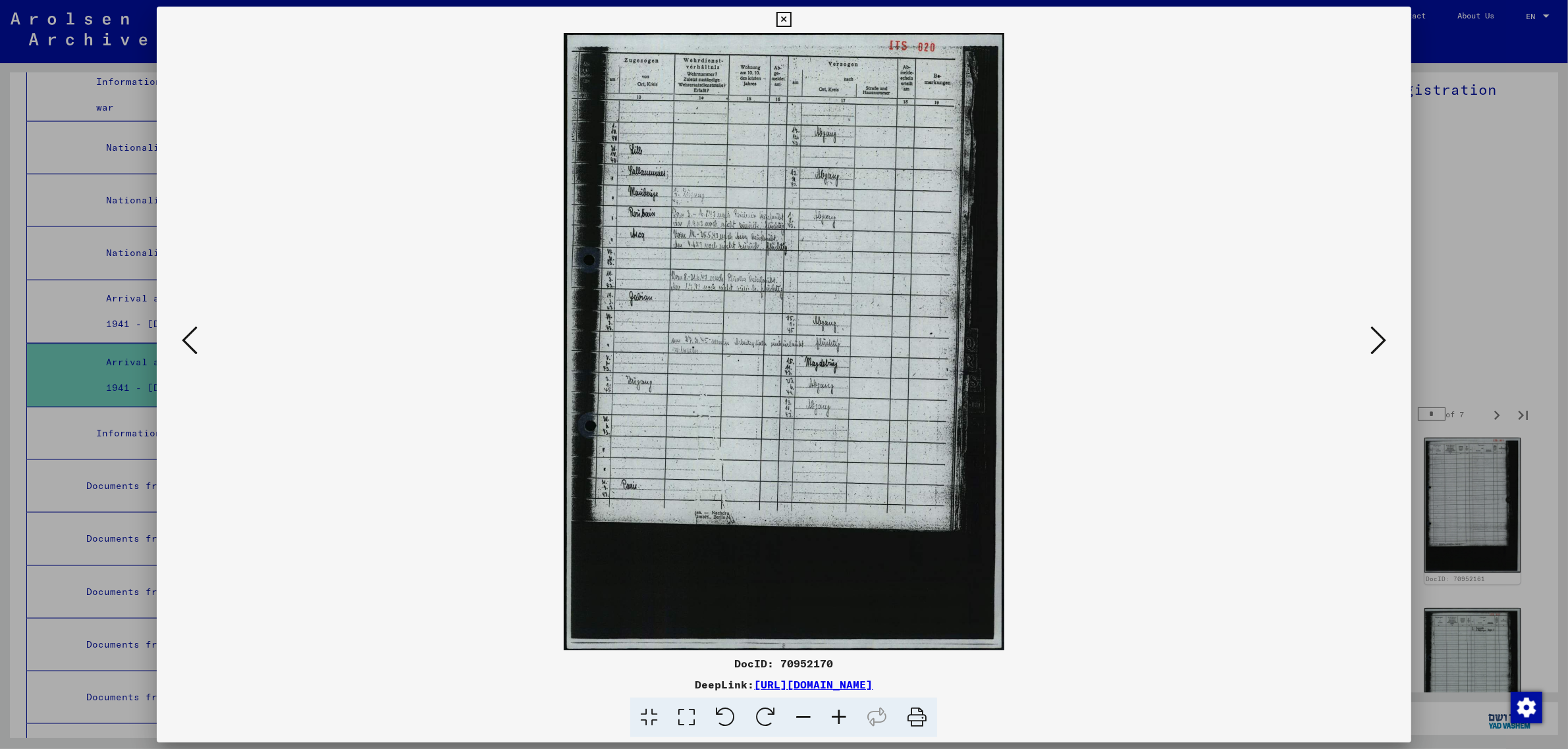
click at [1382, 328] on icon at bounding box center [1378, 340] width 16 height 31
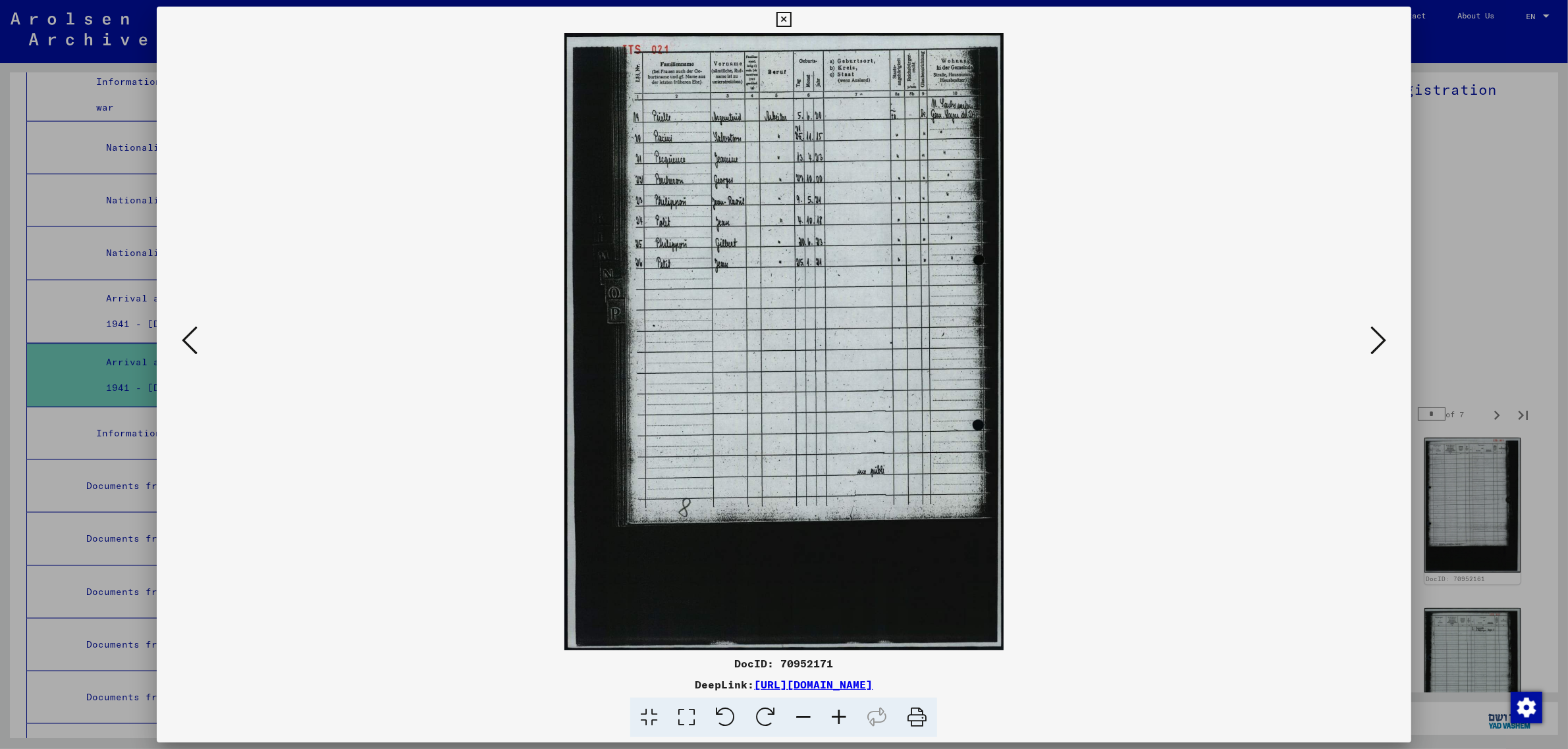
click at [1382, 328] on icon at bounding box center [1378, 340] width 16 height 31
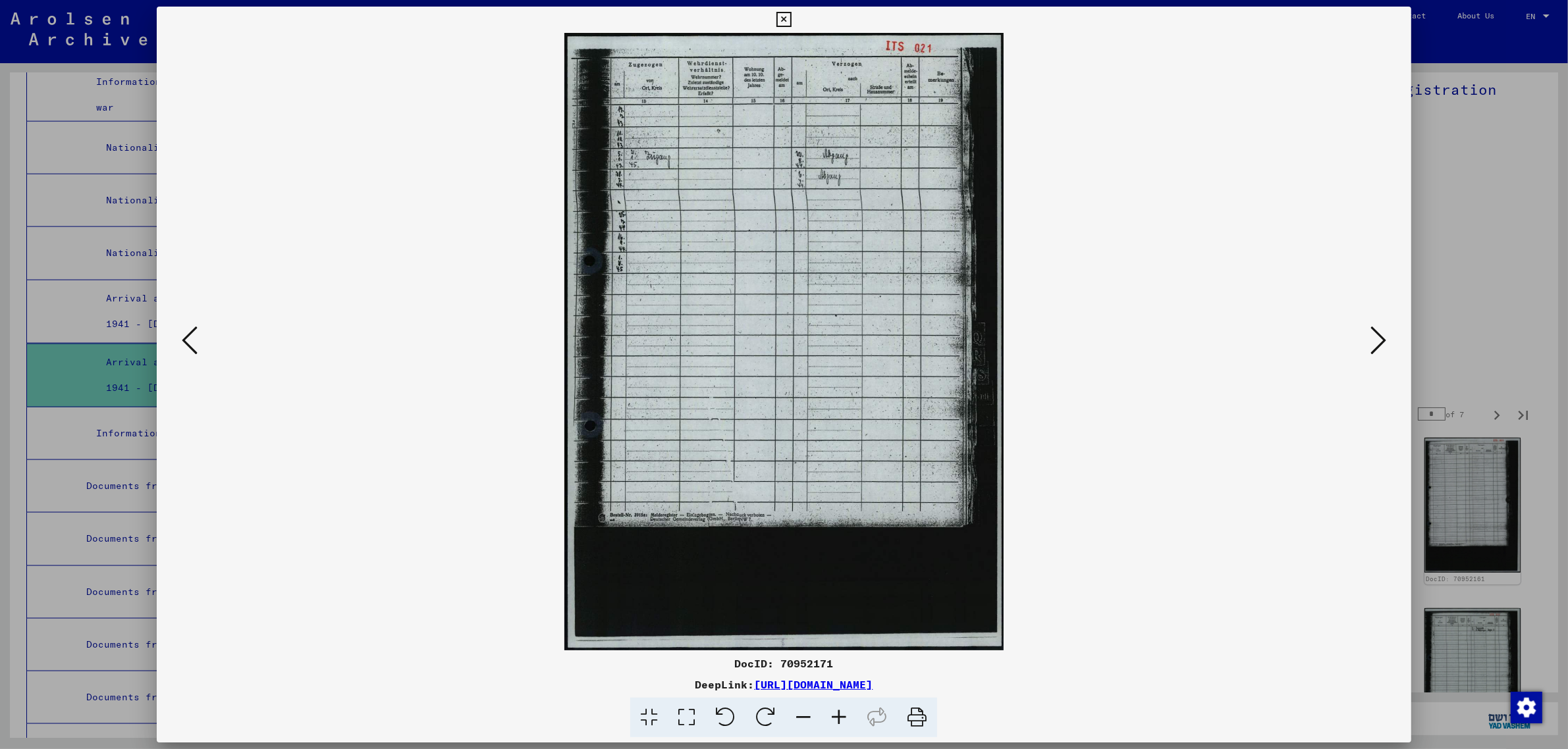
click at [1382, 328] on icon at bounding box center [1378, 340] width 16 height 31
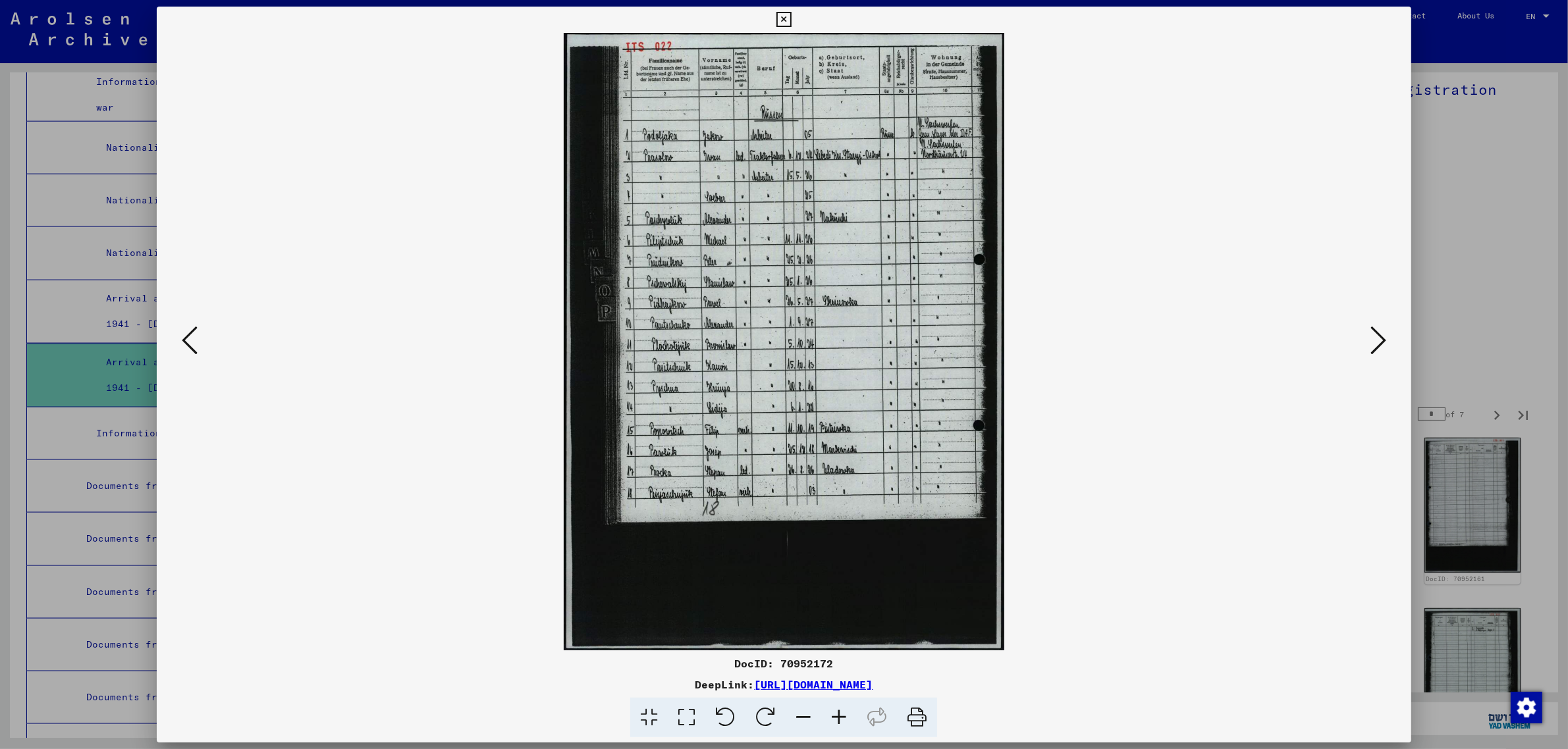
click at [1382, 328] on icon at bounding box center [1378, 340] width 16 height 31
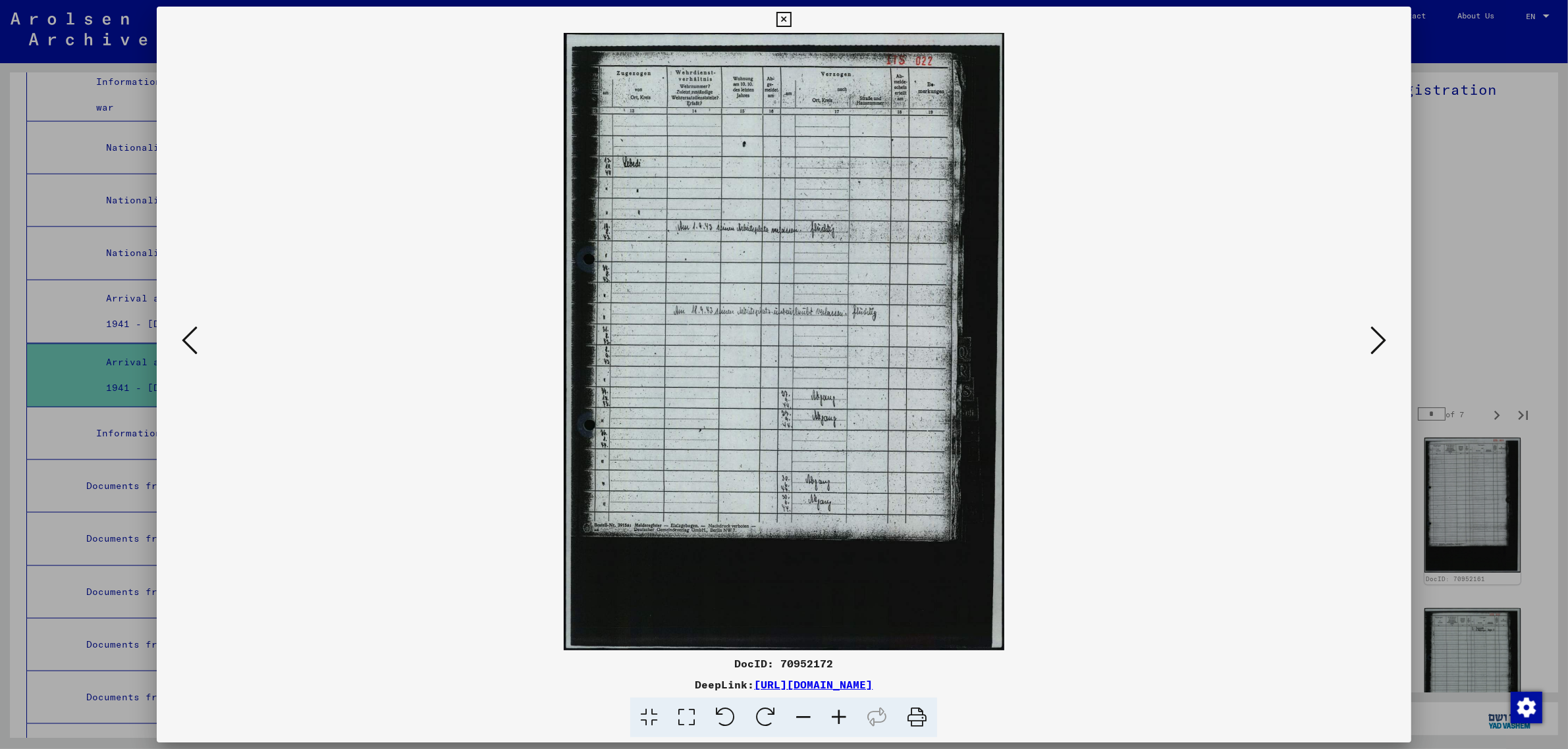
click at [1382, 328] on icon at bounding box center [1378, 340] width 16 height 31
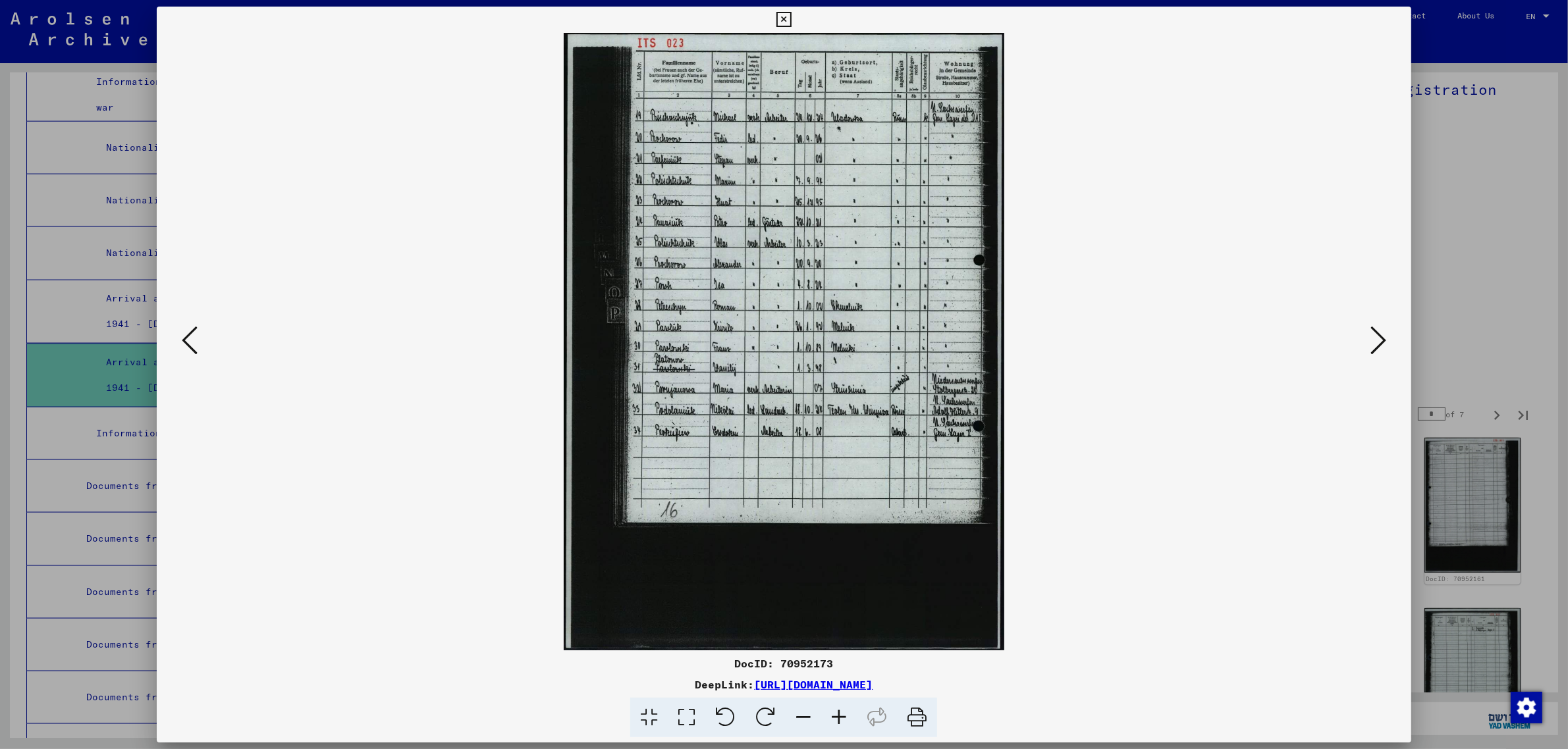
click at [1380, 346] on icon at bounding box center [1378, 340] width 16 height 31
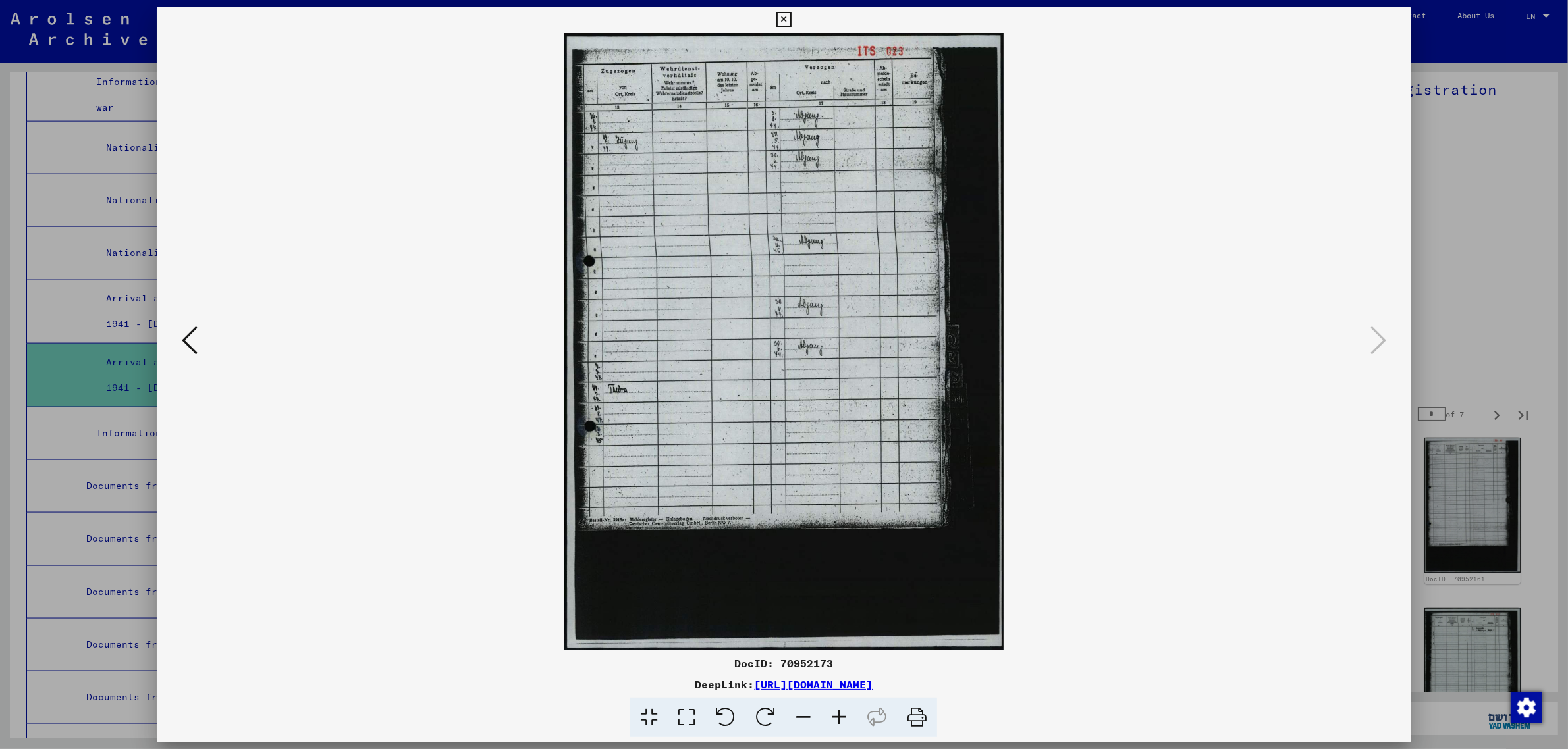
click at [1474, 261] on div at bounding box center [784, 374] width 1568 height 749
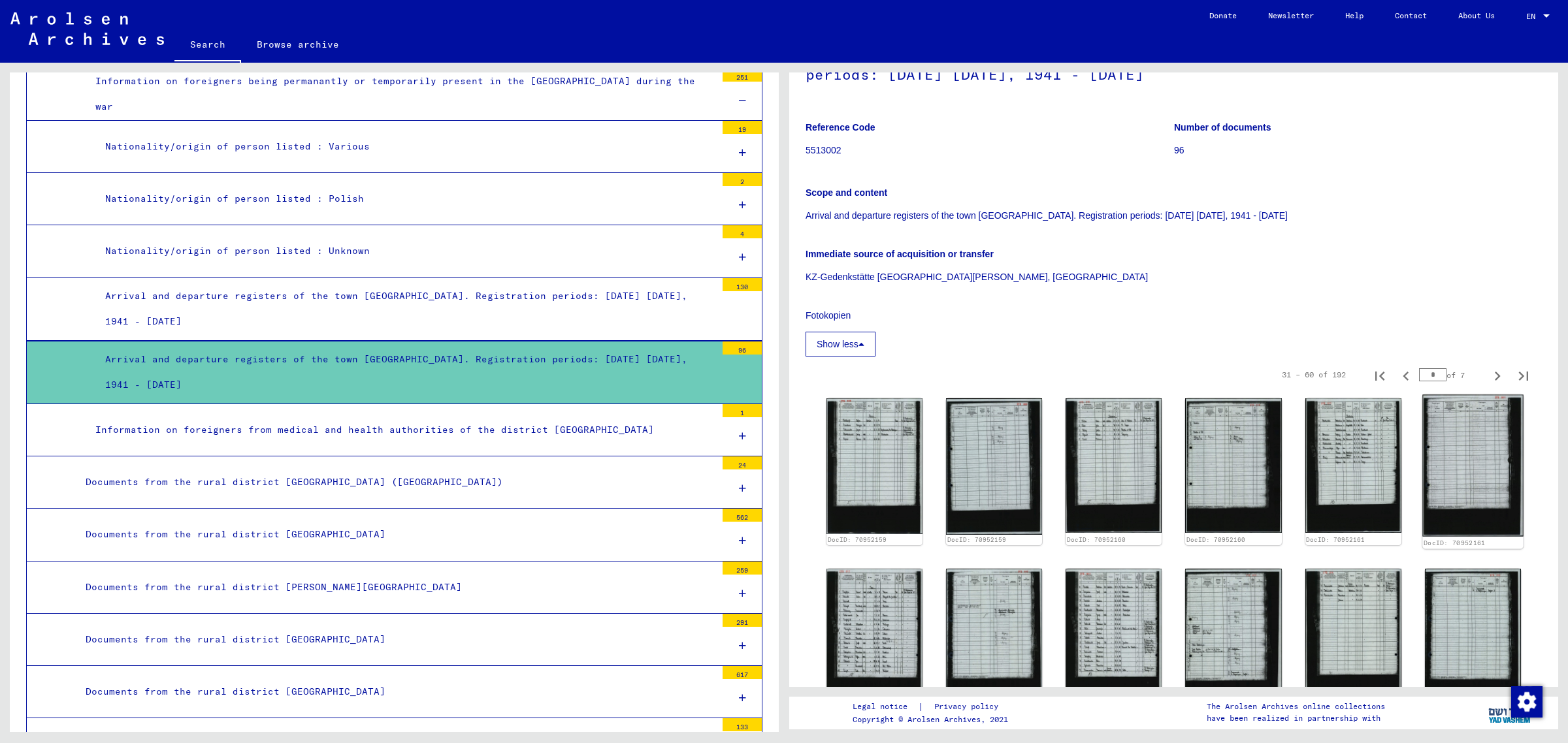
scroll to position [139, 0]
click at [1488, 369] on icon "Next page" at bounding box center [1497, 375] width 18 height 18
type input "*"
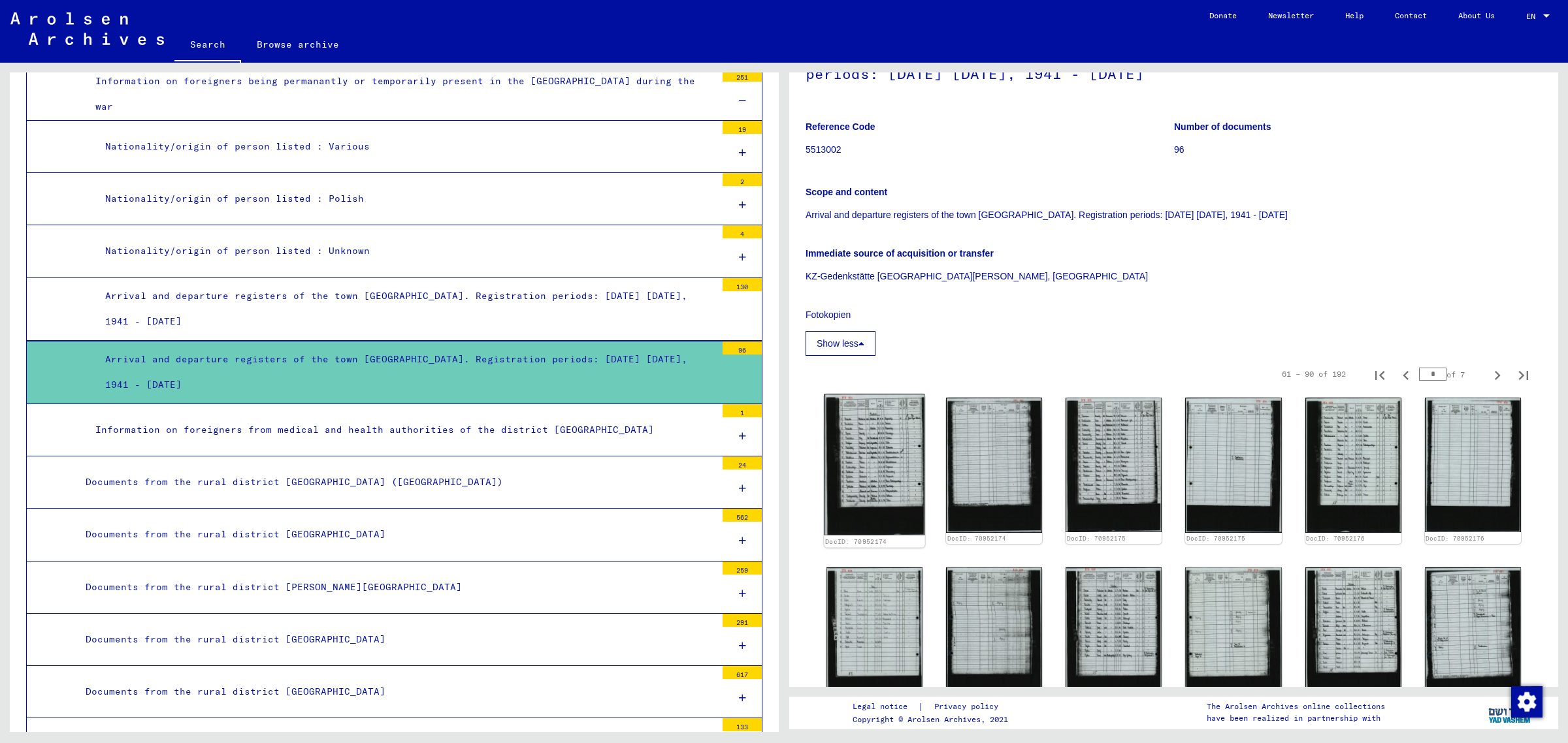
click at [856, 439] on img at bounding box center [874, 465] width 101 height 142
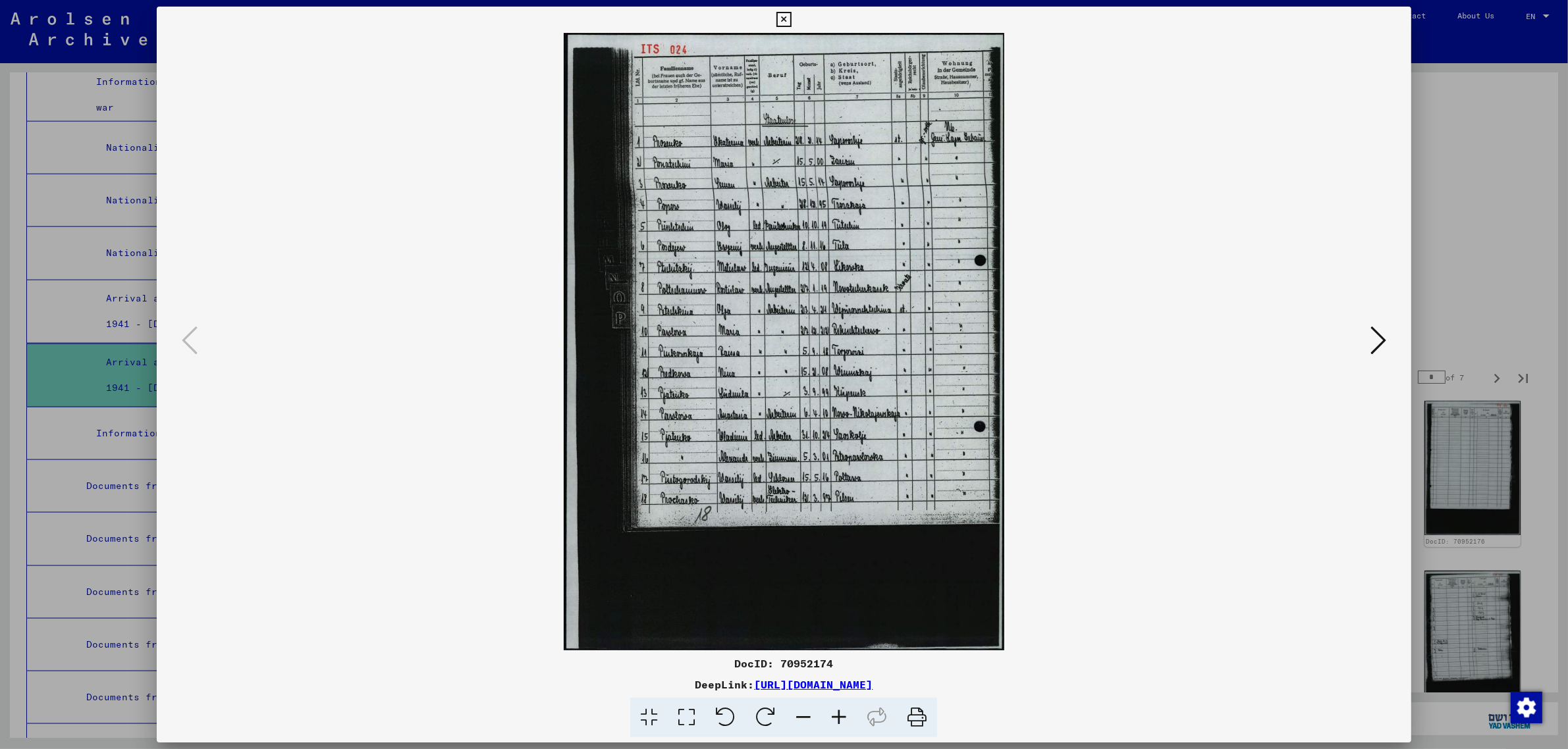
click at [1373, 338] on icon at bounding box center [1378, 340] width 16 height 31
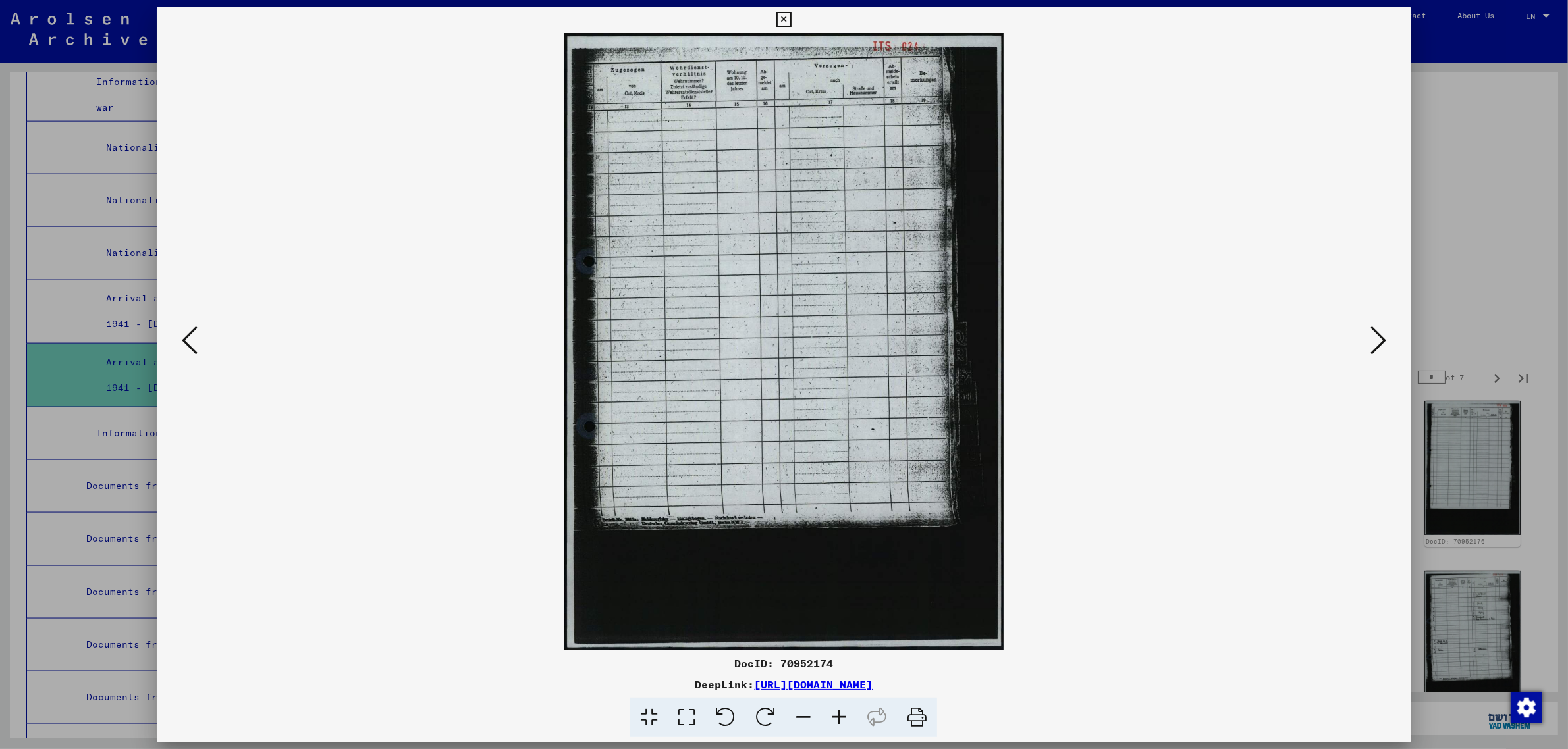
click at [1373, 338] on icon at bounding box center [1378, 340] width 16 height 31
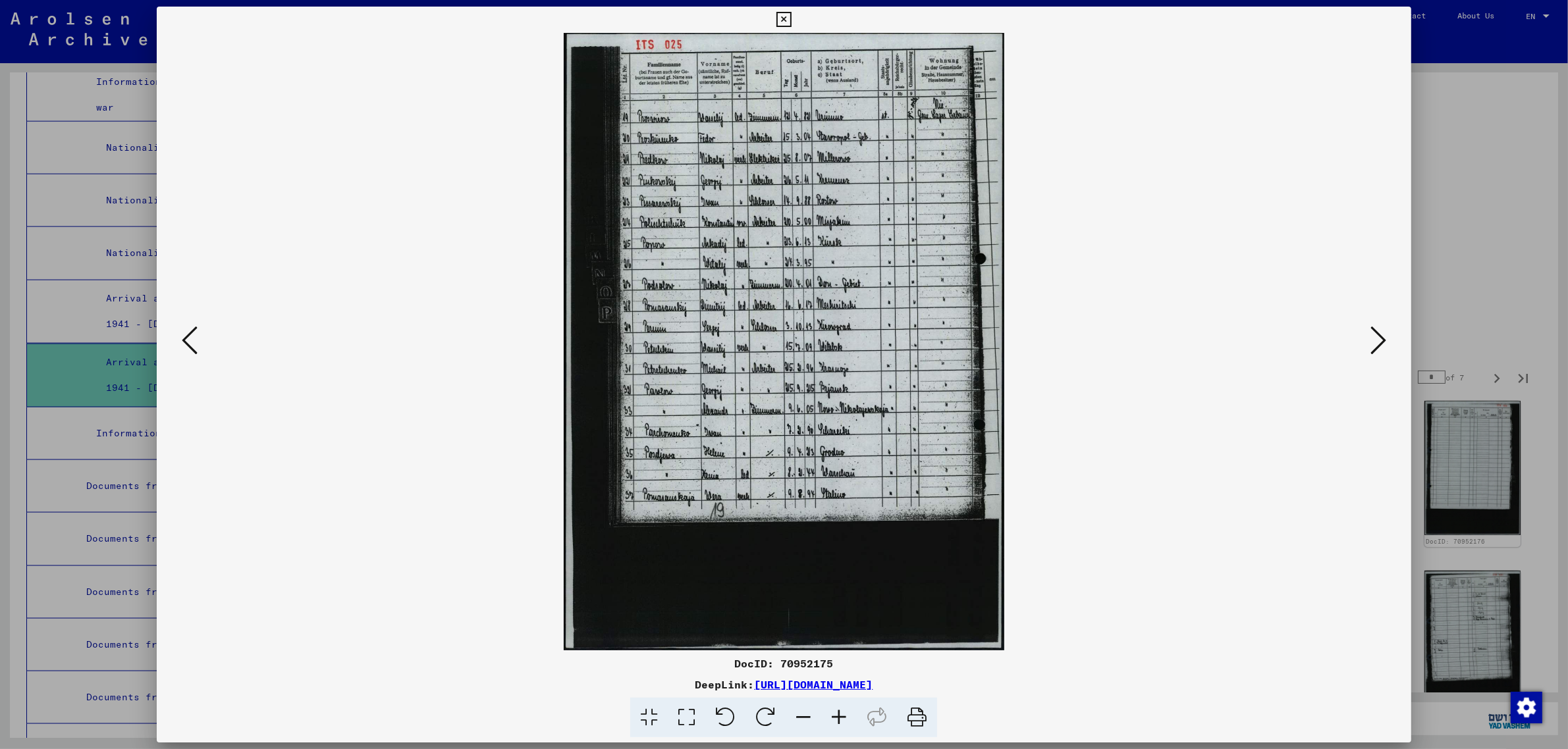
click at [1373, 338] on icon at bounding box center [1378, 340] width 16 height 31
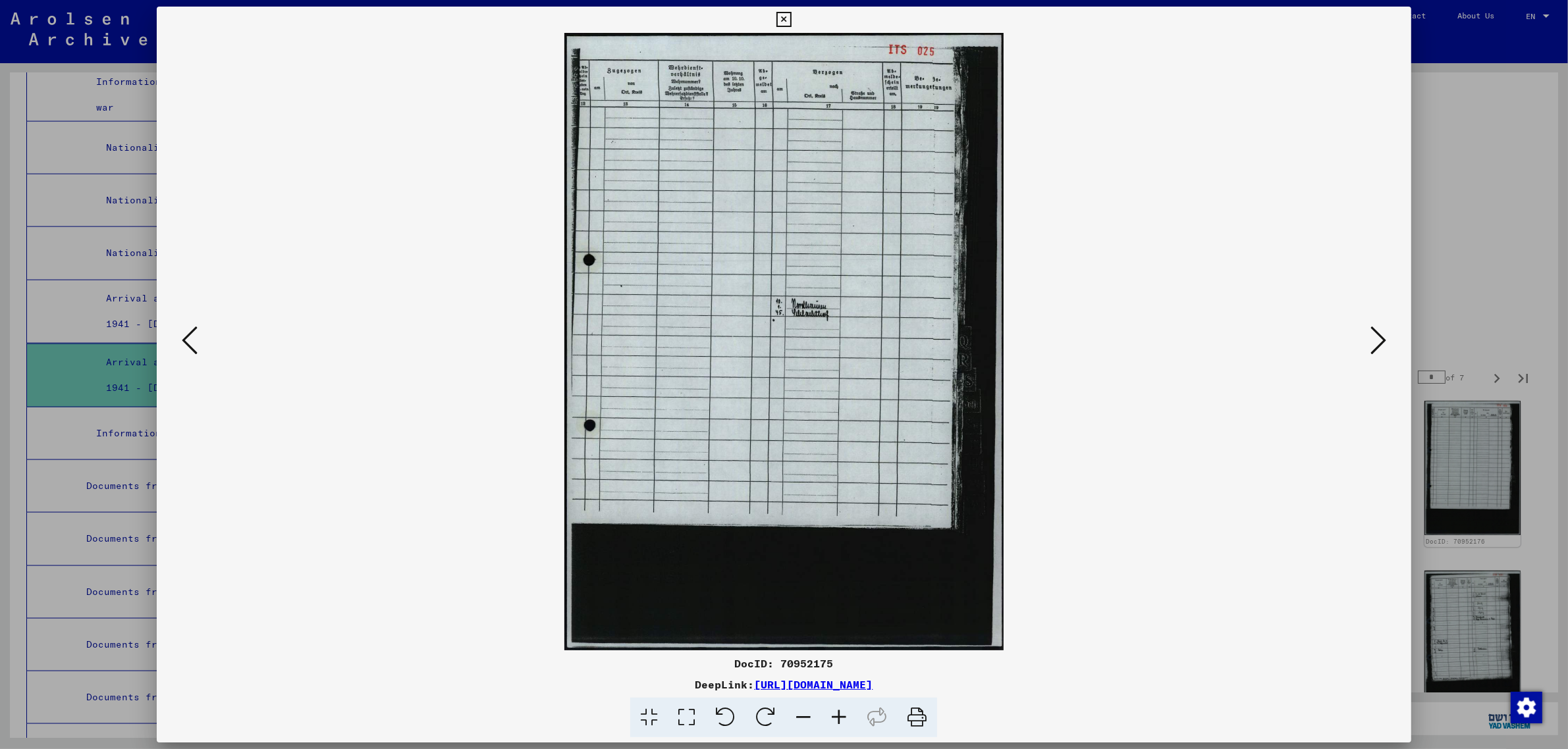
click at [1373, 338] on icon at bounding box center [1378, 340] width 16 height 31
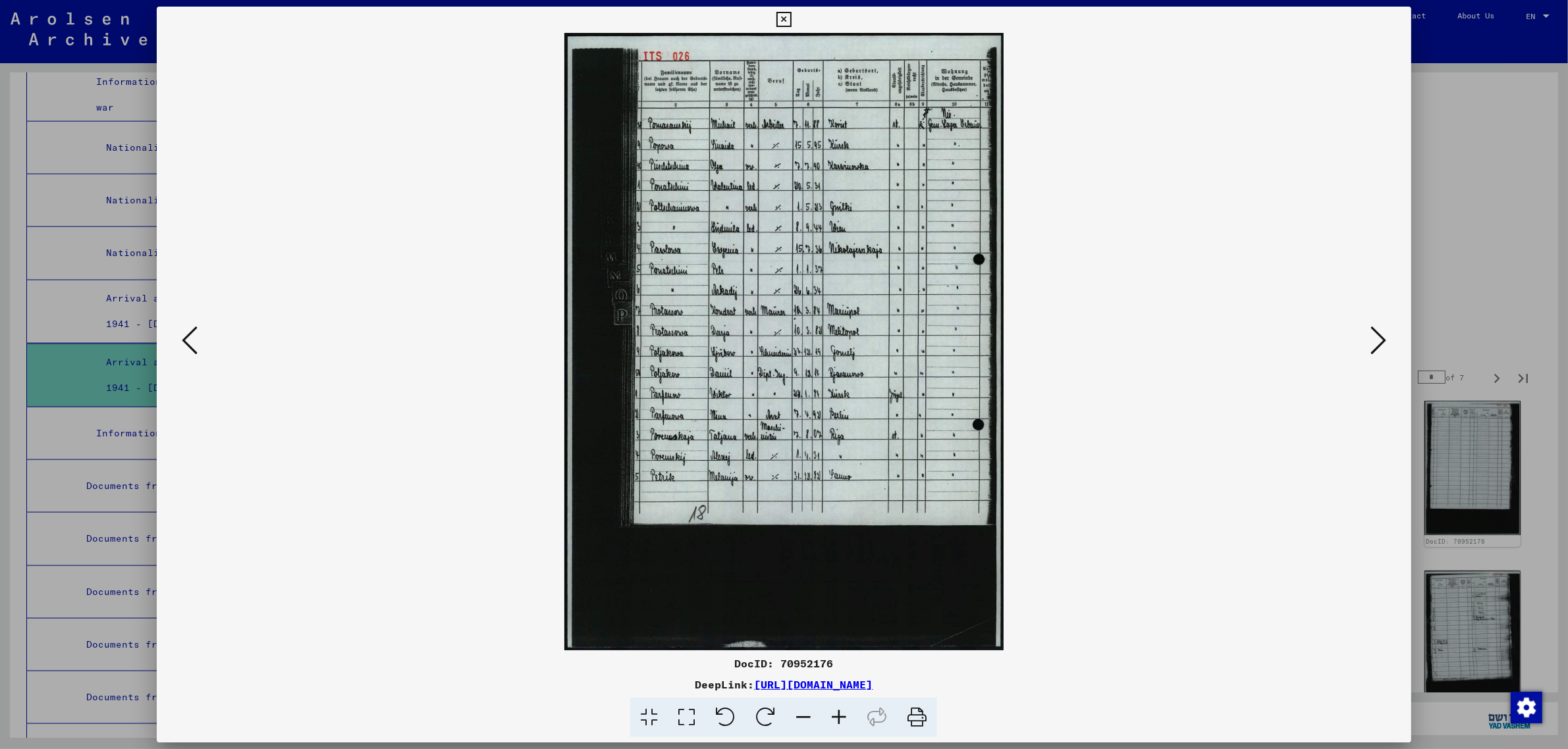
click at [1373, 338] on icon at bounding box center [1378, 340] width 16 height 31
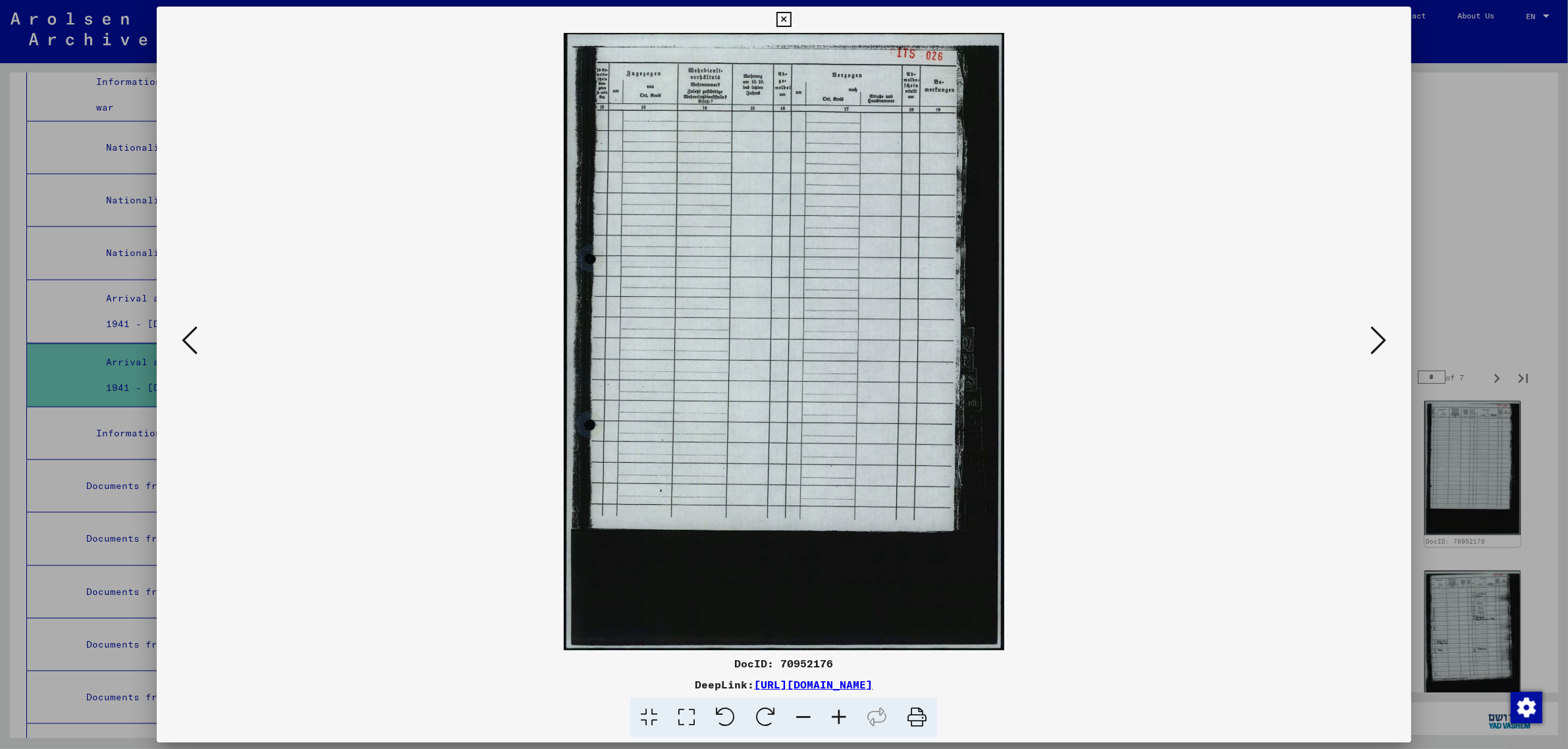
click at [1373, 338] on icon at bounding box center [1378, 340] width 16 height 31
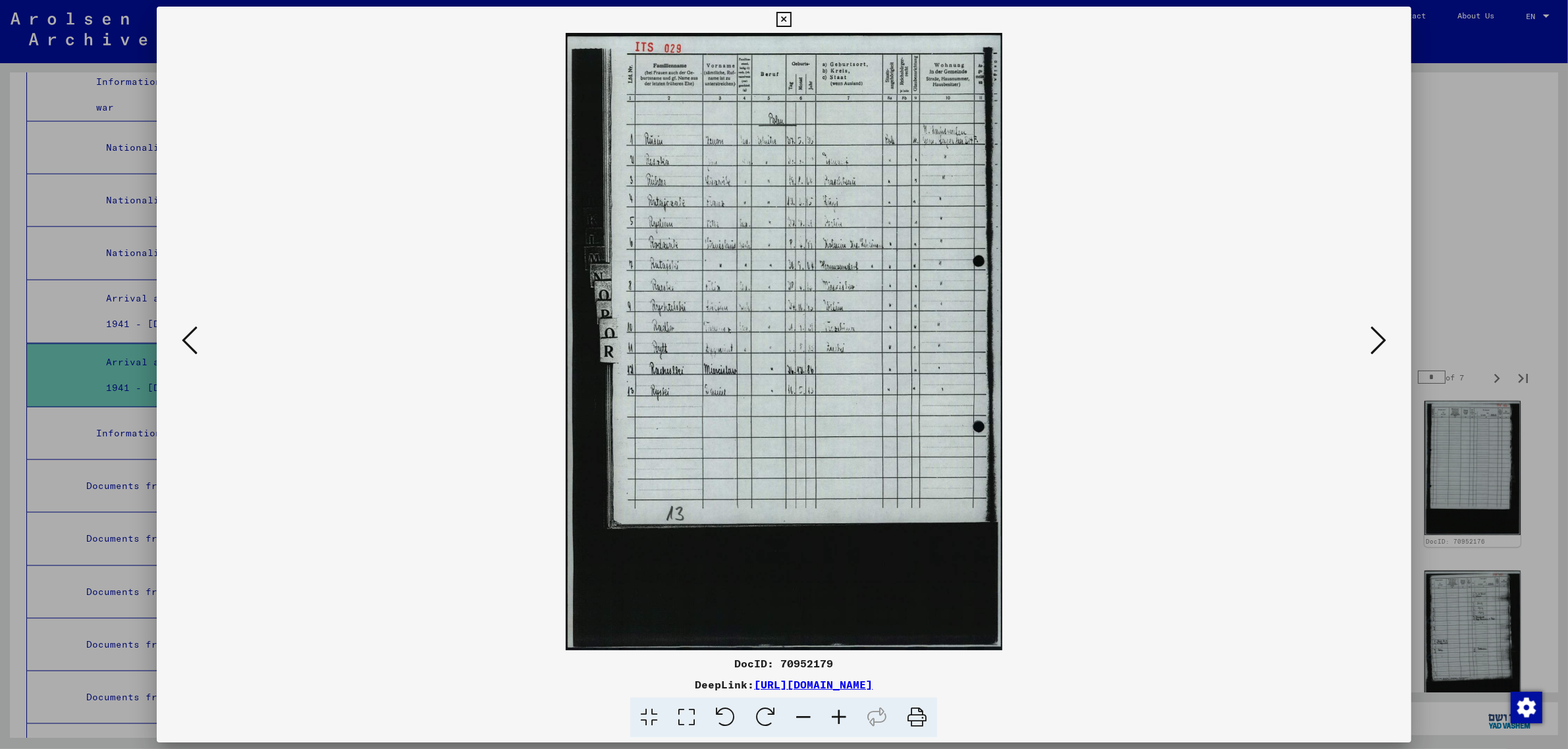
click at [1373, 338] on icon at bounding box center [1378, 340] width 16 height 31
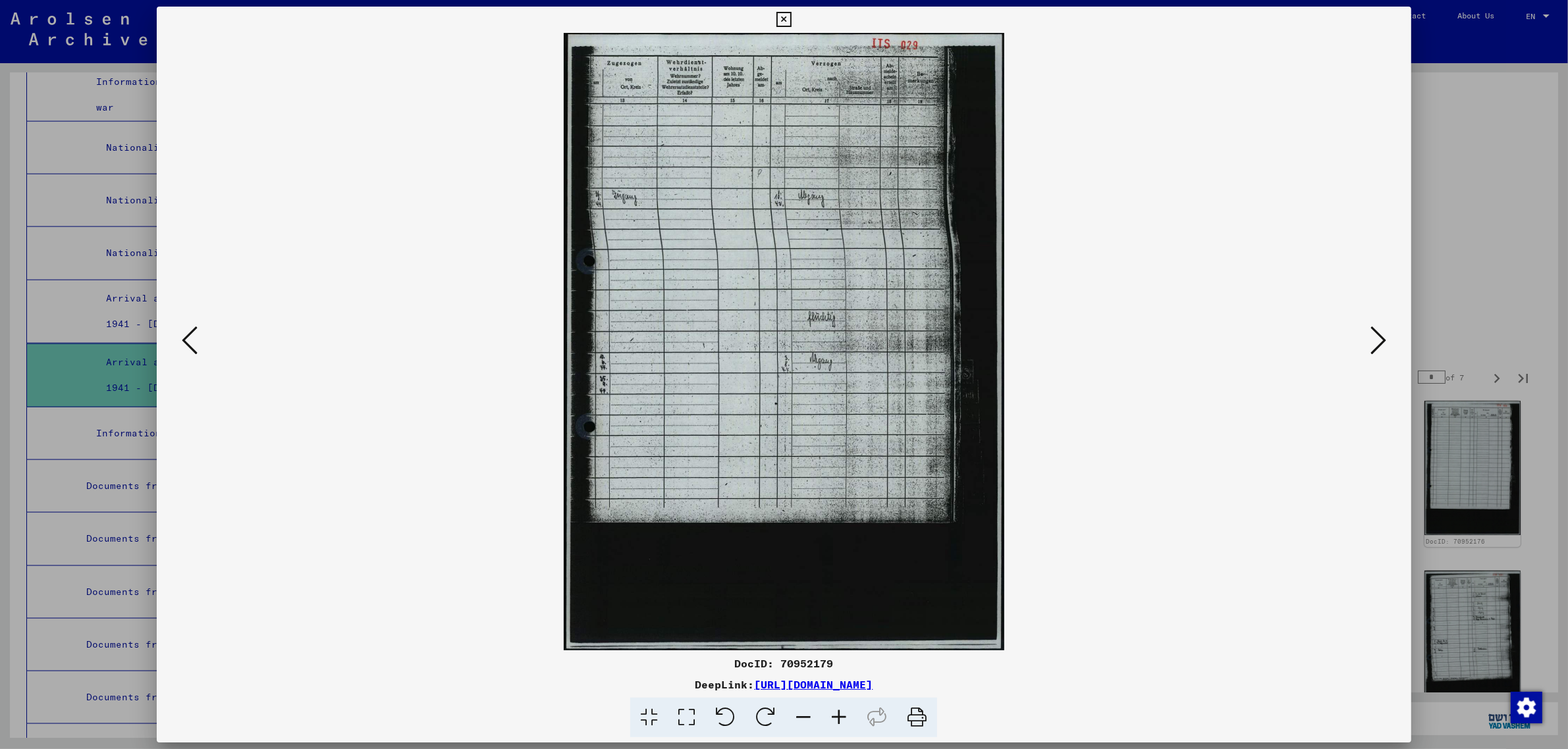
click at [1373, 338] on icon at bounding box center [1378, 340] width 16 height 31
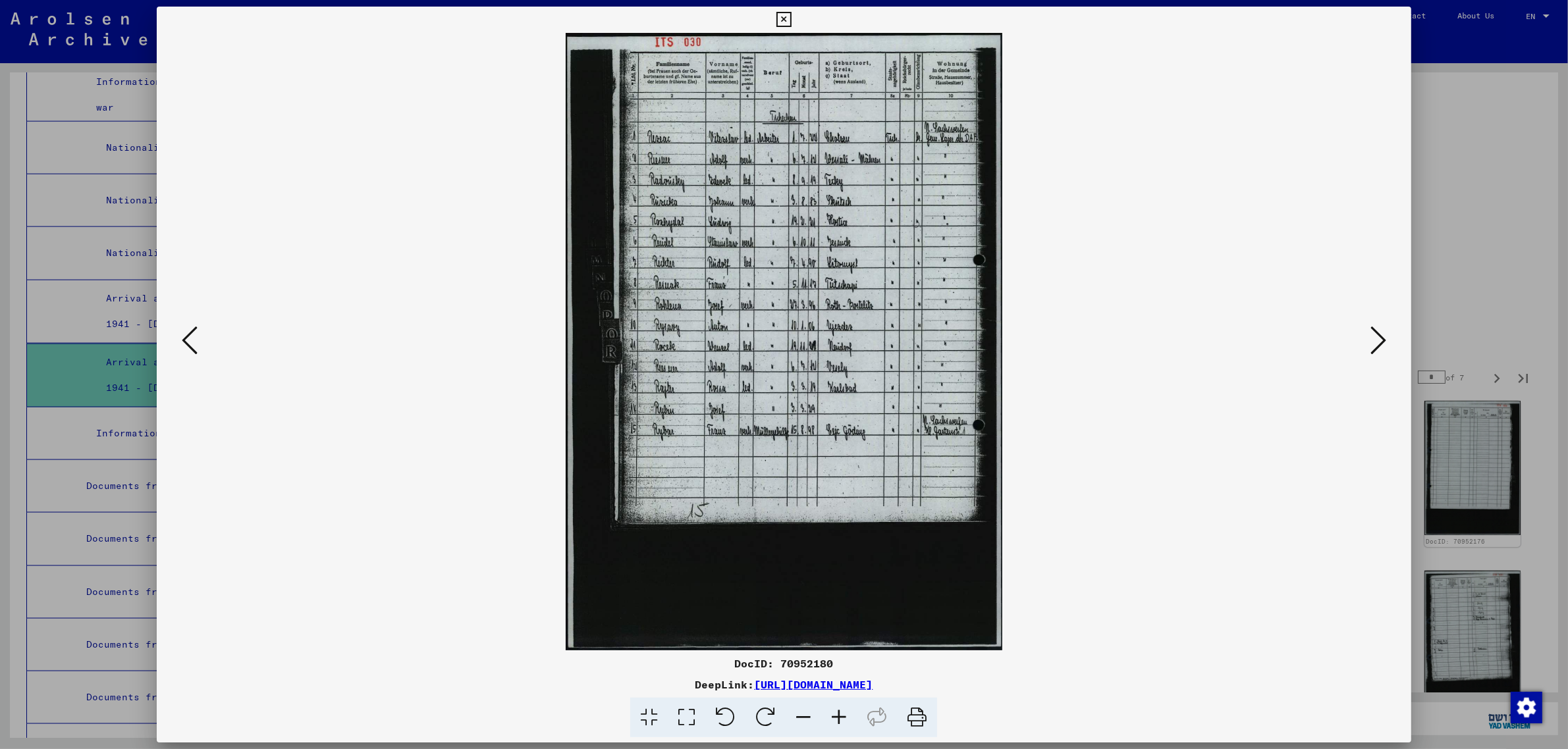
click at [1373, 338] on icon at bounding box center [1378, 340] width 16 height 31
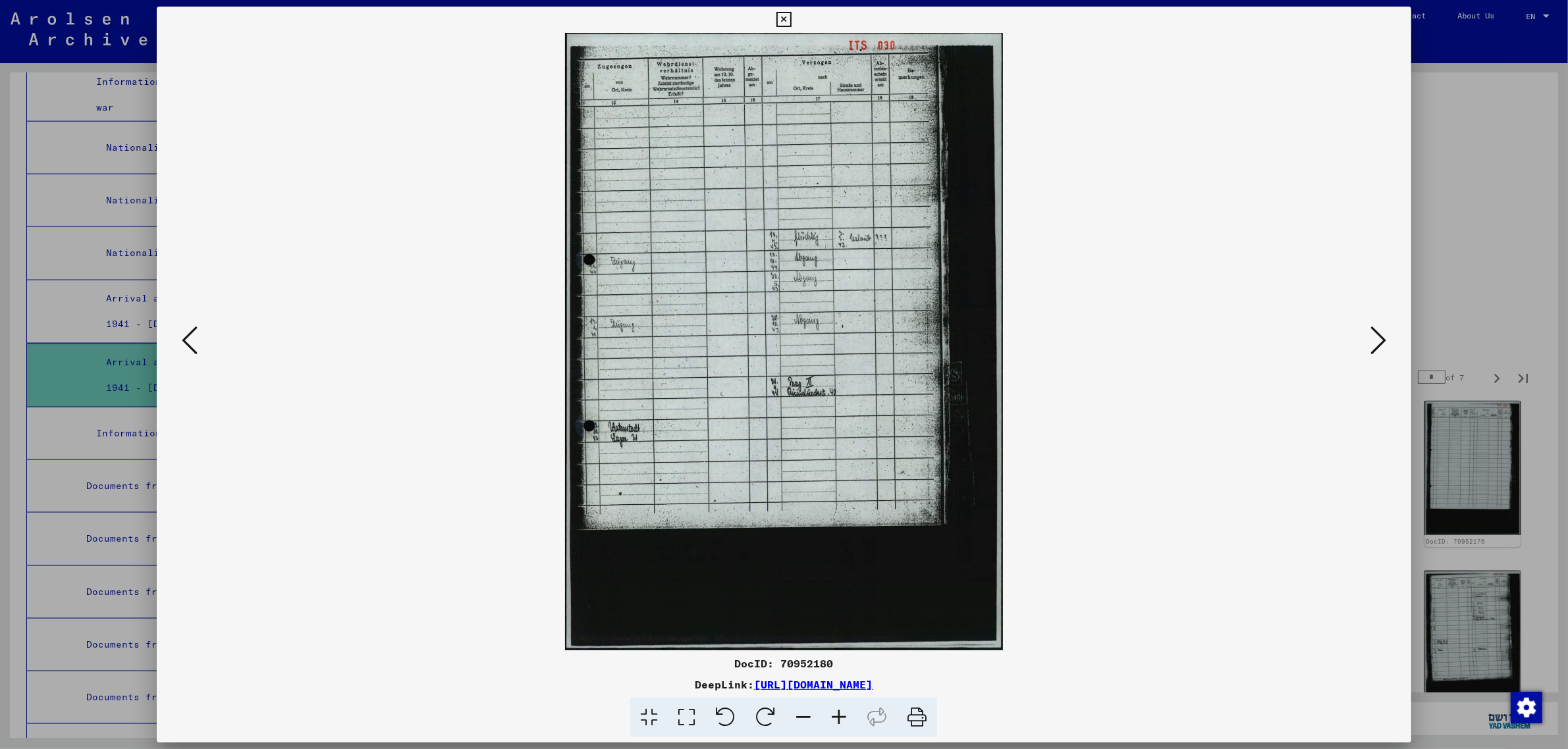
click at [1373, 338] on icon at bounding box center [1378, 340] width 16 height 31
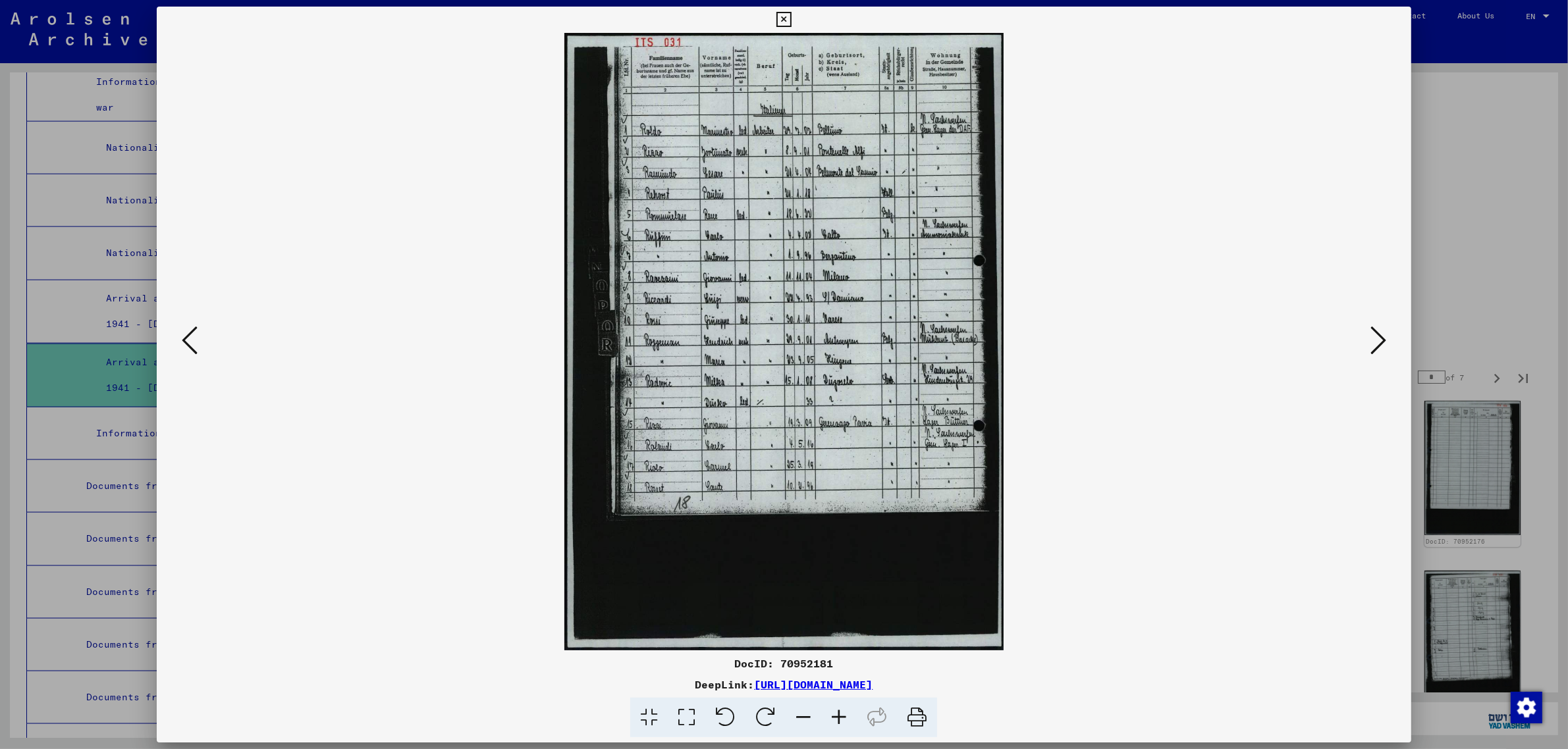
click at [1373, 338] on icon at bounding box center [1378, 340] width 16 height 31
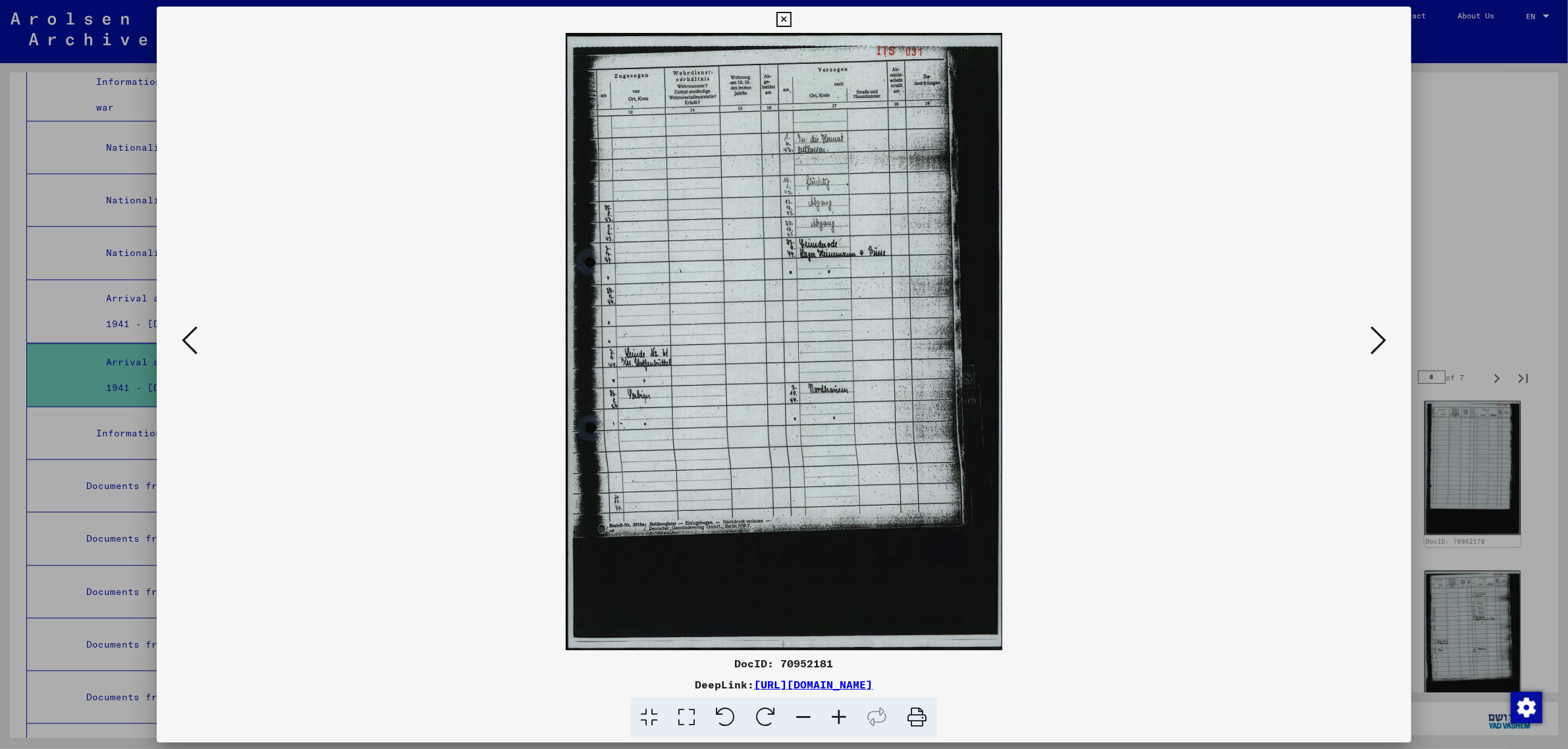
click at [1373, 338] on icon at bounding box center [1378, 340] width 16 height 31
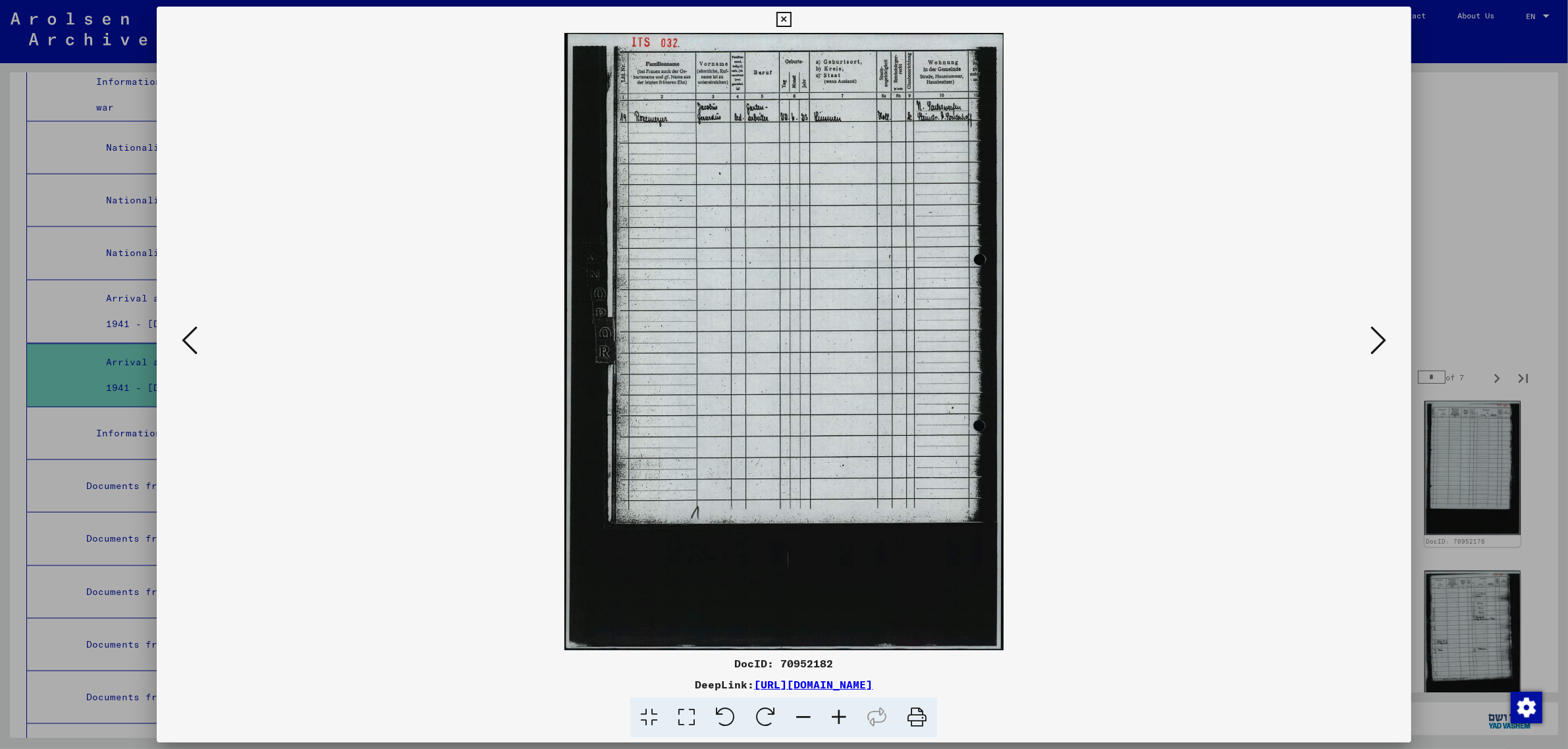
click at [1373, 338] on icon at bounding box center [1378, 340] width 16 height 31
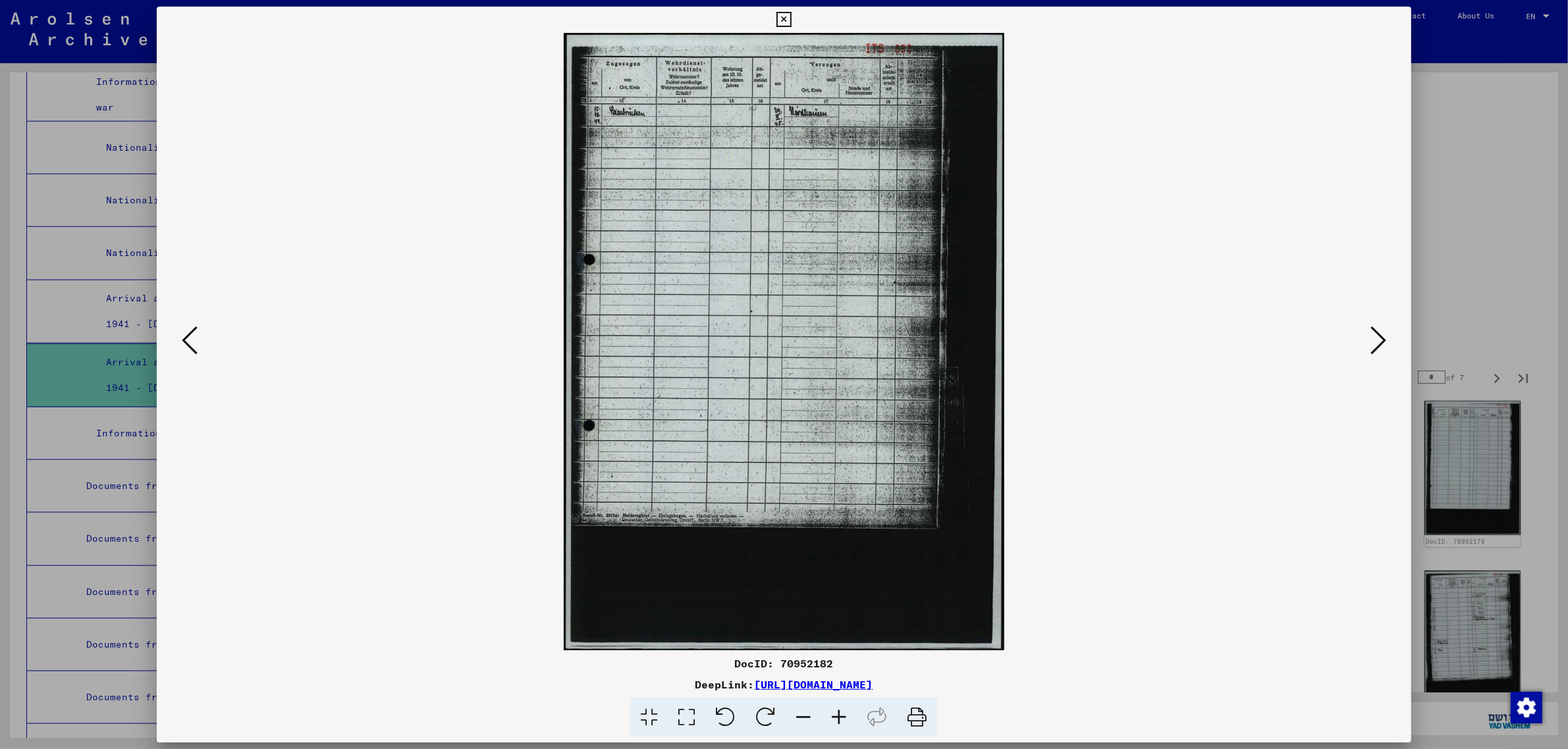
click at [1373, 338] on icon at bounding box center [1378, 340] width 16 height 31
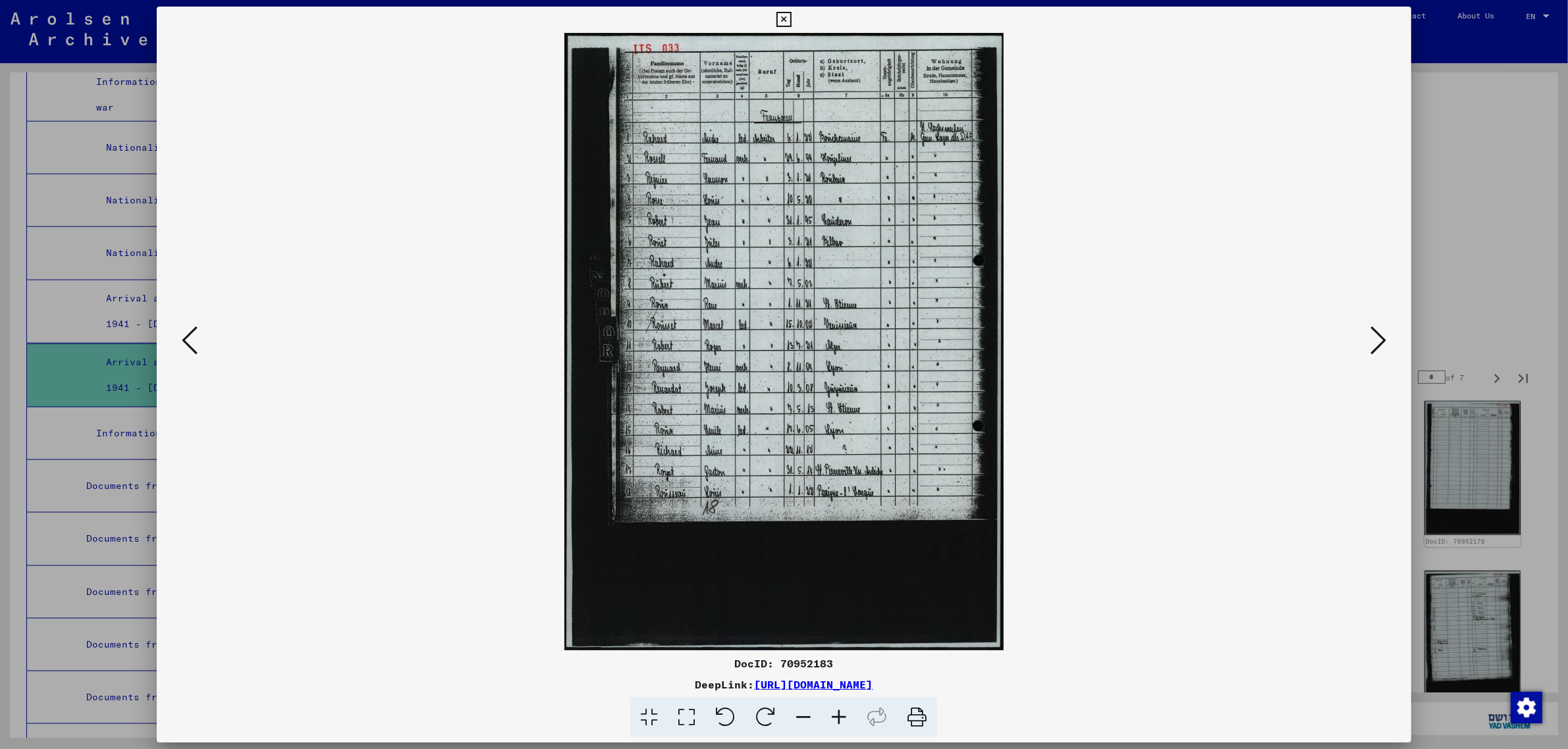
click at [1373, 338] on icon at bounding box center [1378, 340] width 16 height 31
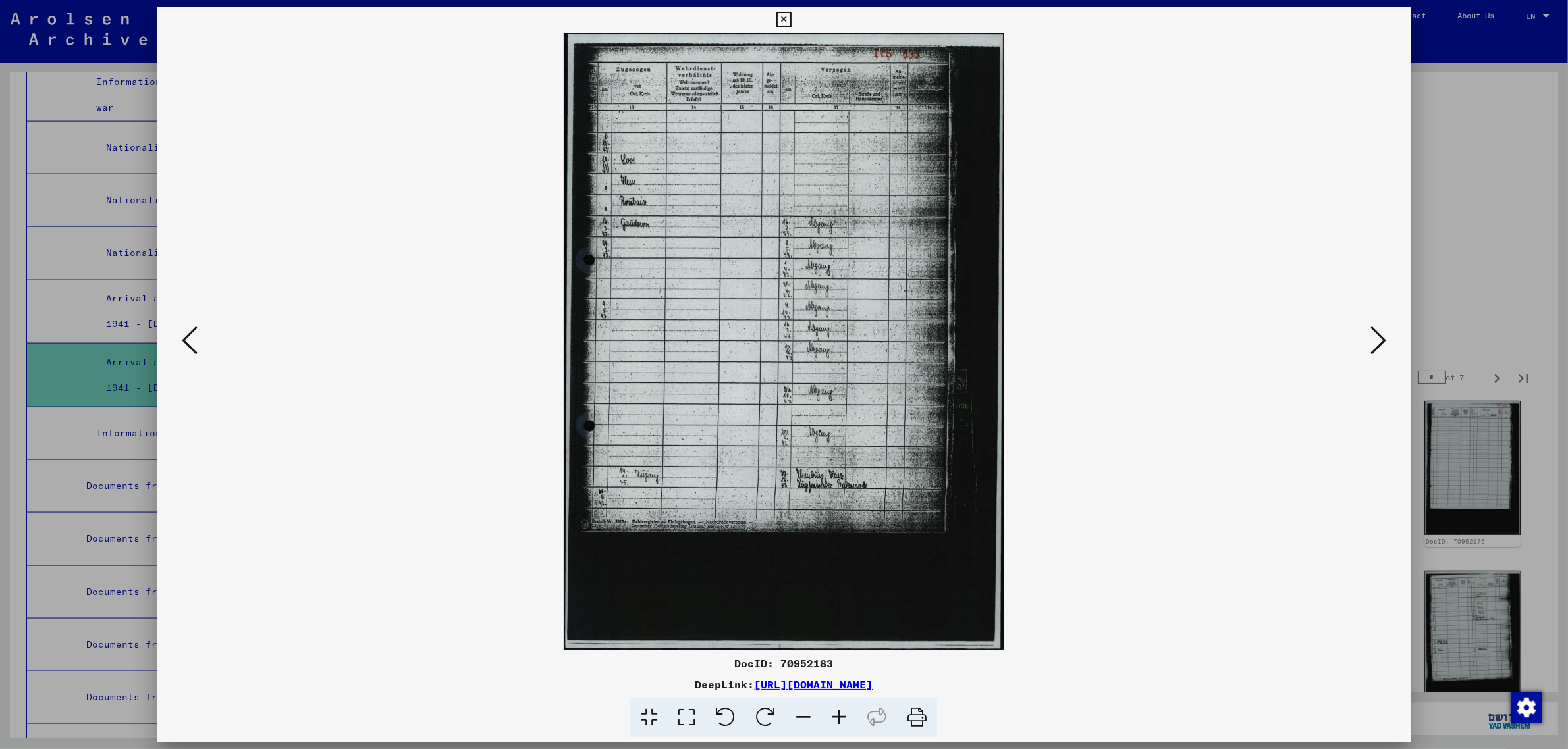
click at [1373, 338] on icon at bounding box center [1378, 340] width 16 height 31
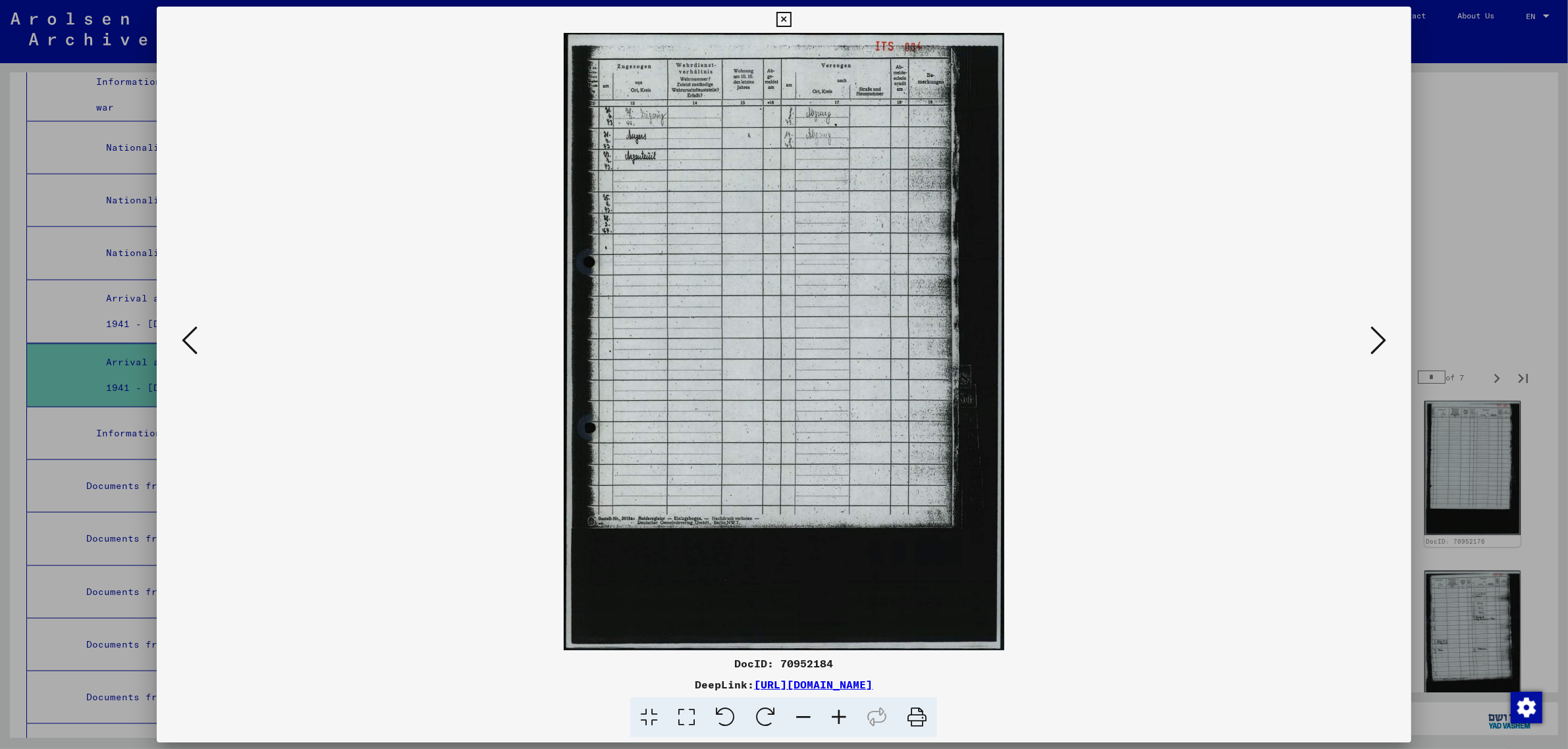
click at [1373, 338] on icon at bounding box center [1378, 340] width 16 height 31
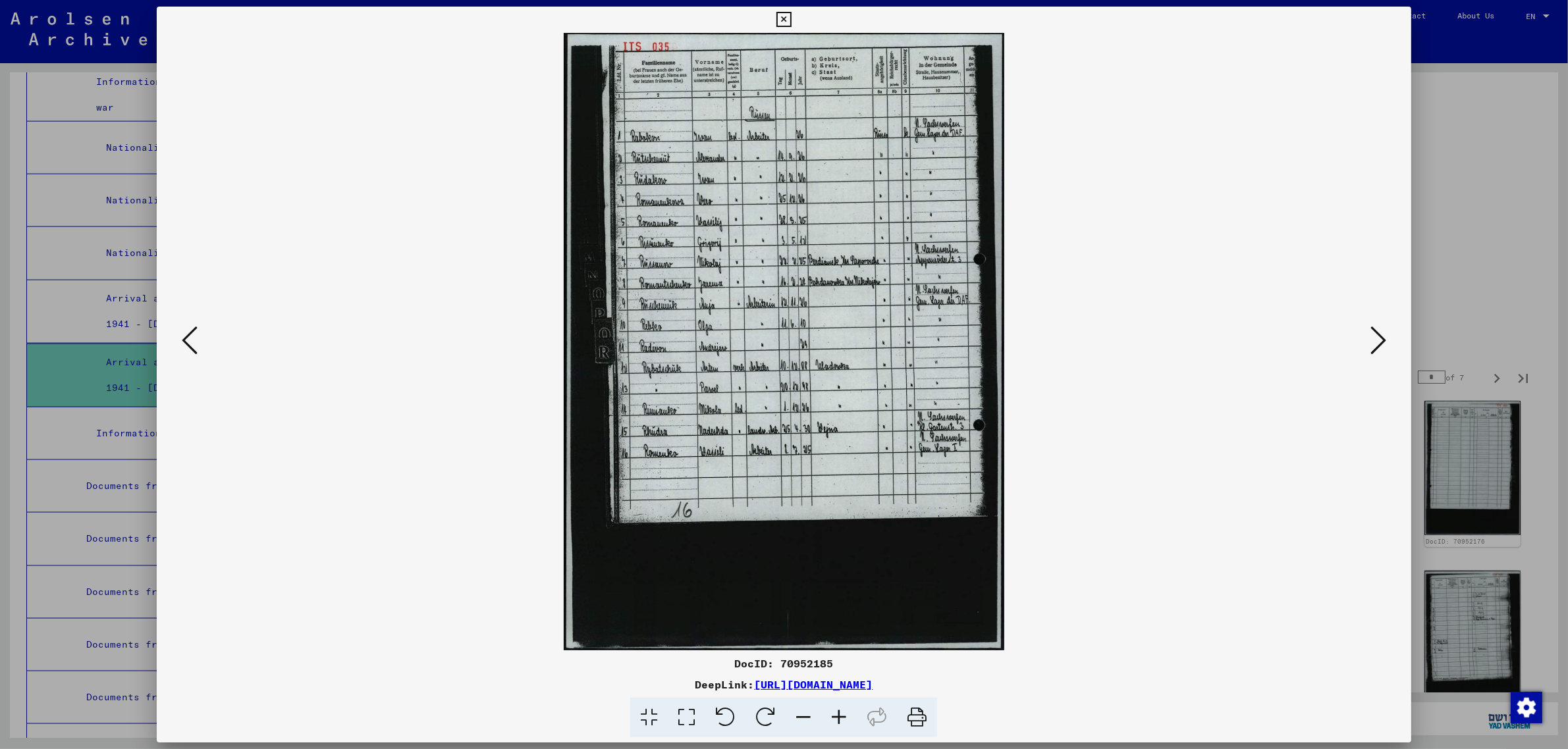
click at [1373, 338] on icon at bounding box center [1378, 340] width 16 height 31
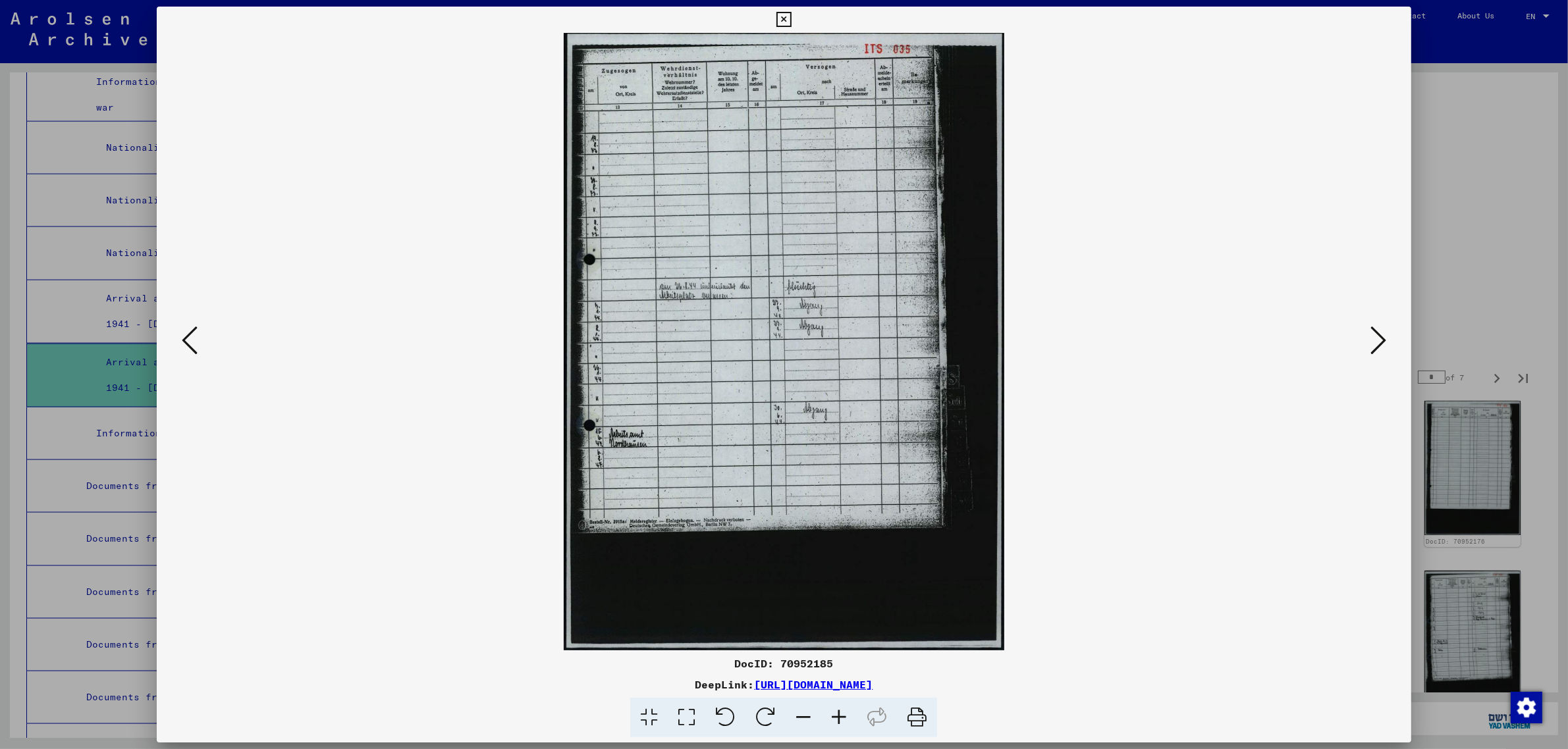
click at [1373, 338] on icon at bounding box center [1378, 340] width 16 height 31
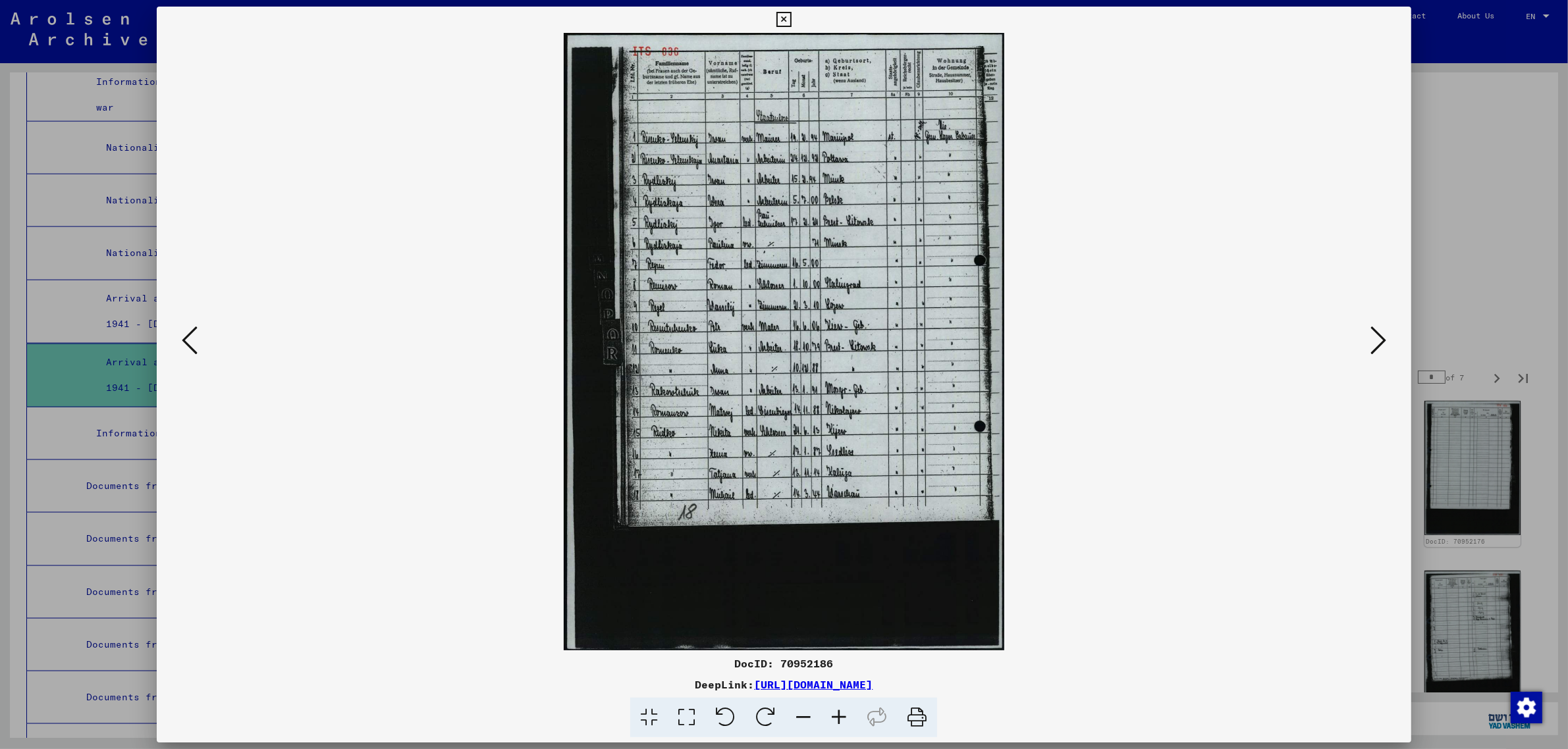
click at [1373, 338] on icon at bounding box center [1378, 340] width 16 height 31
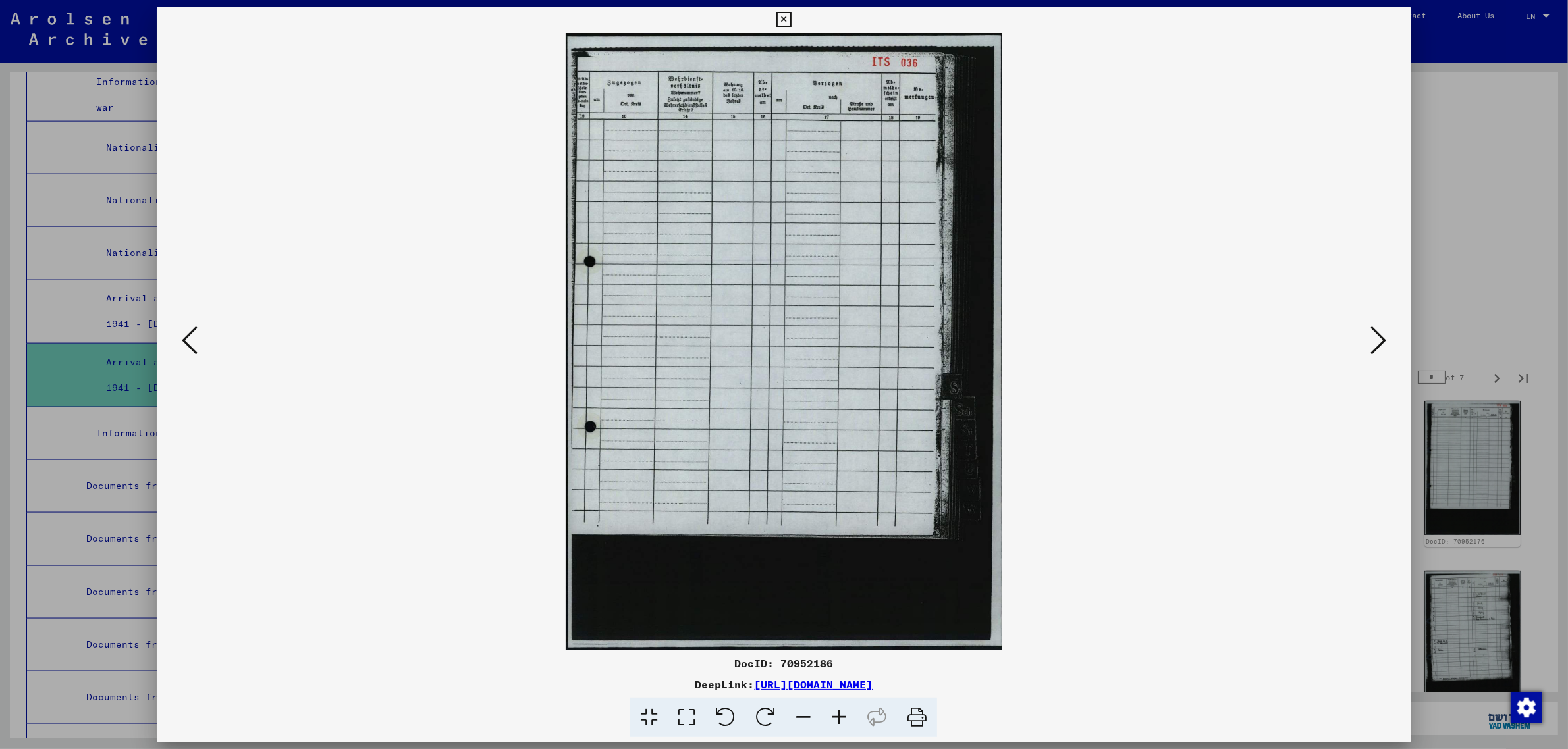
click at [1373, 338] on icon at bounding box center [1378, 340] width 16 height 31
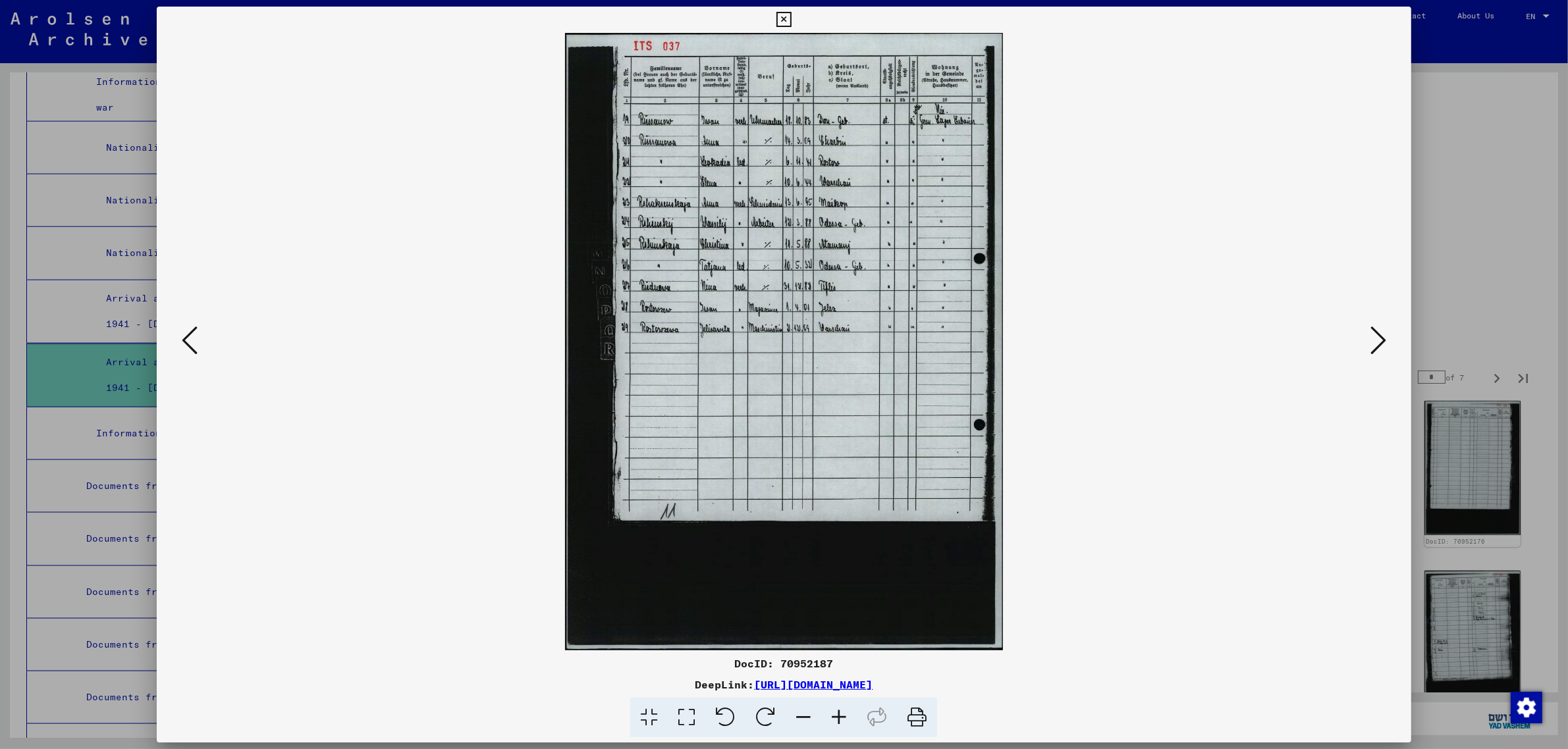
click at [1373, 338] on icon at bounding box center [1378, 340] width 16 height 31
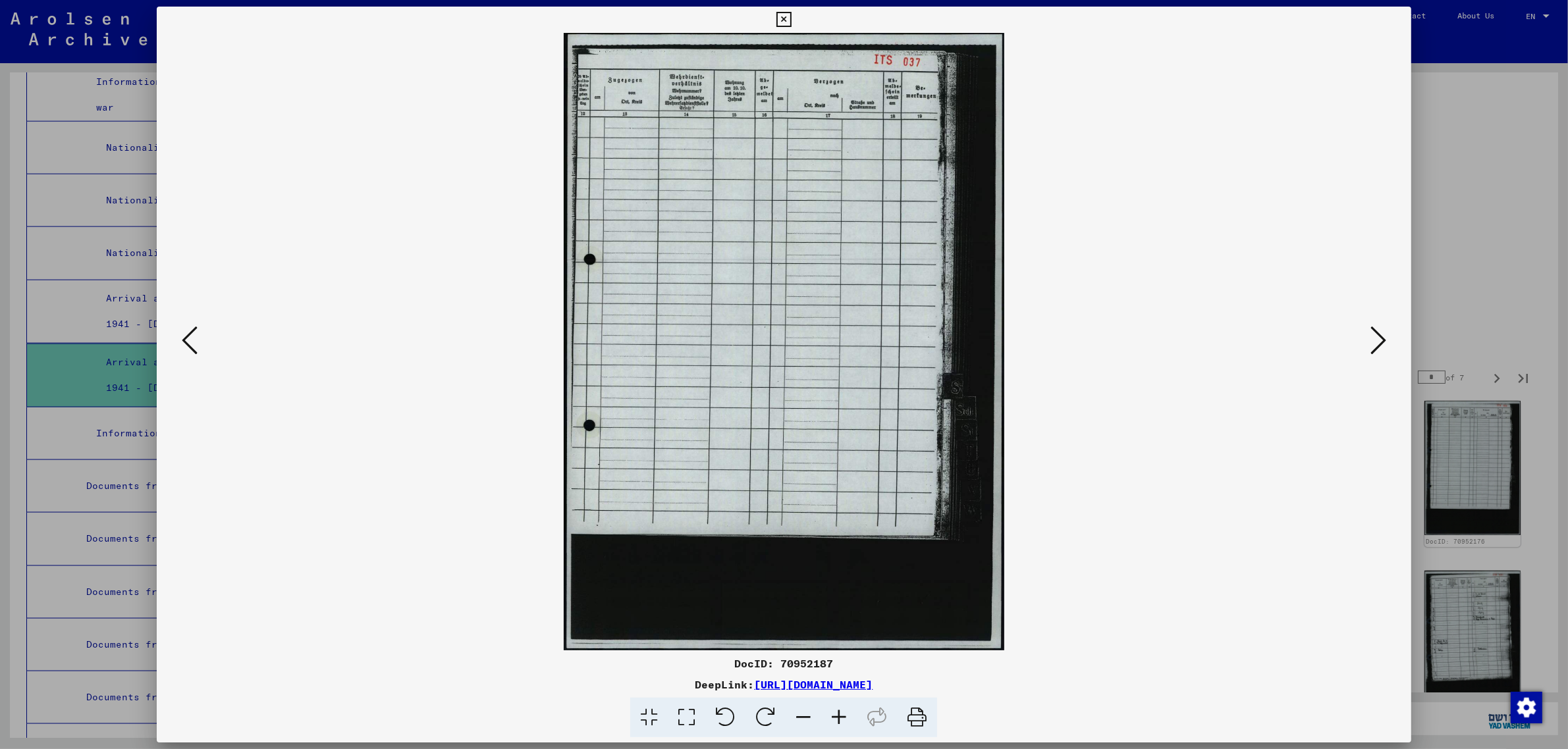
click at [1373, 338] on icon at bounding box center [1378, 340] width 16 height 31
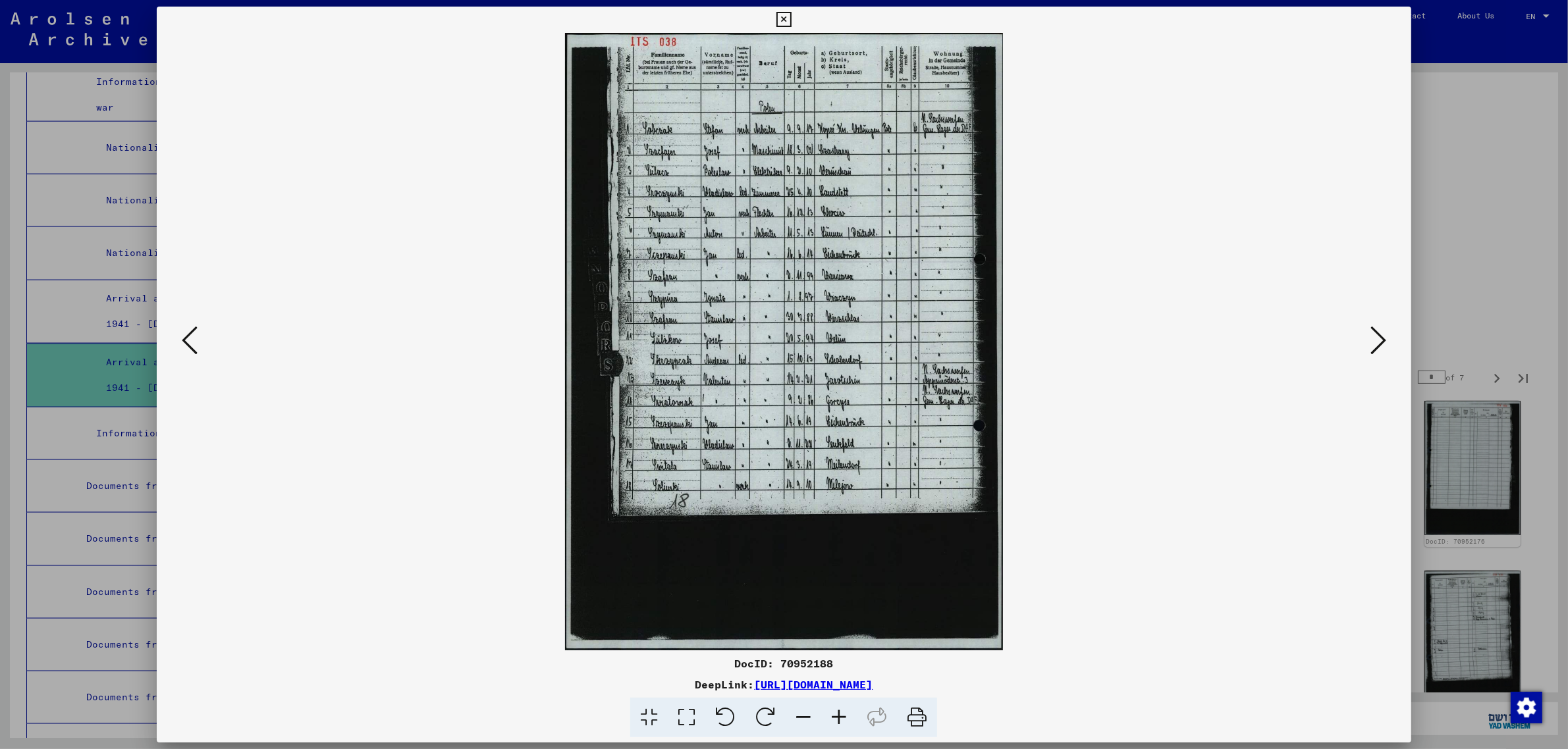
click at [1373, 338] on icon at bounding box center [1378, 340] width 16 height 31
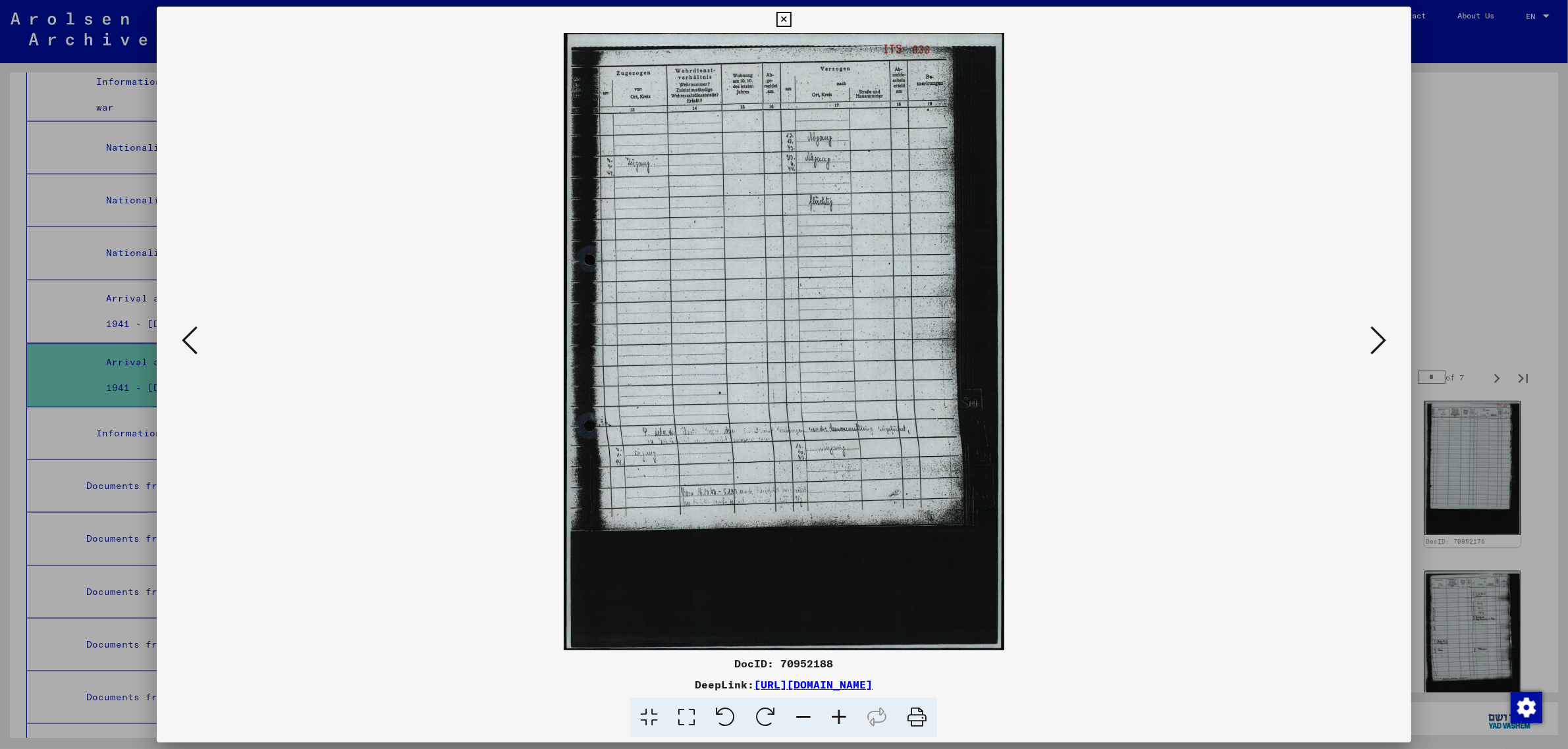
click at [1373, 338] on icon at bounding box center [1378, 340] width 16 height 31
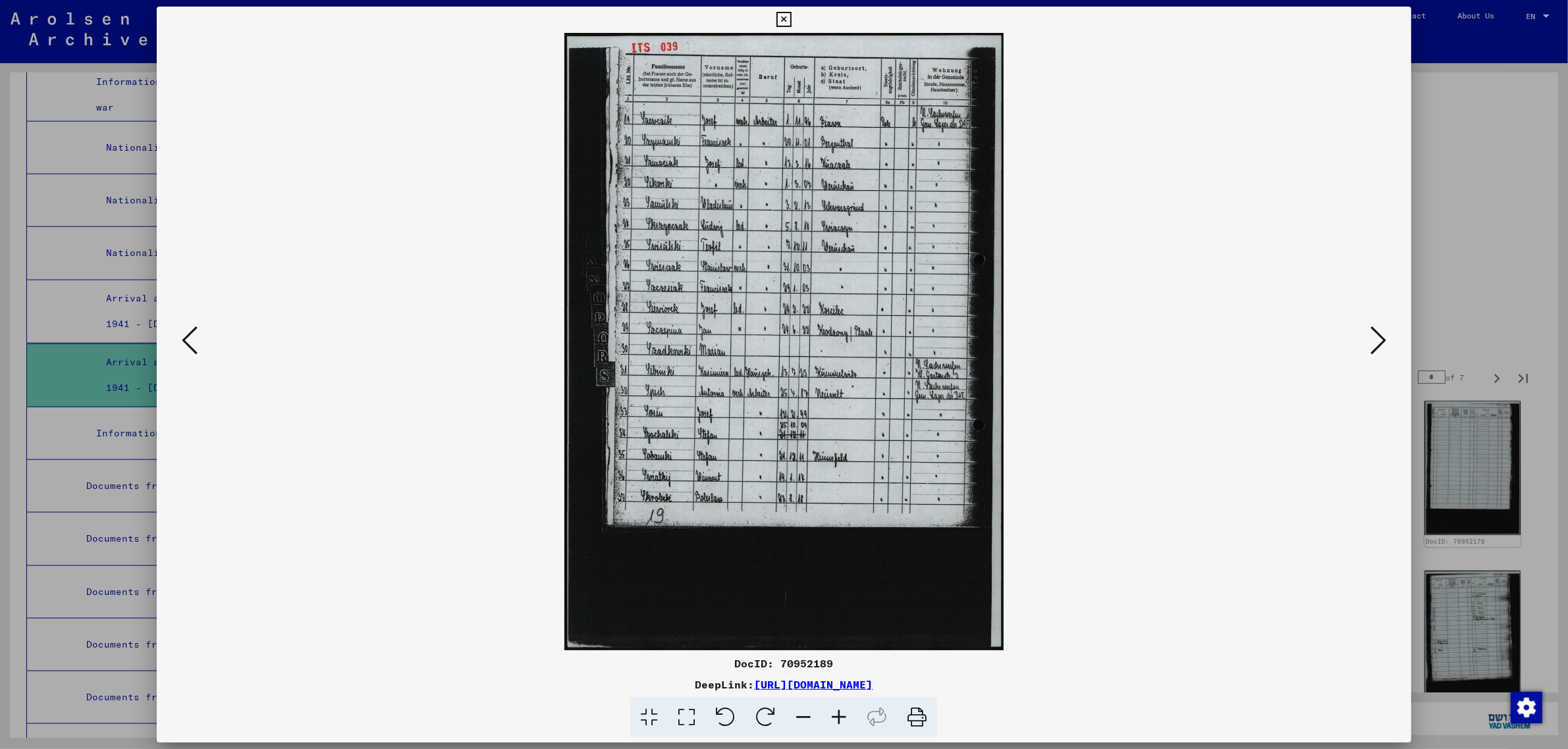
click at [1373, 338] on icon at bounding box center [1378, 340] width 16 height 31
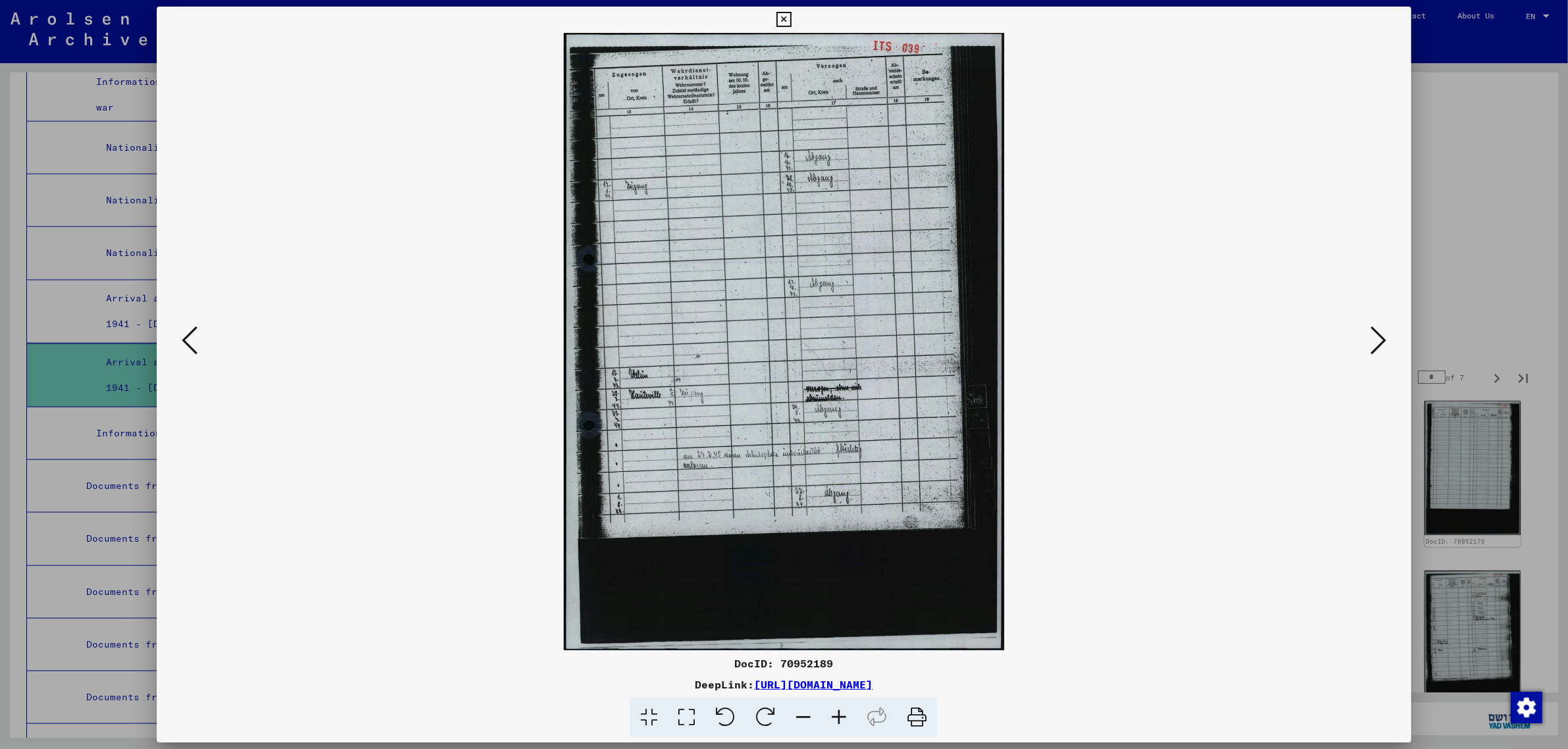
click at [1373, 338] on icon at bounding box center [1378, 340] width 16 height 31
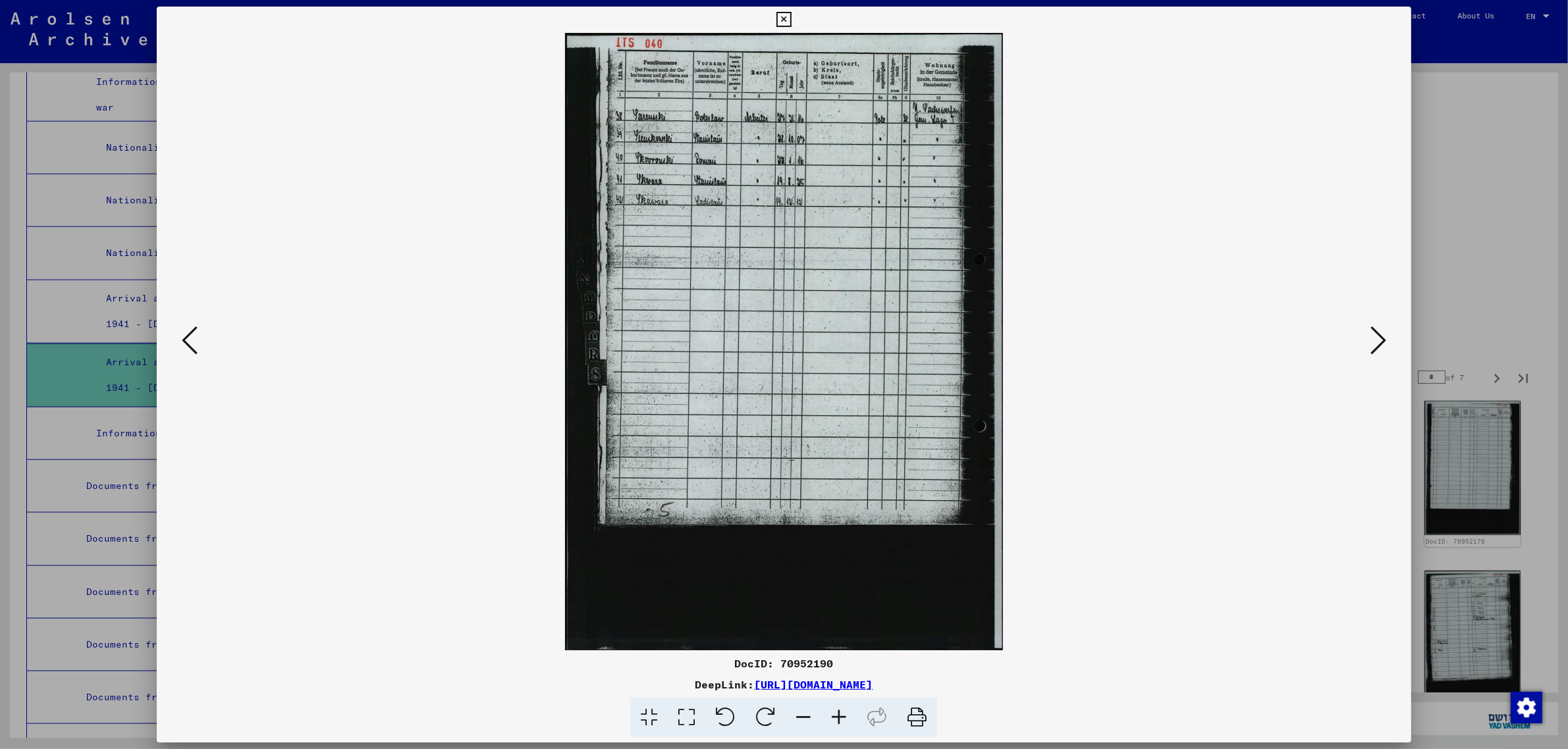
click at [1373, 338] on icon at bounding box center [1378, 340] width 16 height 31
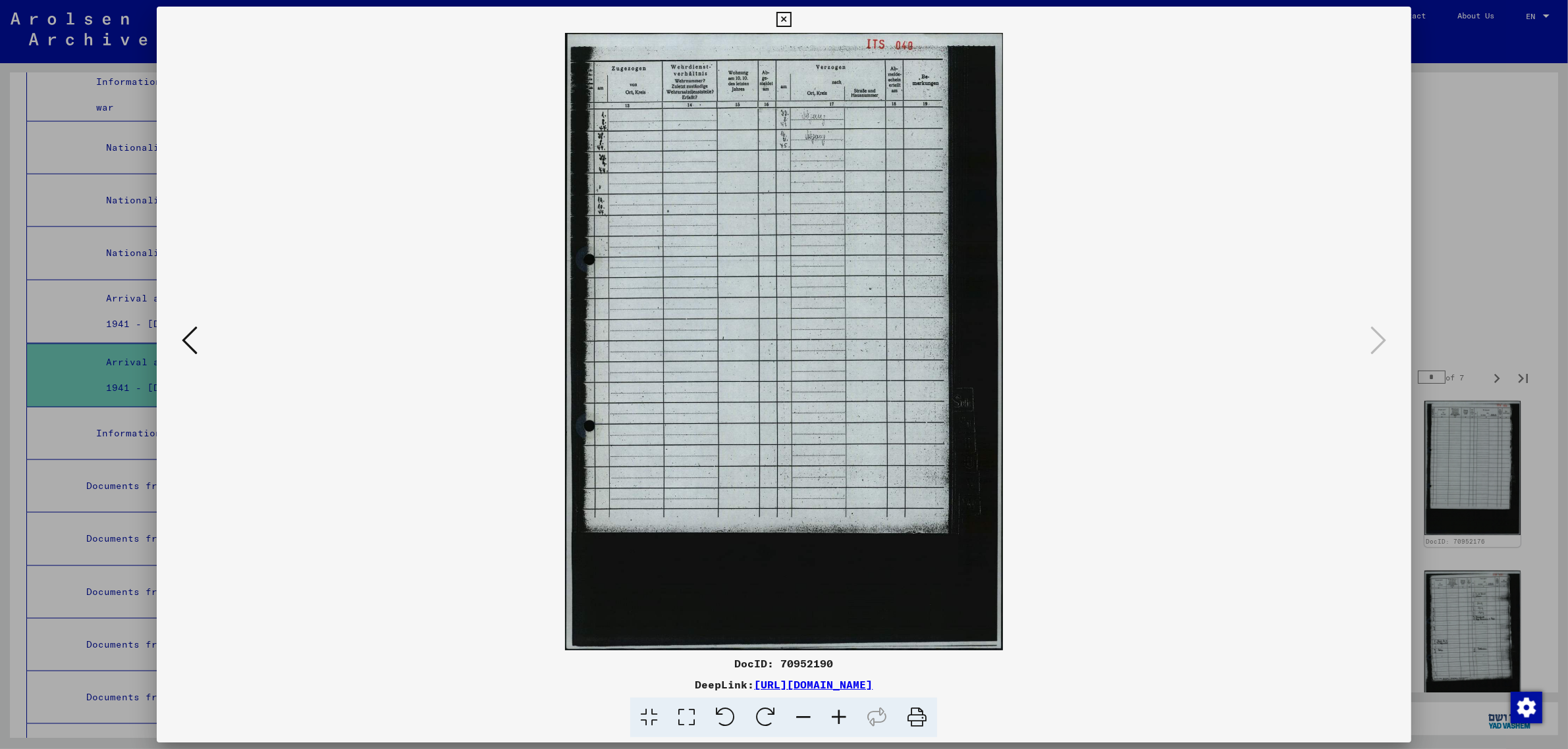
click at [1464, 270] on div at bounding box center [784, 374] width 1568 height 749
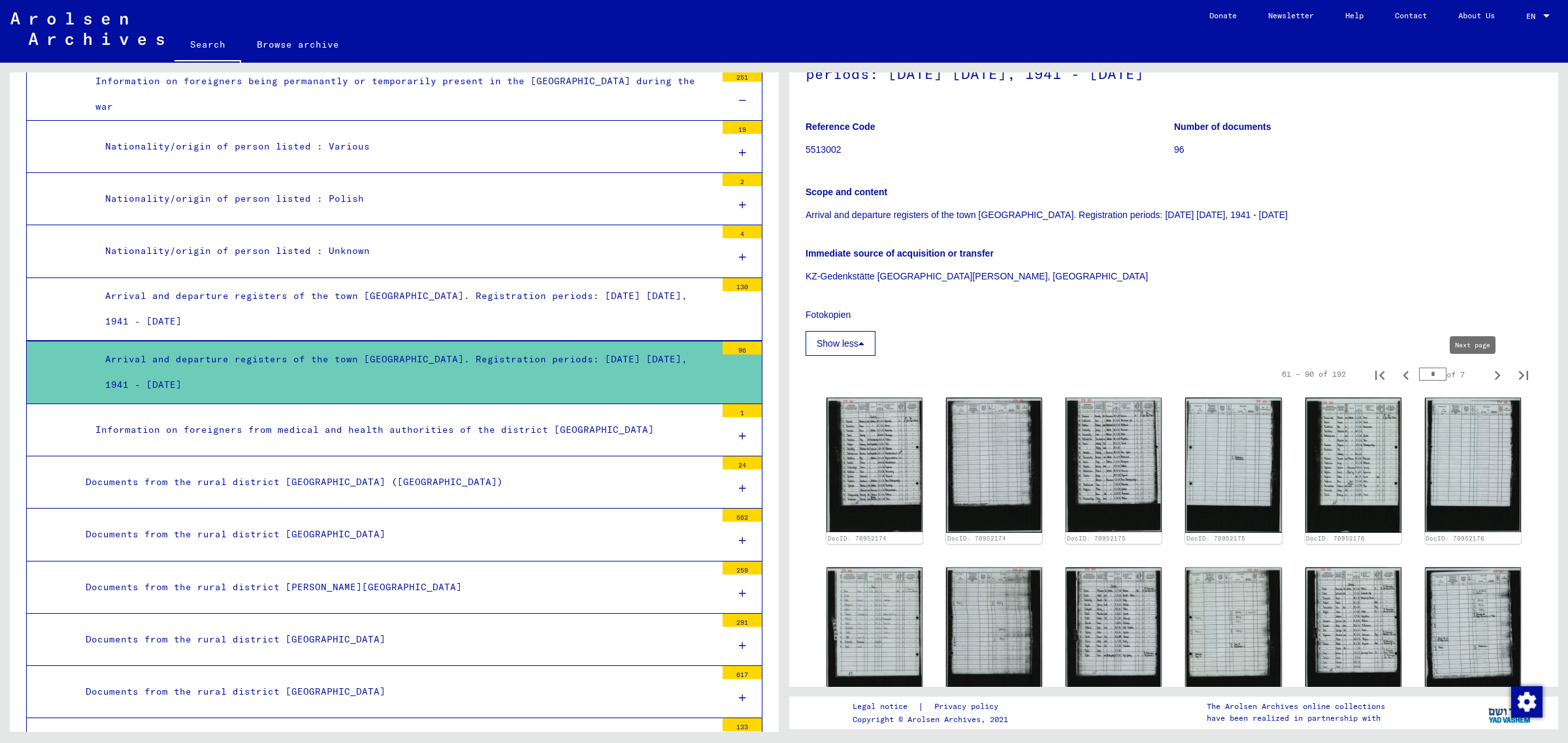
click at [1488, 377] on icon "Next page" at bounding box center [1497, 375] width 18 height 18
type input "*"
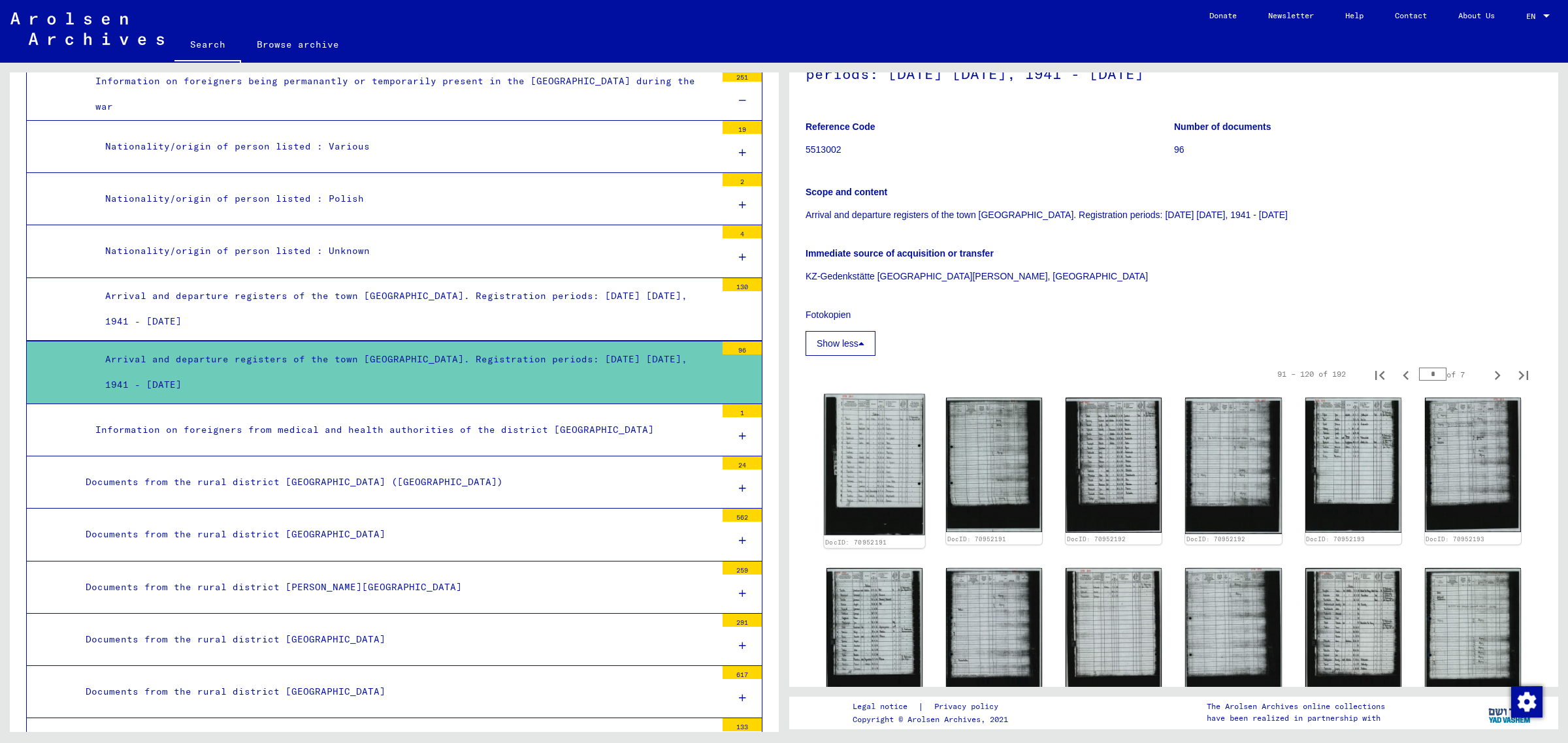
click at [886, 468] on img at bounding box center [874, 465] width 101 height 142
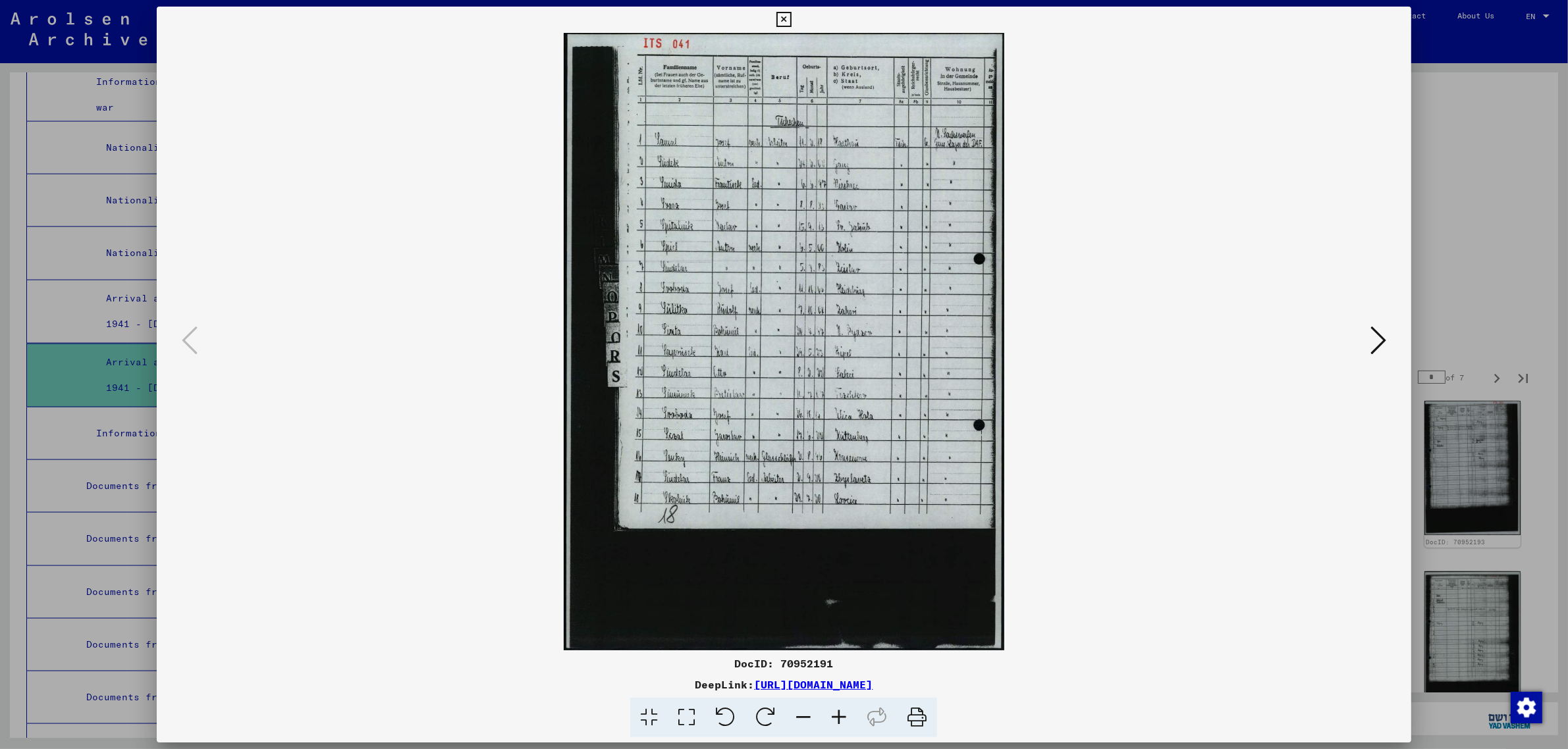
click at [1380, 331] on icon at bounding box center [1378, 340] width 16 height 31
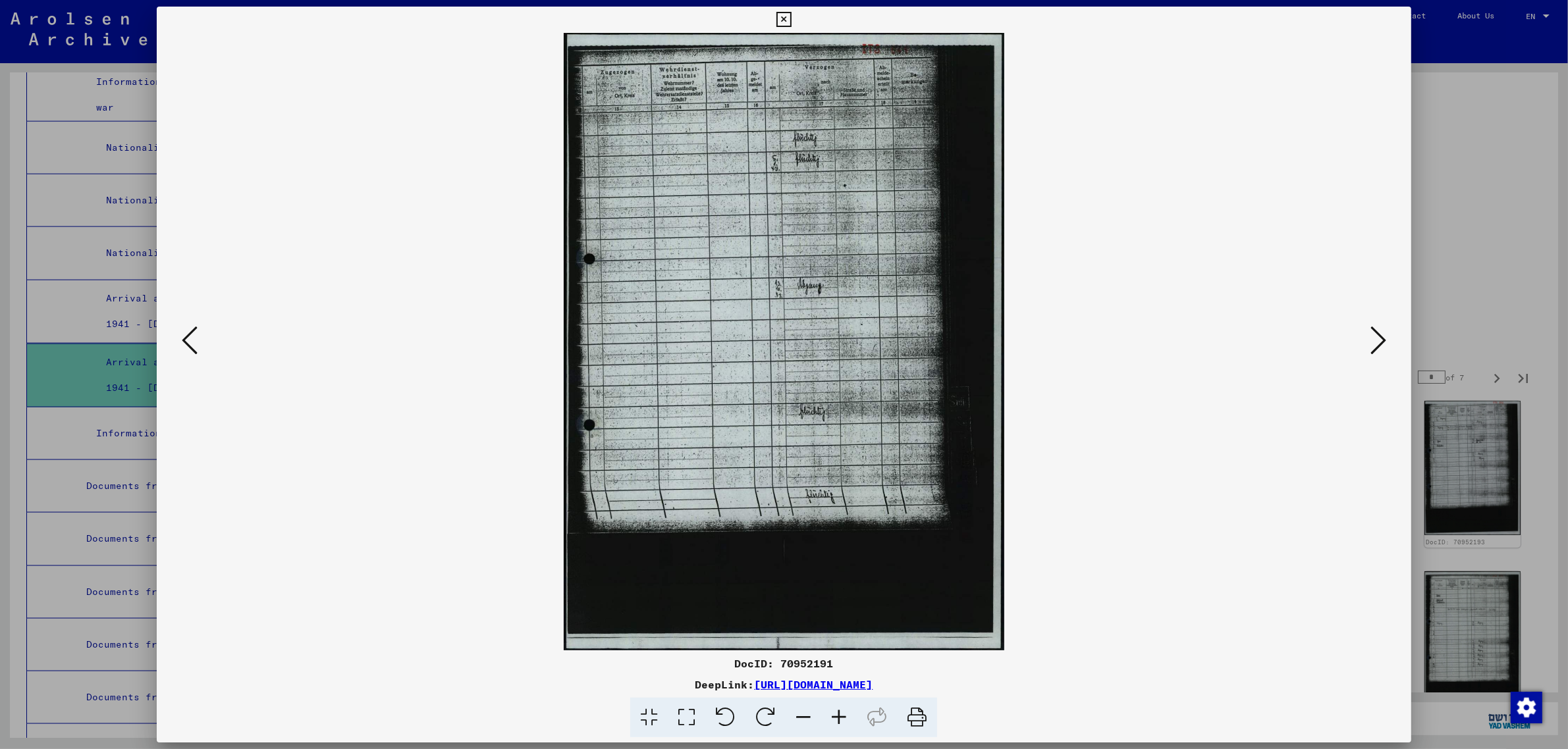
click at [1380, 331] on icon at bounding box center [1378, 340] width 16 height 31
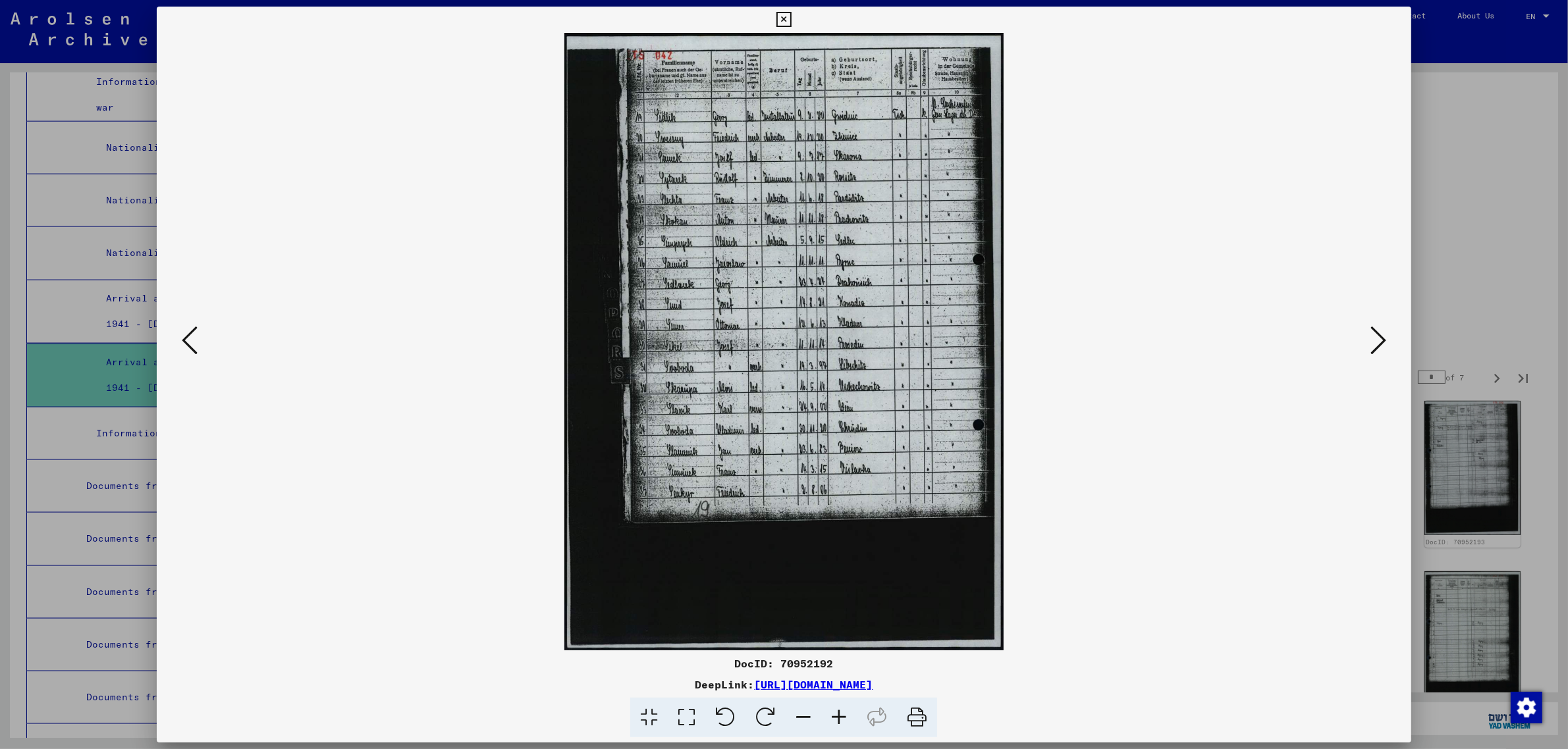
click at [1380, 331] on icon at bounding box center [1378, 340] width 16 height 31
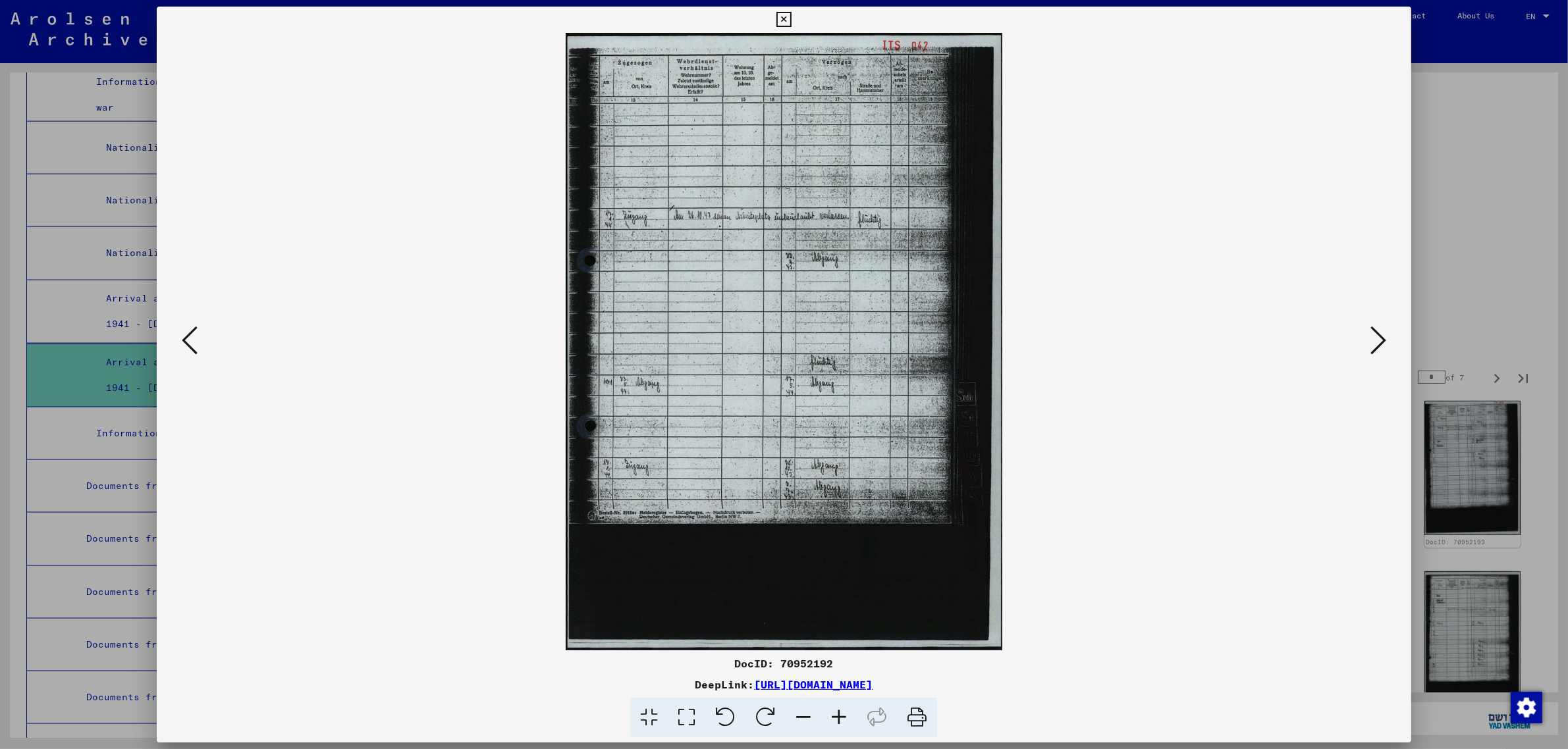
click at [1380, 331] on icon at bounding box center [1378, 340] width 16 height 31
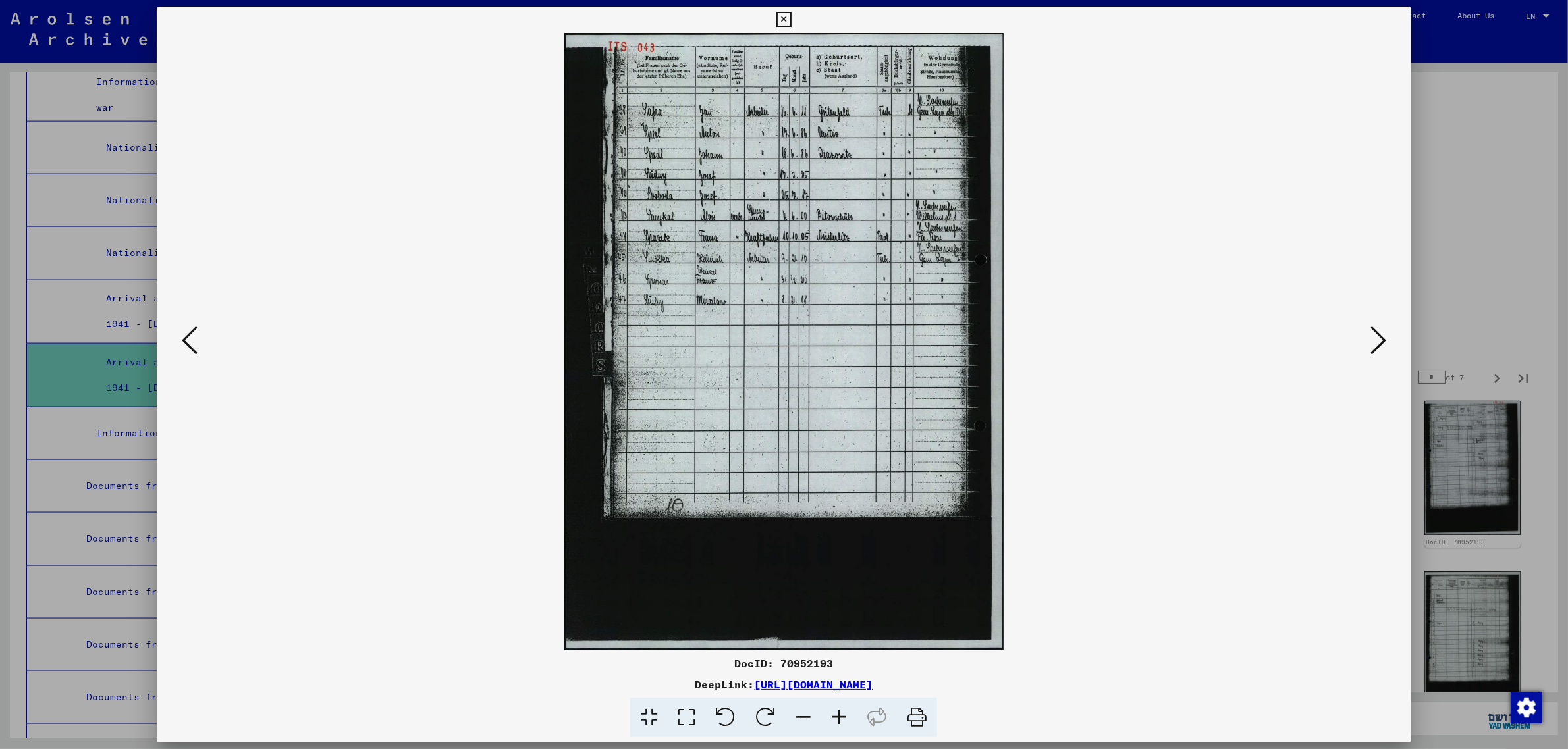
click at [1380, 331] on icon at bounding box center [1378, 340] width 16 height 31
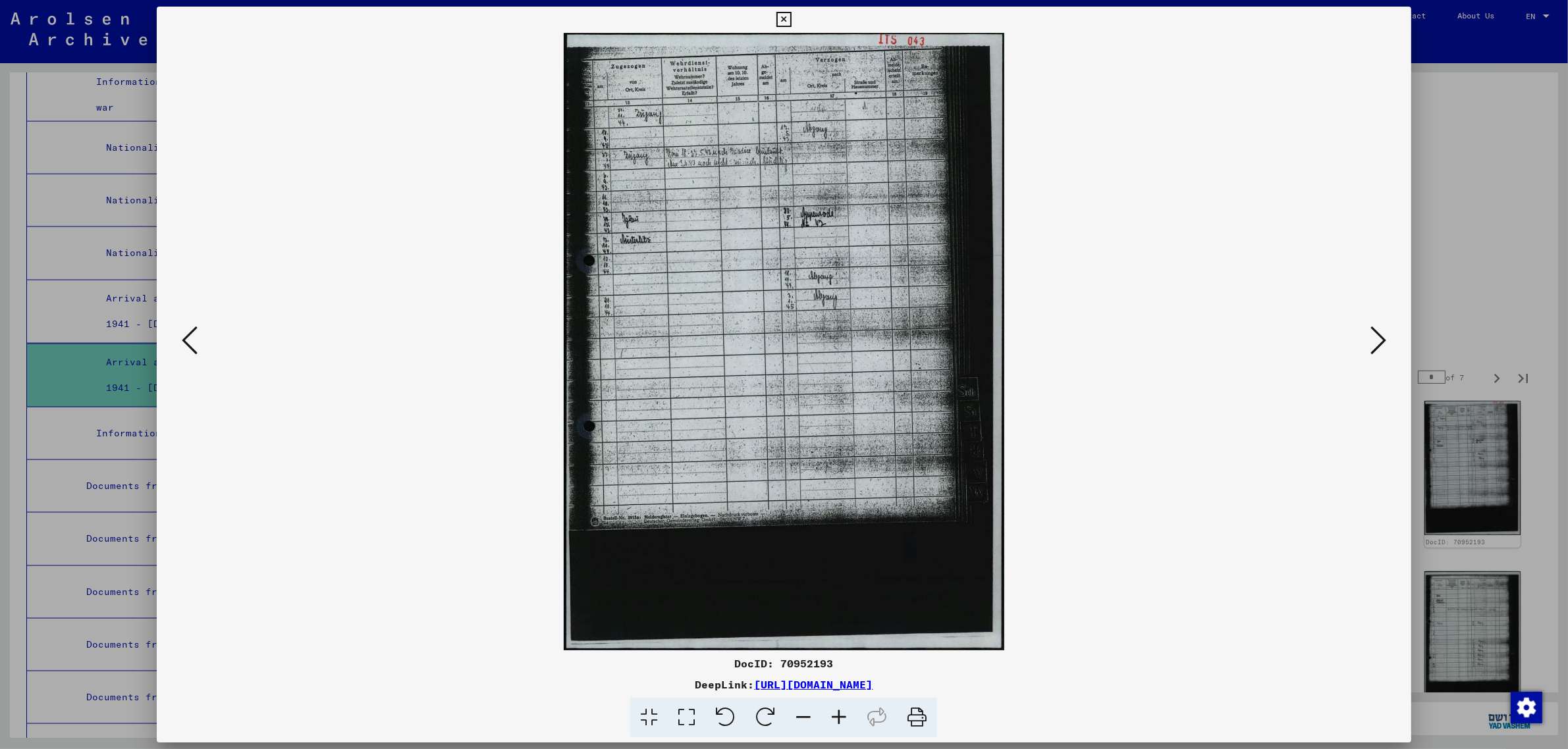
click at [1380, 331] on icon at bounding box center [1378, 340] width 16 height 31
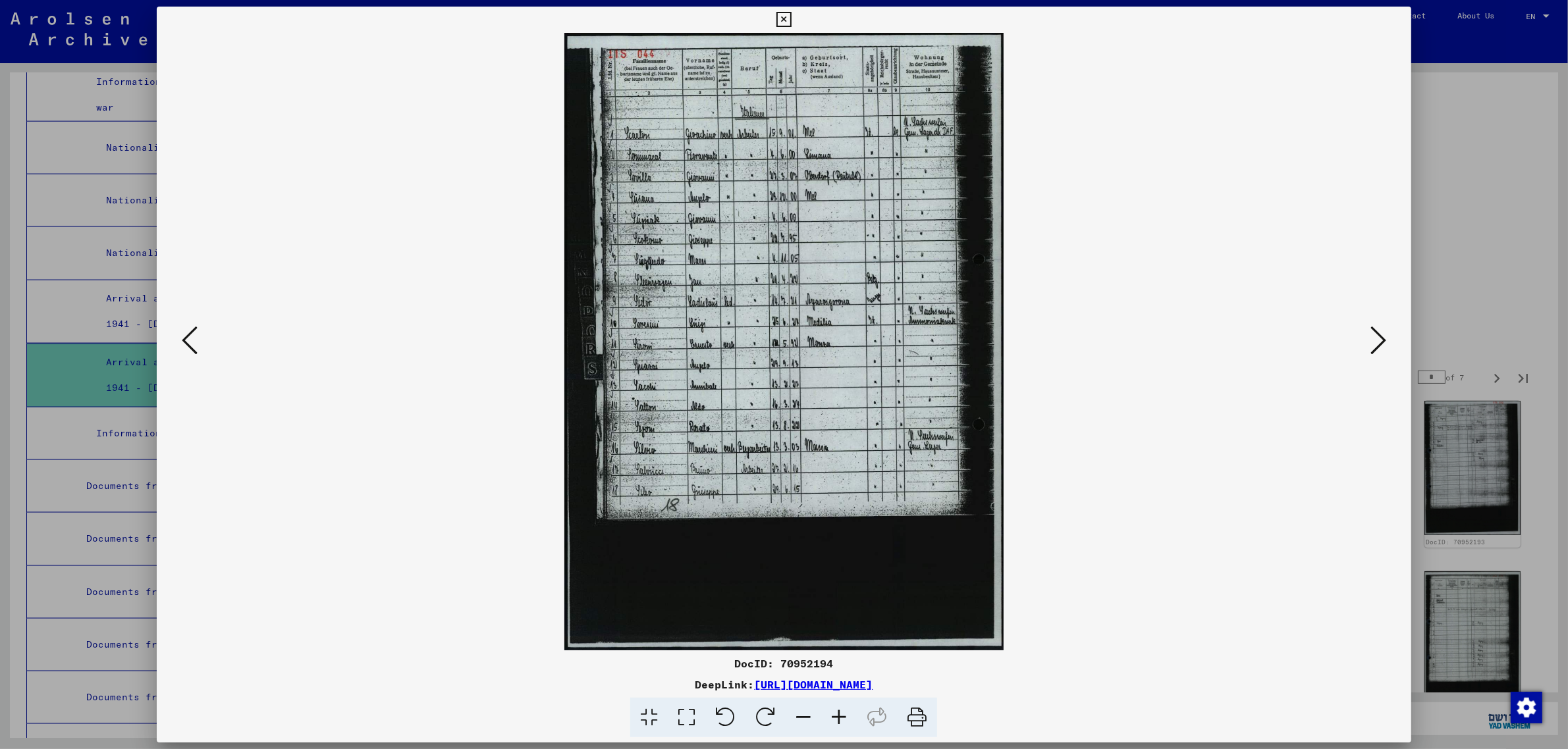
click at [1378, 330] on icon at bounding box center [1378, 340] width 16 height 31
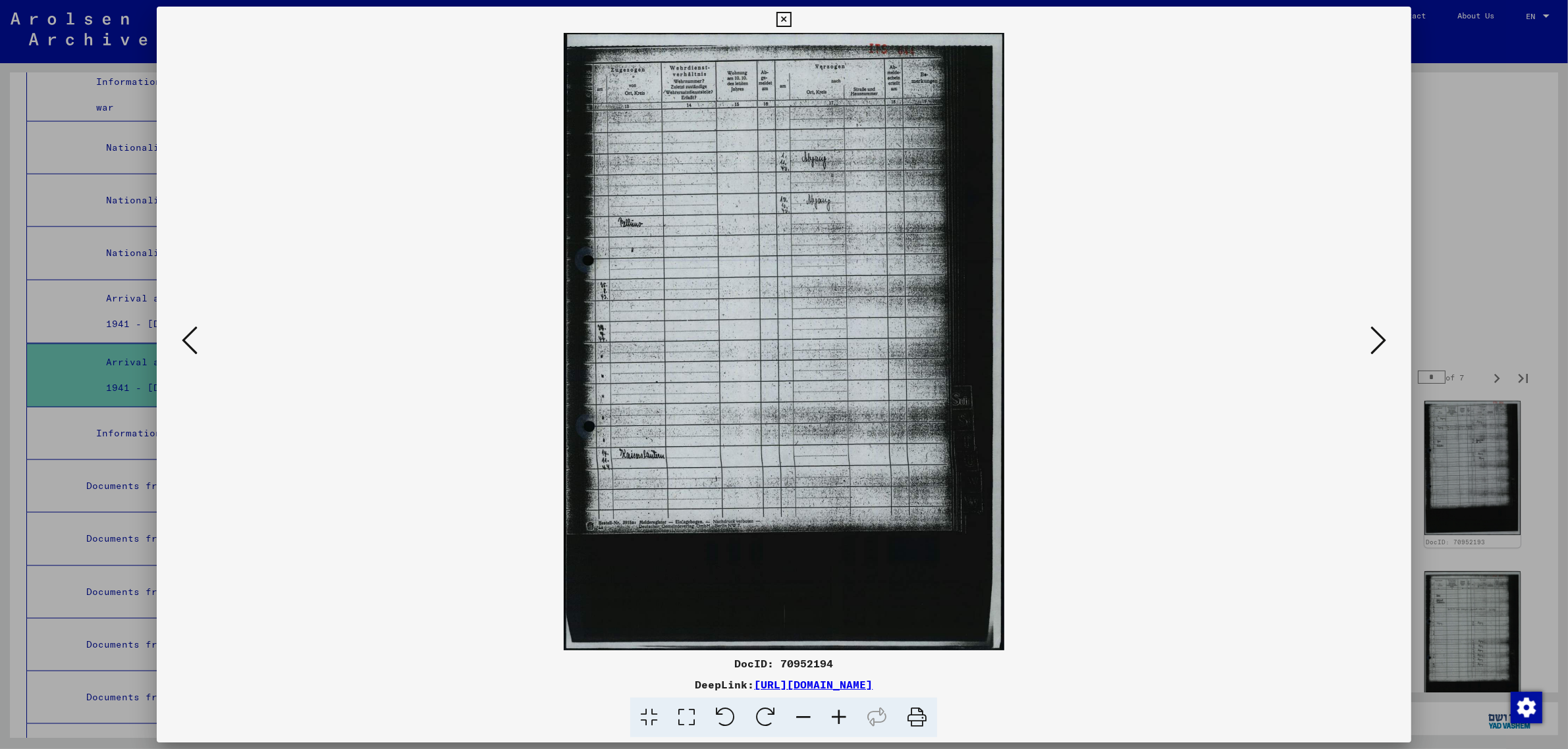
click at [1378, 330] on icon at bounding box center [1378, 340] width 16 height 31
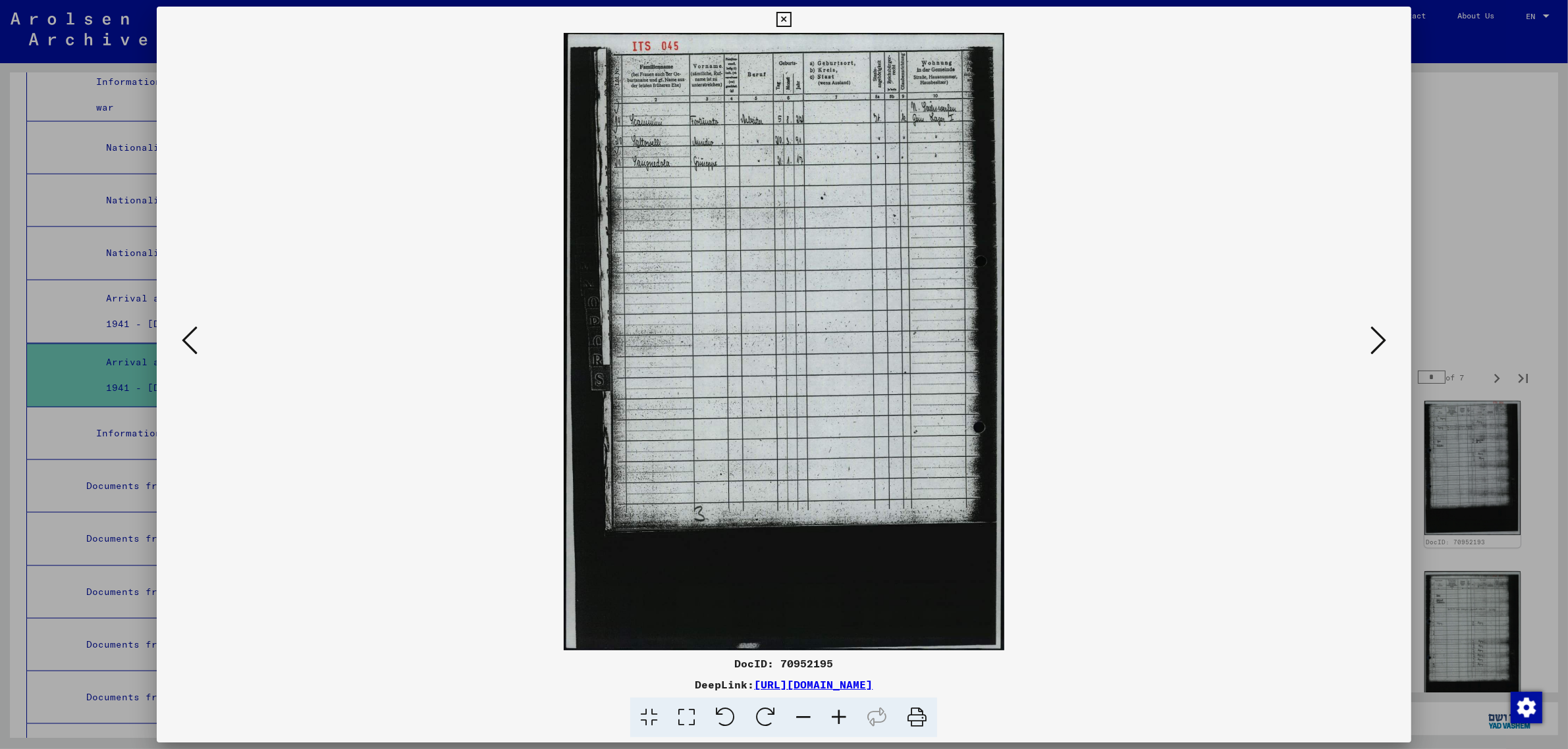
click at [1378, 330] on icon at bounding box center [1378, 340] width 16 height 31
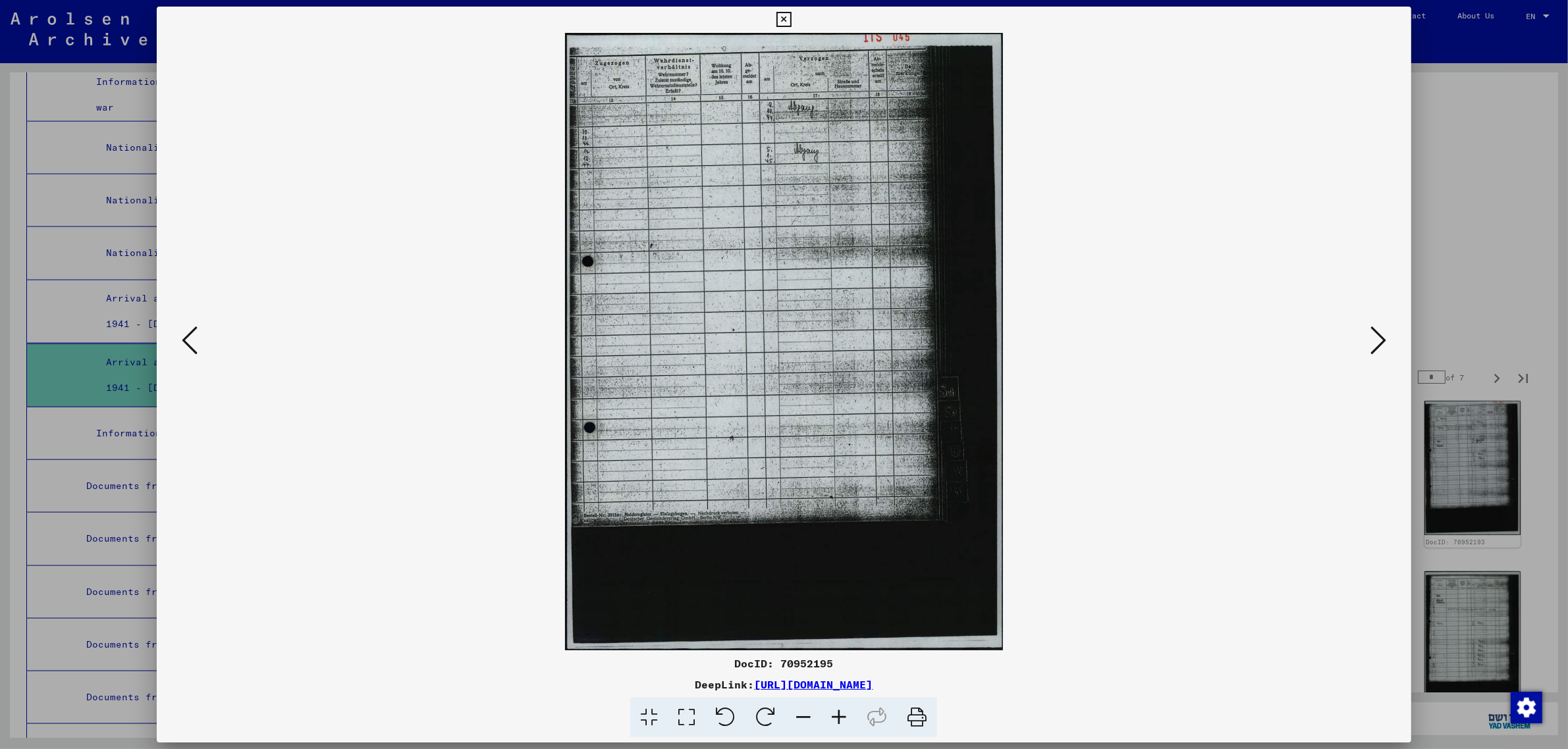
click at [1378, 330] on icon at bounding box center [1378, 340] width 16 height 31
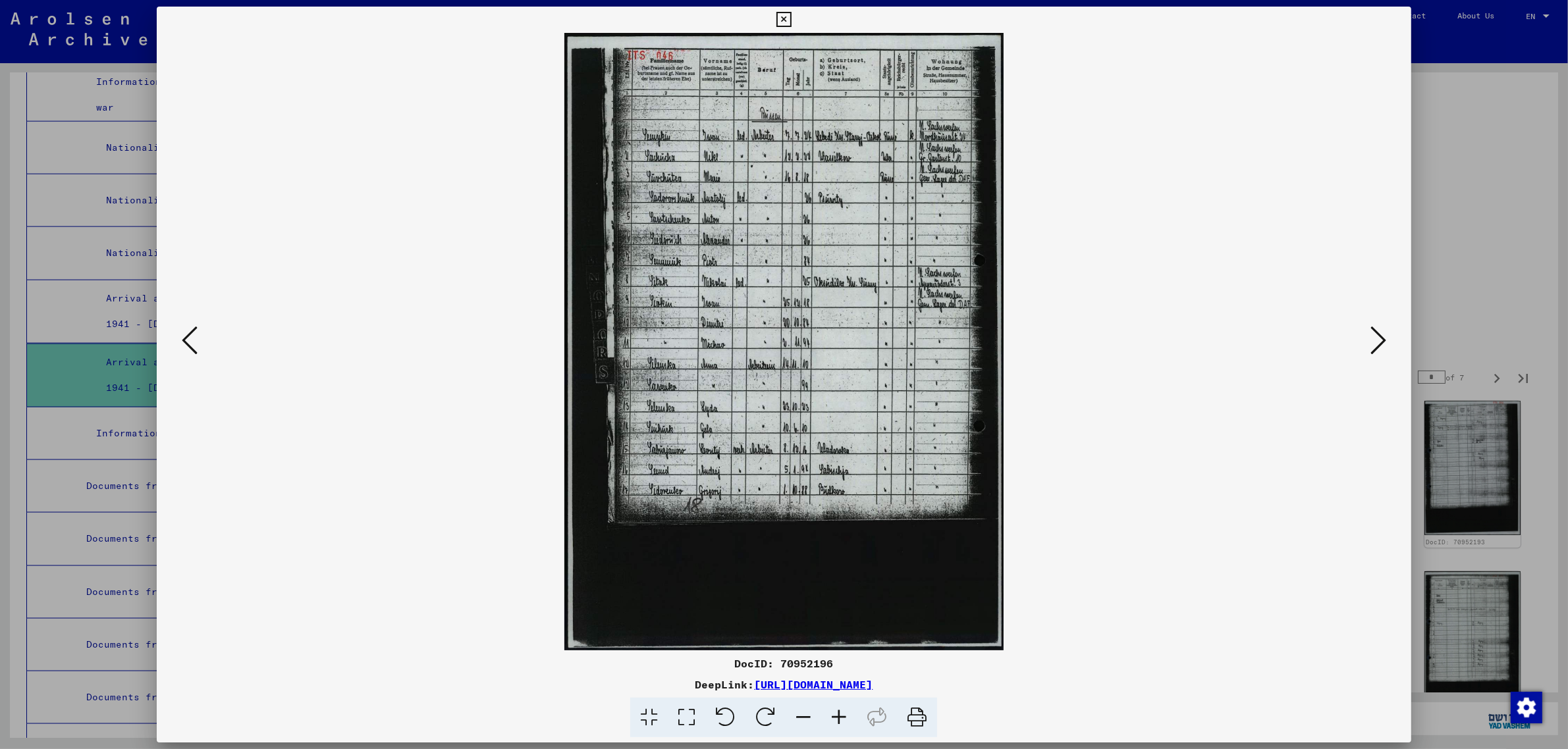
click at [1378, 330] on icon at bounding box center [1378, 340] width 16 height 31
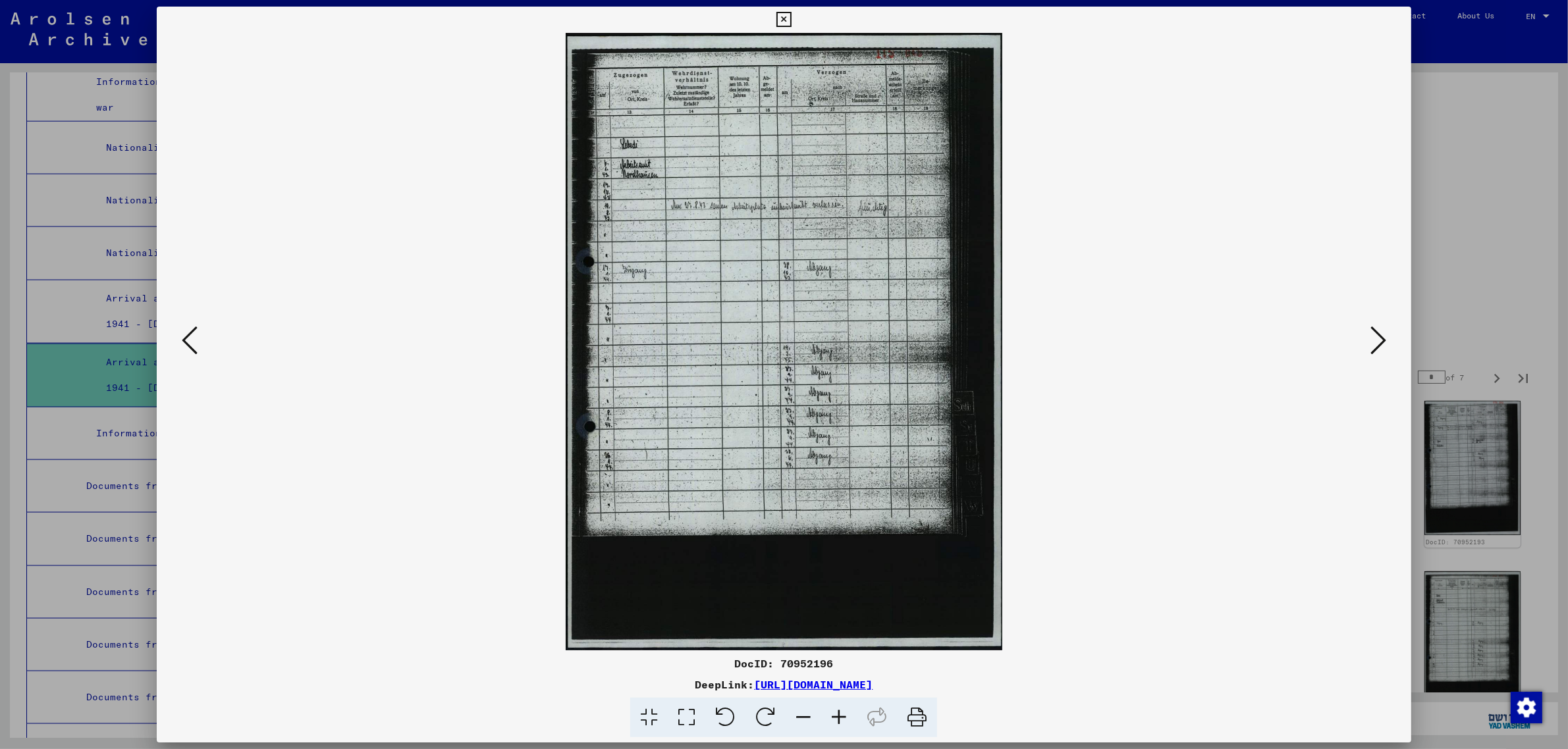
click at [1378, 330] on icon at bounding box center [1378, 340] width 16 height 31
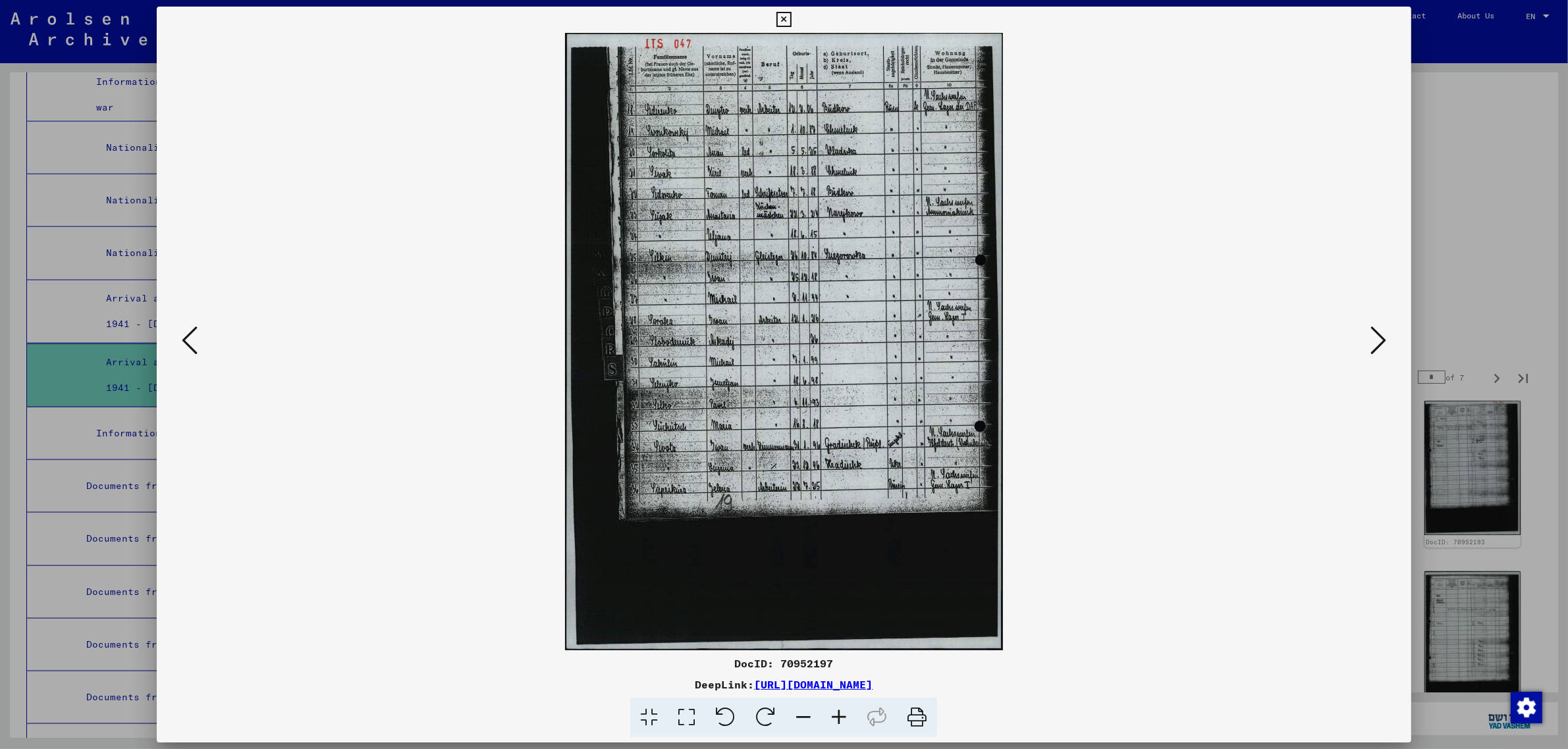
click at [1378, 330] on icon at bounding box center [1378, 340] width 16 height 31
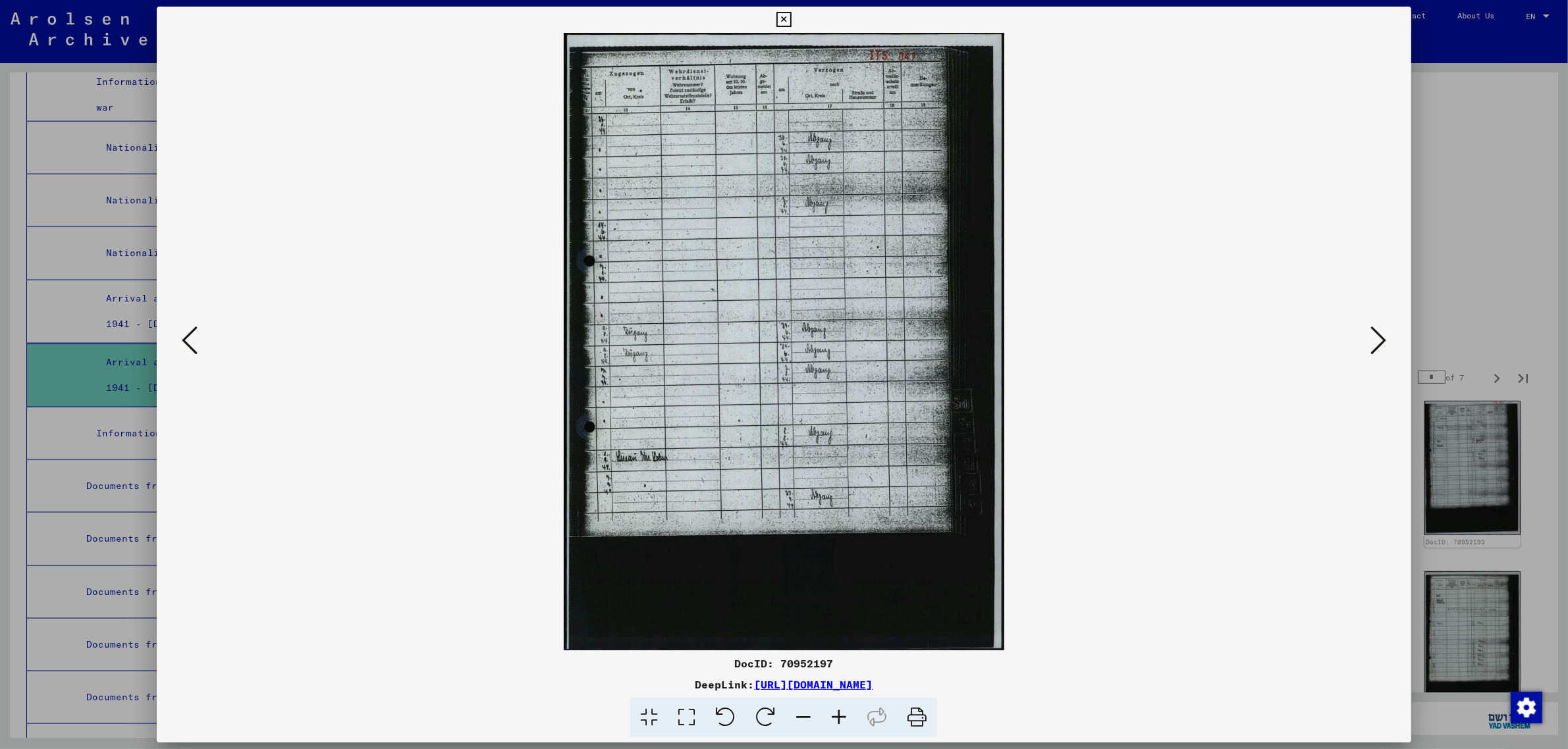
click at [1378, 330] on icon at bounding box center [1378, 340] width 16 height 31
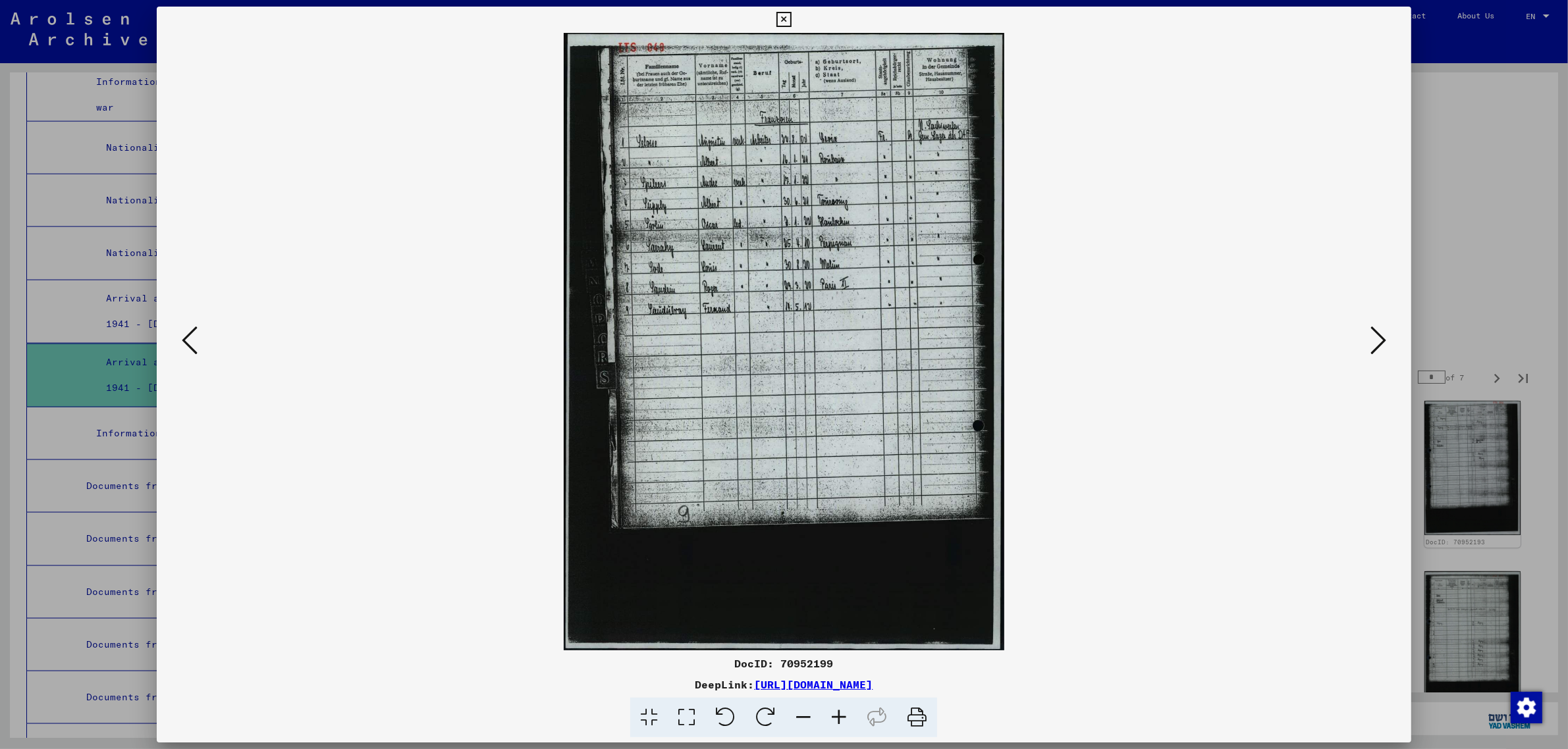
click at [1378, 328] on icon at bounding box center [1378, 340] width 16 height 31
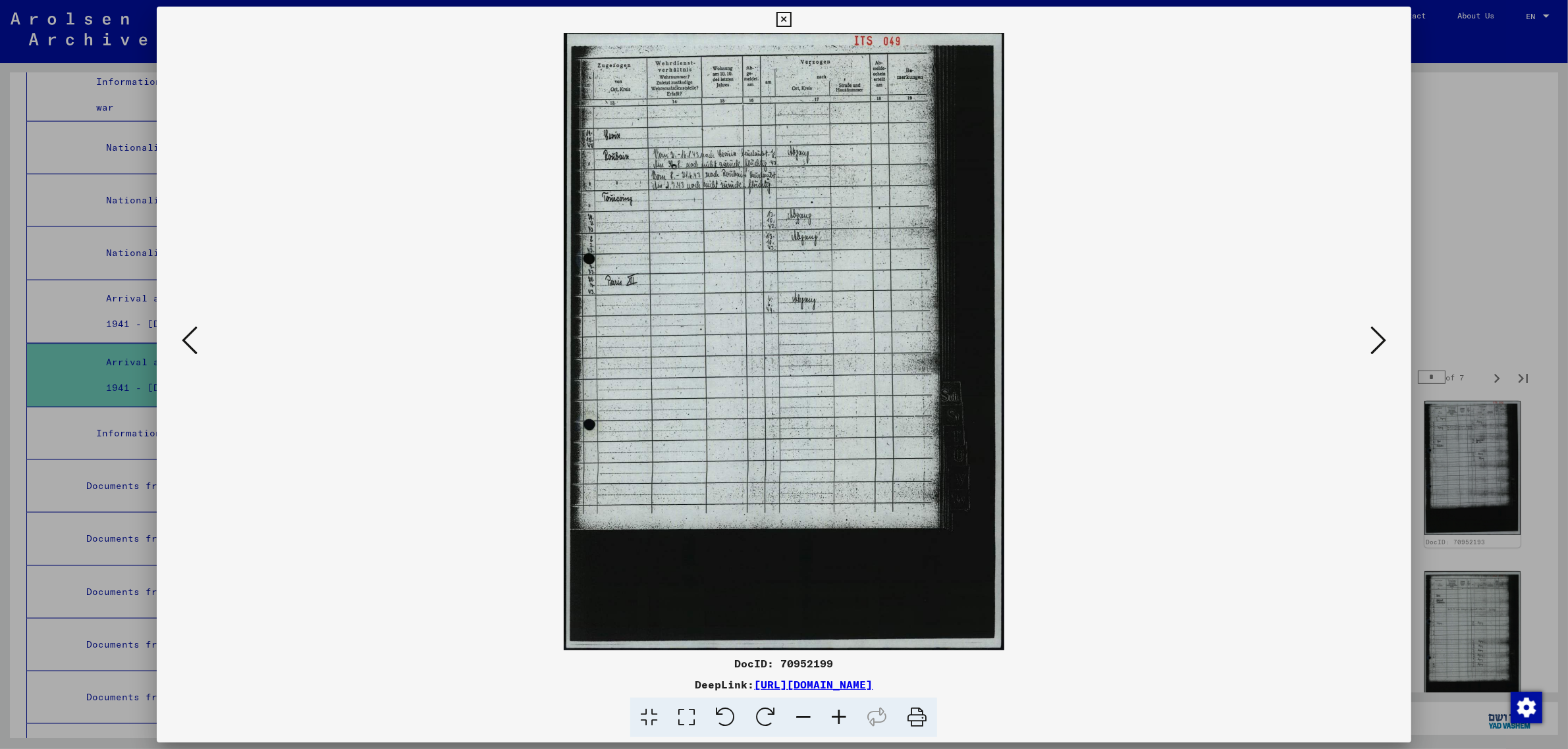
click at [1378, 328] on icon at bounding box center [1378, 340] width 16 height 31
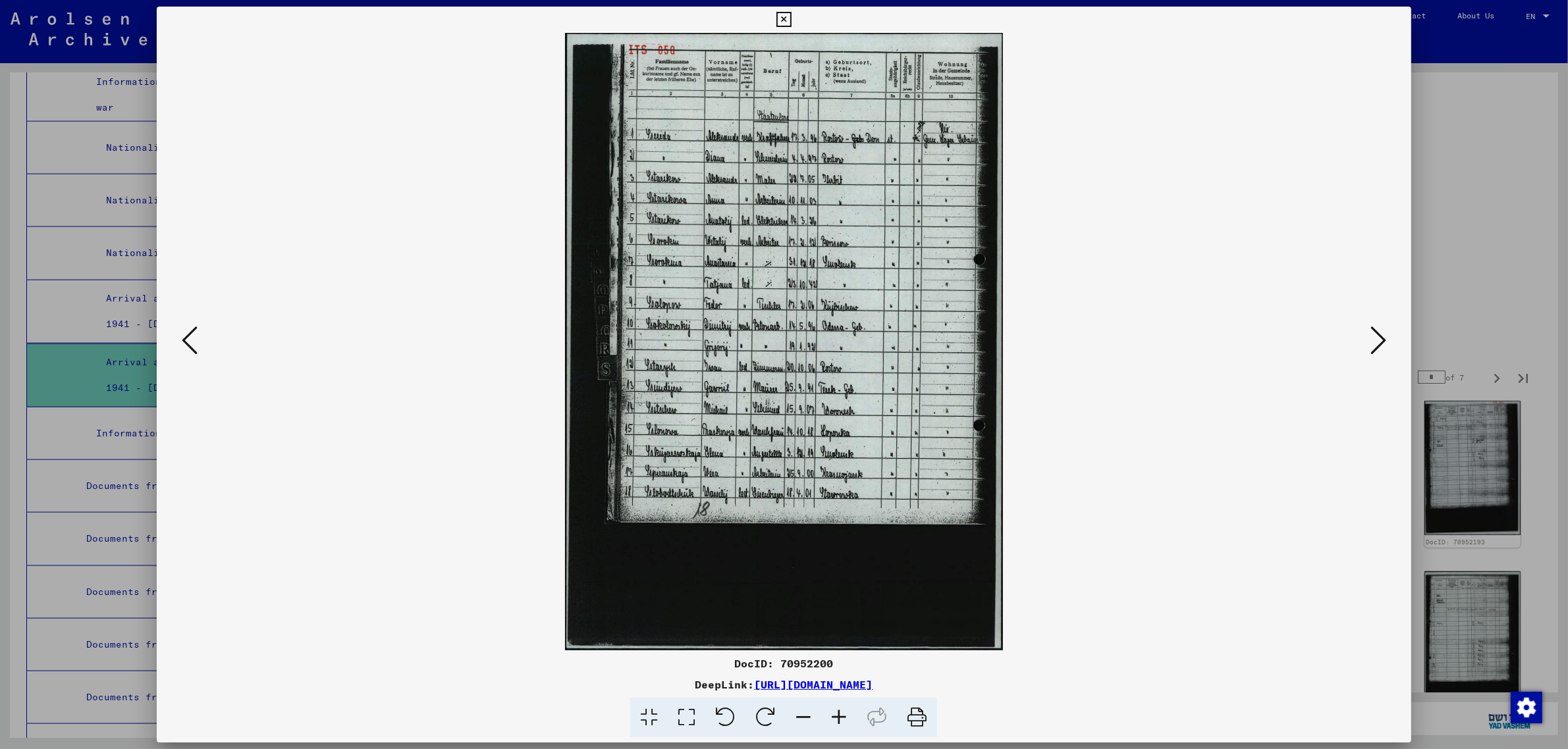
click at [1378, 328] on icon at bounding box center [1378, 340] width 16 height 31
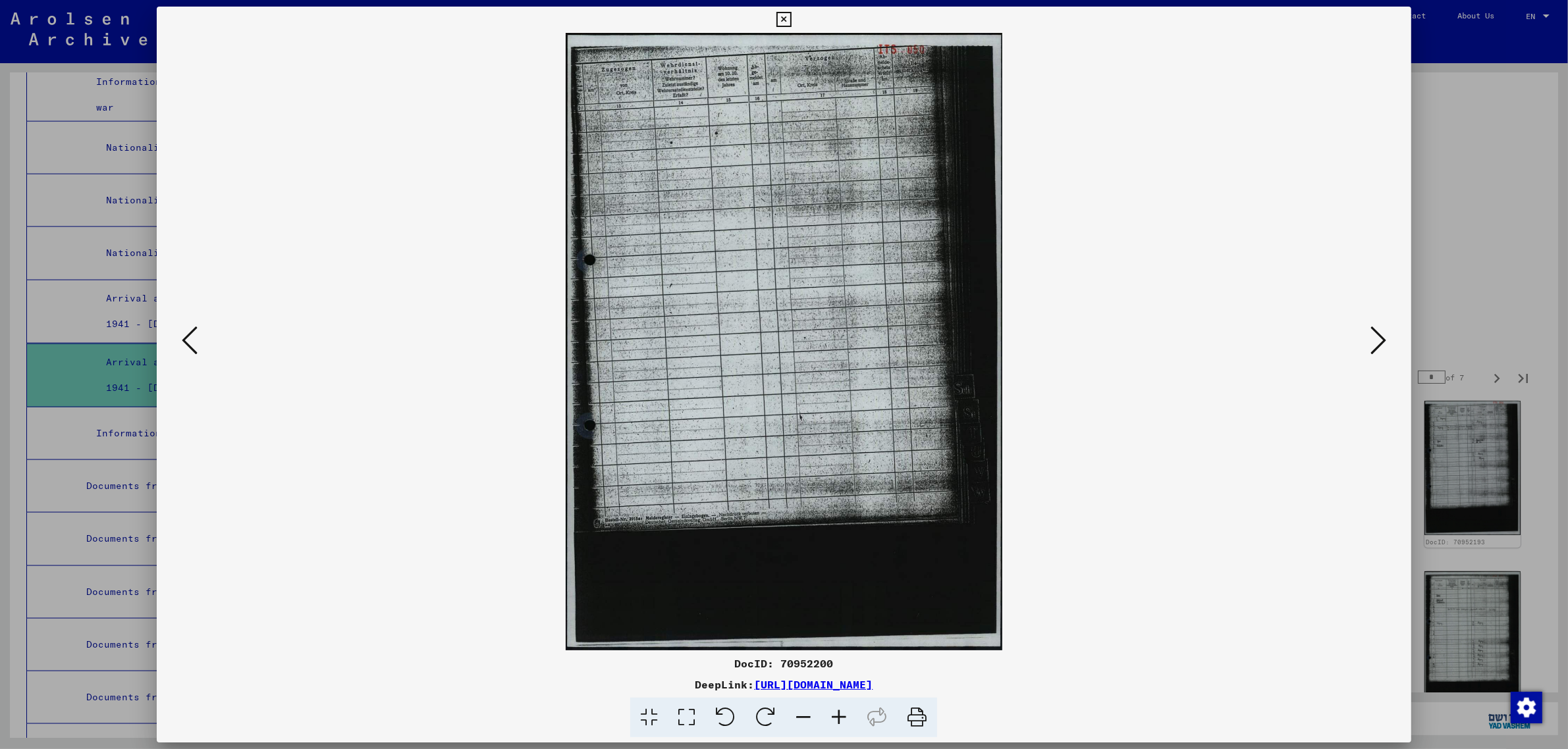
click at [1378, 328] on icon at bounding box center [1378, 340] width 16 height 31
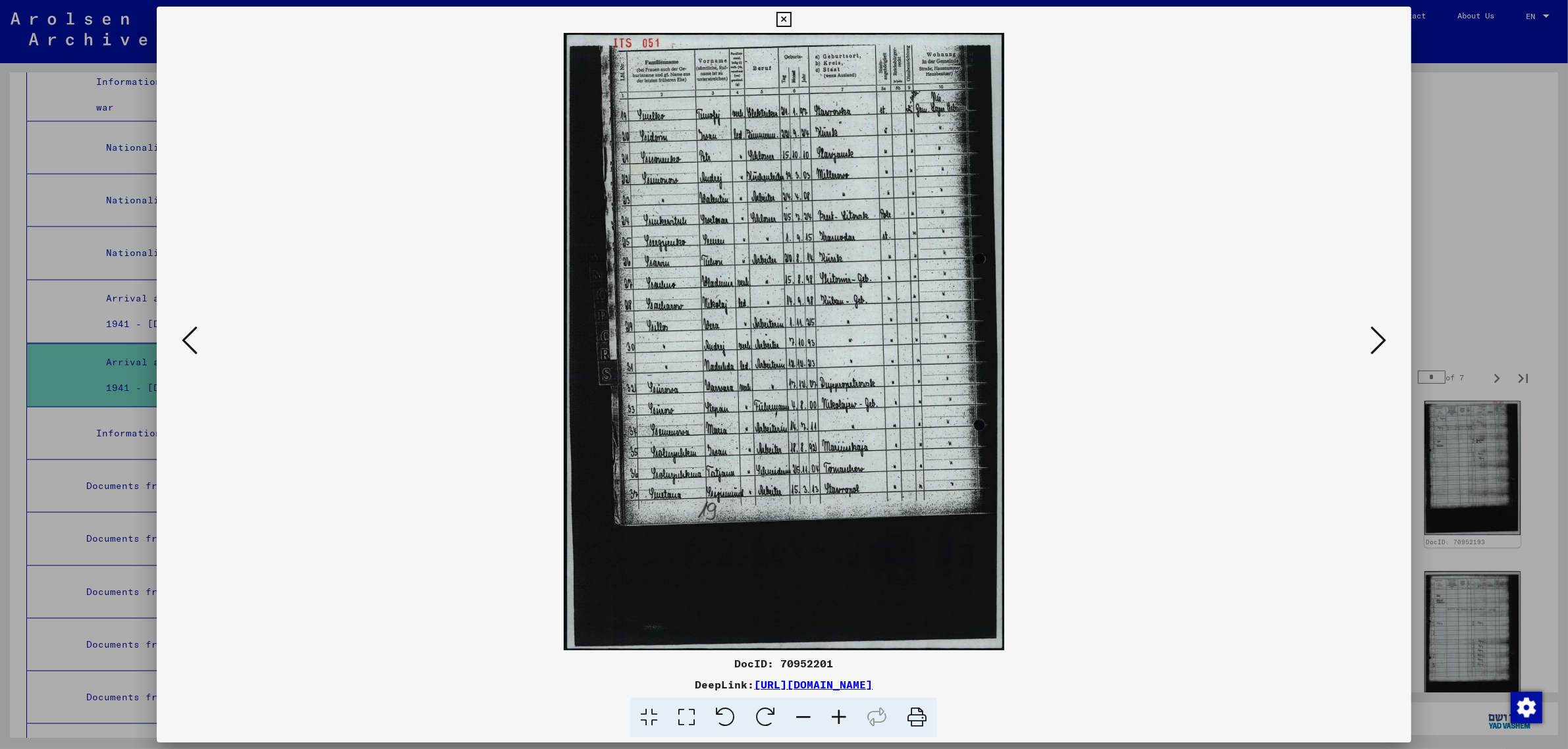
click at [1378, 328] on icon at bounding box center [1378, 340] width 16 height 31
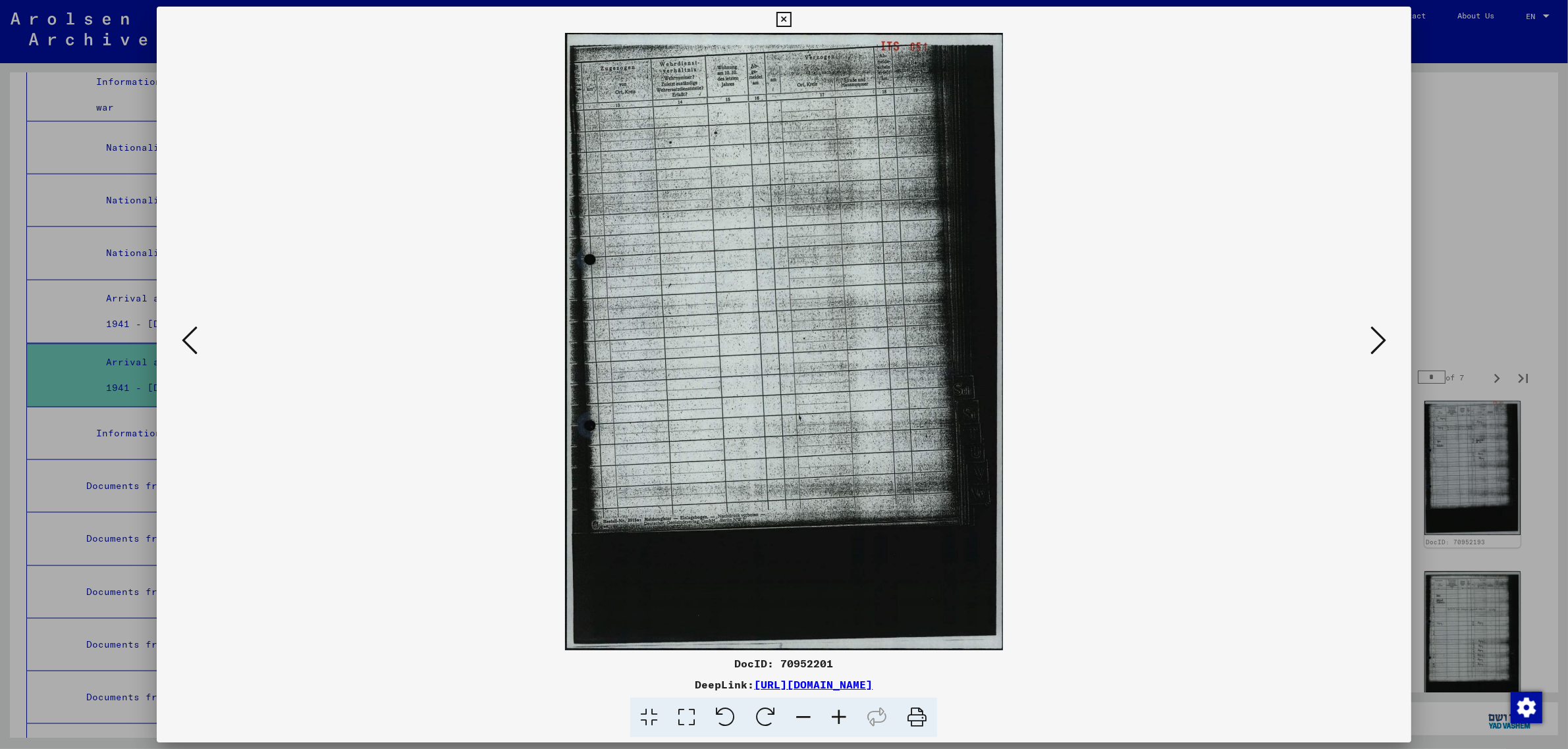
click at [1378, 328] on icon at bounding box center [1378, 340] width 16 height 31
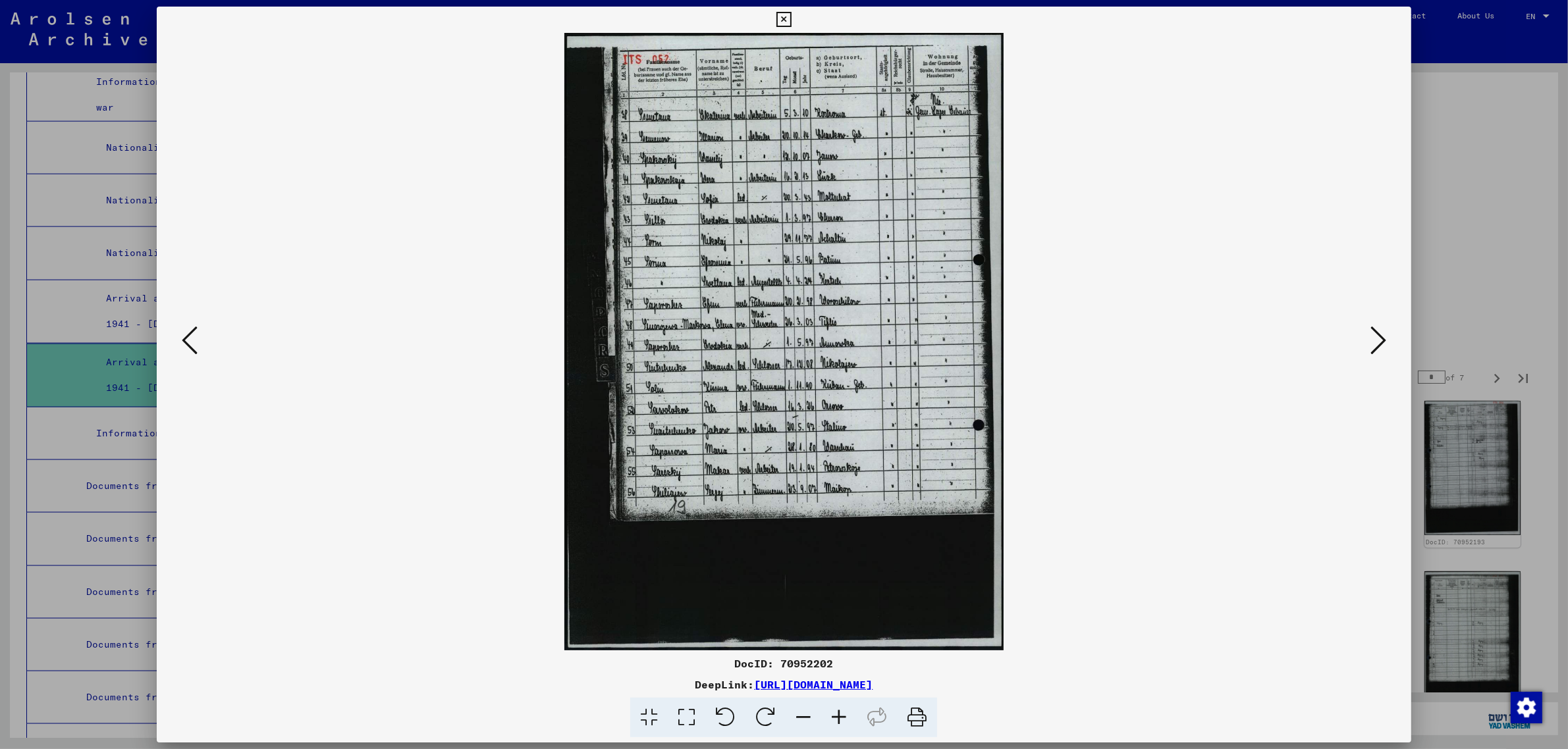
click at [1378, 328] on icon at bounding box center [1378, 340] width 16 height 31
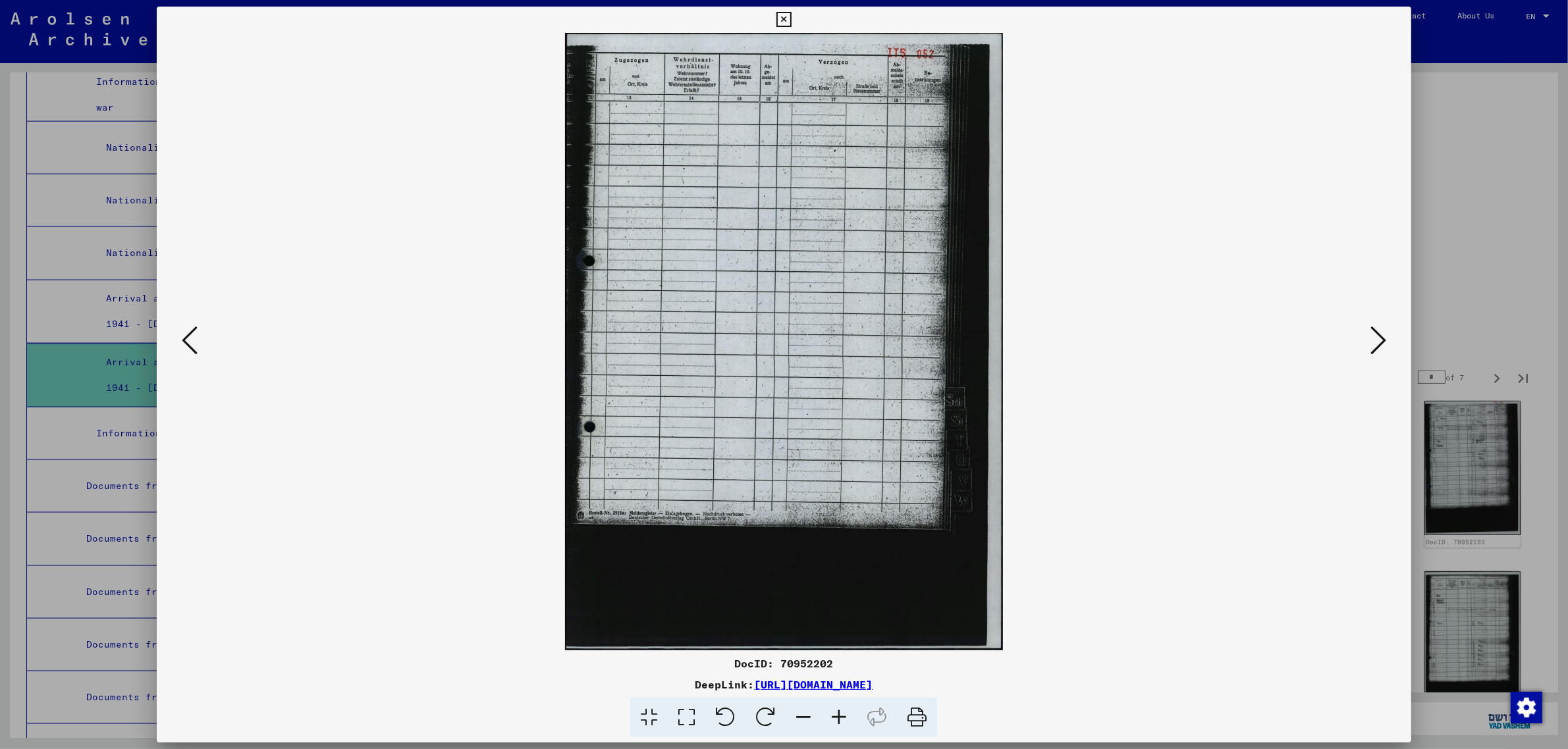
click at [1378, 328] on icon at bounding box center [1378, 340] width 16 height 31
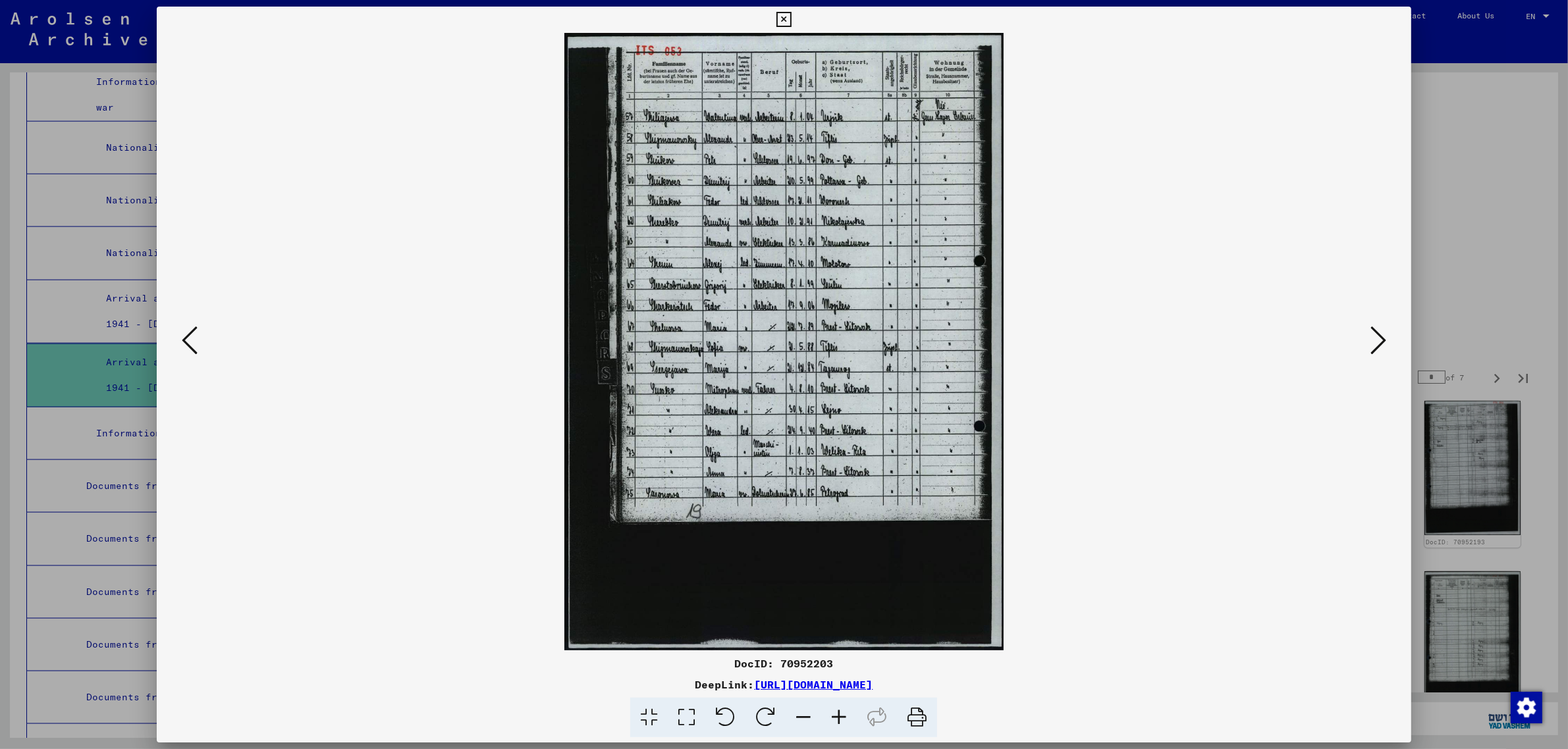
click at [1378, 328] on icon at bounding box center [1378, 340] width 16 height 31
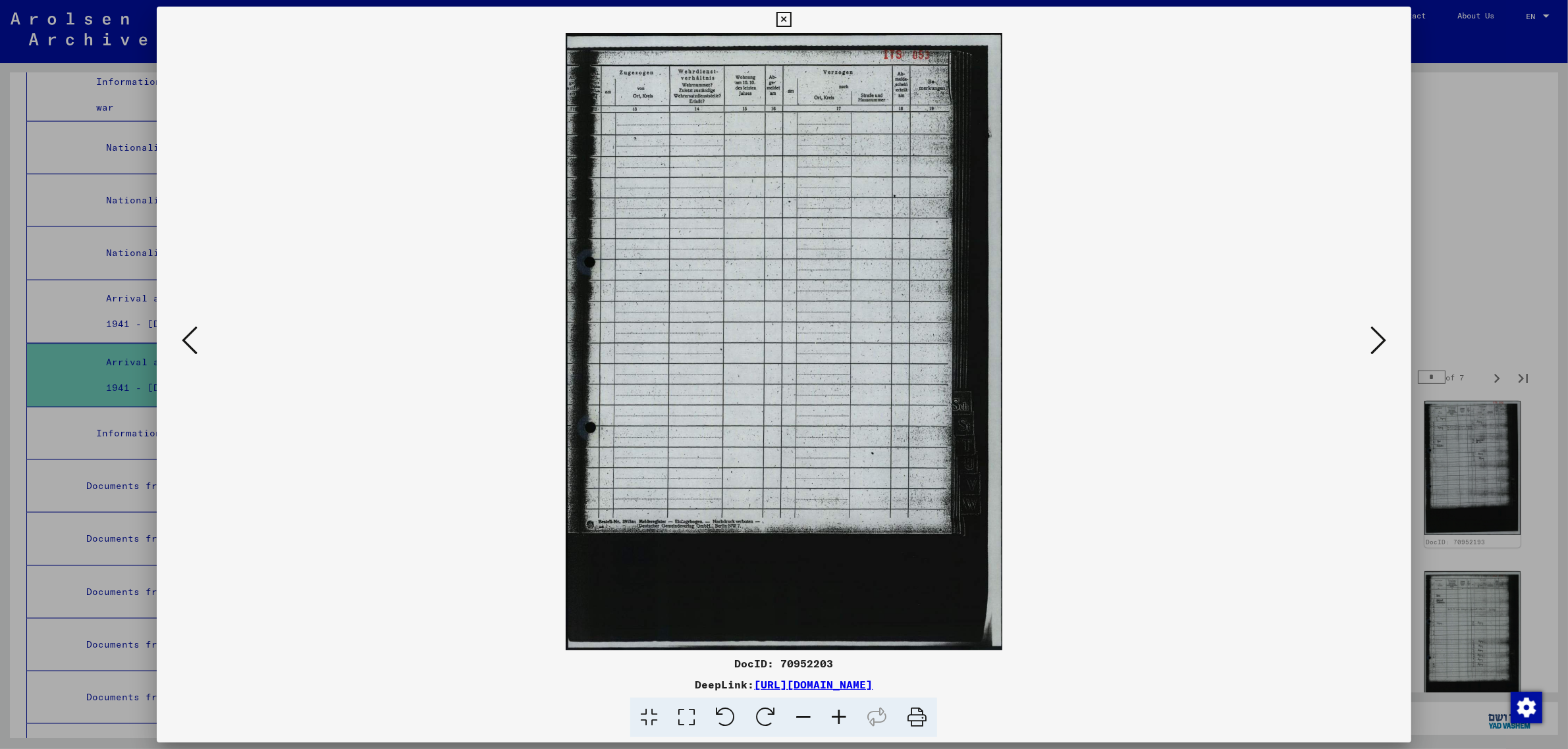
click at [1378, 328] on icon at bounding box center [1378, 340] width 16 height 31
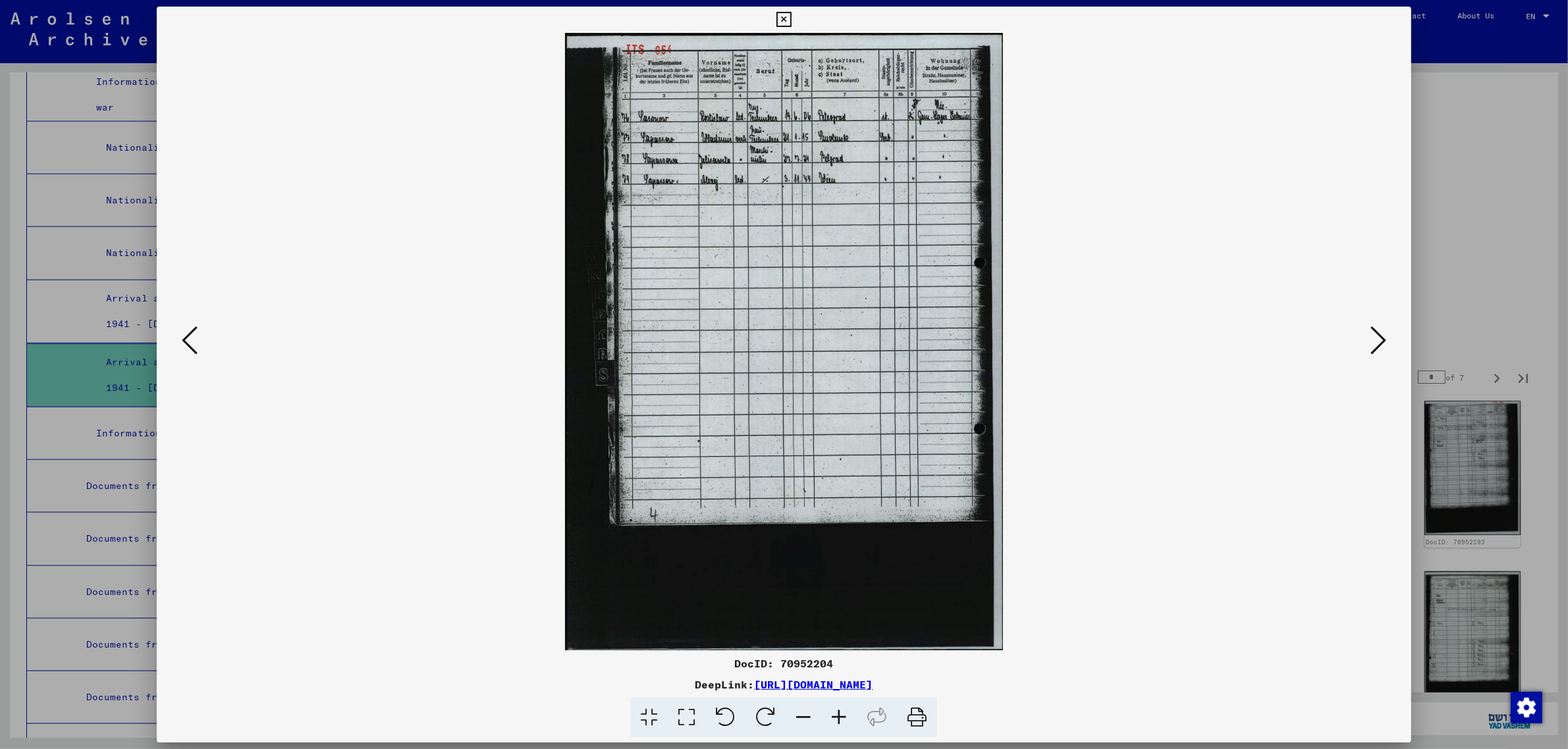
click at [1378, 327] on icon at bounding box center [1378, 340] width 16 height 31
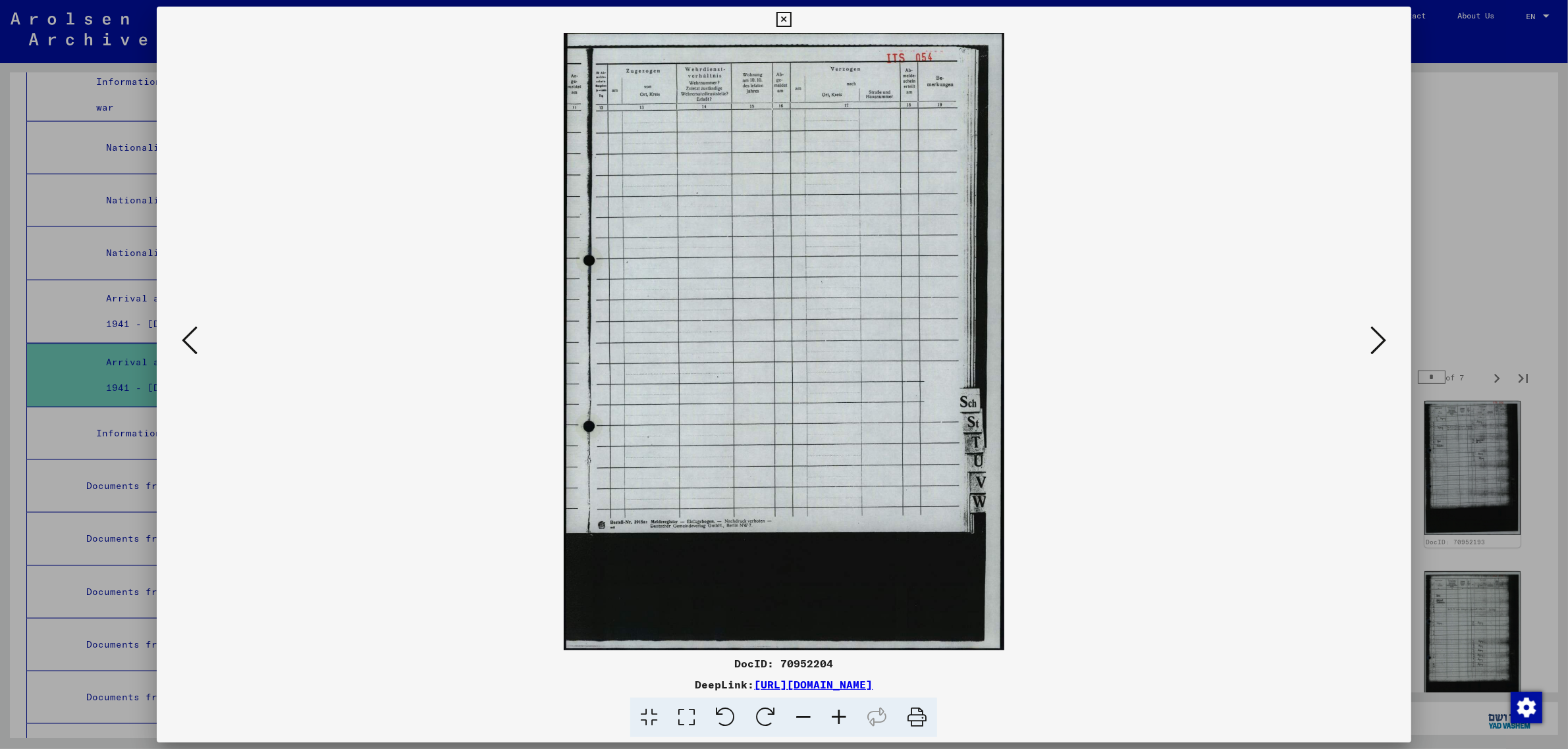
click at [1378, 327] on icon at bounding box center [1378, 340] width 16 height 31
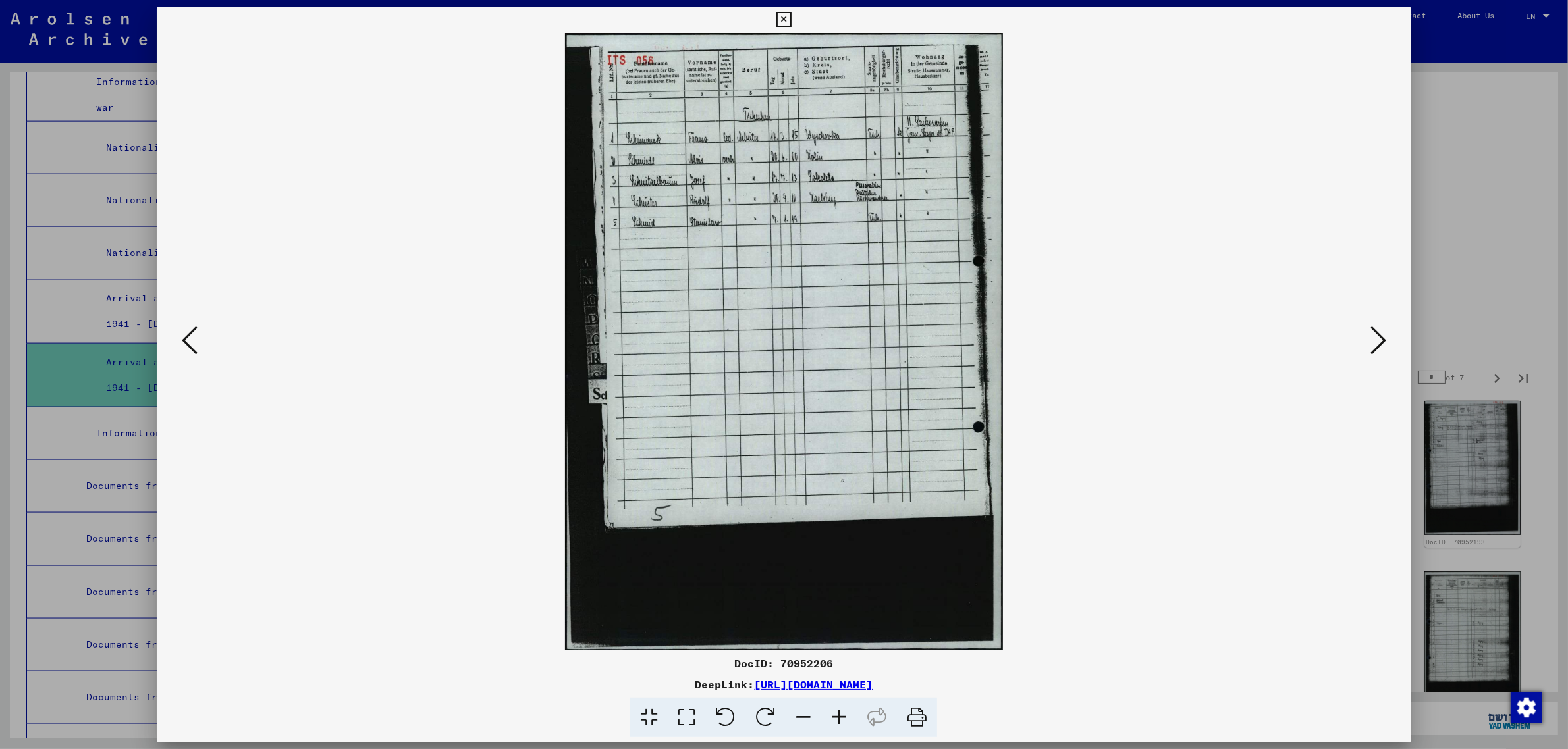
click at [1378, 327] on icon at bounding box center [1378, 340] width 16 height 31
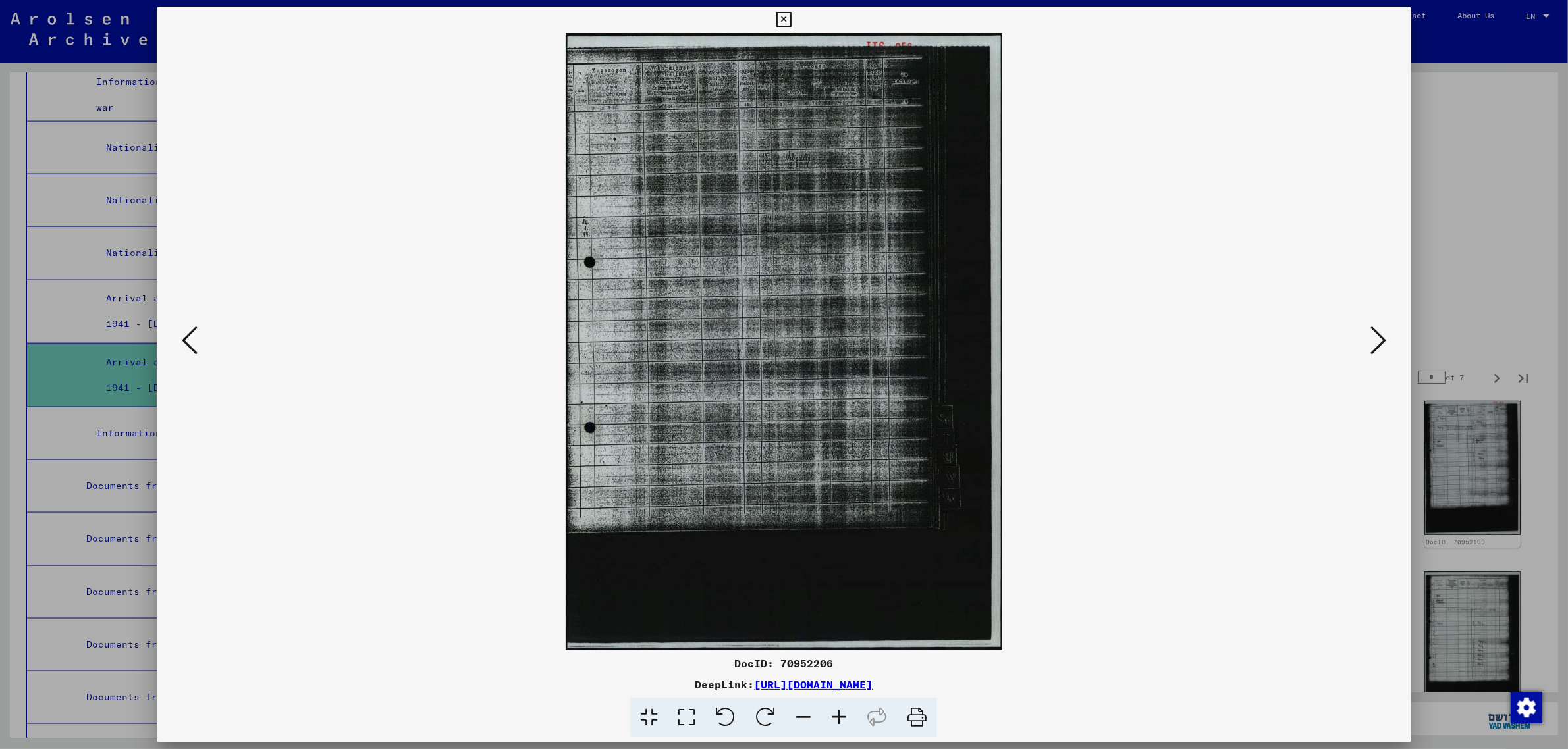
click at [1378, 327] on icon at bounding box center [1378, 340] width 16 height 31
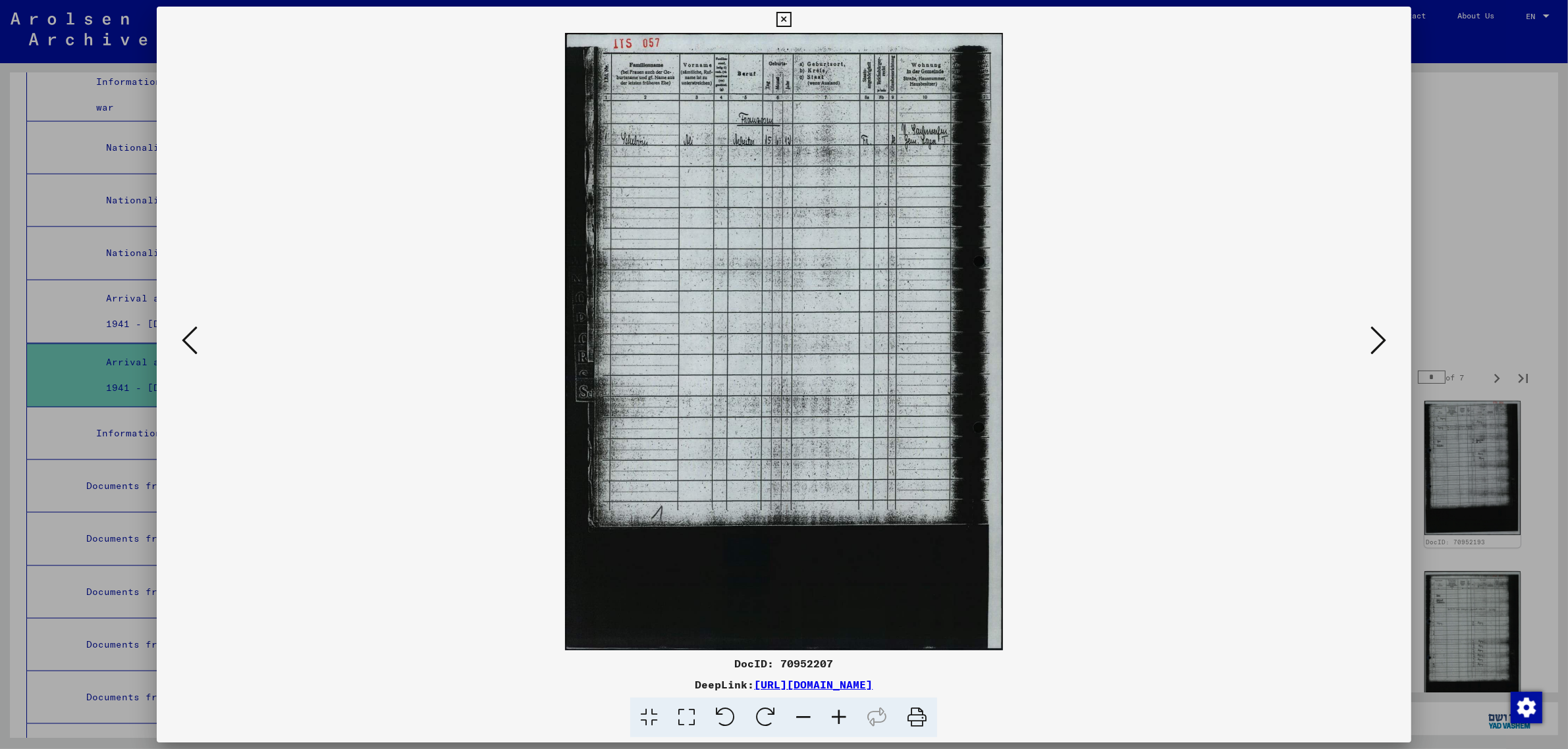
click at [1378, 327] on icon at bounding box center [1378, 340] width 16 height 31
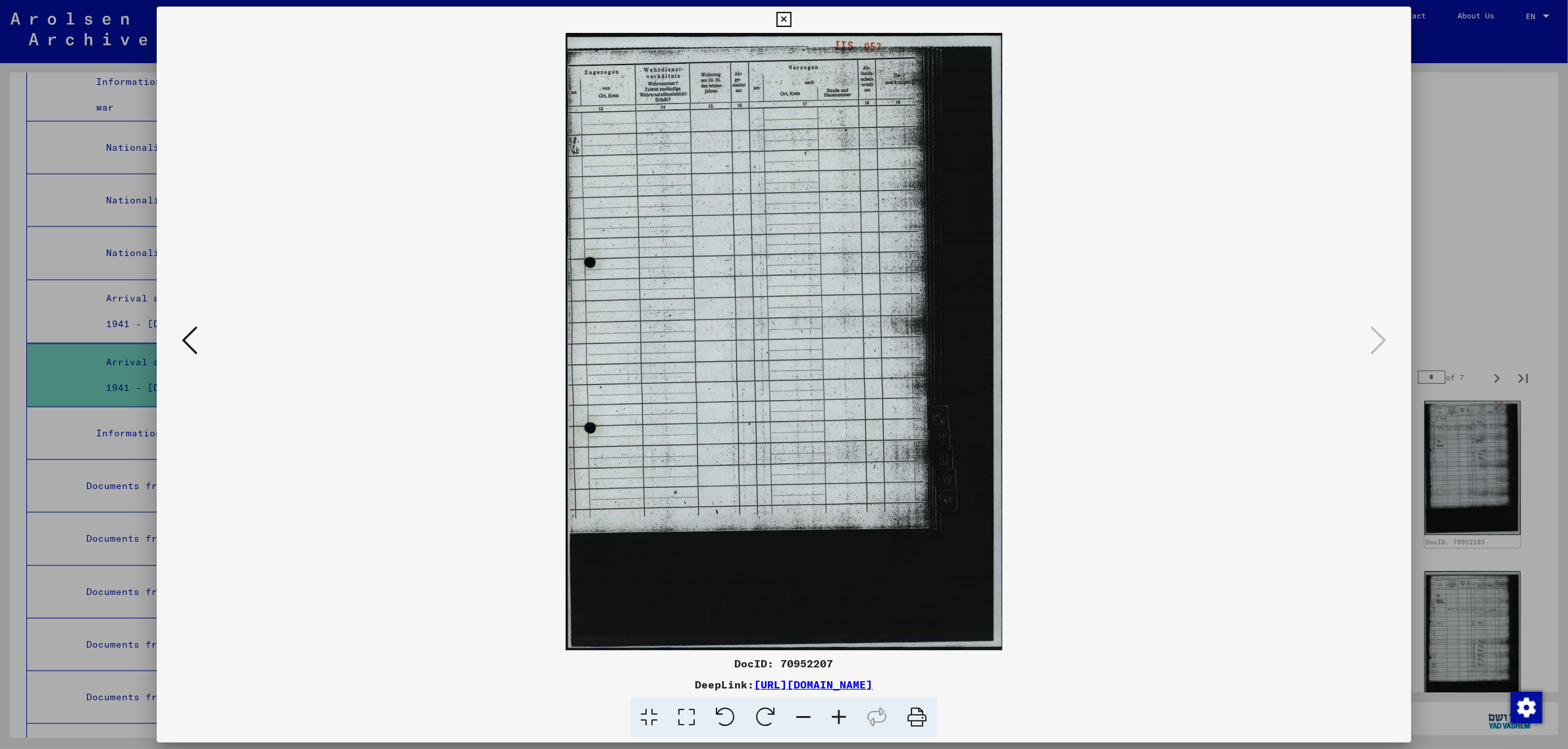
click at [1499, 191] on div at bounding box center [784, 374] width 1568 height 749
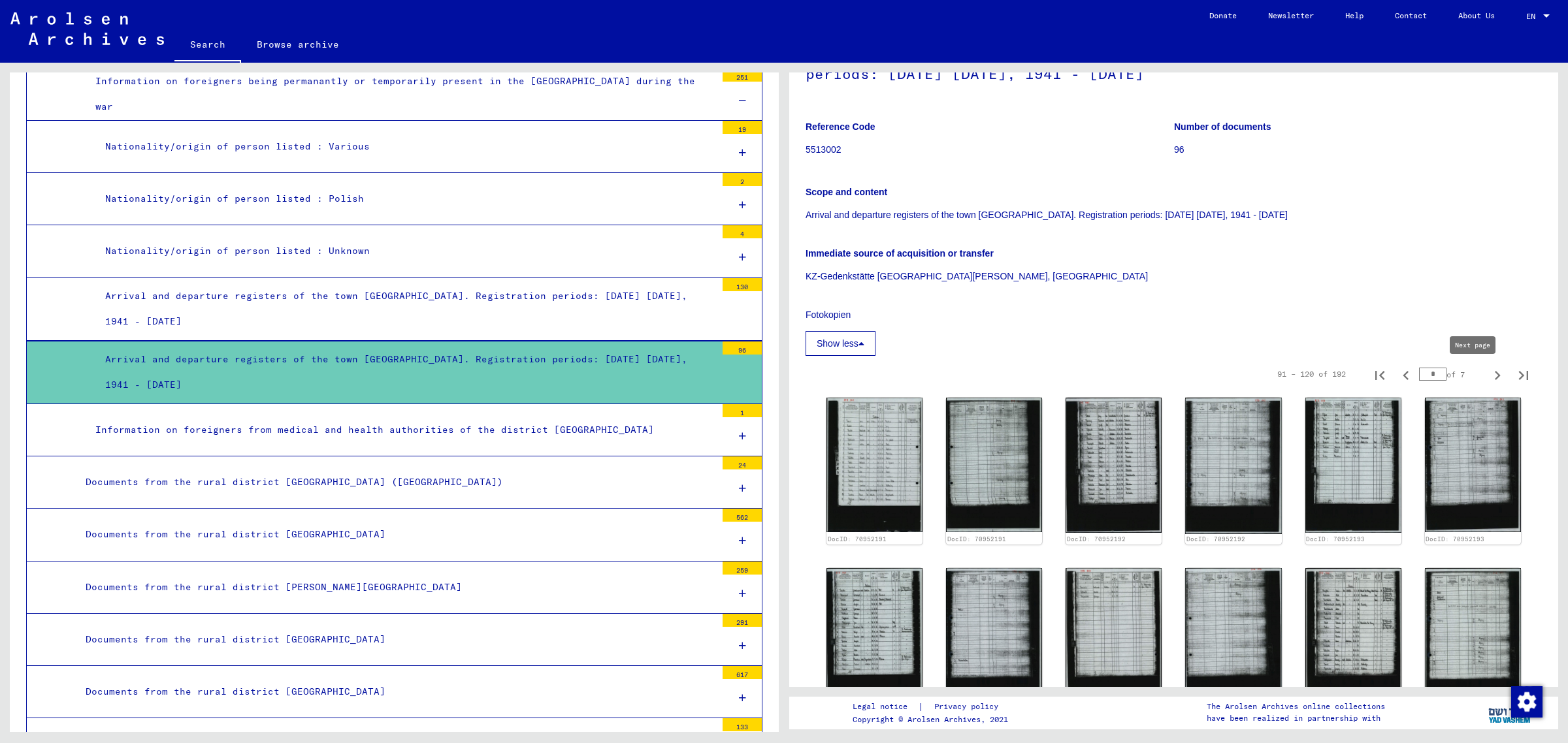
click at [1488, 372] on icon "Next page" at bounding box center [1497, 375] width 18 height 18
type input "*"
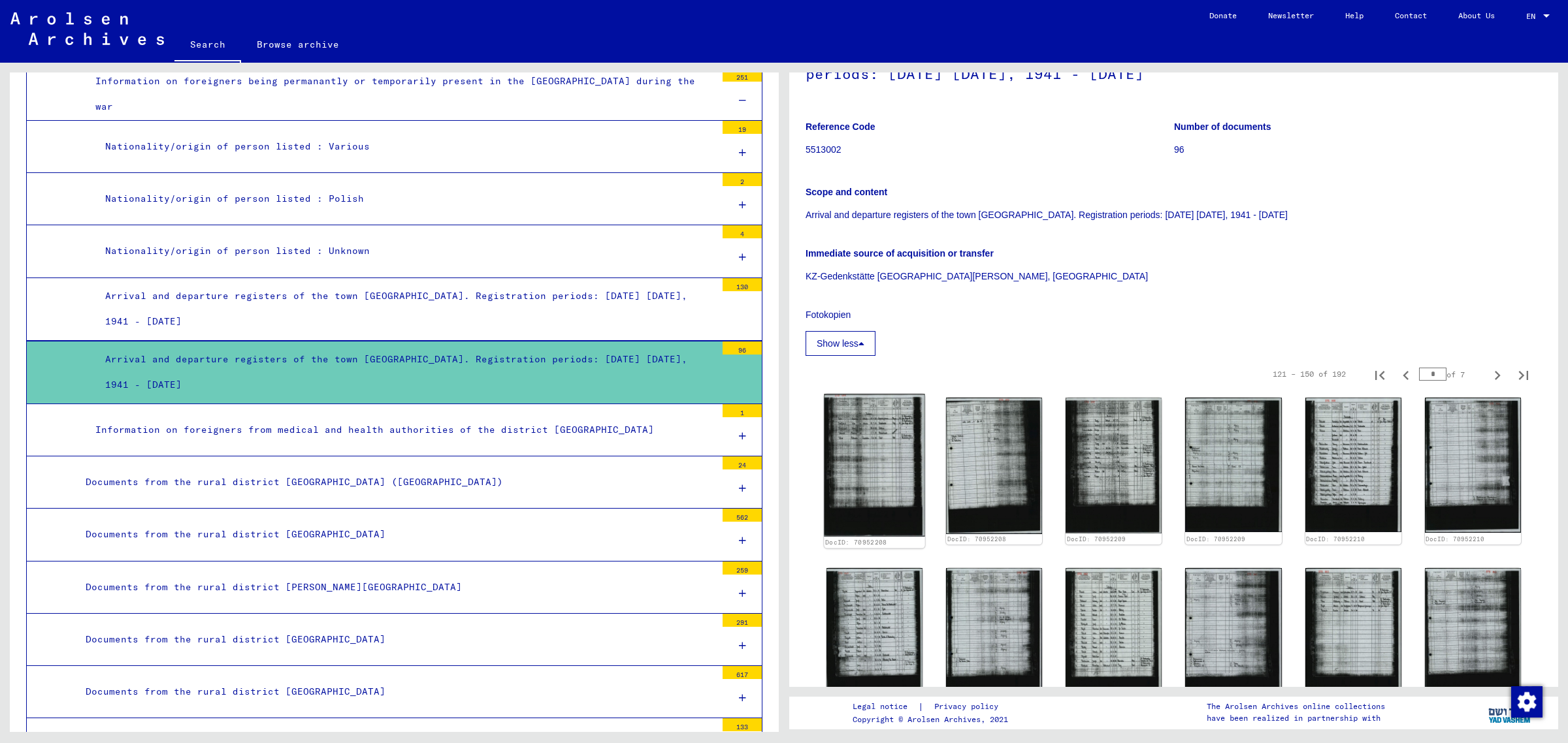
click at [895, 478] on img at bounding box center [874, 466] width 101 height 143
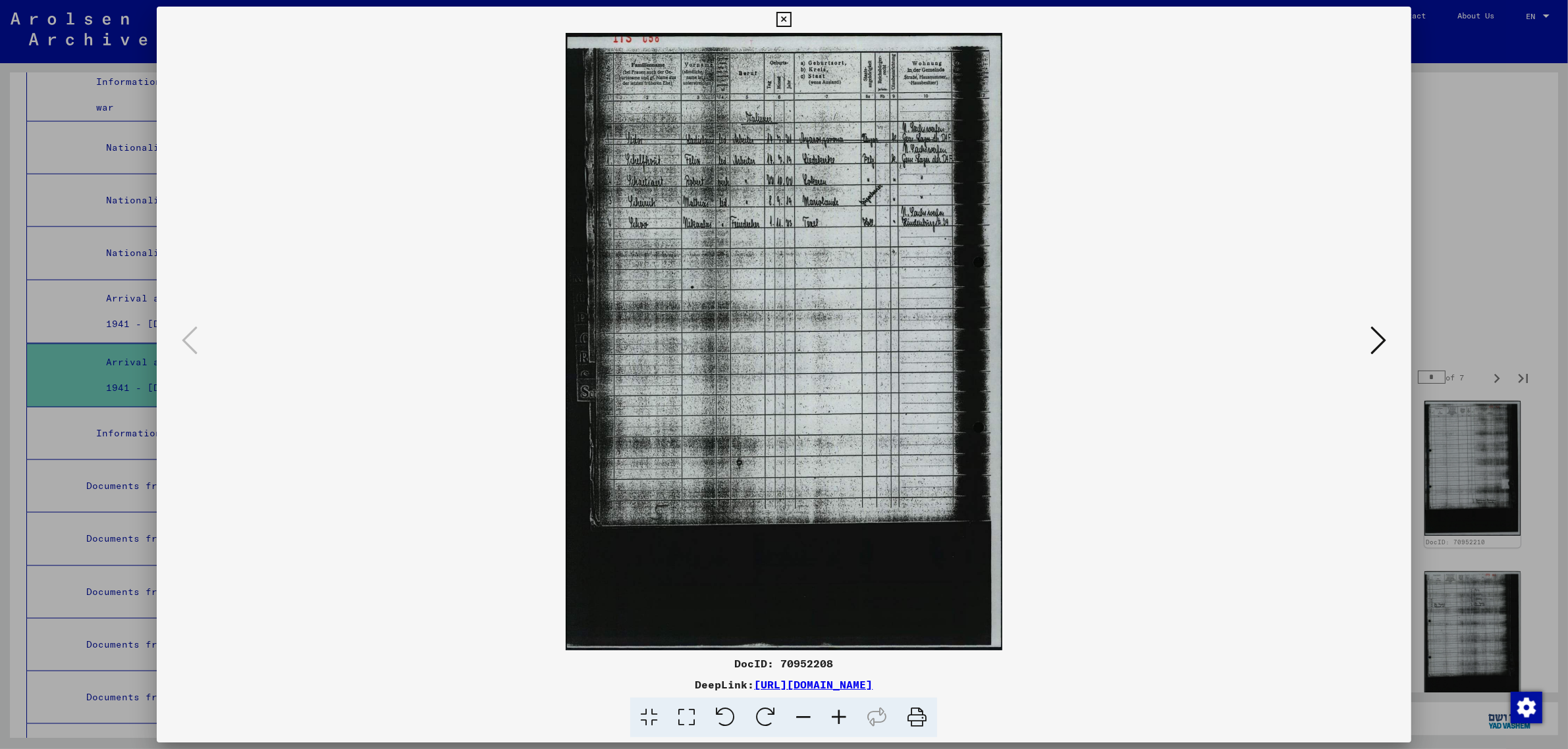
click at [1385, 335] on icon at bounding box center [1378, 340] width 16 height 31
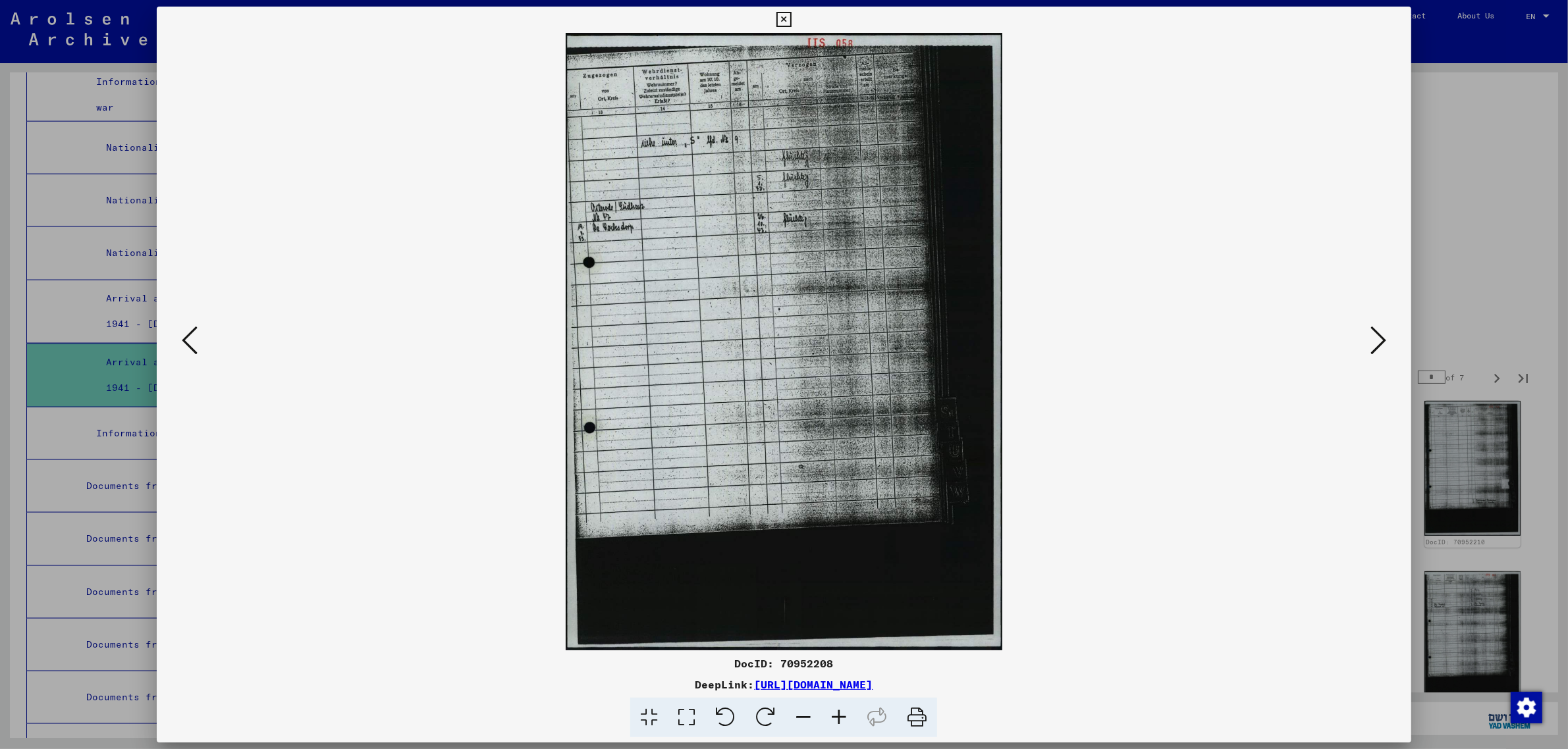
click at [1385, 335] on icon at bounding box center [1378, 340] width 16 height 31
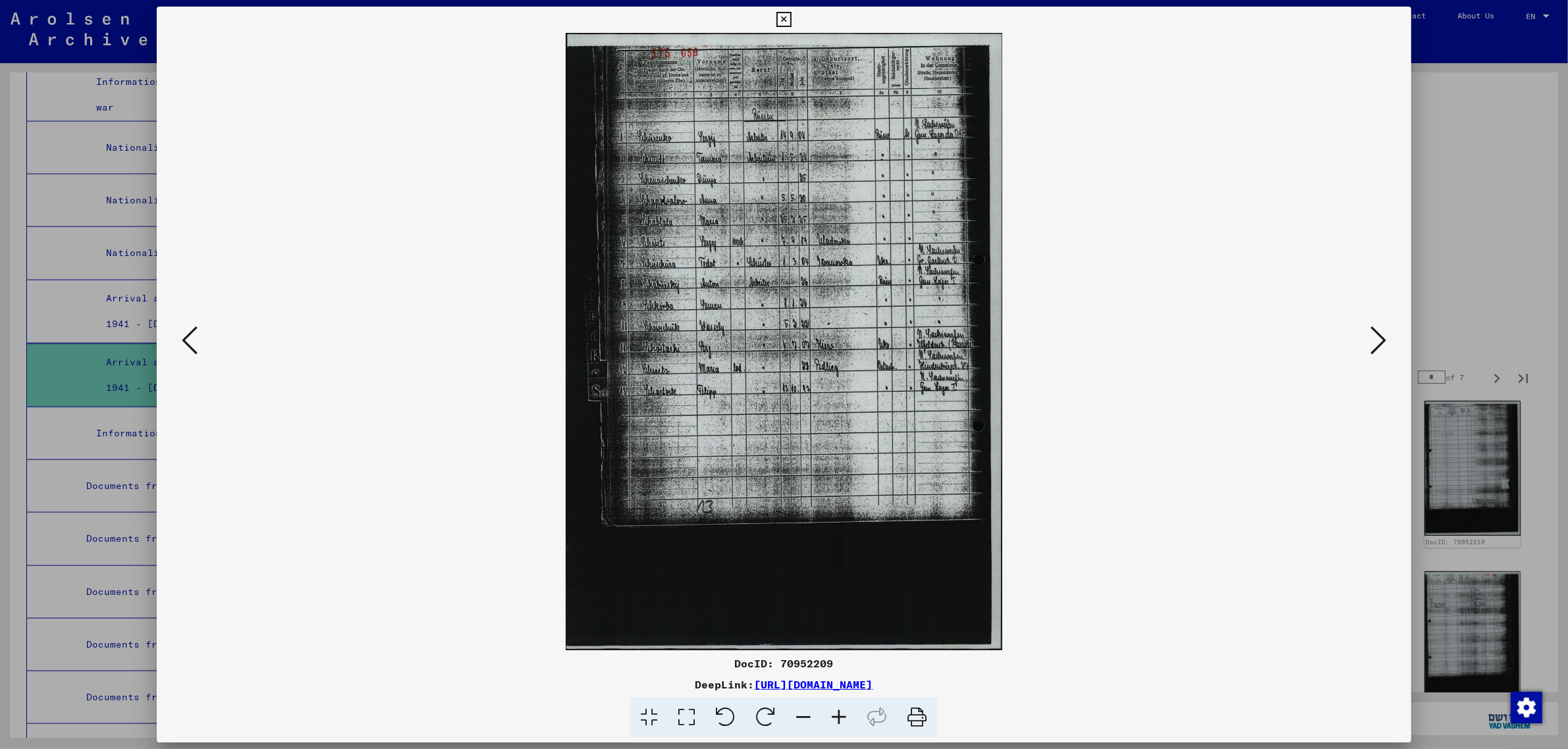
click at [1385, 335] on icon at bounding box center [1378, 340] width 16 height 31
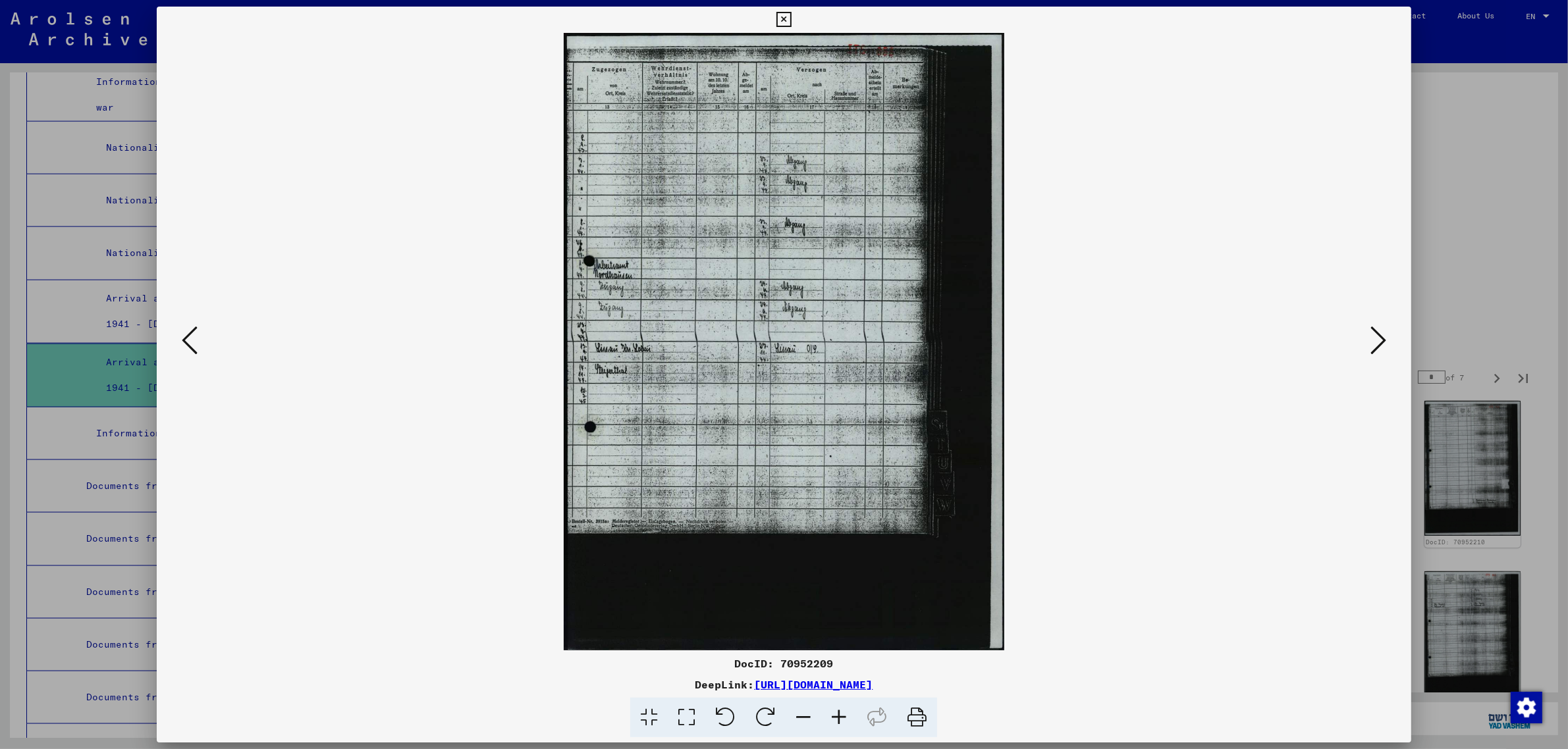
click at [191, 343] on icon at bounding box center [190, 340] width 16 height 31
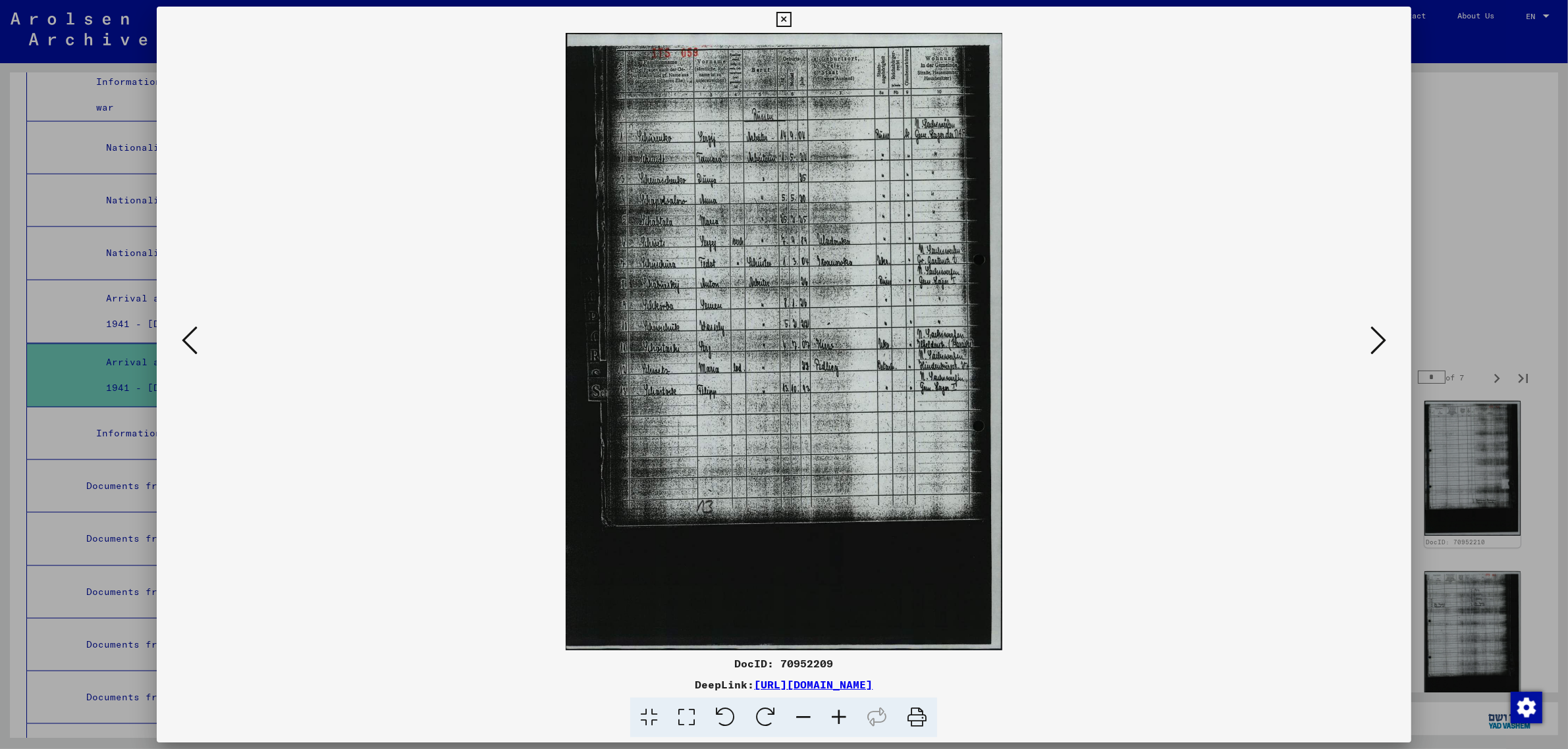
click at [1371, 336] on icon at bounding box center [1378, 340] width 16 height 31
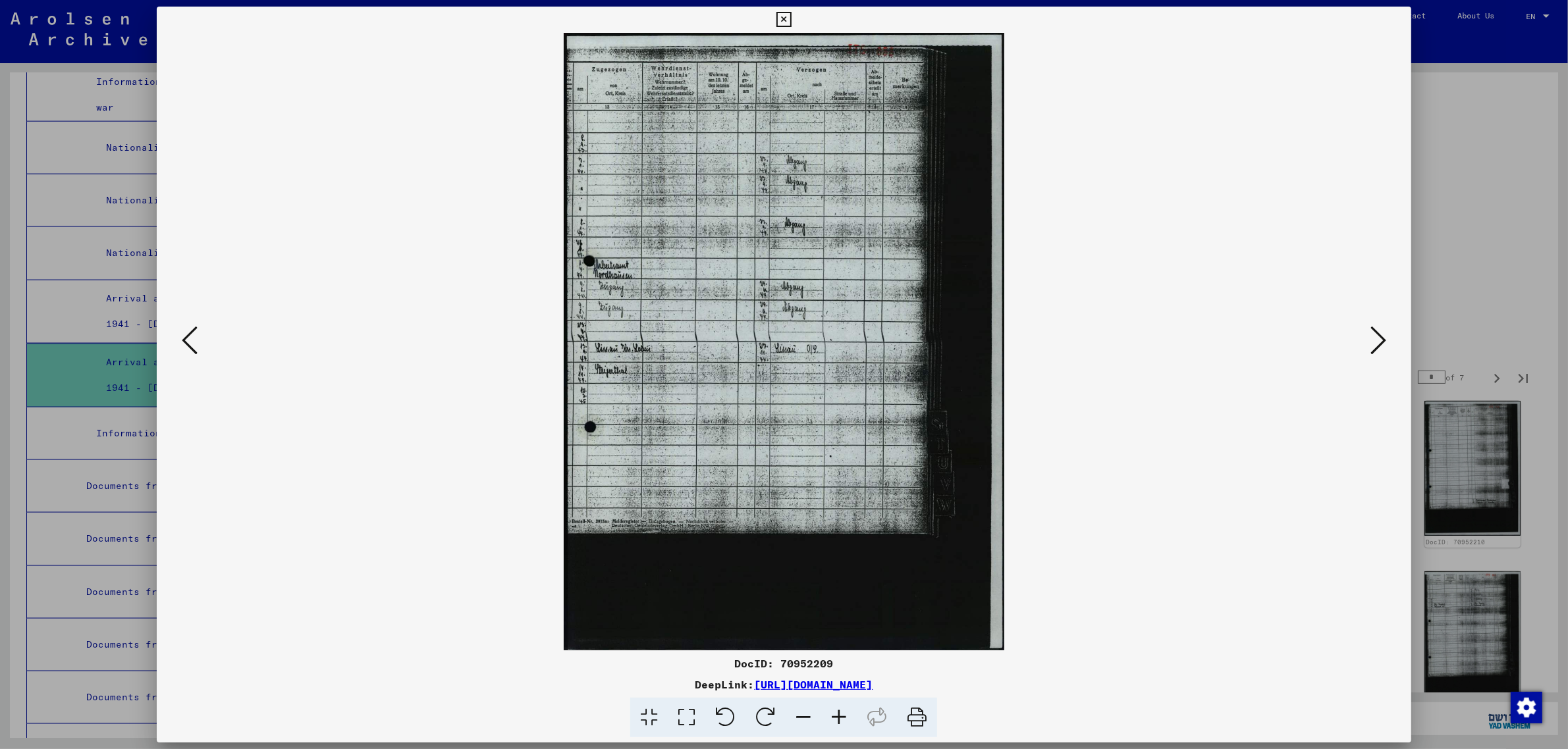
click at [1371, 336] on icon at bounding box center [1378, 340] width 16 height 31
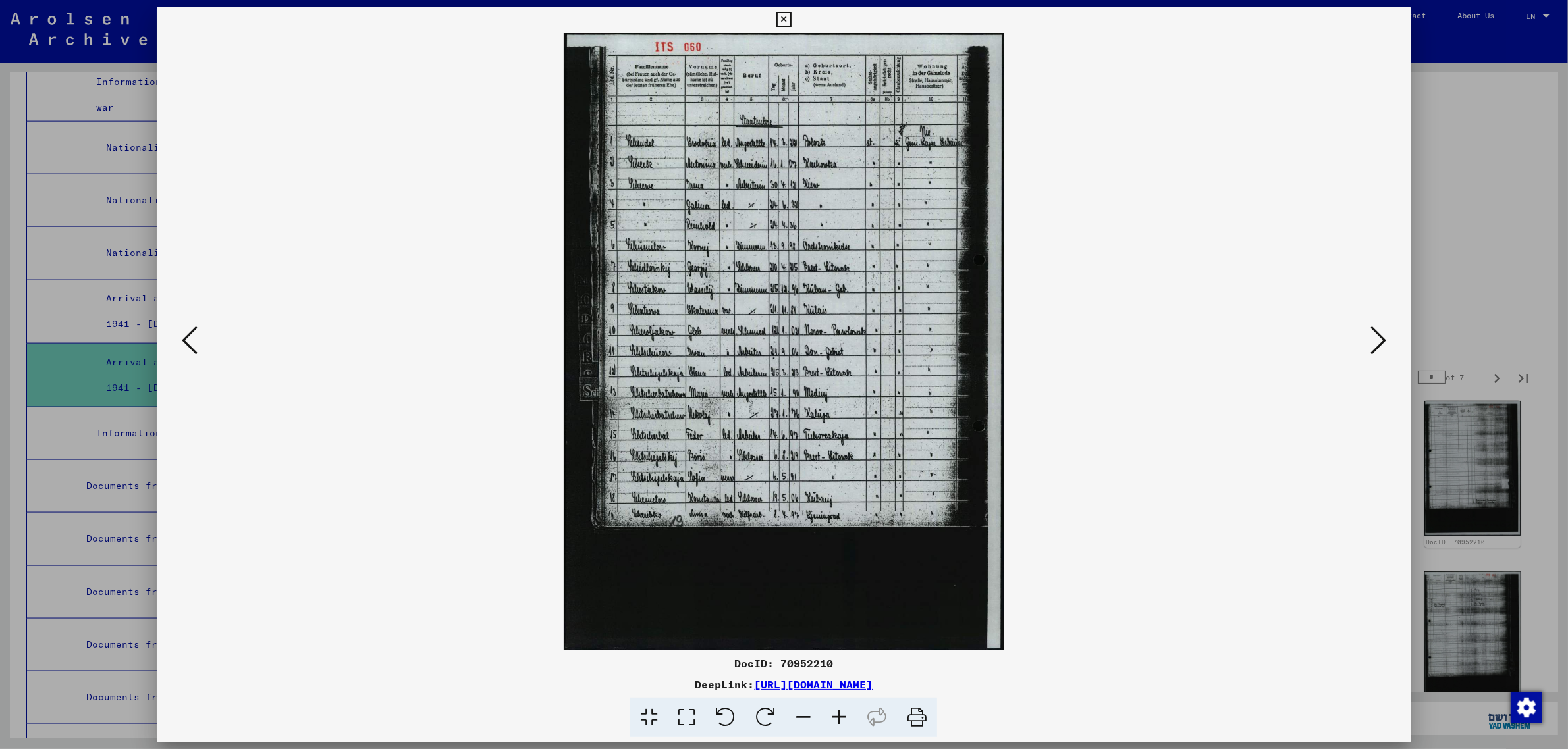
click at [1371, 336] on icon at bounding box center [1378, 340] width 16 height 31
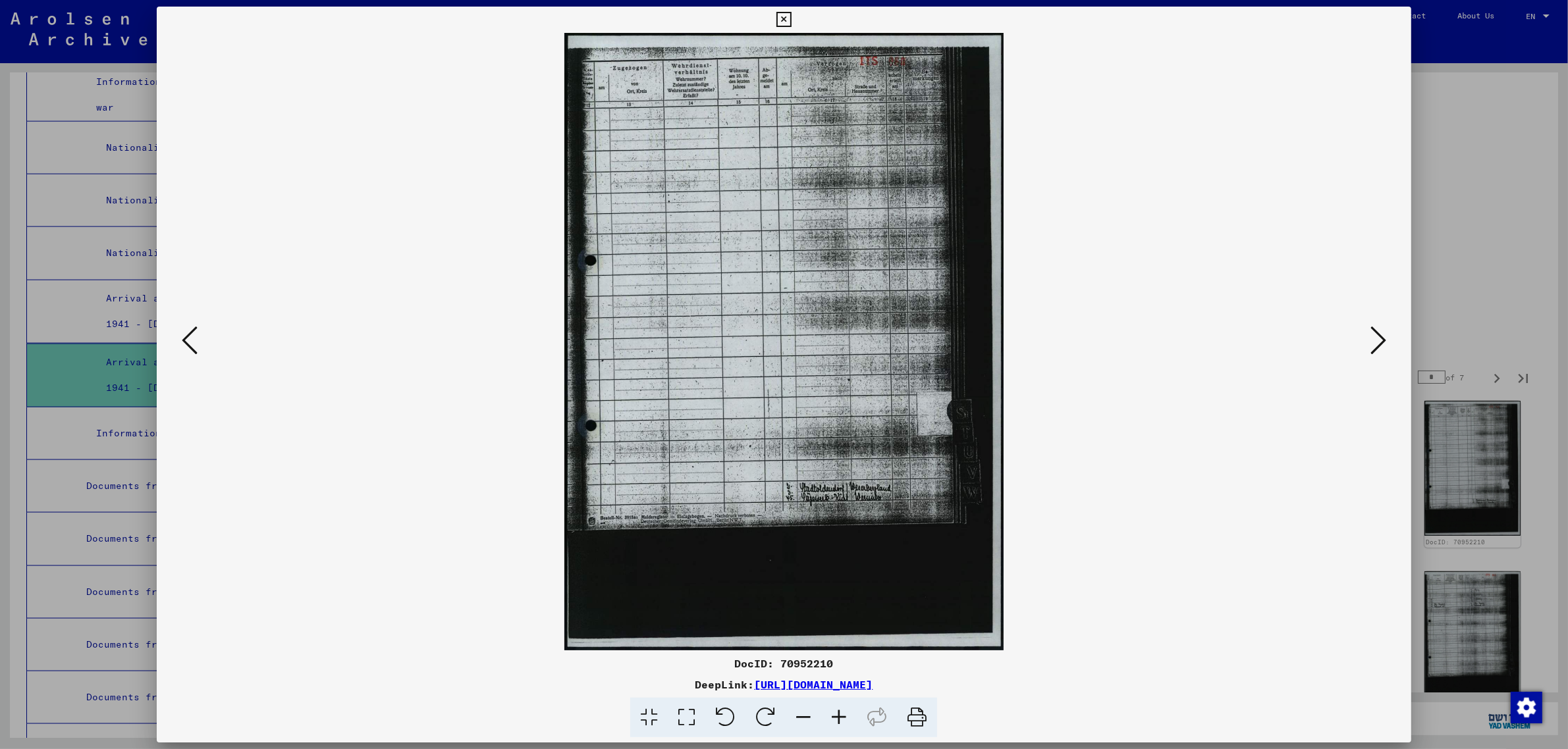
click at [1371, 336] on icon at bounding box center [1378, 340] width 16 height 31
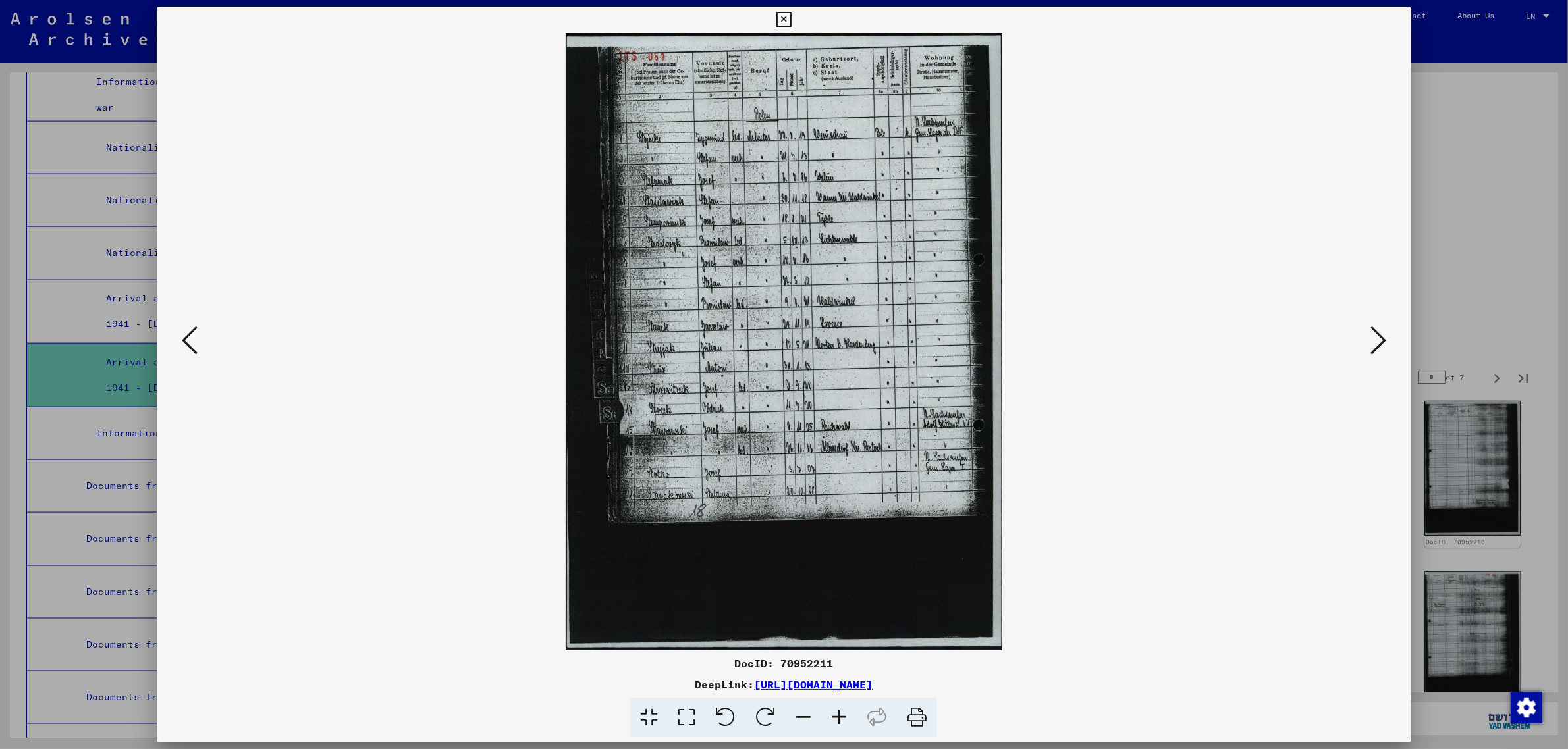
click at [1371, 336] on icon at bounding box center [1378, 340] width 16 height 31
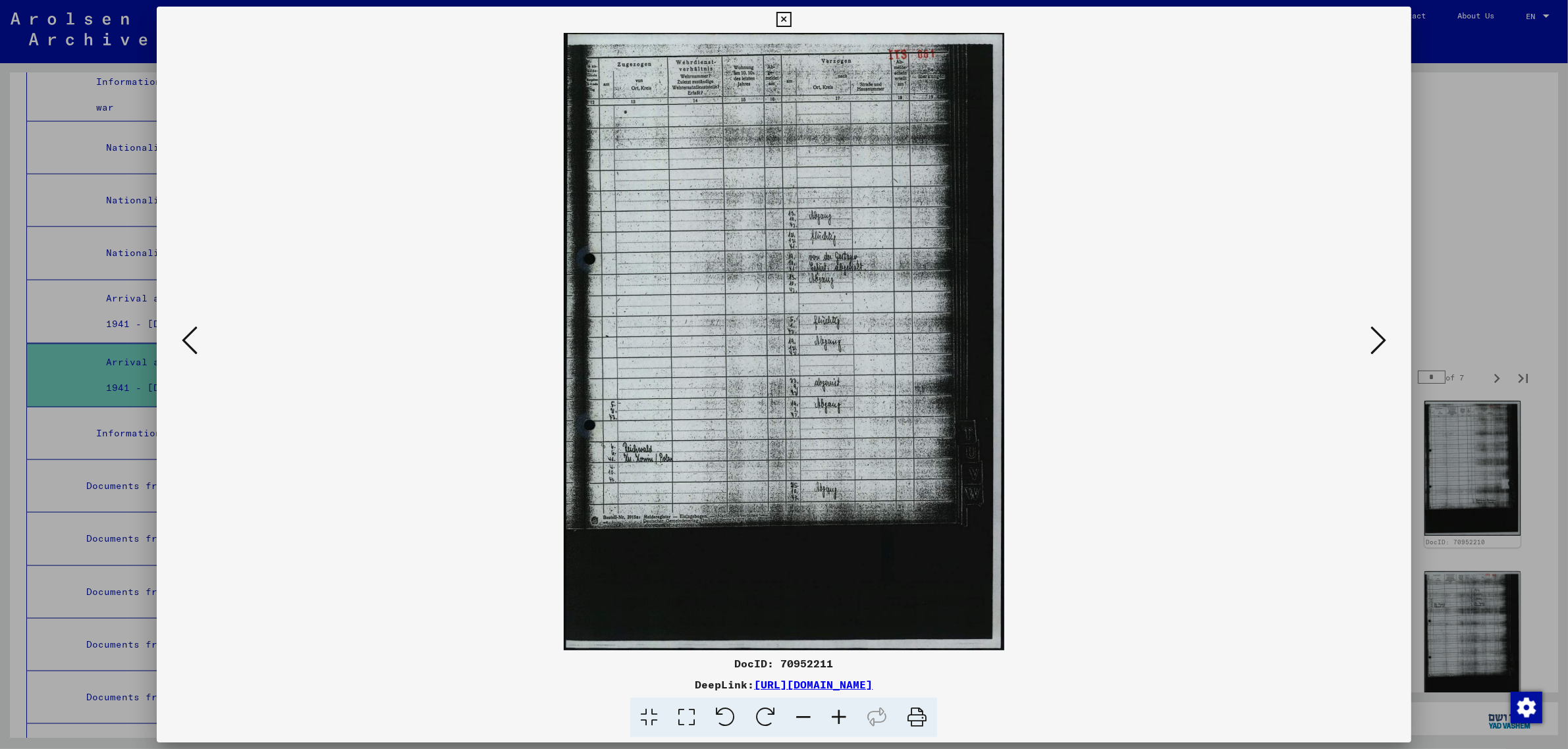
click at [1371, 336] on icon at bounding box center [1378, 340] width 16 height 31
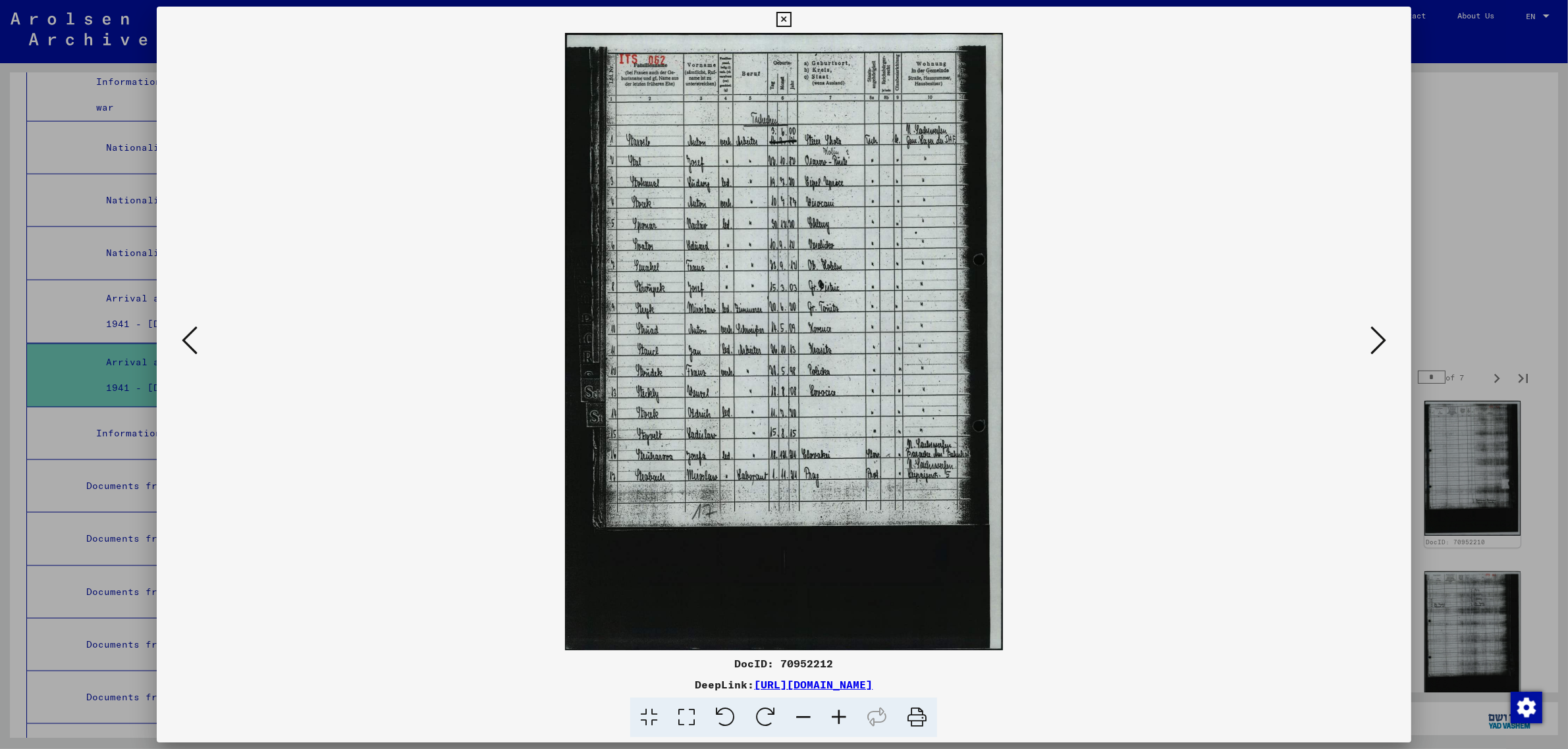
click at [1372, 333] on icon at bounding box center [1378, 340] width 16 height 31
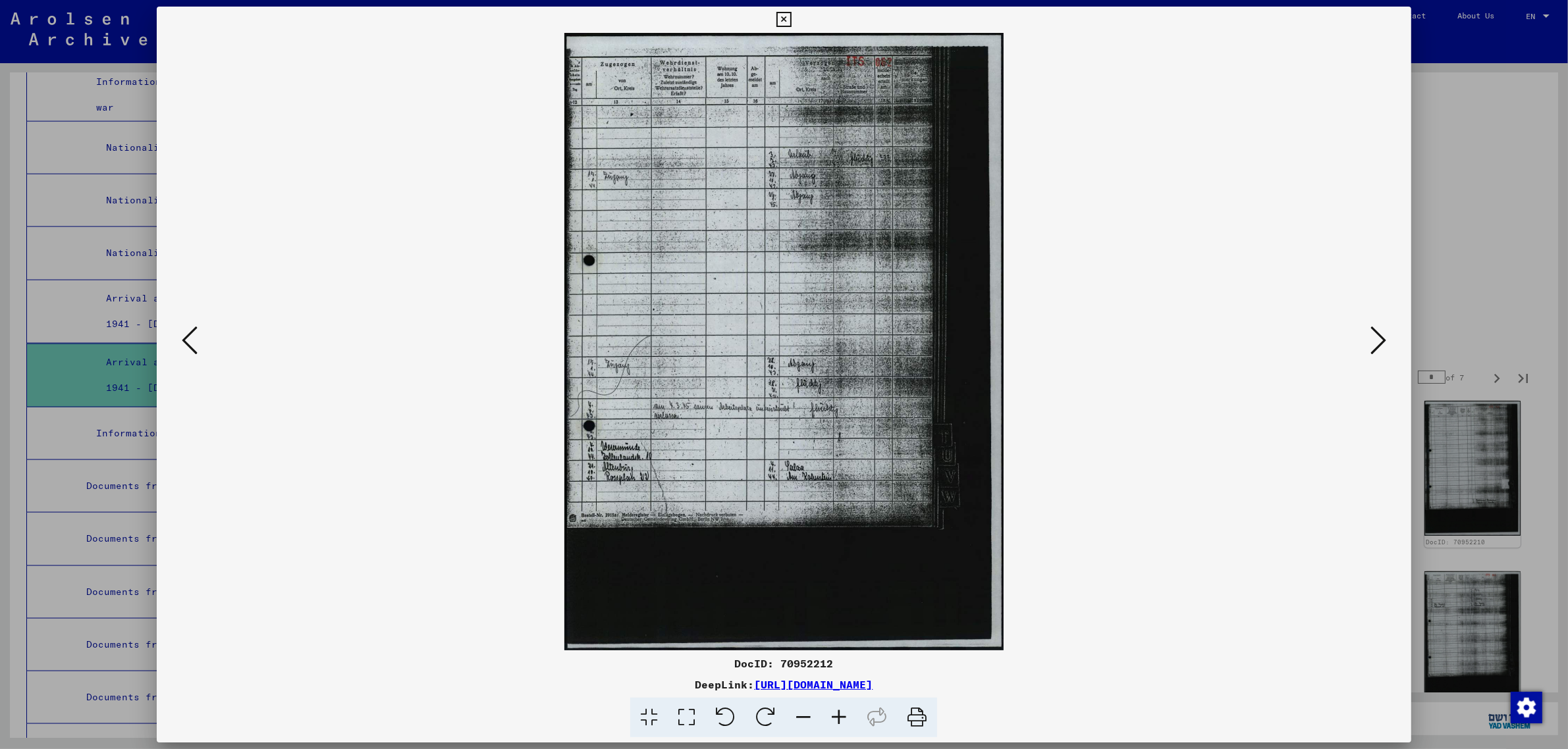
click at [1372, 333] on icon at bounding box center [1378, 340] width 16 height 31
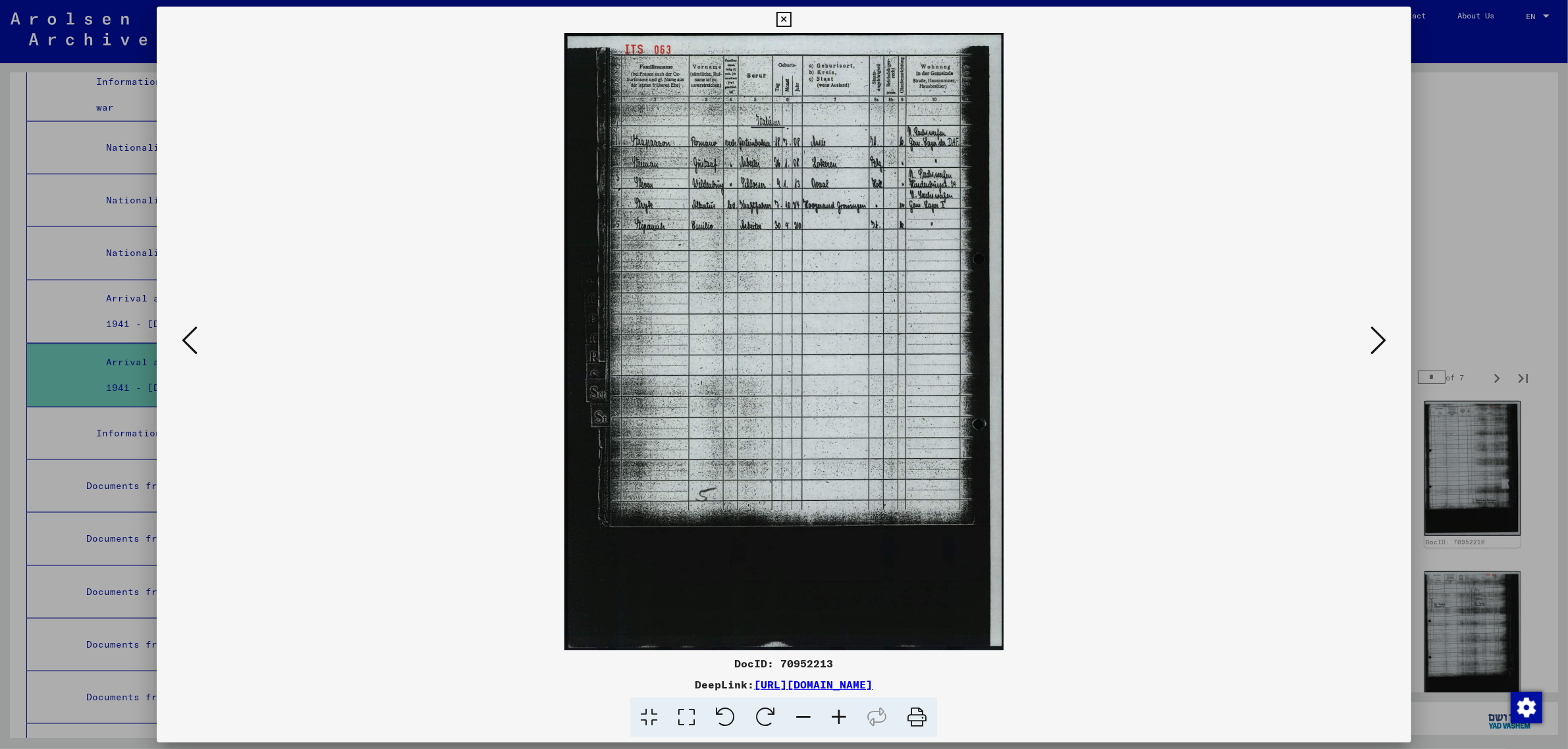
click at [1372, 333] on icon at bounding box center [1378, 340] width 16 height 31
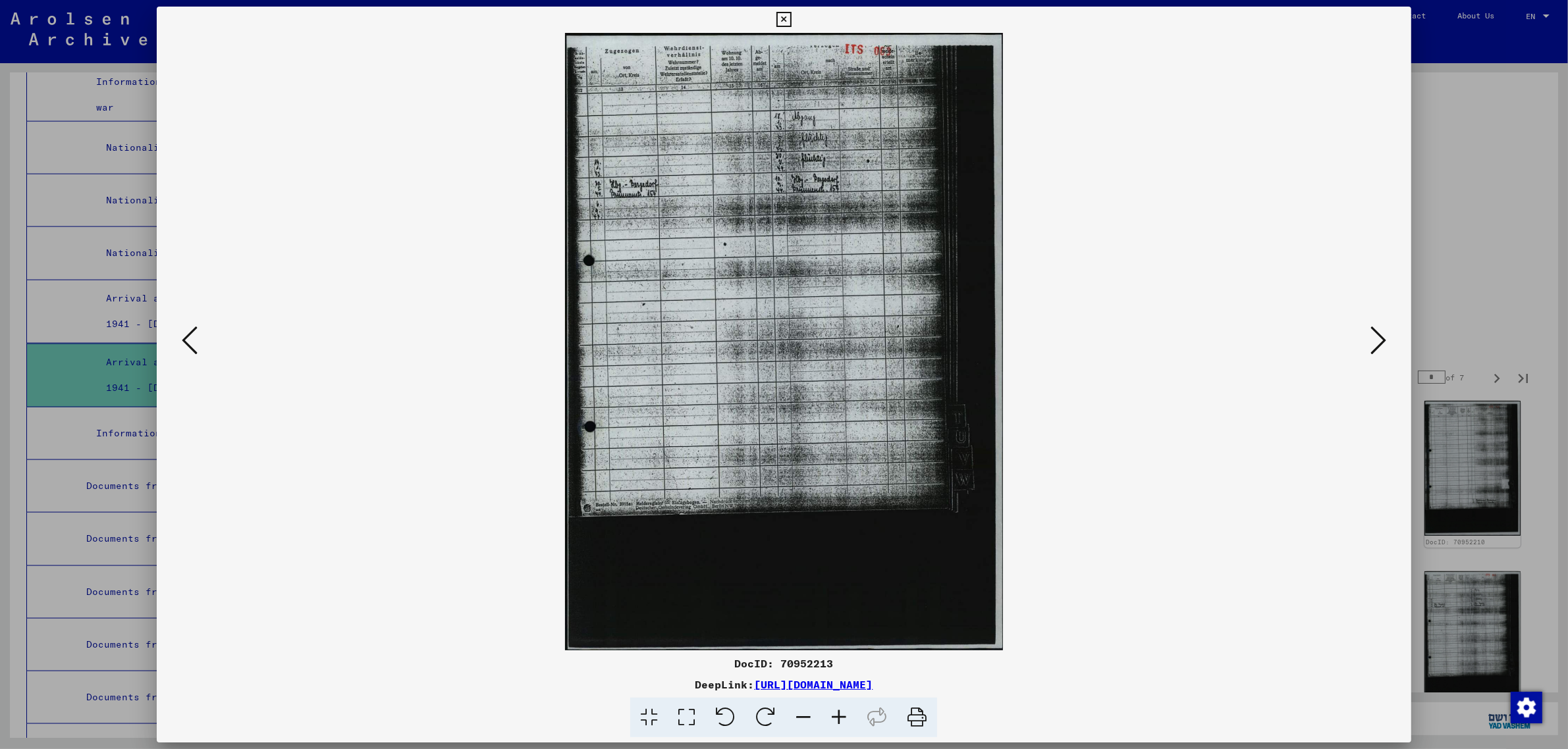
click at [1372, 333] on icon at bounding box center [1378, 340] width 16 height 31
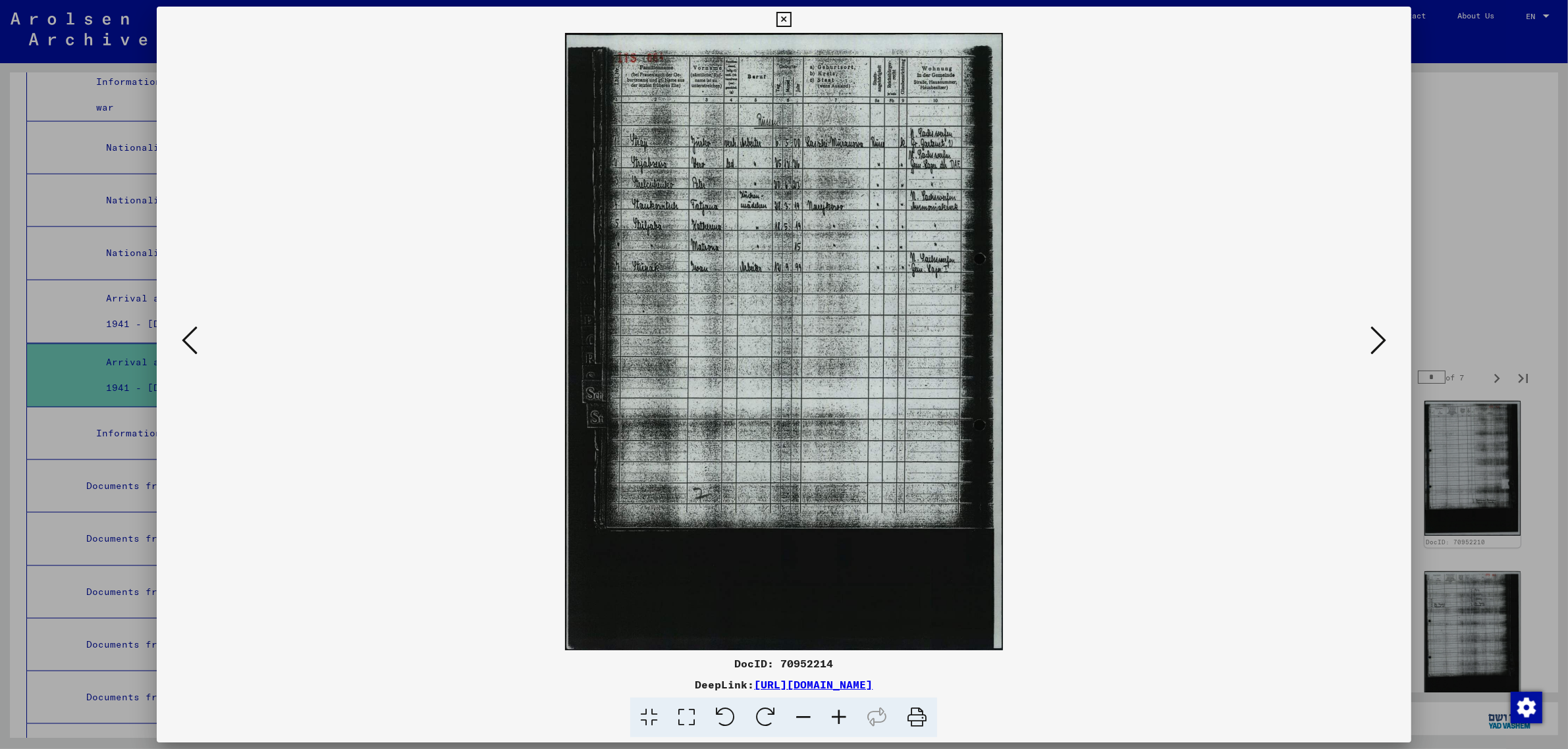
click at [1372, 333] on icon at bounding box center [1378, 340] width 16 height 31
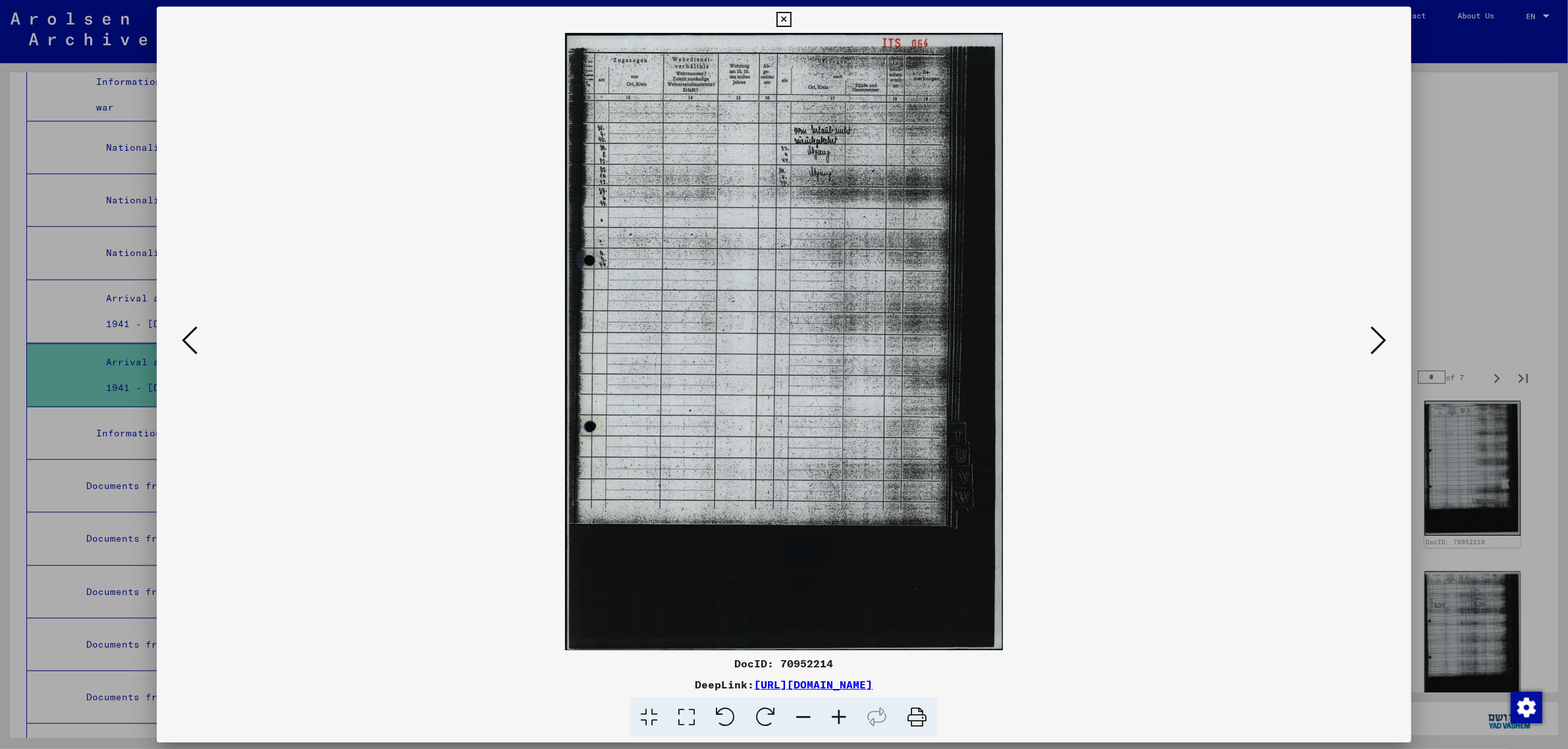
click at [1372, 333] on icon at bounding box center [1378, 340] width 16 height 31
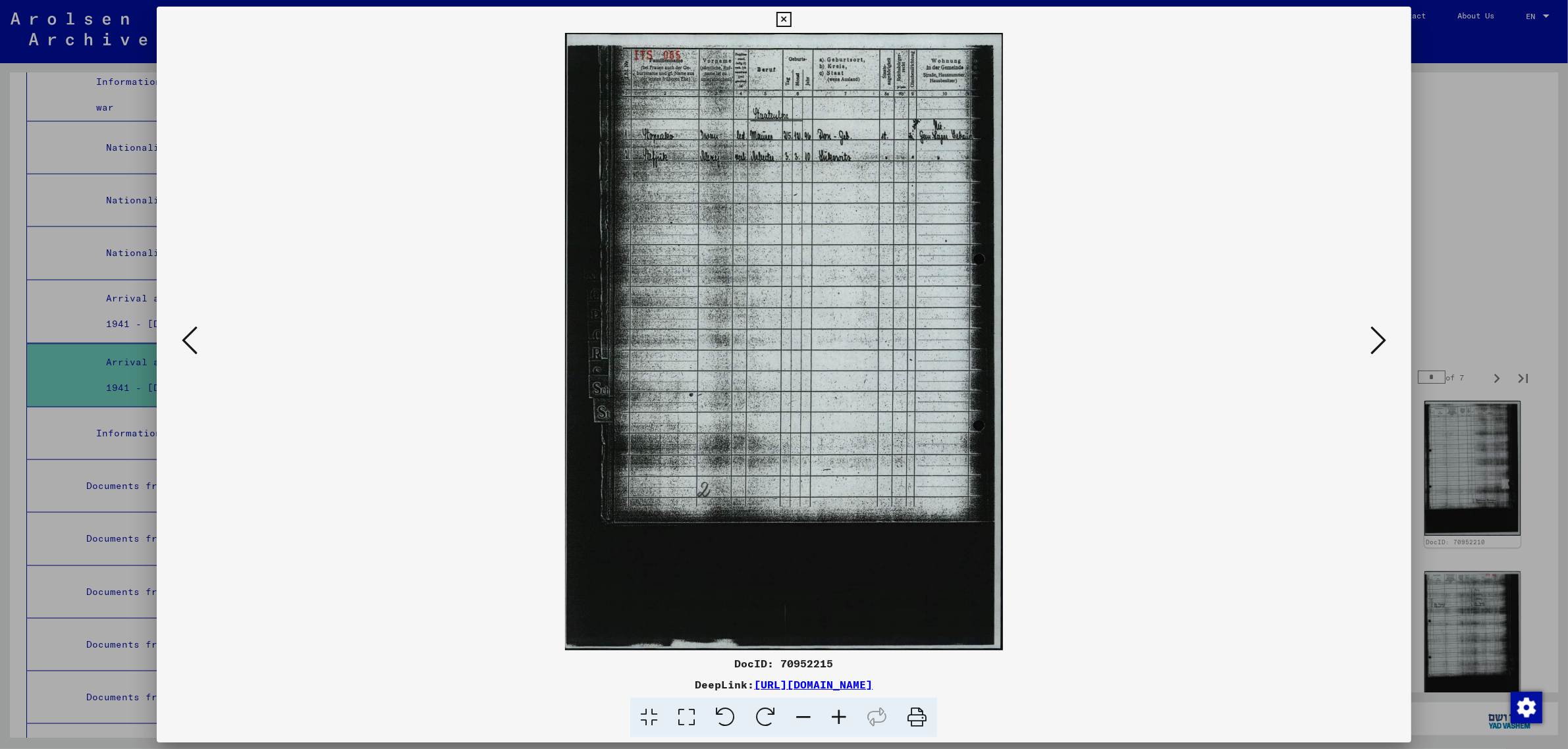
click at [1372, 333] on icon at bounding box center [1378, 340] width 16 height 31
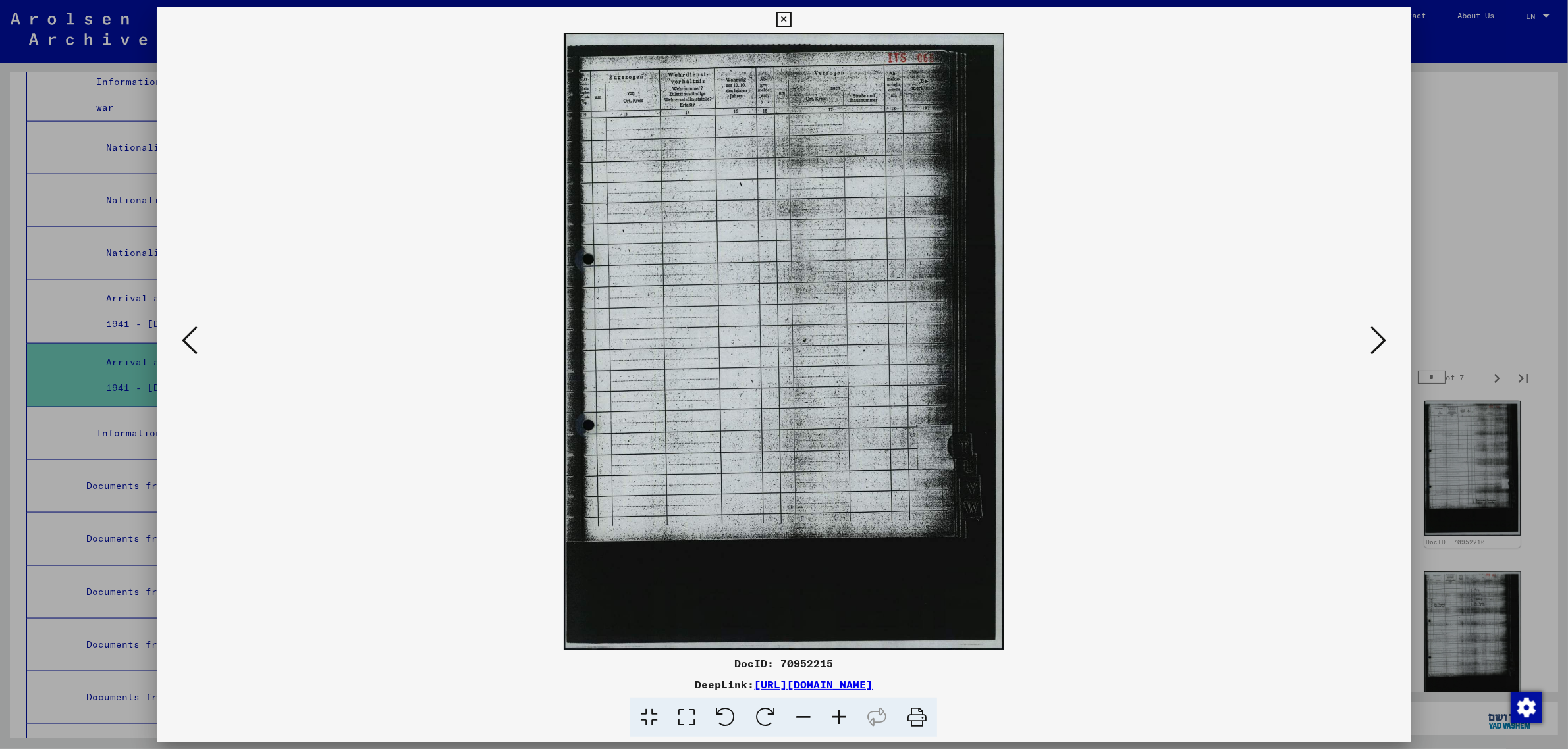
click at [1372, 333] on icon at bounding box center [1378, 340] width 16 height 31
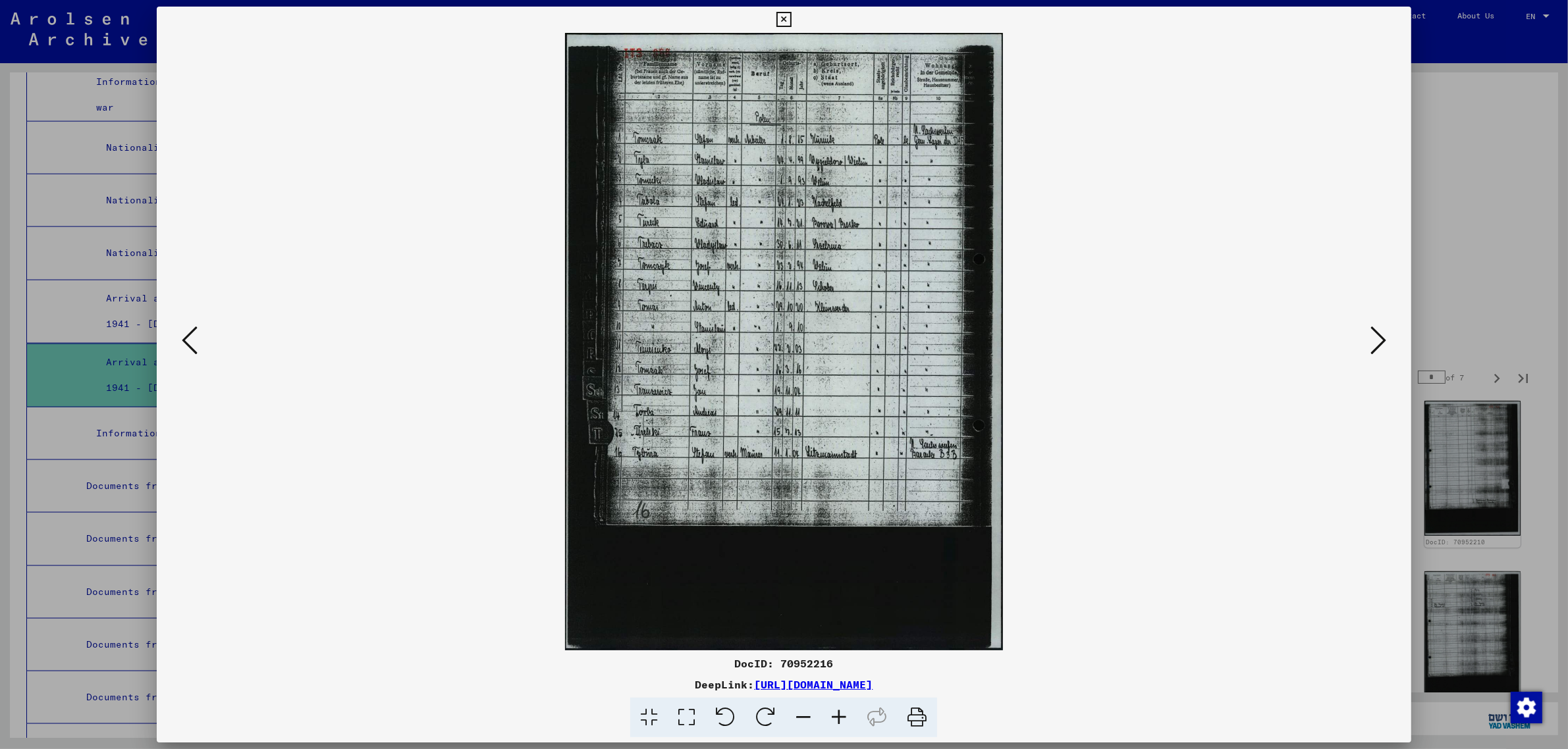
click at [733, 257] on img at bounding box center [784, 341] width 1165 height 617
click at [1378, 339] on icon at bounding box center [1378, 340] width 16 height 31
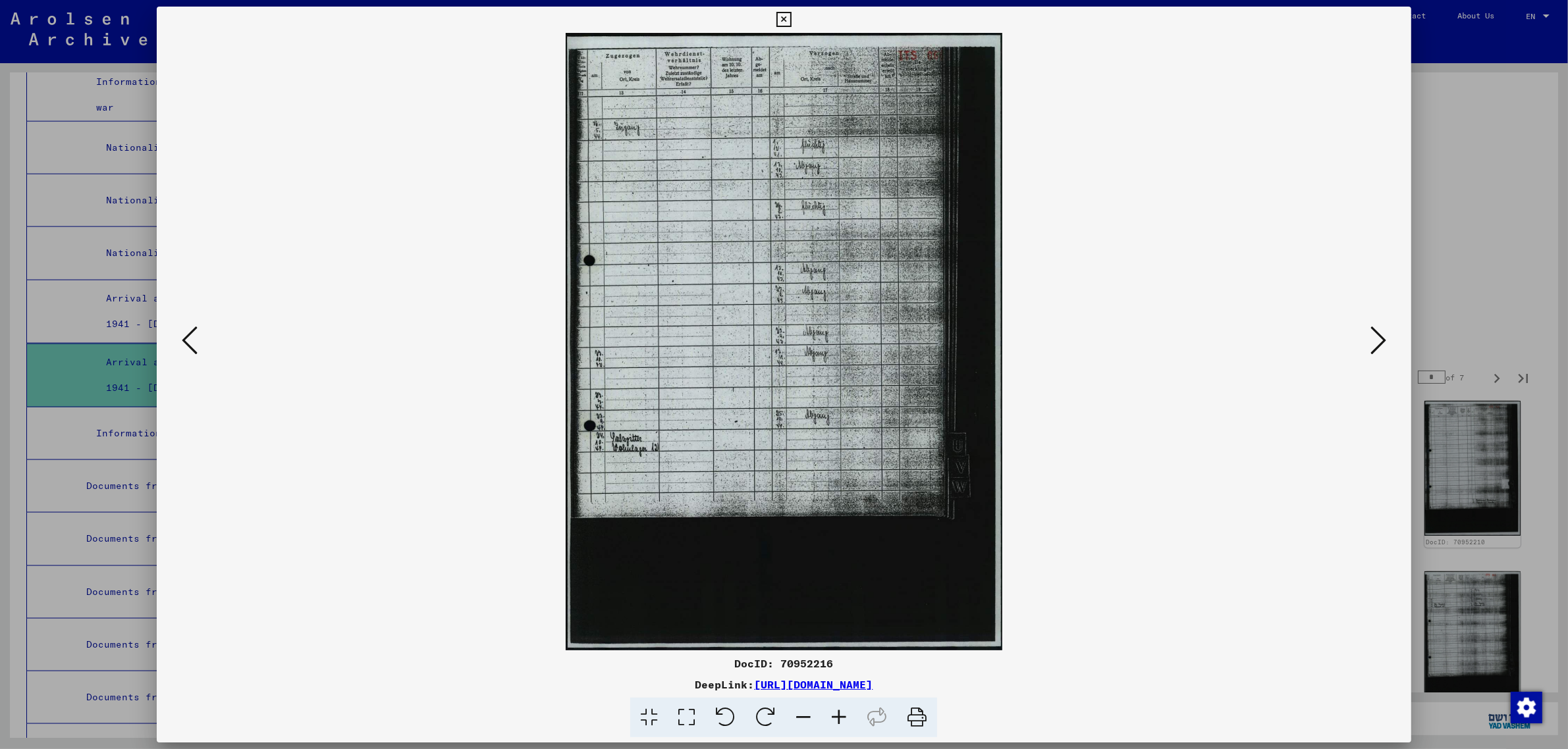
click at [1378, 339] on icon at bounding box center [1378, 340] width 16 height 31
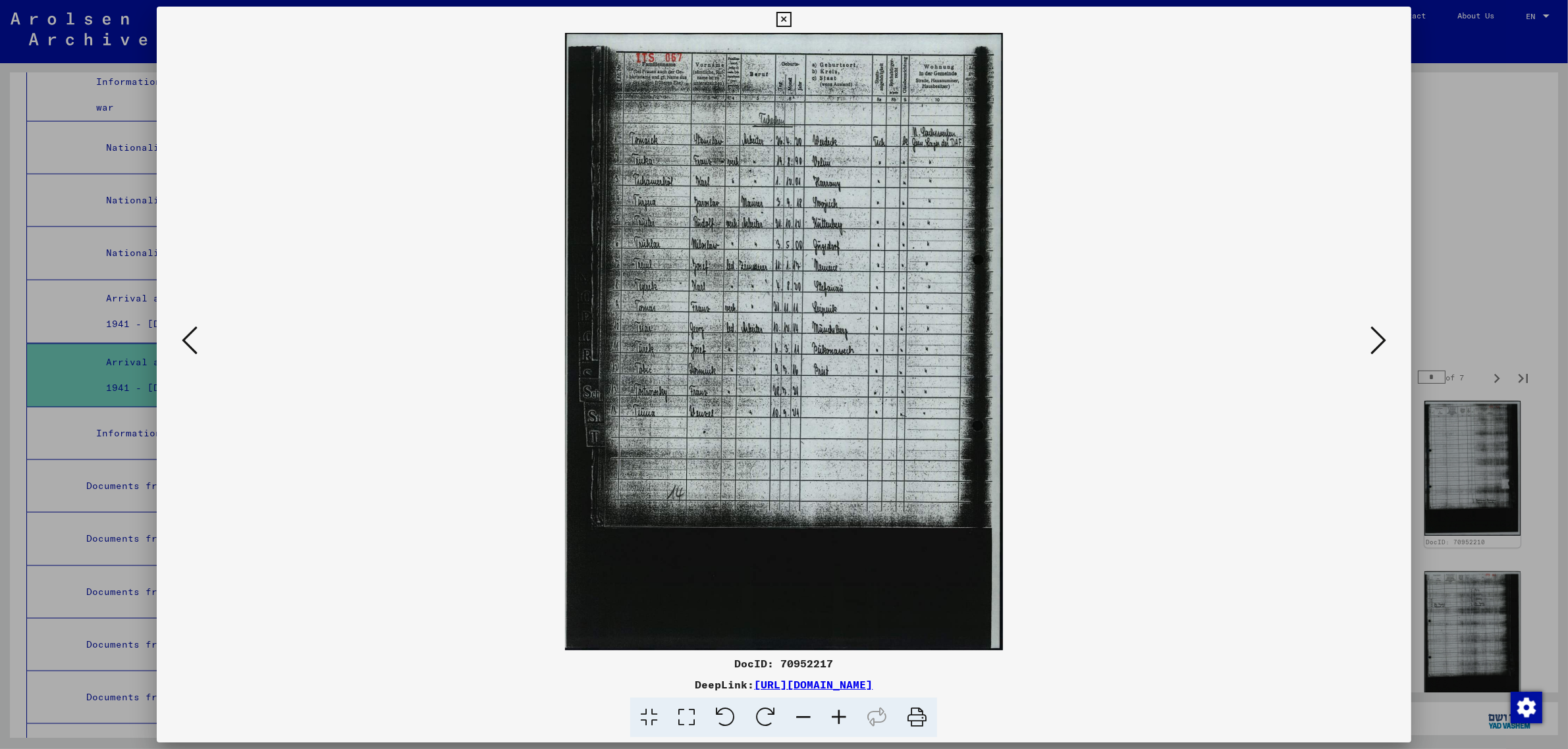
click at [1375, 335] on icon at bounding box center [1378, 340] width 16 height 31
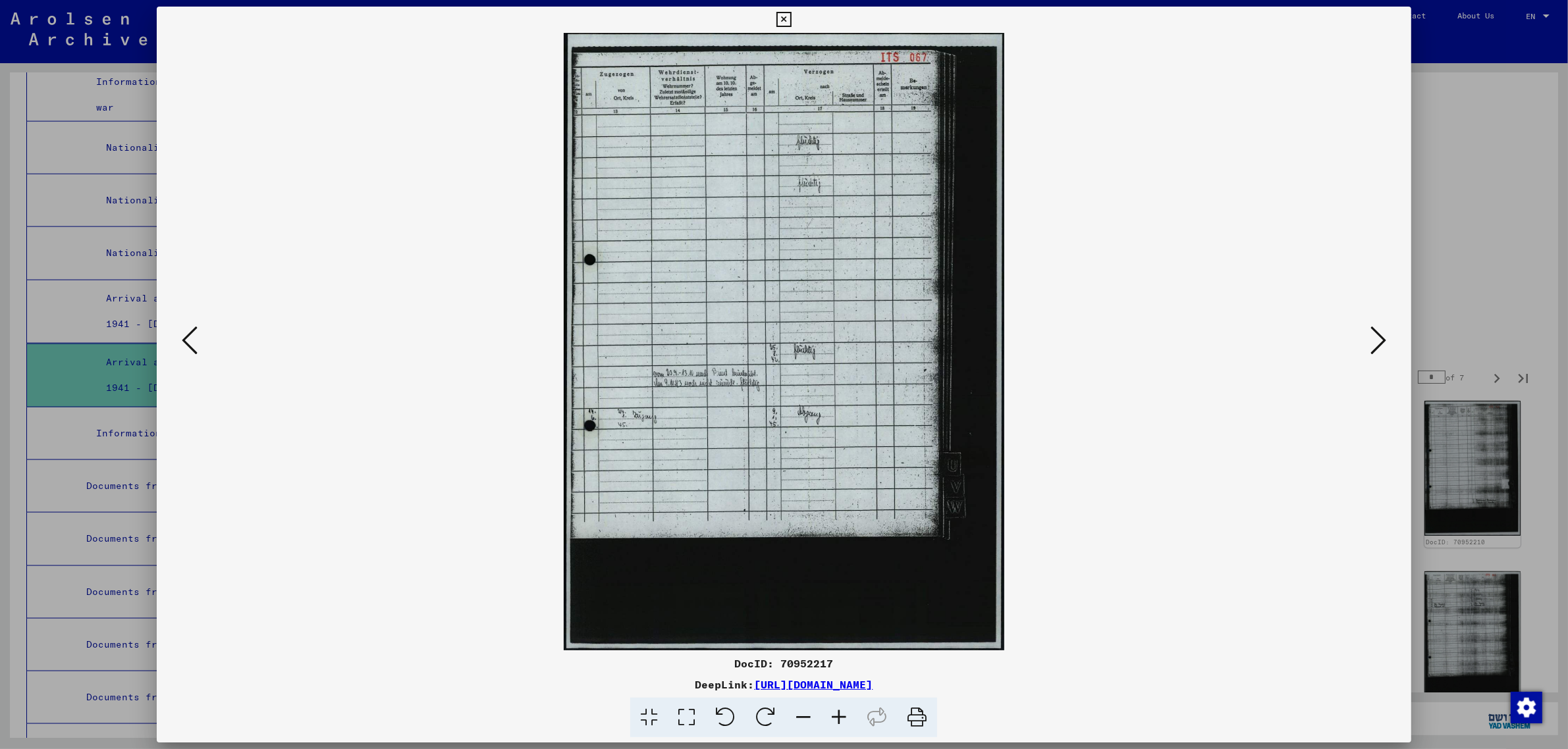
click at [1375, 335] on icon at bounding box center [1378, 340] width 16 height 31
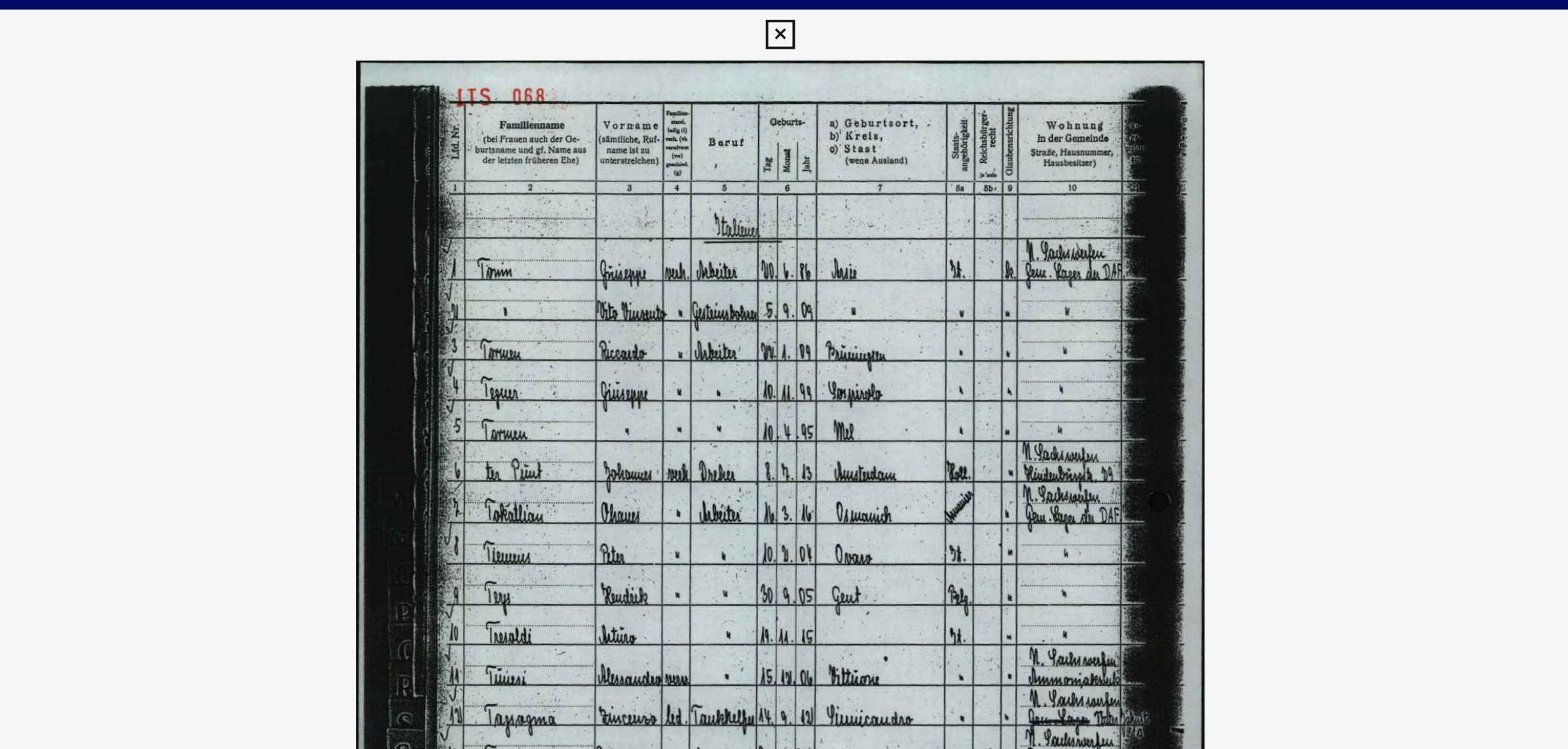
click at [903, 247] on img at bounding box center [784, 341] width 1165 height 617
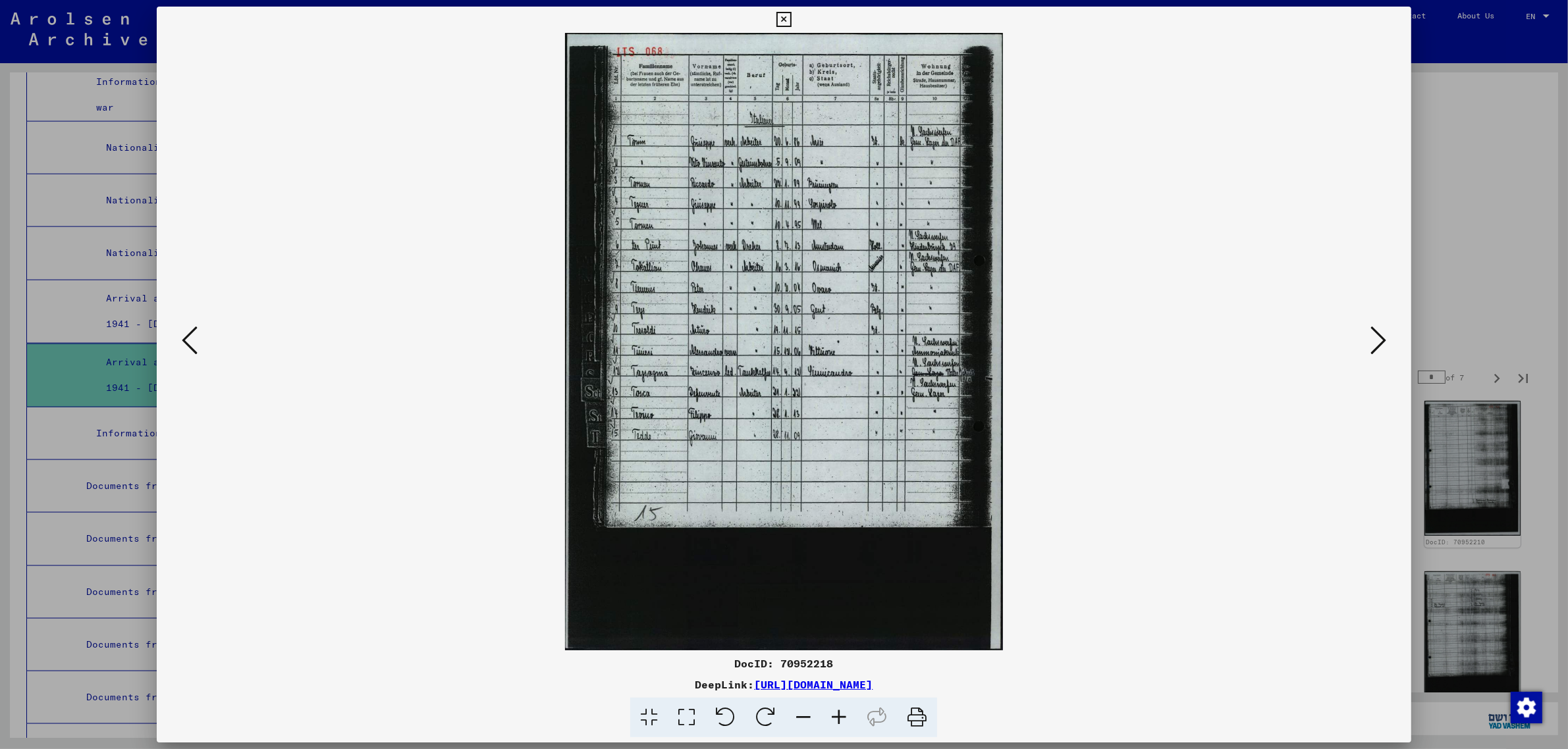
click at [1384, 337] on icon at bounding box center [1378, 340] width 16 height 31
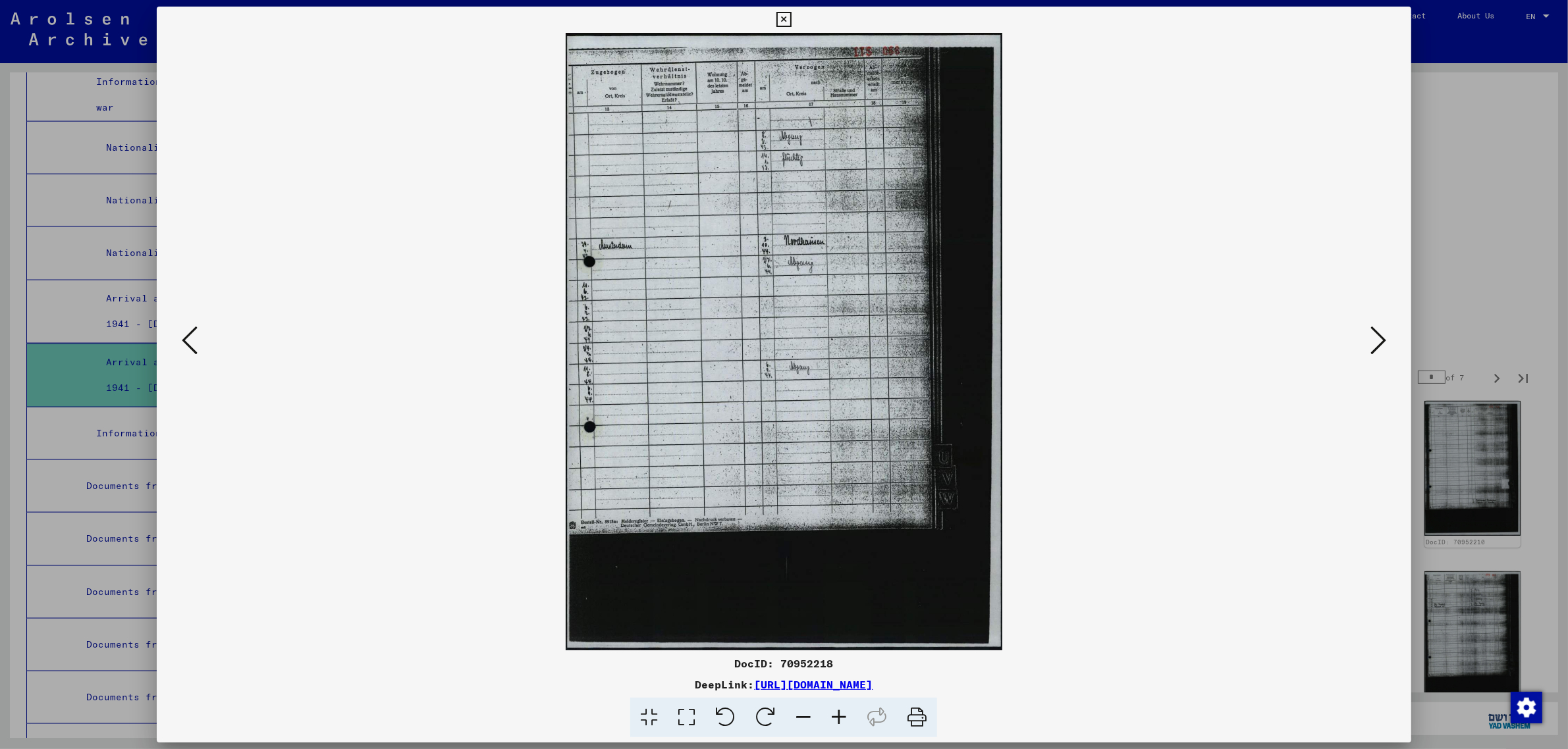
click at [1386, 337] on button at bounding box center [1378, 341] width 24 height 37
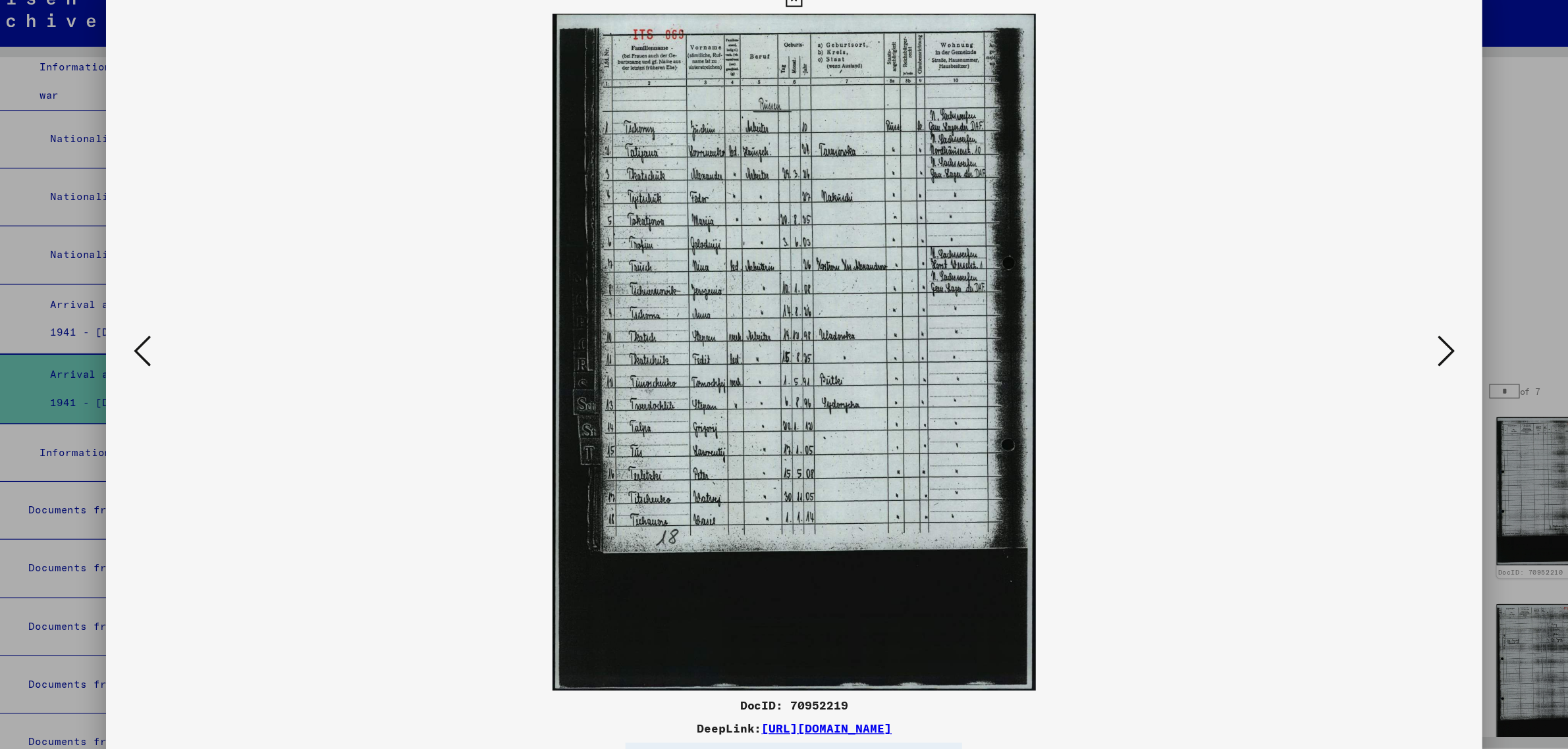
click at [1384, 341] on icon at bounding box center [1378, 340] width 16 height 31
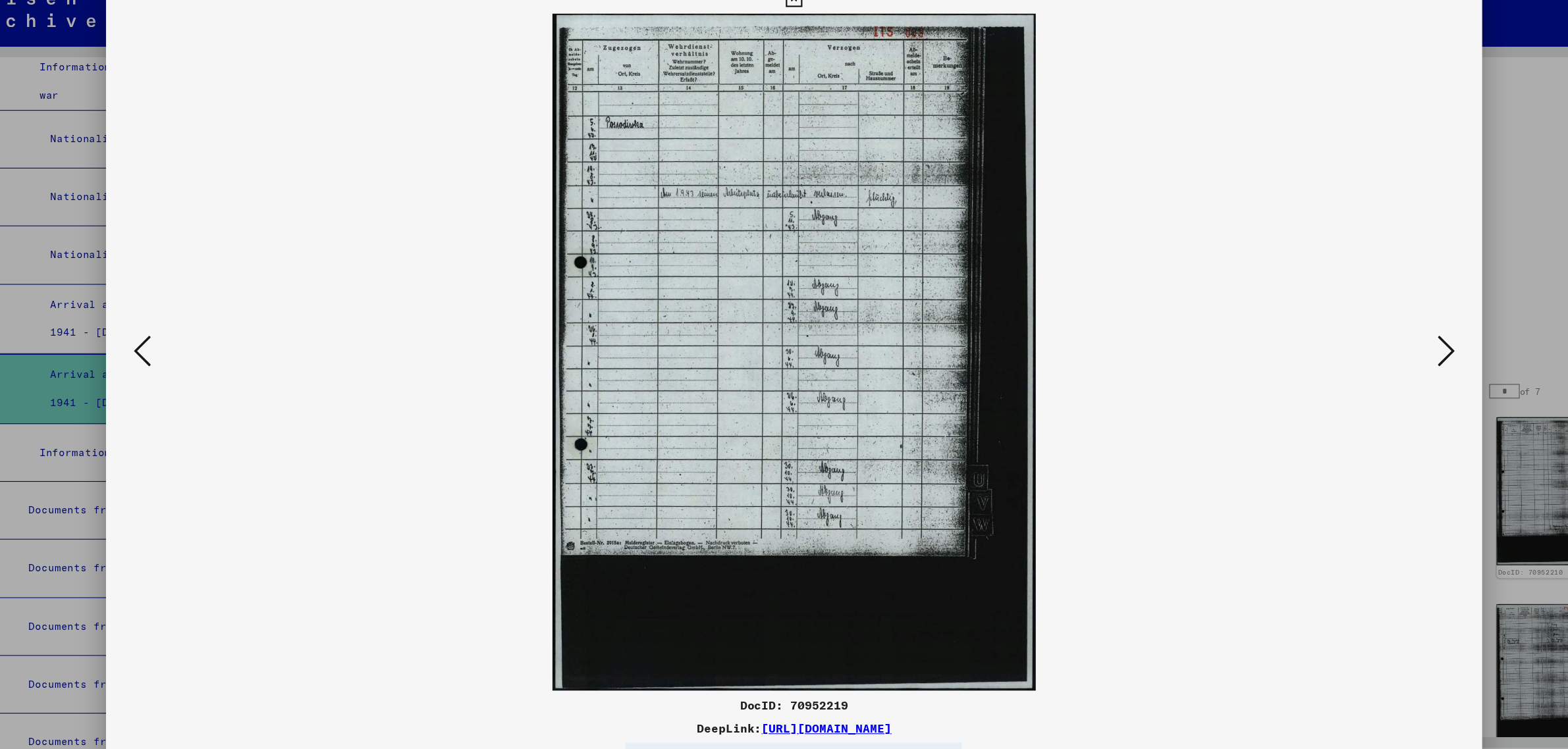
click at [1384, 341] on icon at bounding box center [1378, 340] width 16 height 31
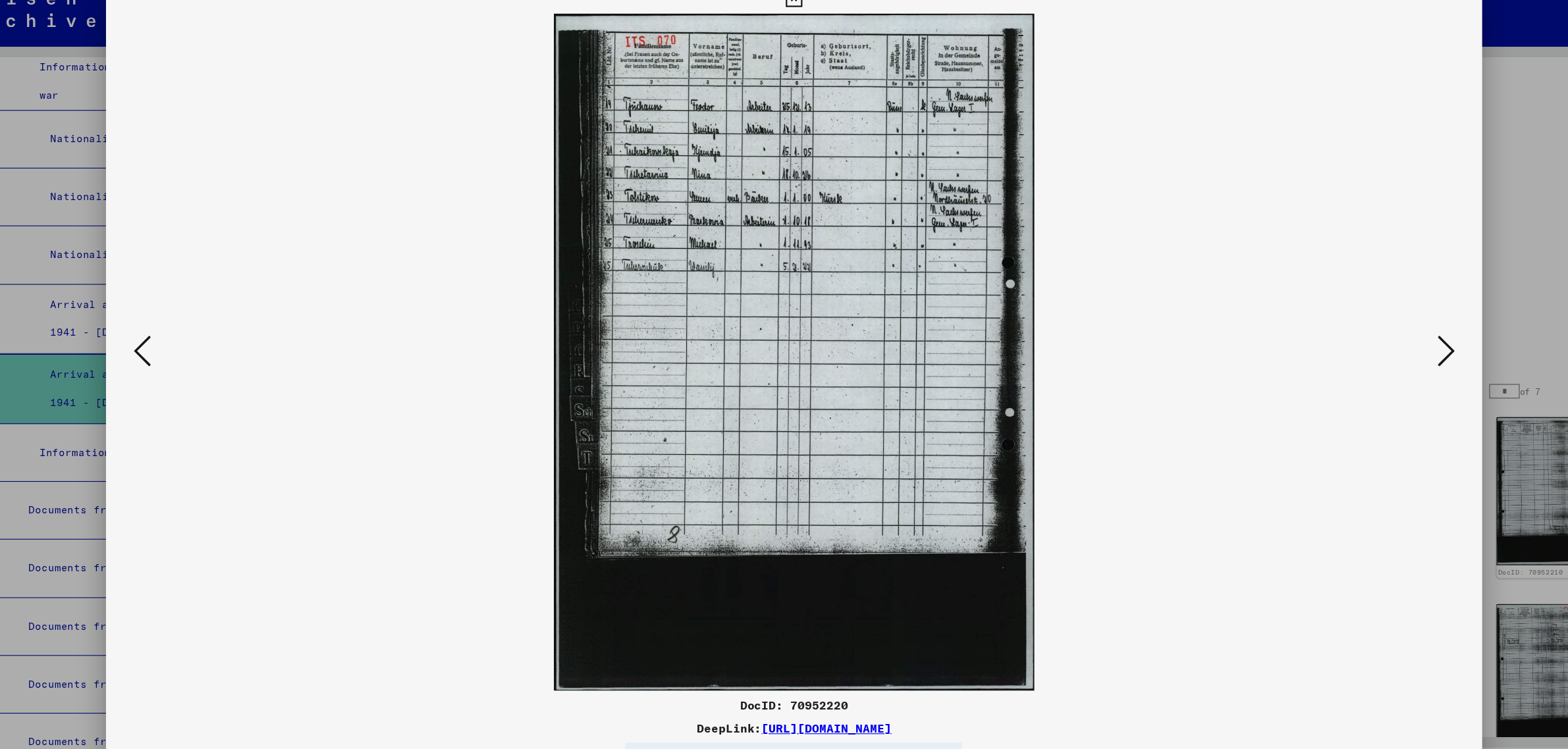
click at [1384, 341] on icon at bounding box center [1378, 340] width 16 height 31
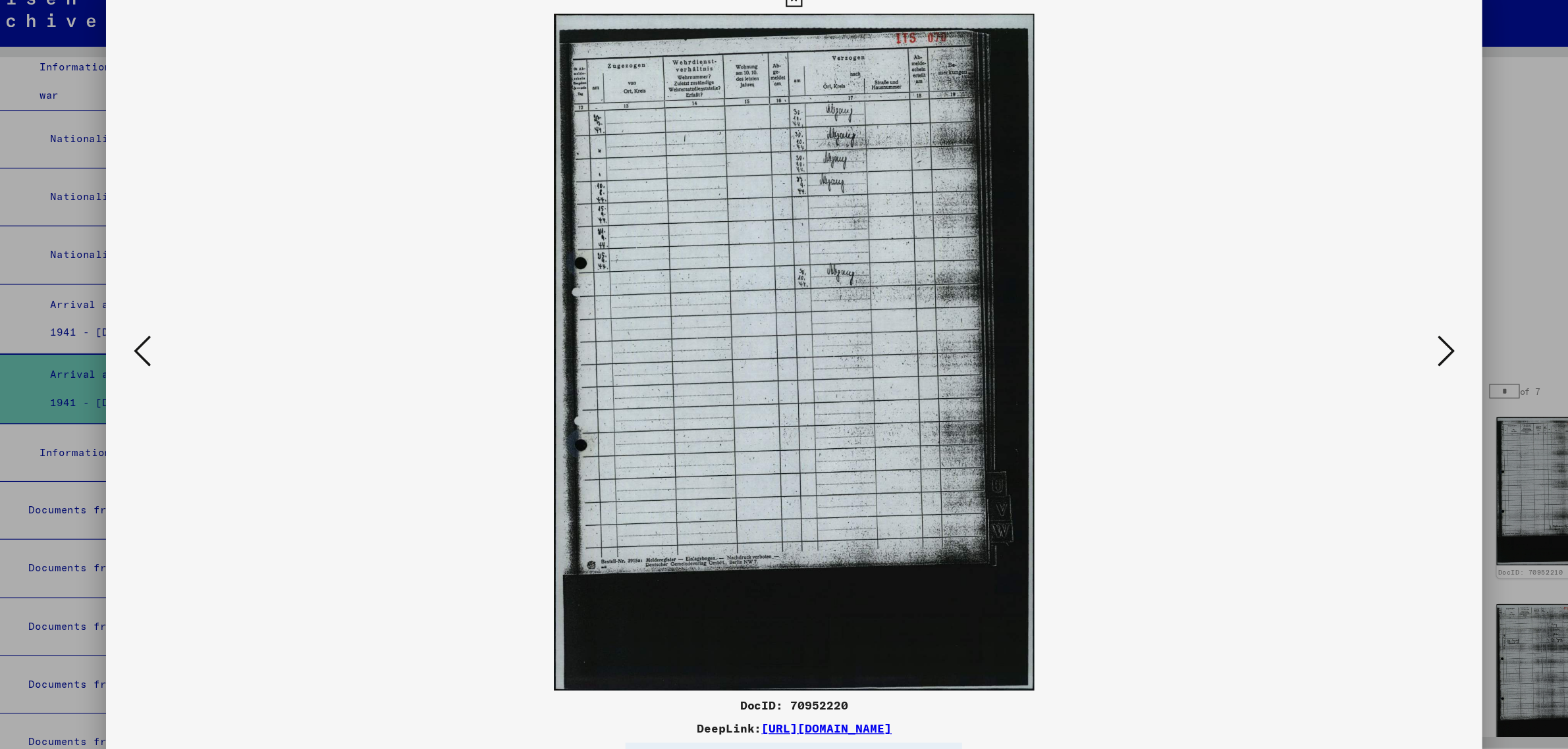
click at [1384, 341] on icon at bounding box center [1378, 340] width 16 height 31
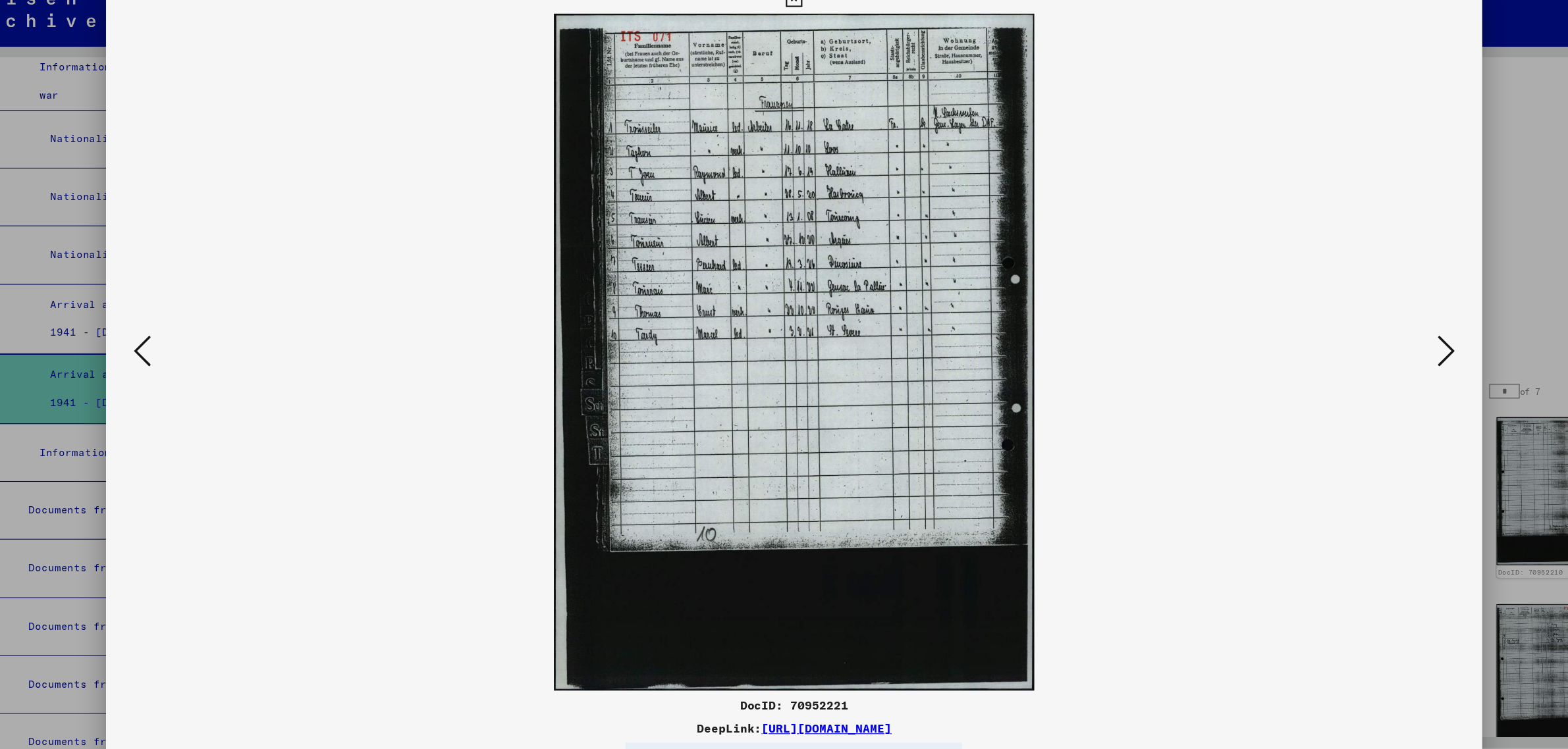
click at [1384, 341] on icon at bounding box center [1378, 340] width 16 height 31
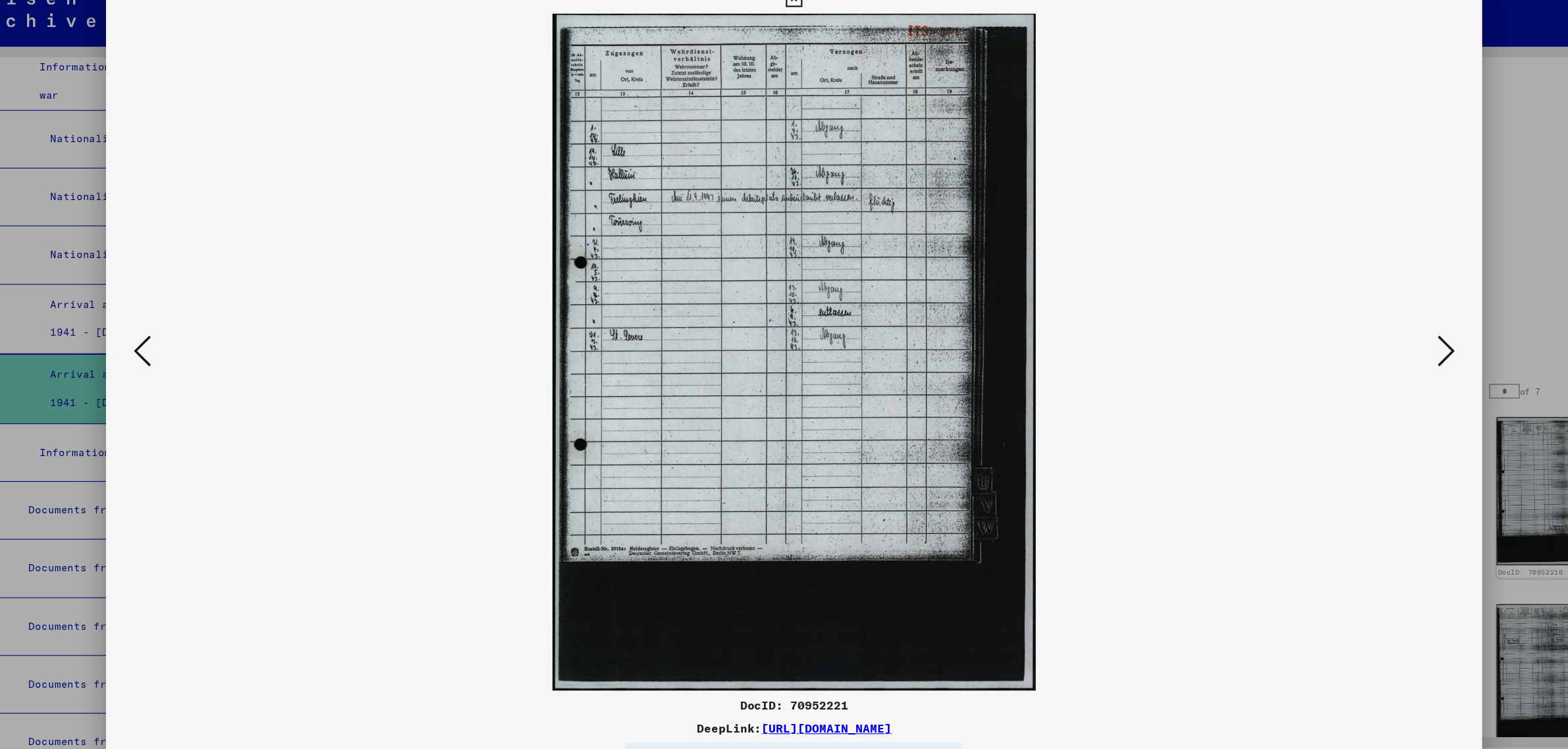
click at [1384, 341] on icon at bounding box center [1378, 340] width 16 height 31
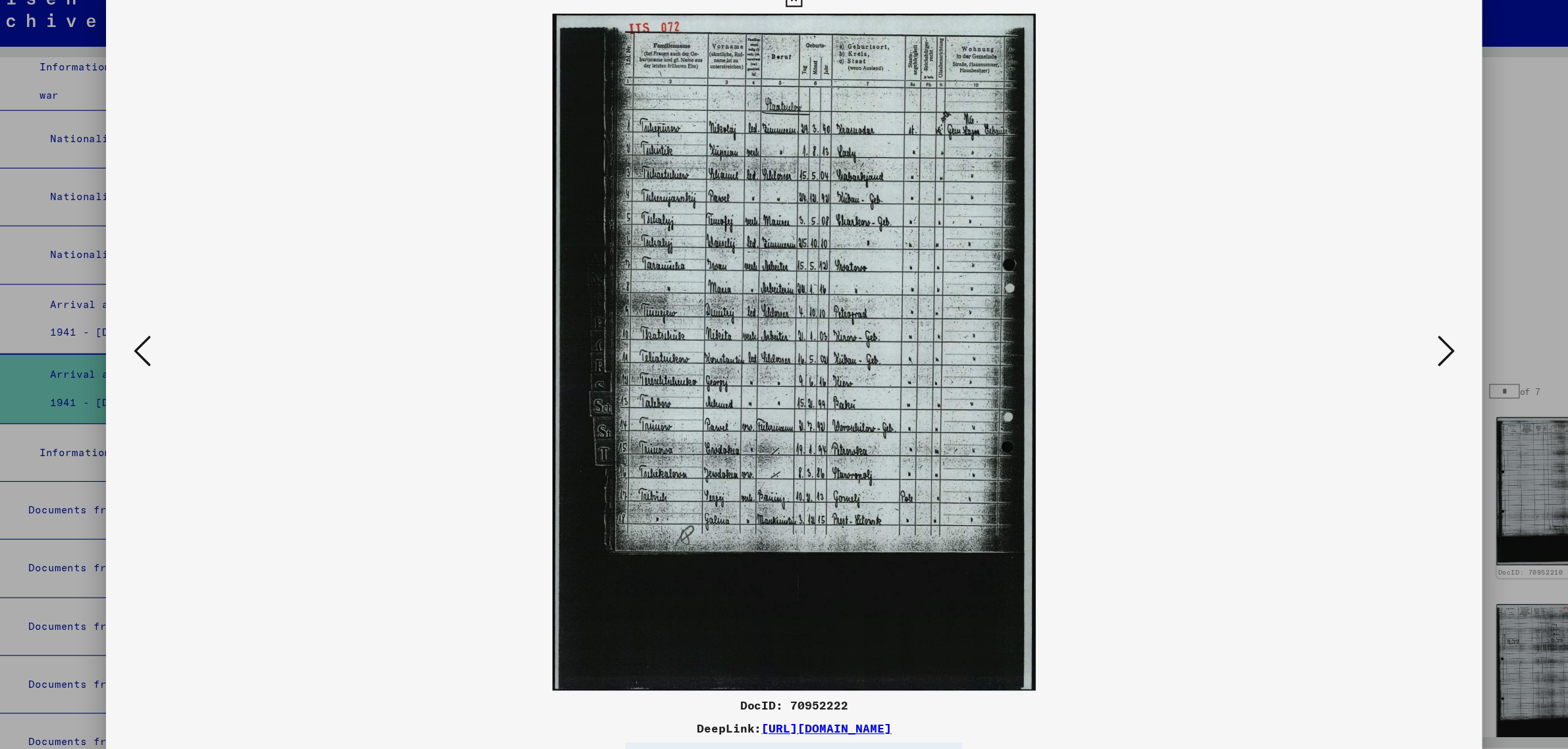
click at [1455, 189] on div at bounding box center [784, 374] width 1568 height 749
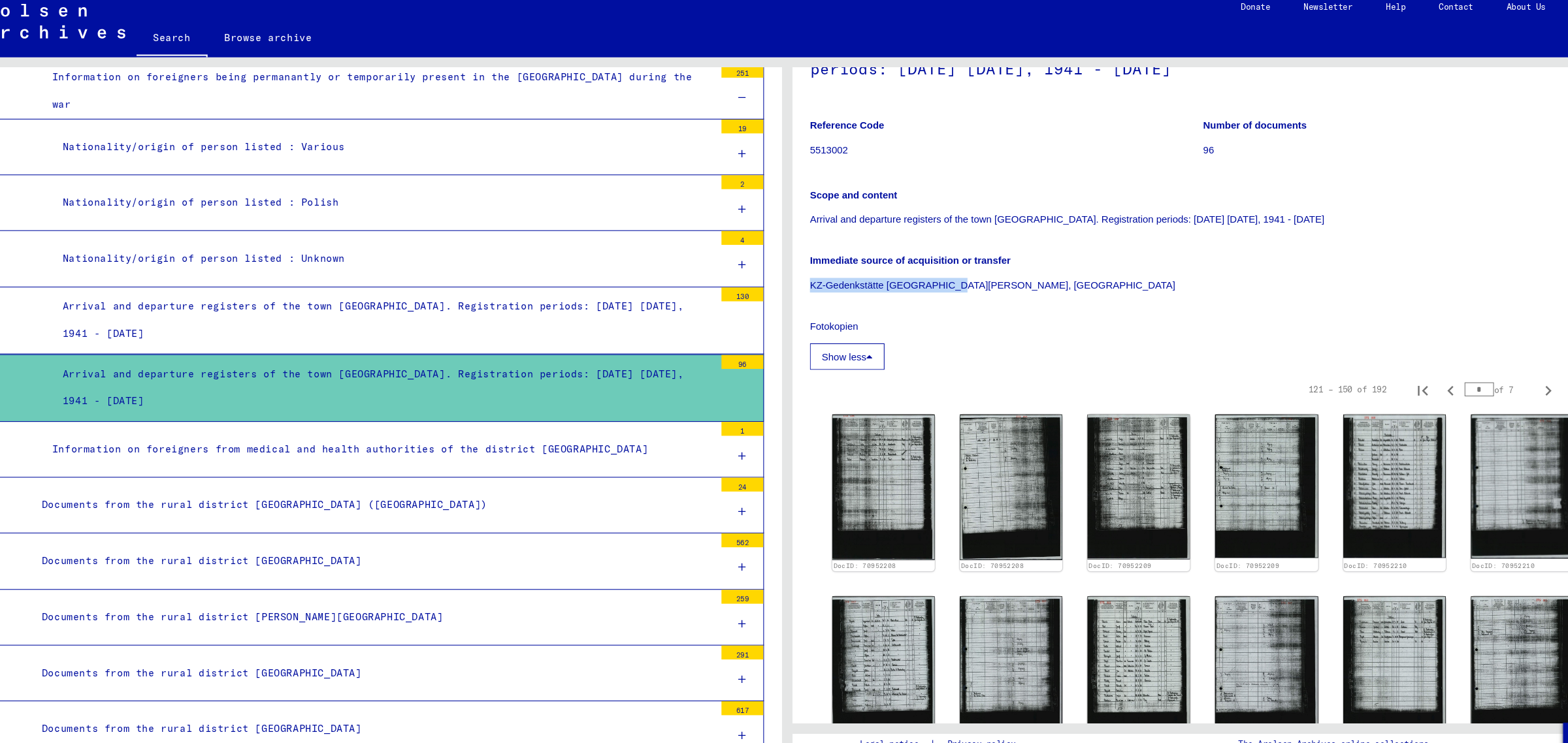
drag, startPoint x: 801, startPoint y: 275, endPoint x: 928, endPoint y: 280, distance: 127.1
click at [928, 280] on p "KZ-Gedenkstätte [GEOGRAPHIC_DATA][PERSON_NAME], [GEOGRAPHIC_DATA]" at bounding box center [1173, 276] width 736 height 14
copy p "KZ-Gedenkstätte [GEOGRAPHIC_DATA][PERSON_NAME]"
